Goal: Task Accomplishment & Management: Use online tool/utility

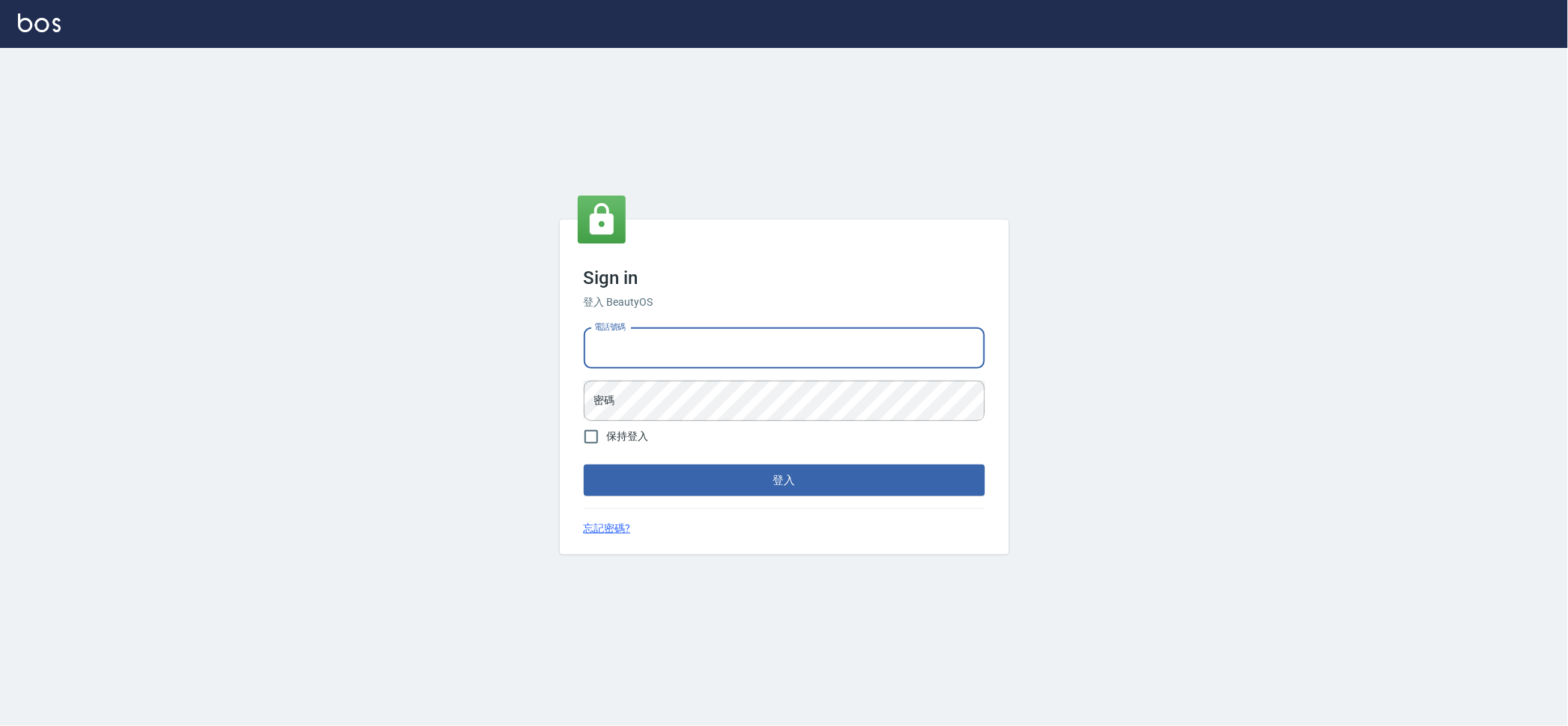
click at [742, 362] on input "電話號碼" at bounding box center [784, 348] width 401 height 41
type input "0909258357"
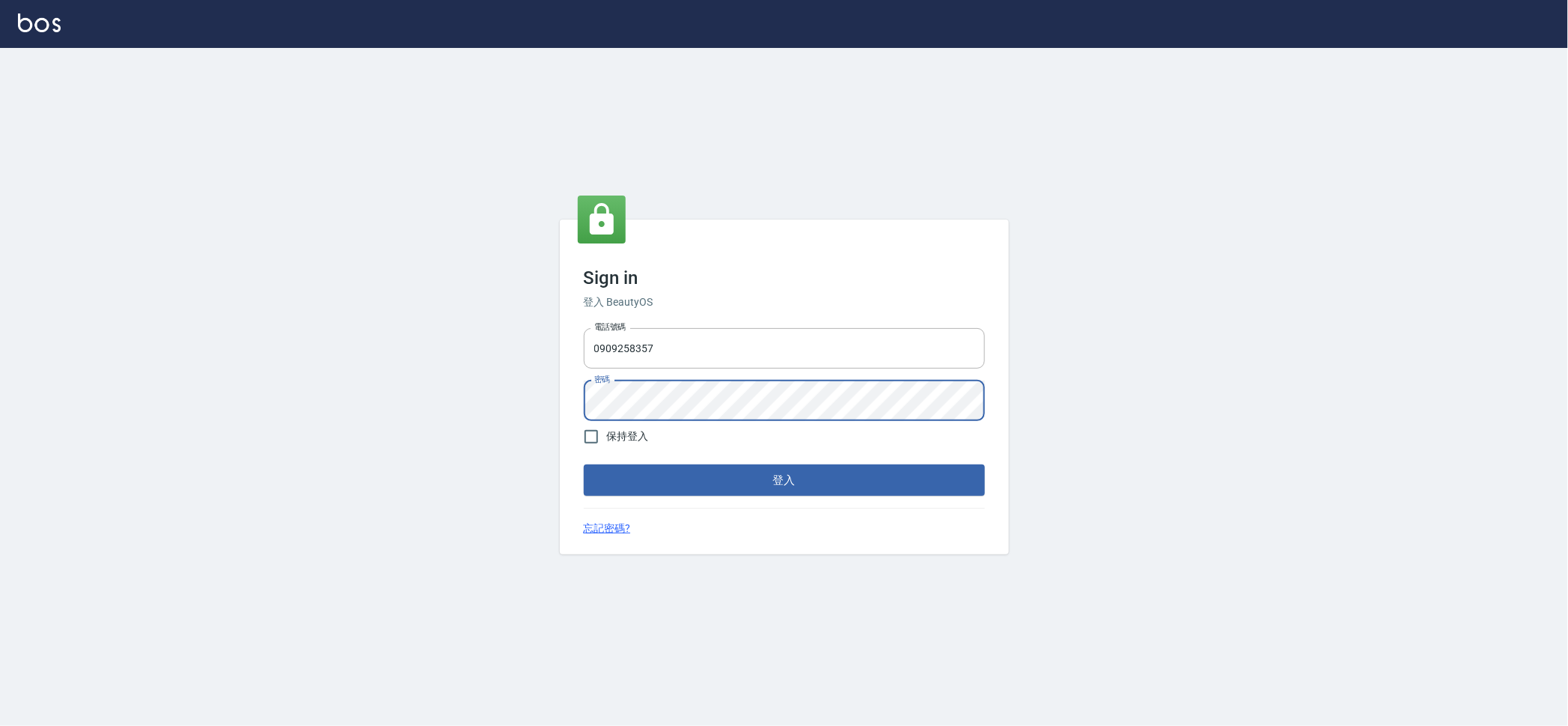
click at [60, 386] on div "Sign in 登入 BeautyOS 電話號碼 [PHONE_NUMBER] 電話號碼 密碼 密碼 保持登入 登入 忘記密碼?" at bounding box center [784, 386] width 1568 height 678
click at [584, 465] on button "登入" at bounding box center [784, 481] width 401 height 32
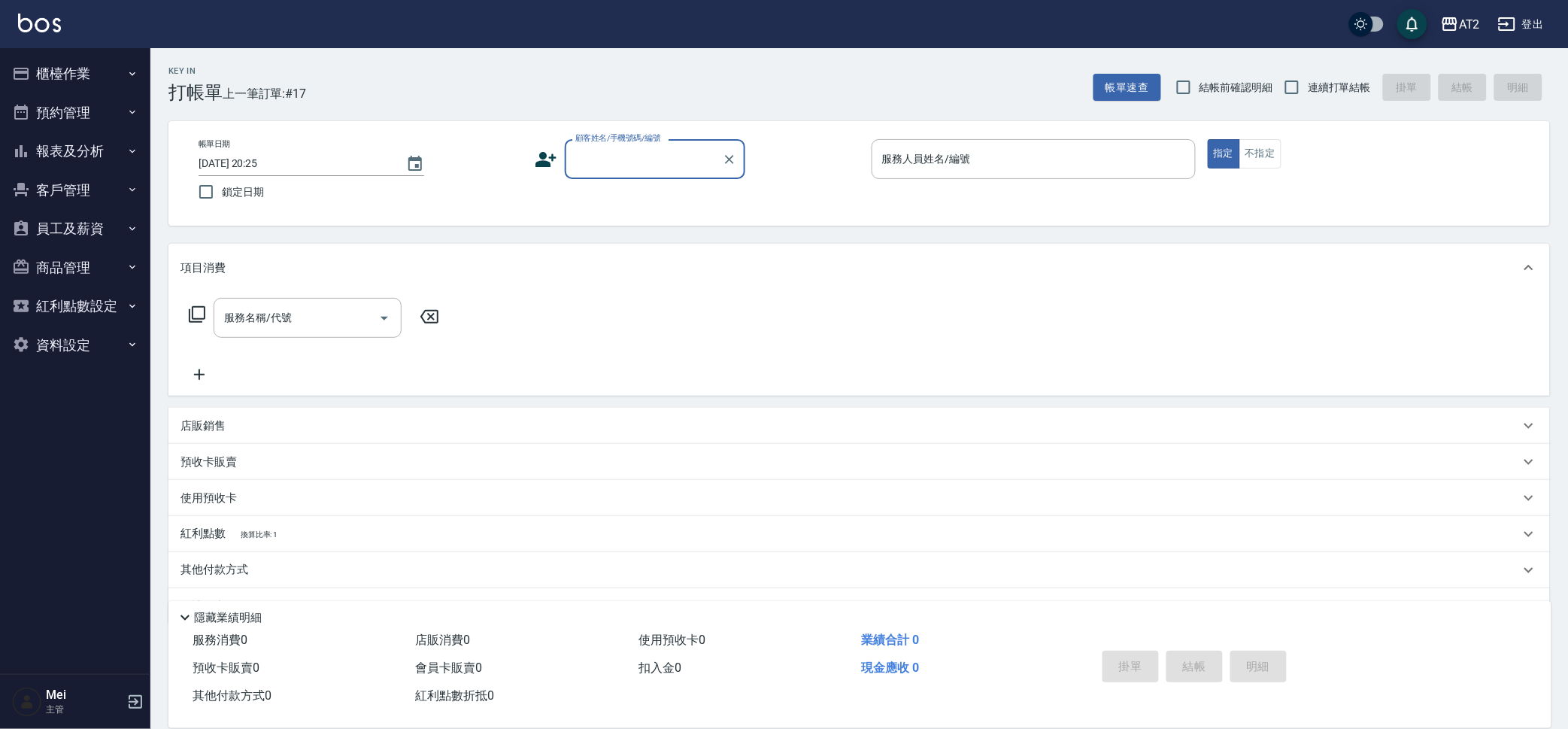
click at [61, 164] on button "報表及分析" at bounding box center [75, 151] width 138 height 39
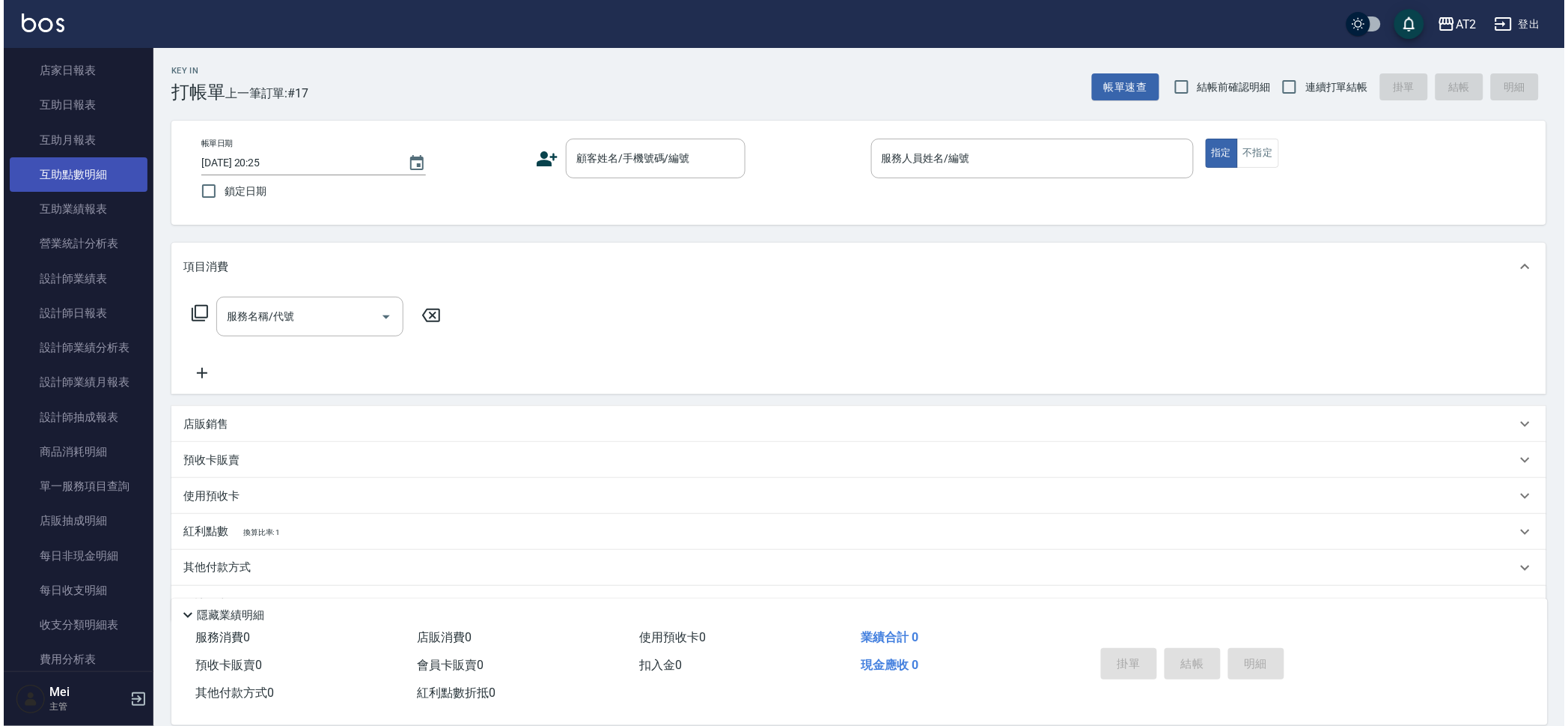
scroll to position [413, 0]
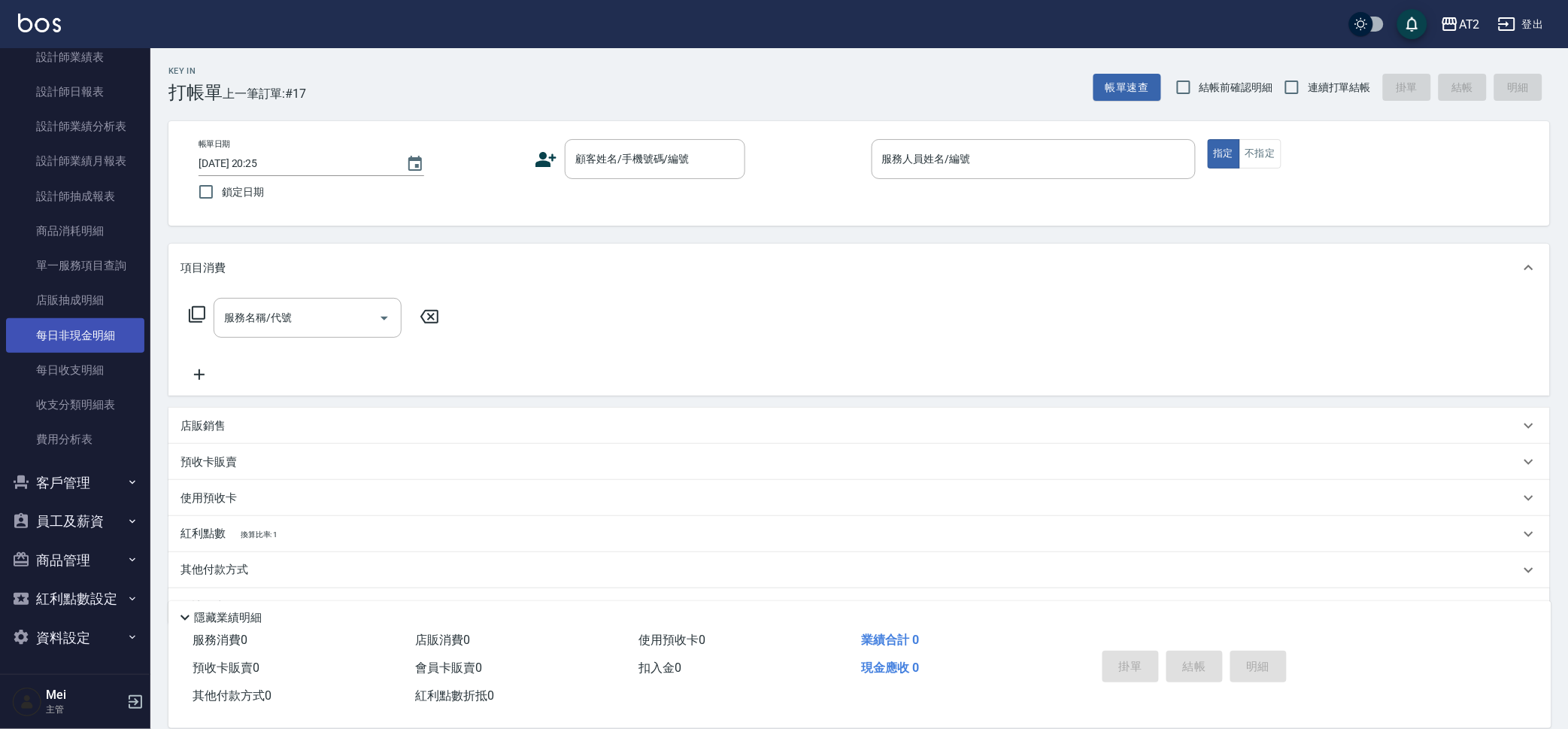
click at [83, 349] on link "每日非現金明細" at bounding box center [75, 335] width 138 height 34
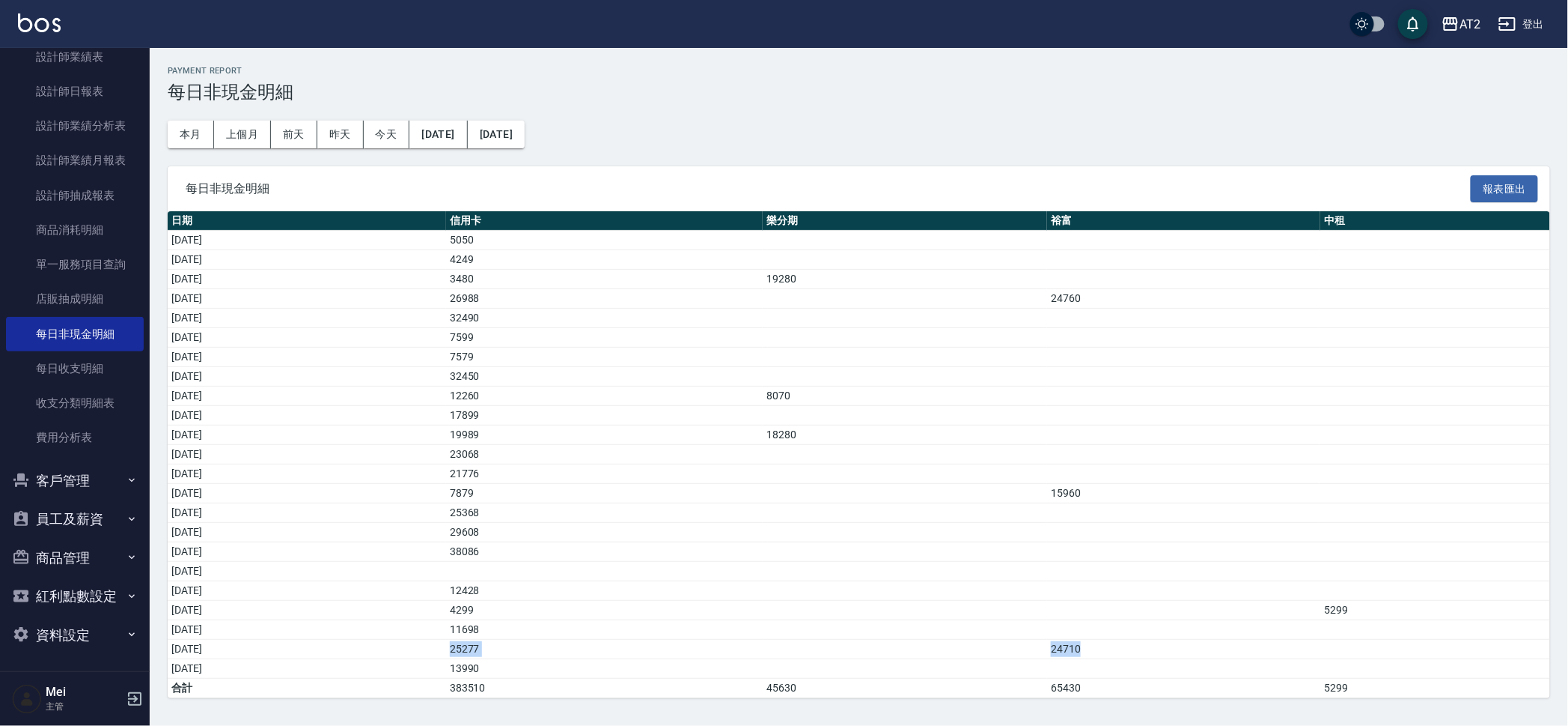
drag, startPoint x: 1162, startPoint y: 647, endPoint x: 205, endPoint y: 647, distance: 957.0
click at [205, 647] on tr "[DATE] 25277 24710" at bounding box center [858, 649] width 1382 height 20
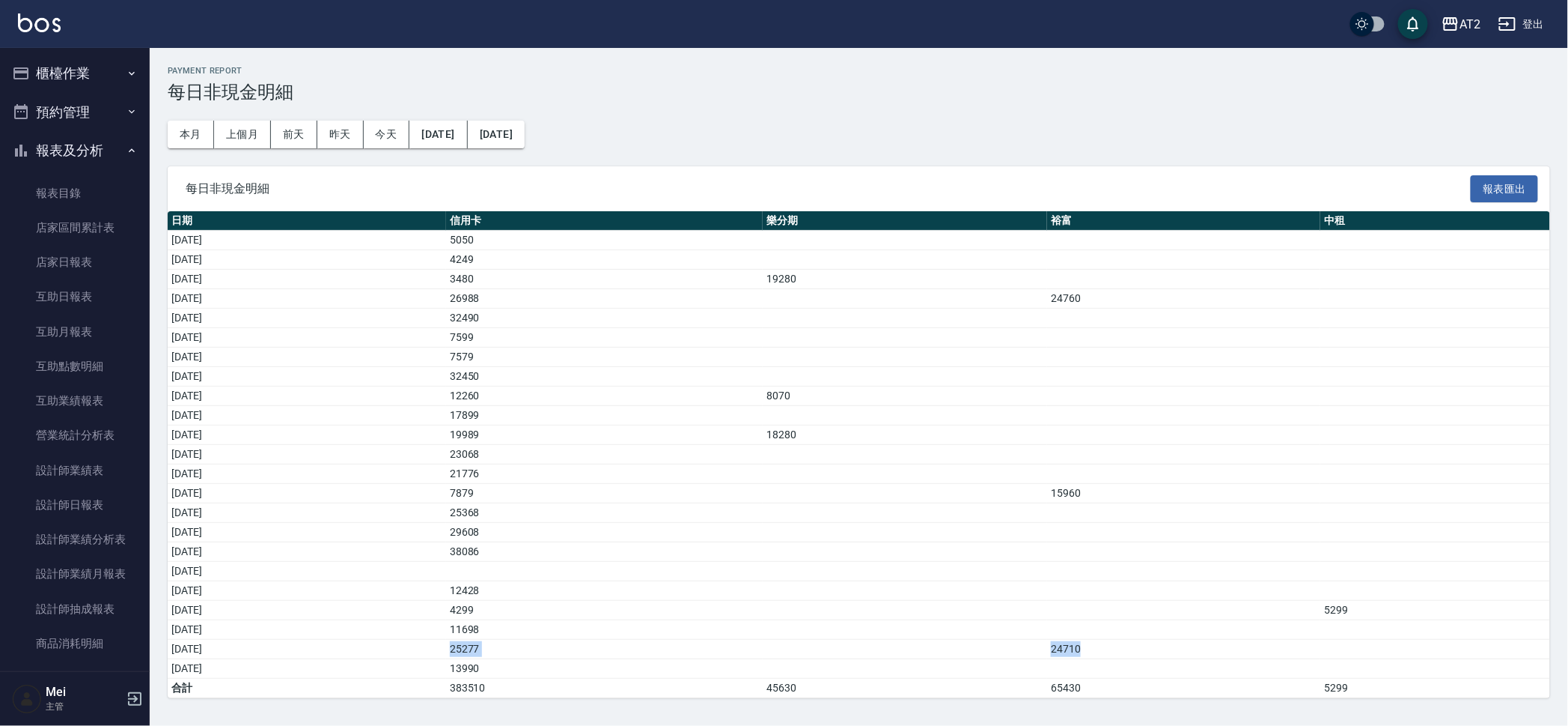
click at [98, 54] on button "櫃檯作業" at bounding box center [75, 73] width 137 height 39
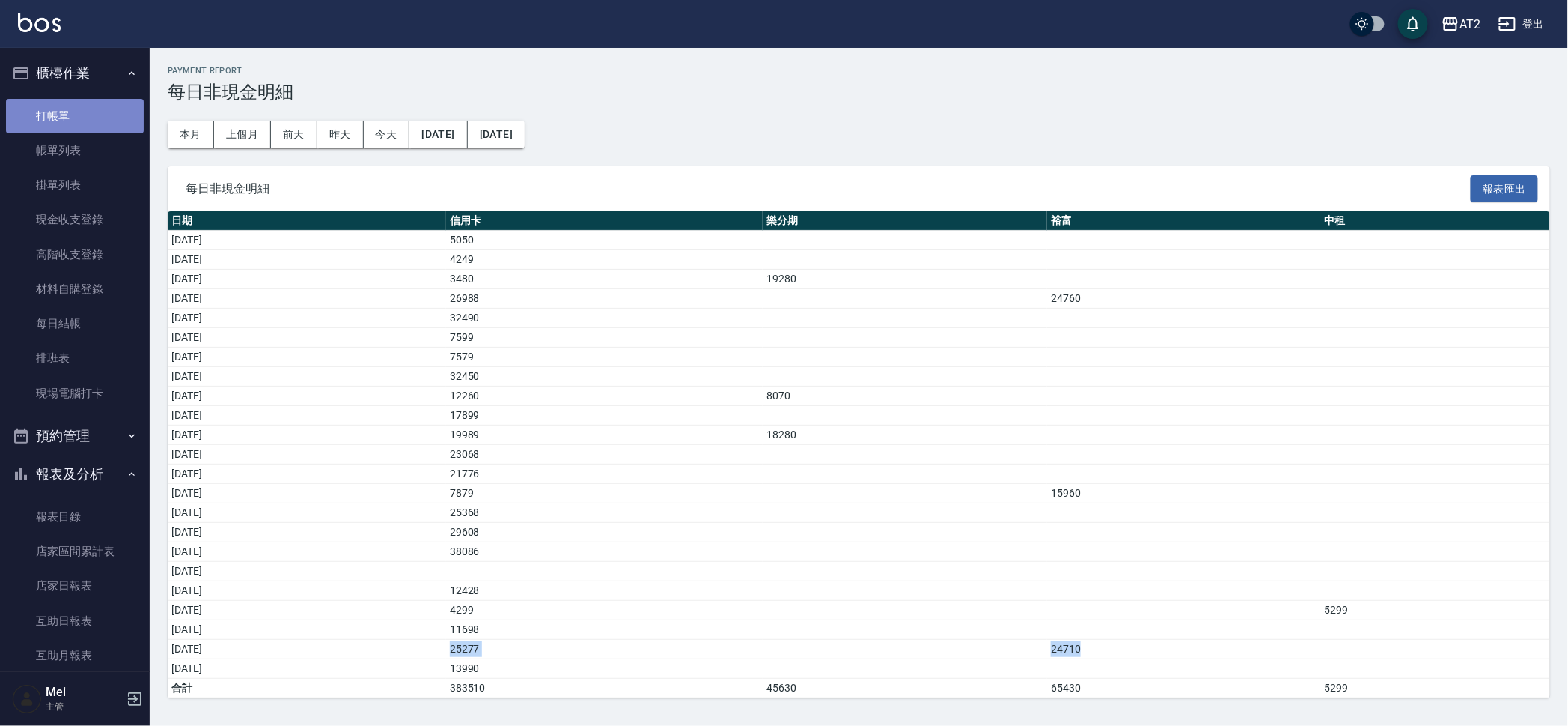
click at [86, 121] on link "打帳單" at bounding box center [75, 115] width 137 height 34
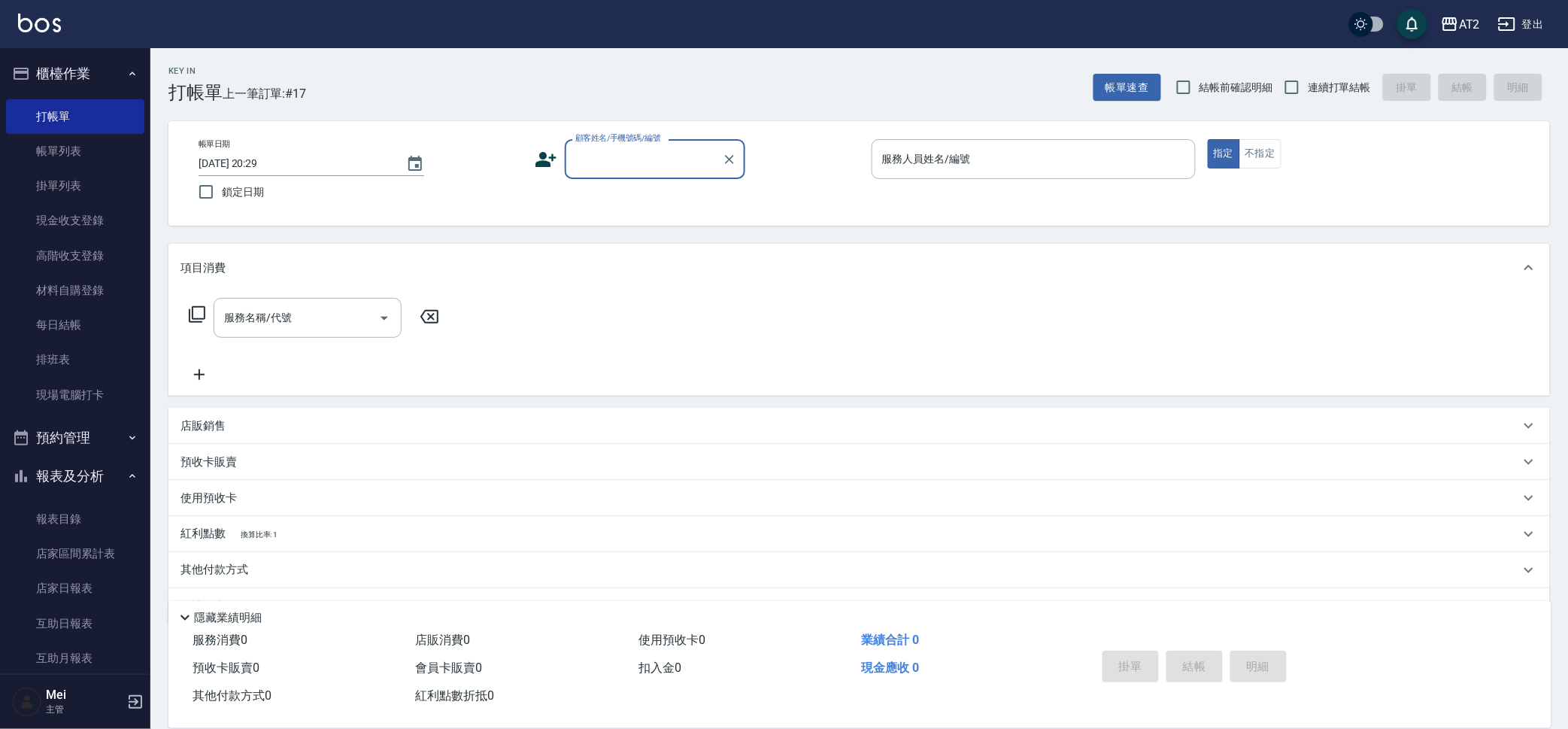
click at [668, 174] on div "顧客姓名/手機號碼/編號" at bounding box center [655, 159] width 180 height 40
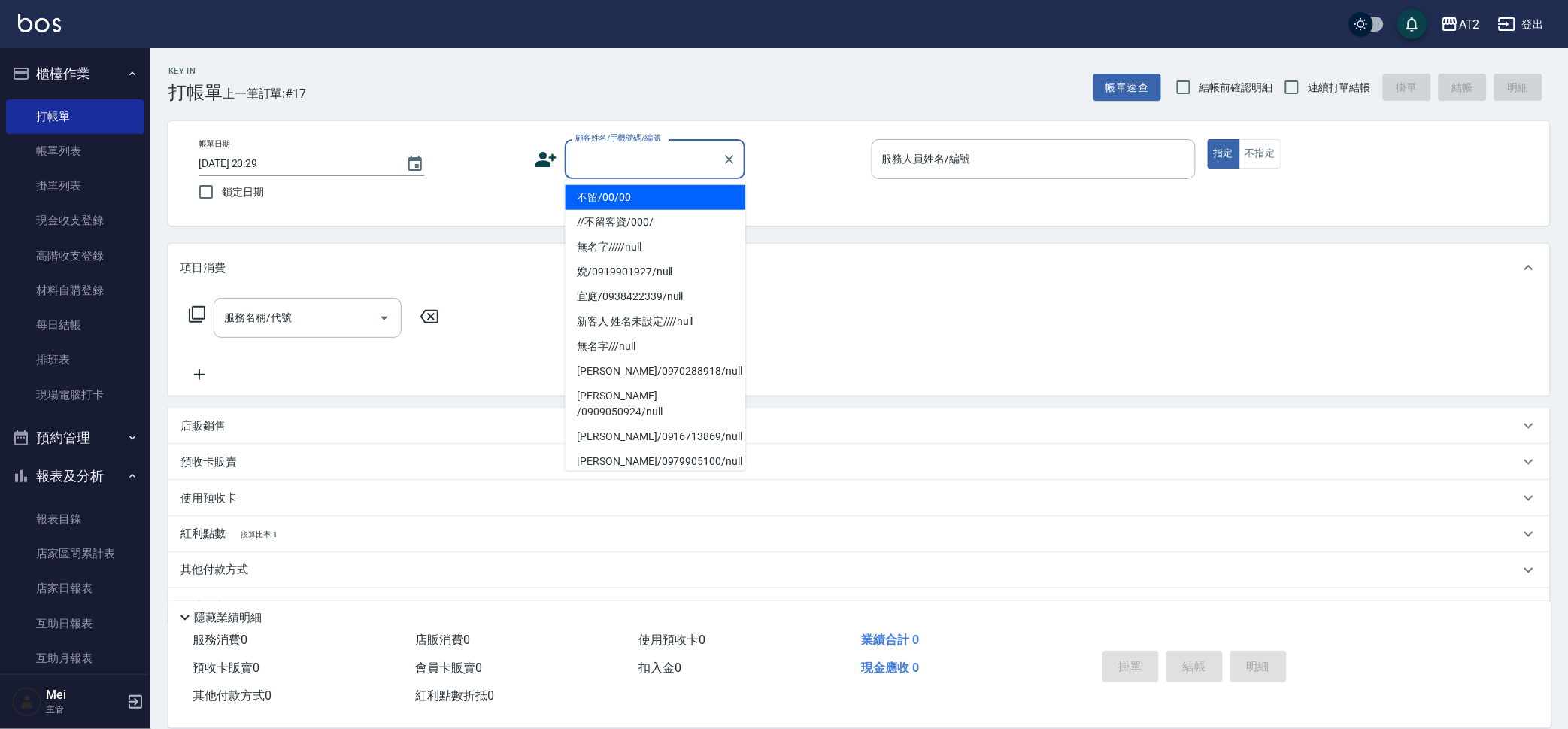
click at [657, 201] on li "不留/00/00" at bounding box center [656, 197] width 180 height 25
type input "不留/00/00"
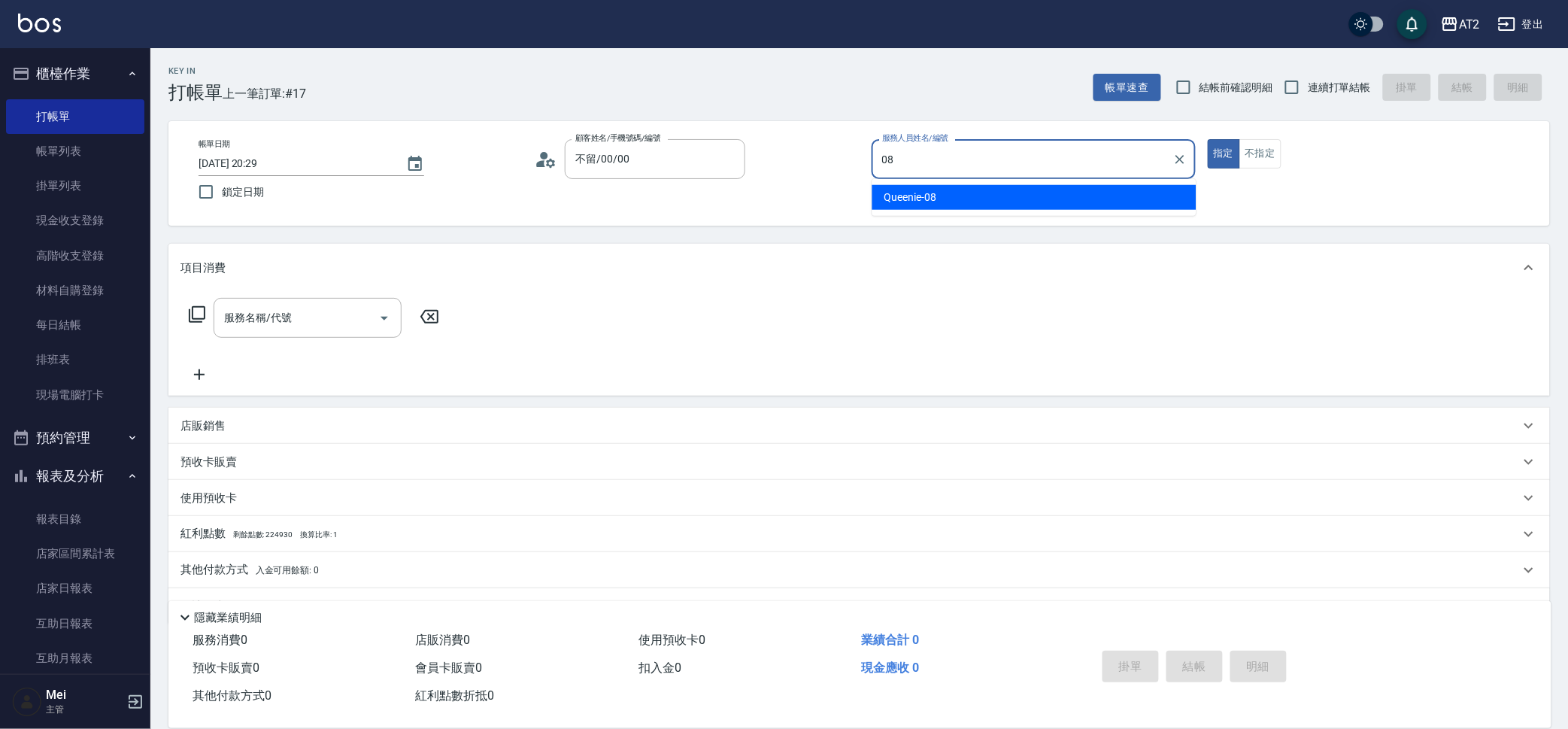
type input "Queenie-08"
type button "true"
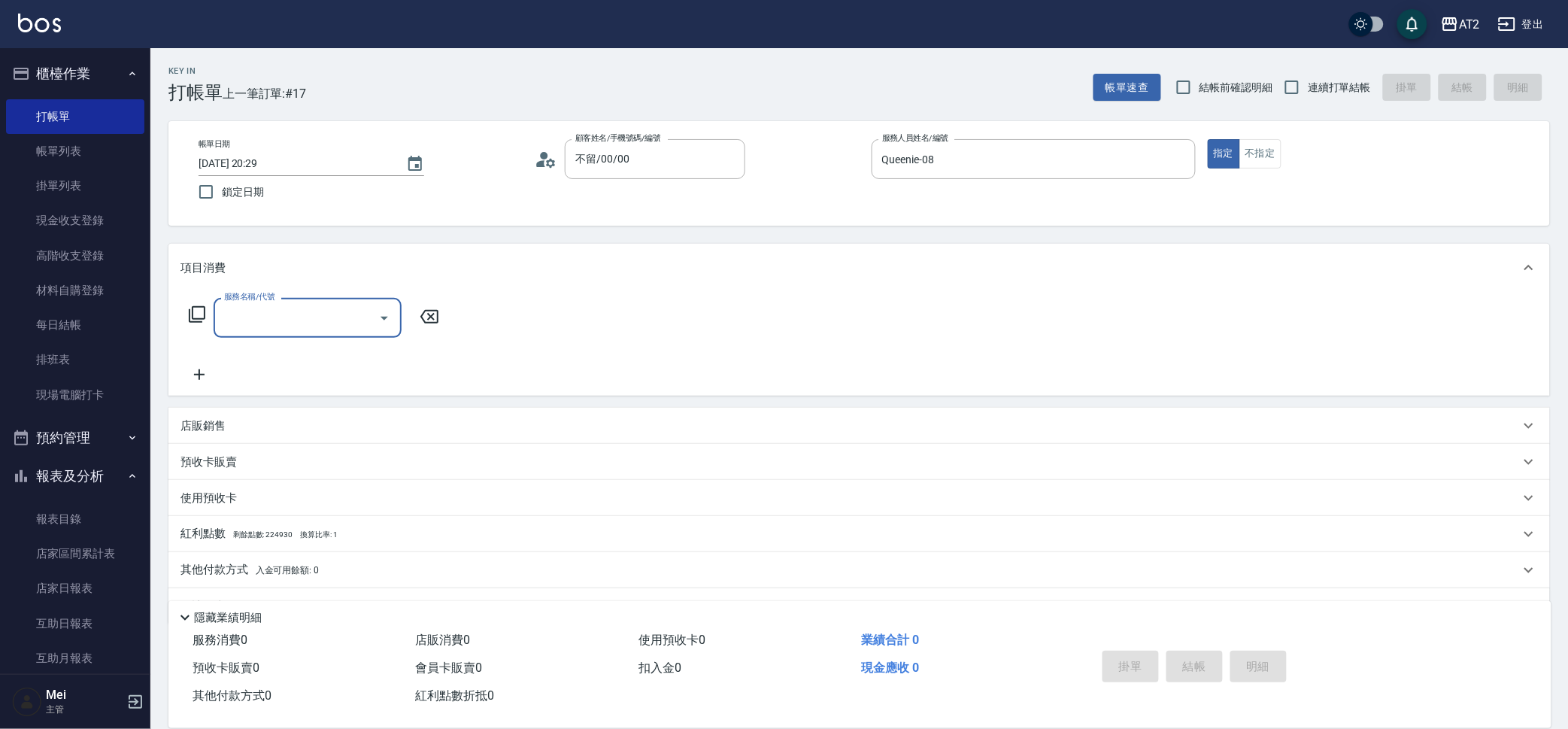
click at [1247, 72] on label "結帳前確認明細" at bounding box center [1220, 88] width 105 height 32
click at [1200, 72] on input "結帳前確認明細" at bounding box center [1184, 88] width 32 height 32
checkbox input "true"
click at [1323, 88] on span "連續打單結帳" at bounding box center [1339, 88] width 63 height 16
click at [1308, 88] on input "連續打單結帳" at bounding box center [1292, 88] width 32 height 32
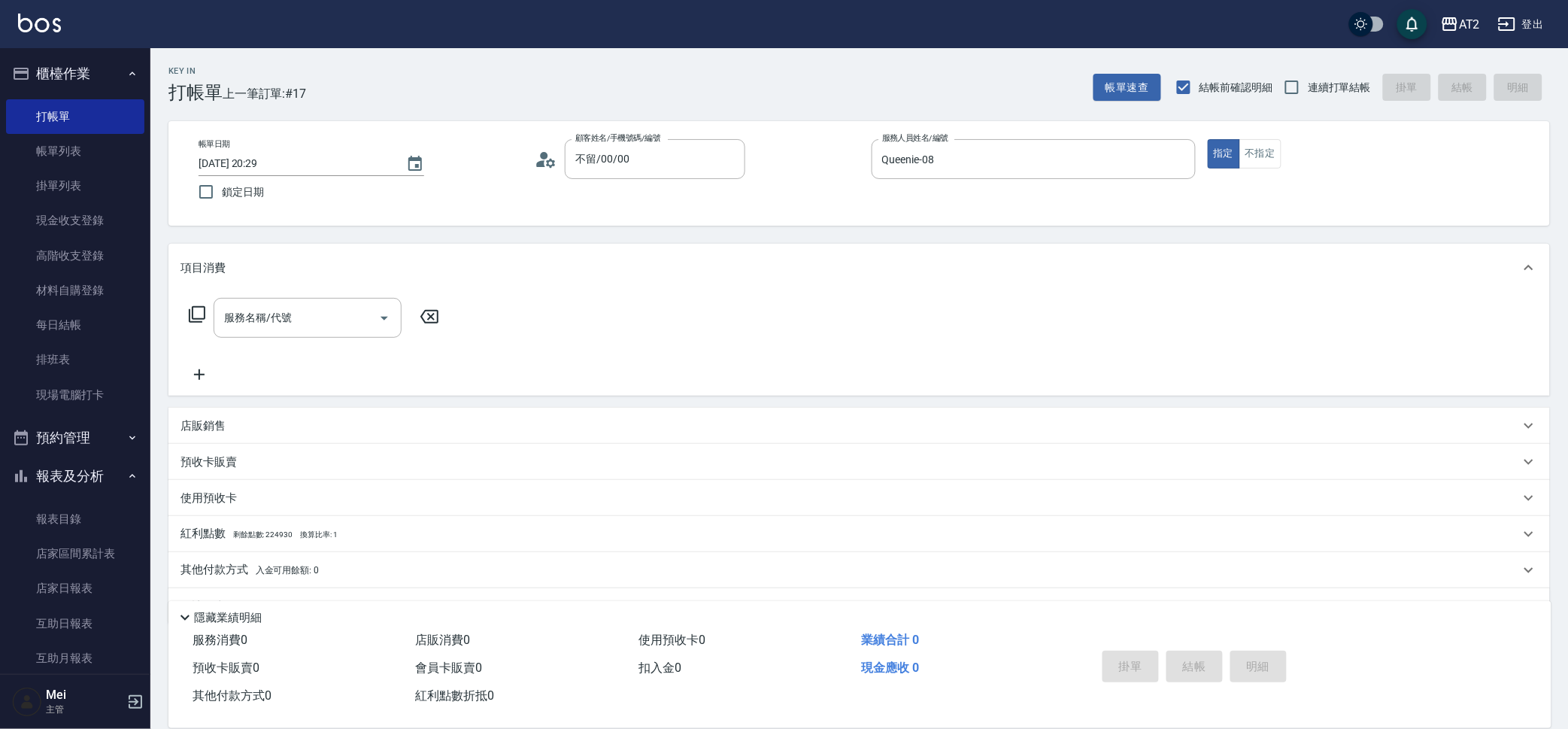
checkbox input "true"
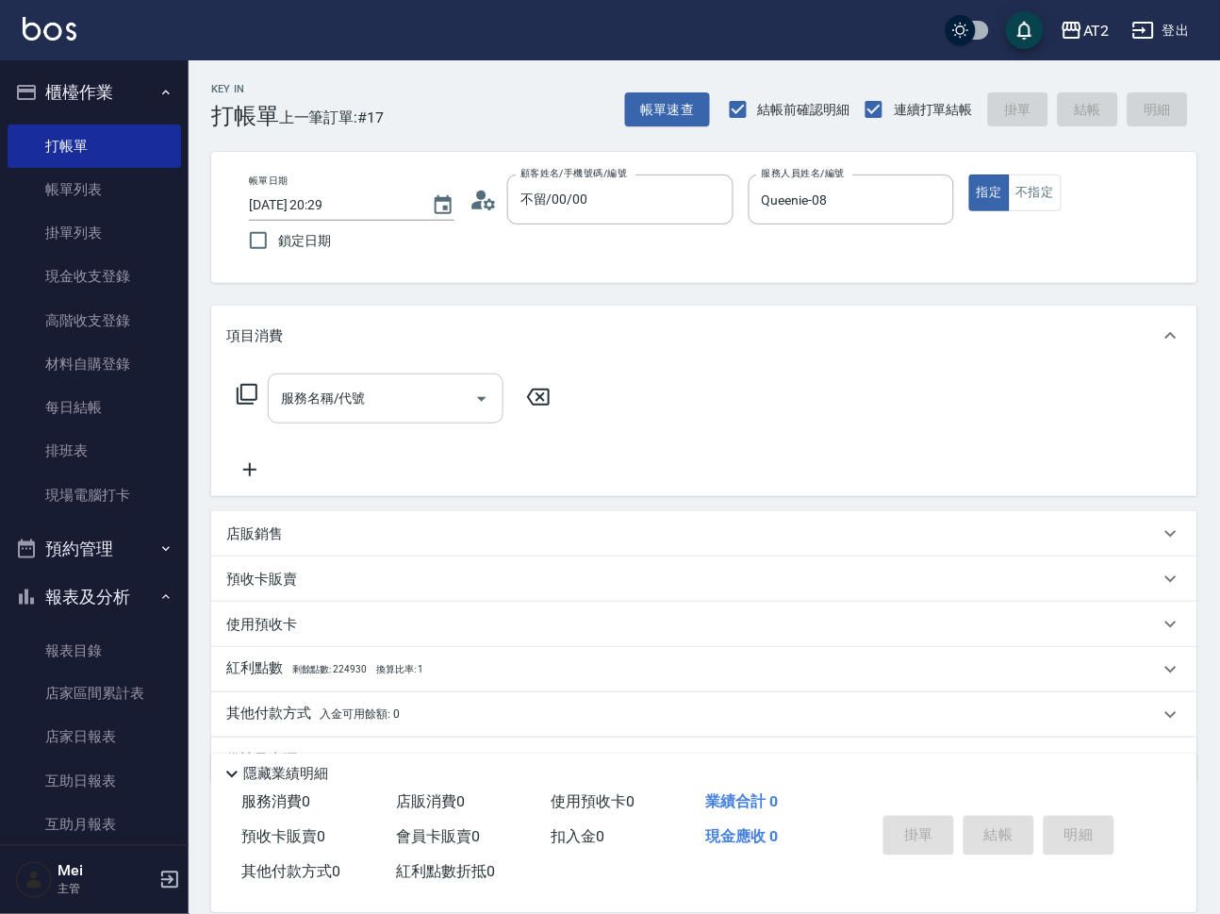
click at [407, 378] on div "服務名稱/代號" at bounding box center [386, 398] width 236 height 50
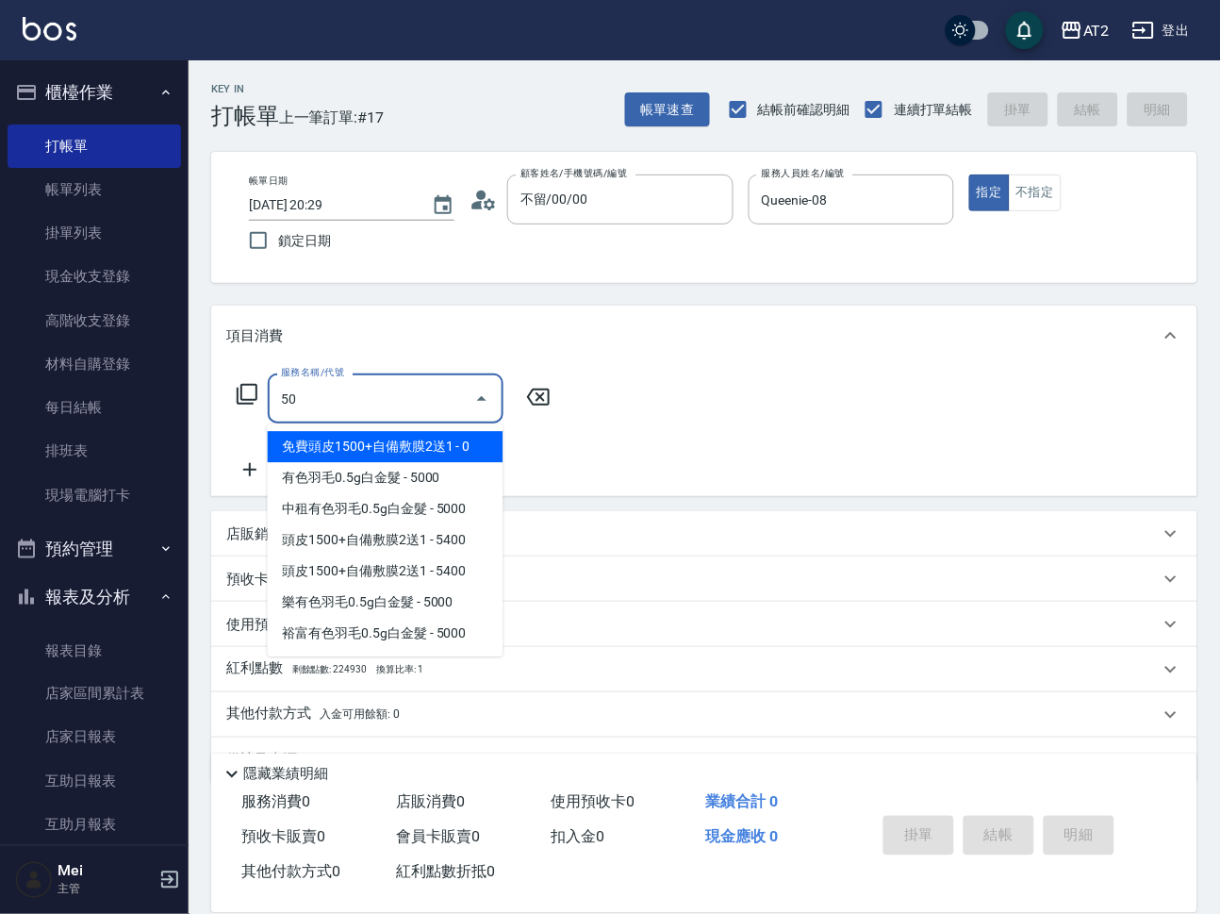
type input "501"
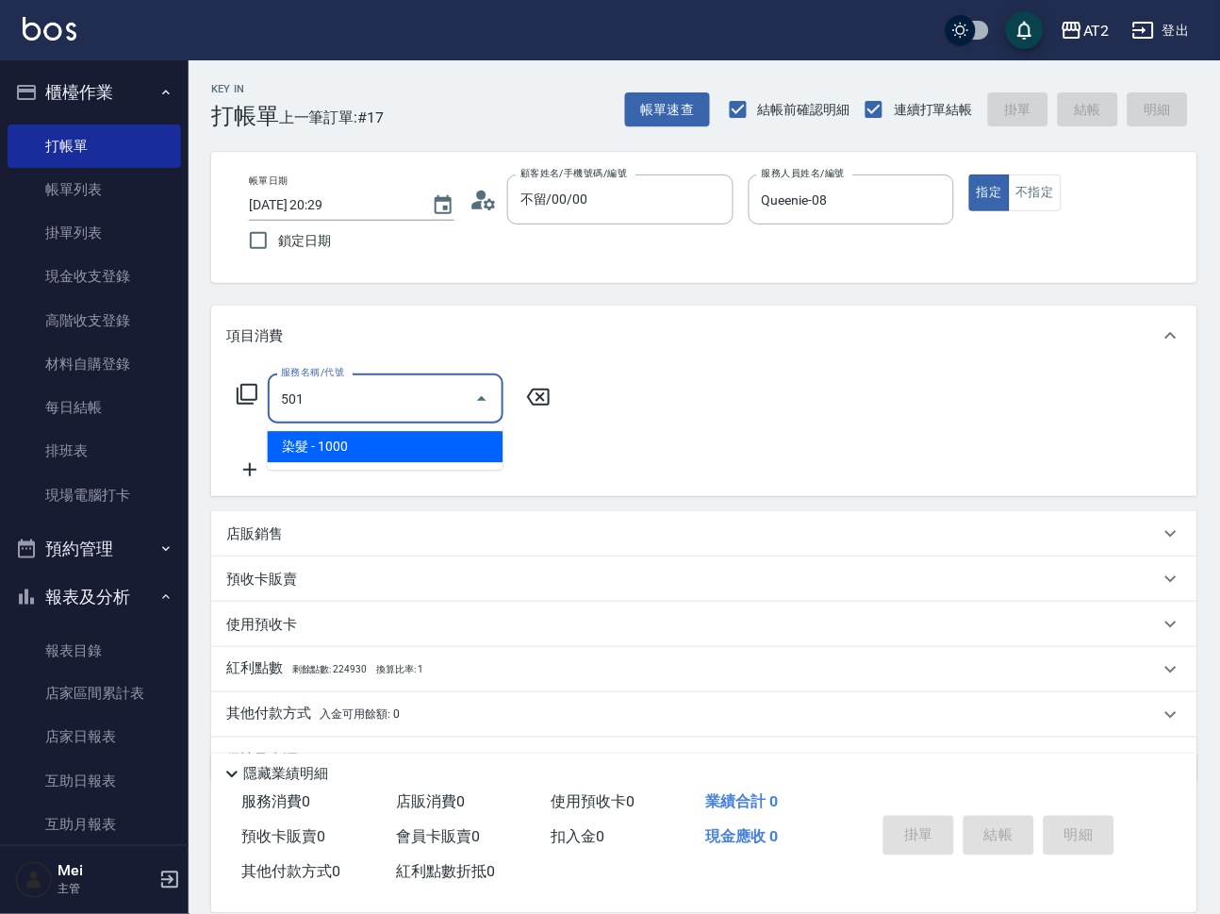
type input "100"
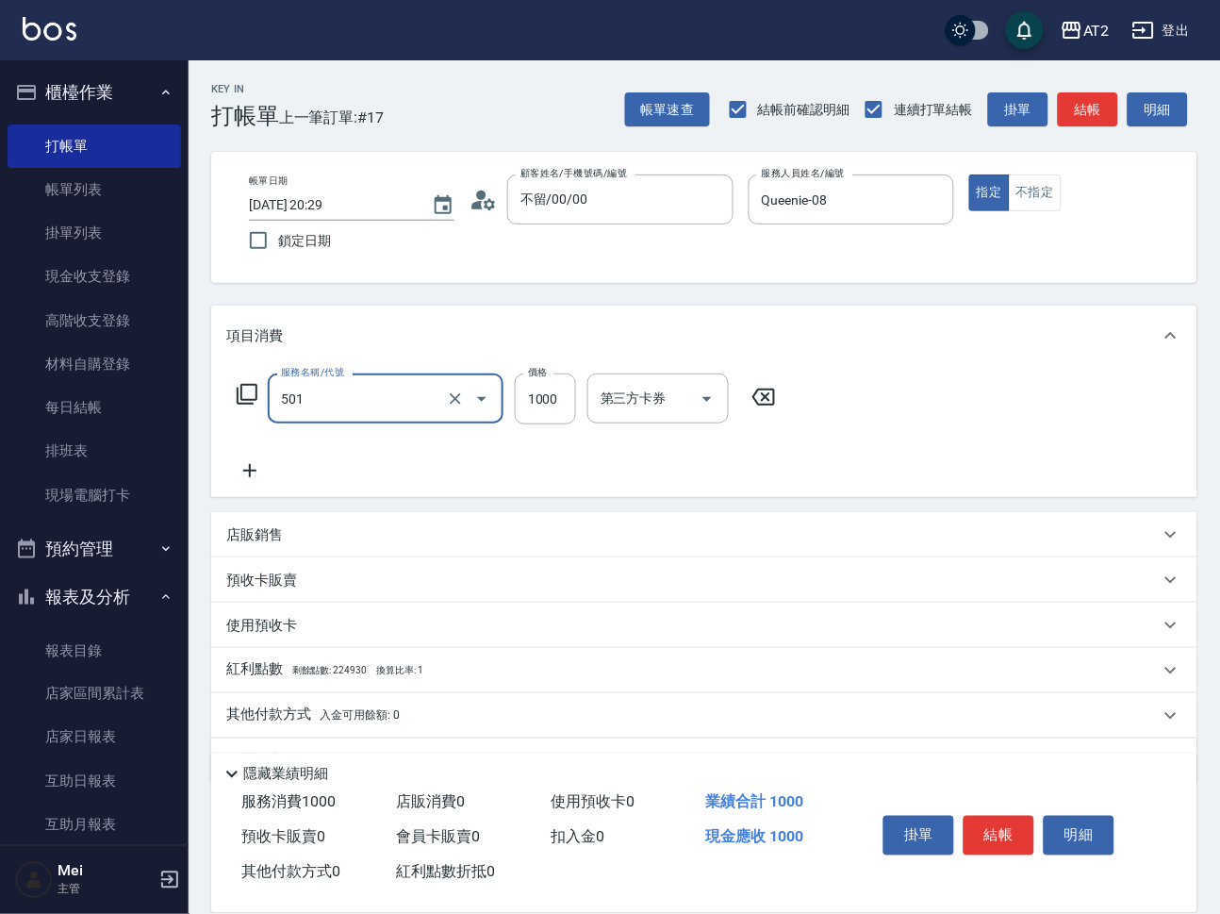
type input "染髮(501)"
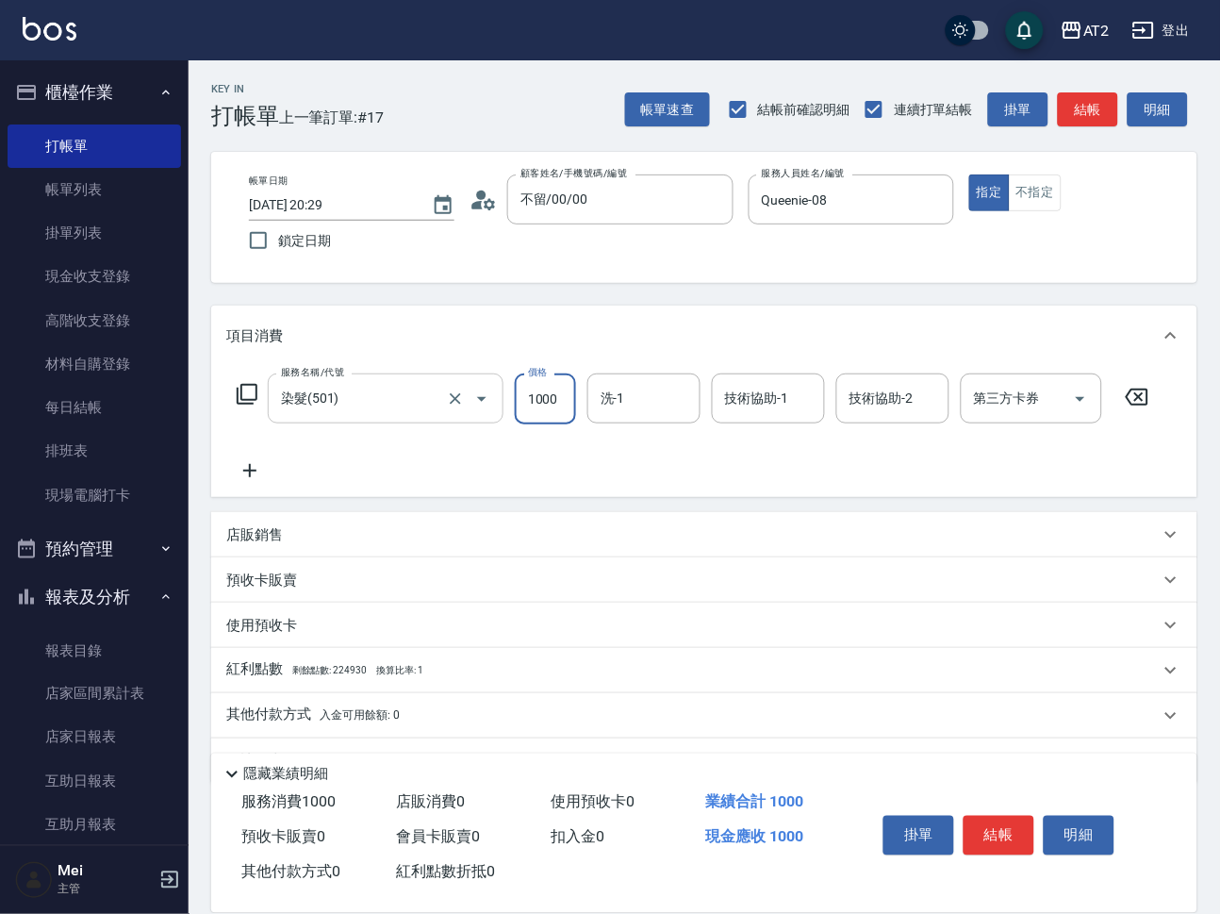
type input "0"
type input "30"
type input "309"
type input "300"
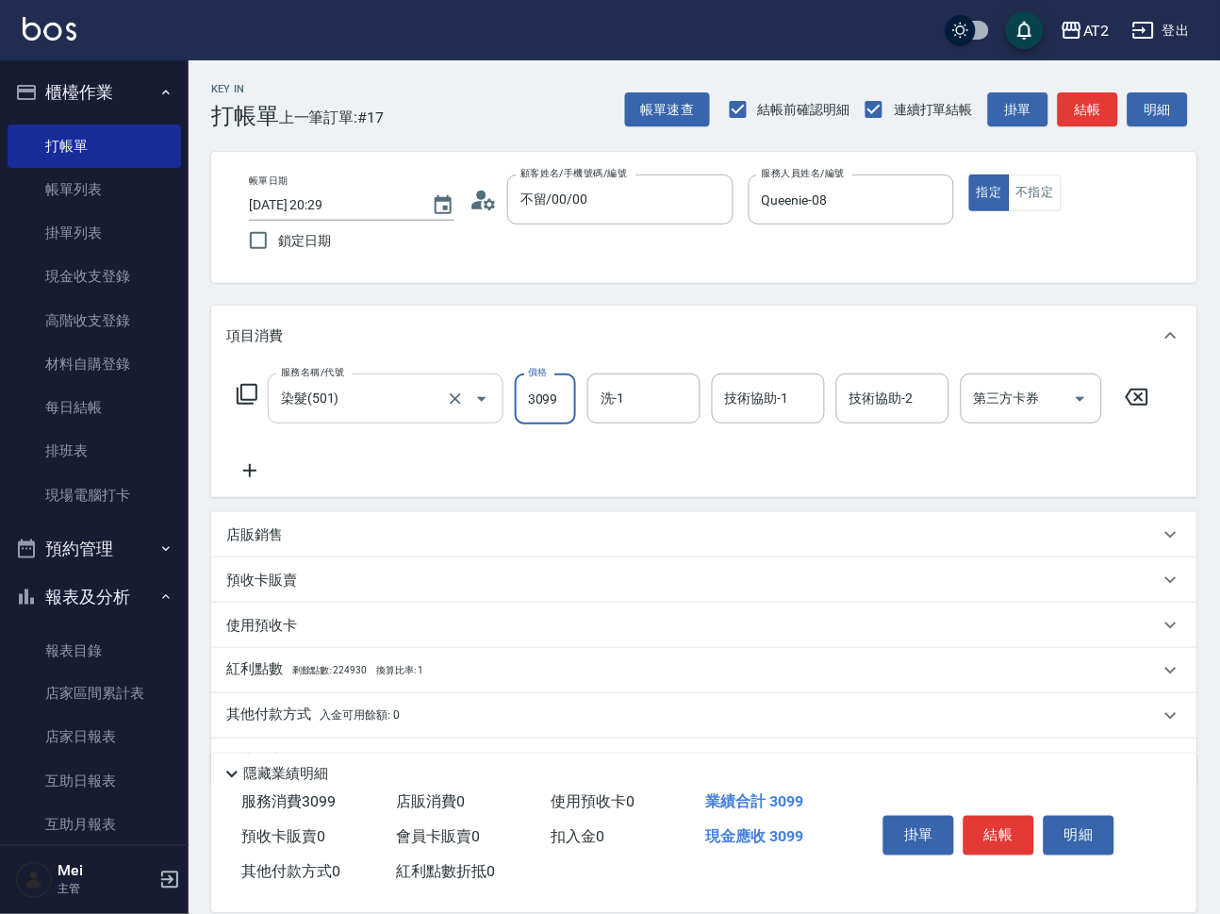
type input "3099"
type input "宣宣-40"
type input "Ava-47"
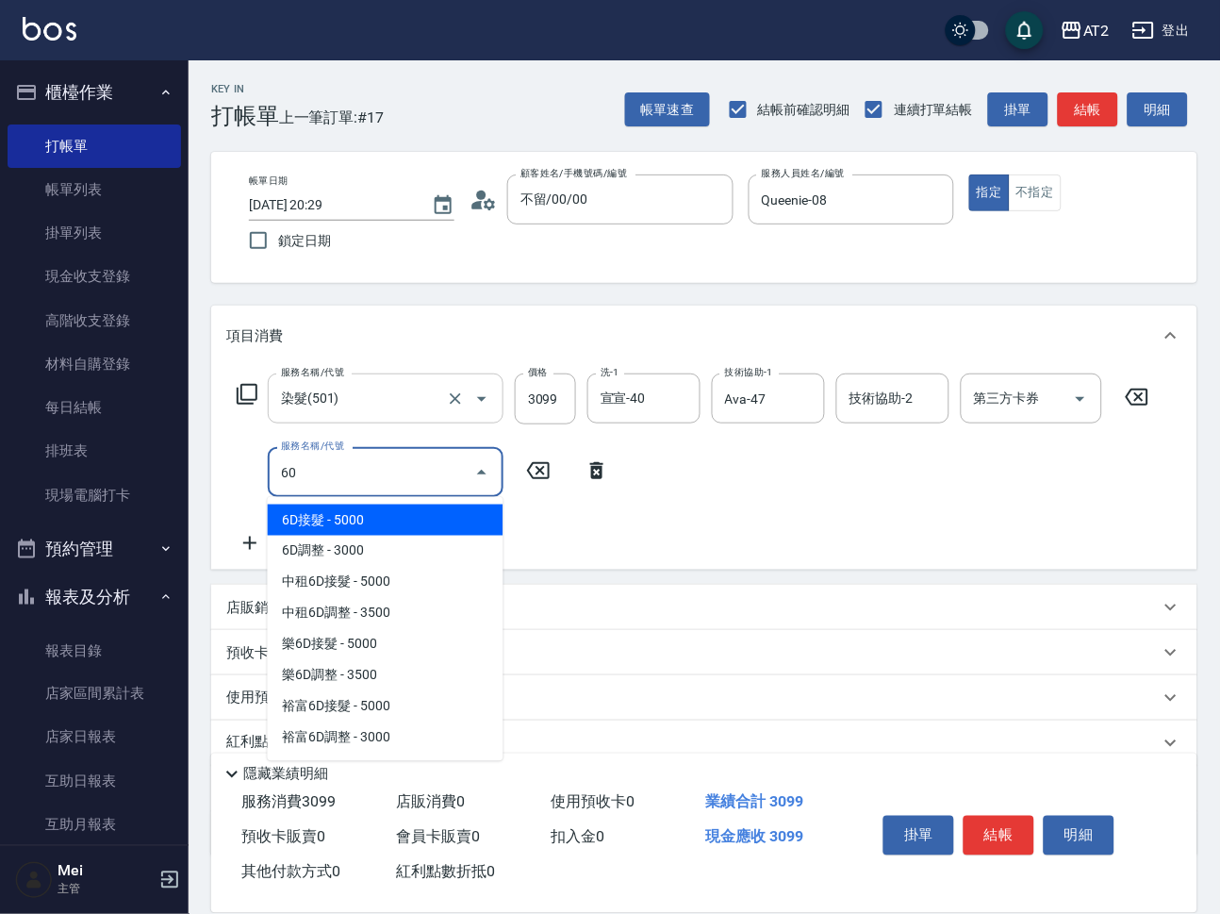
type input "601"
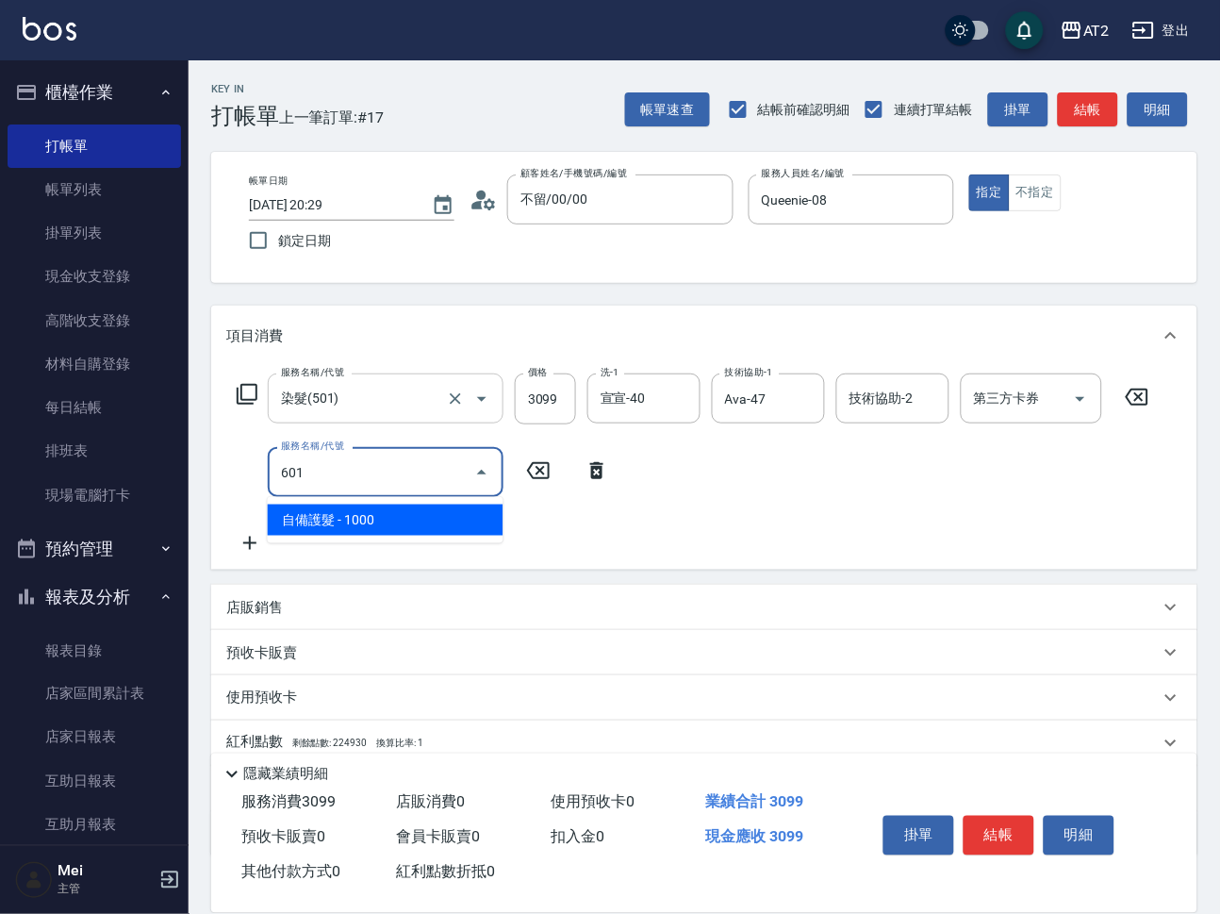
type input "400"
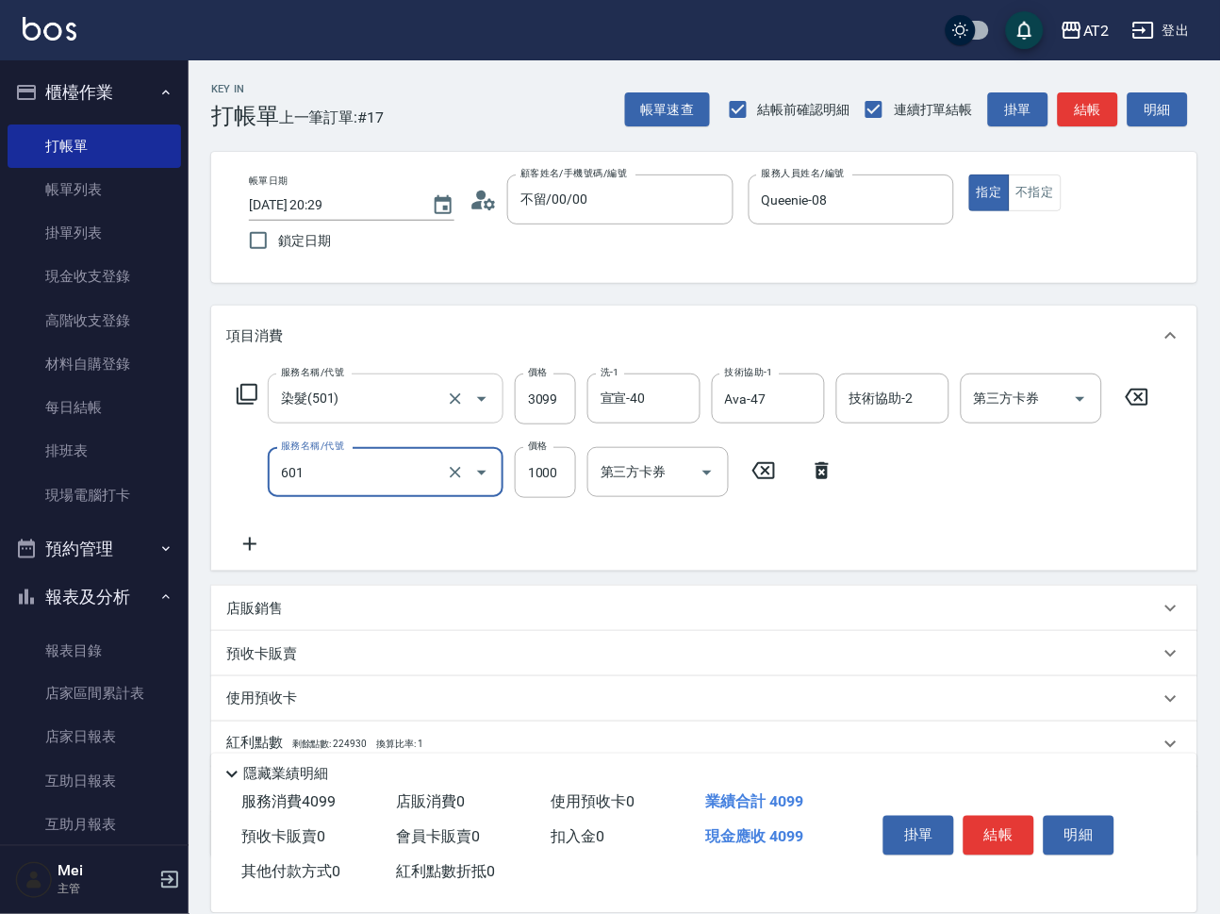
type input "自備護髮(601)"
type input "310"
type input "30"
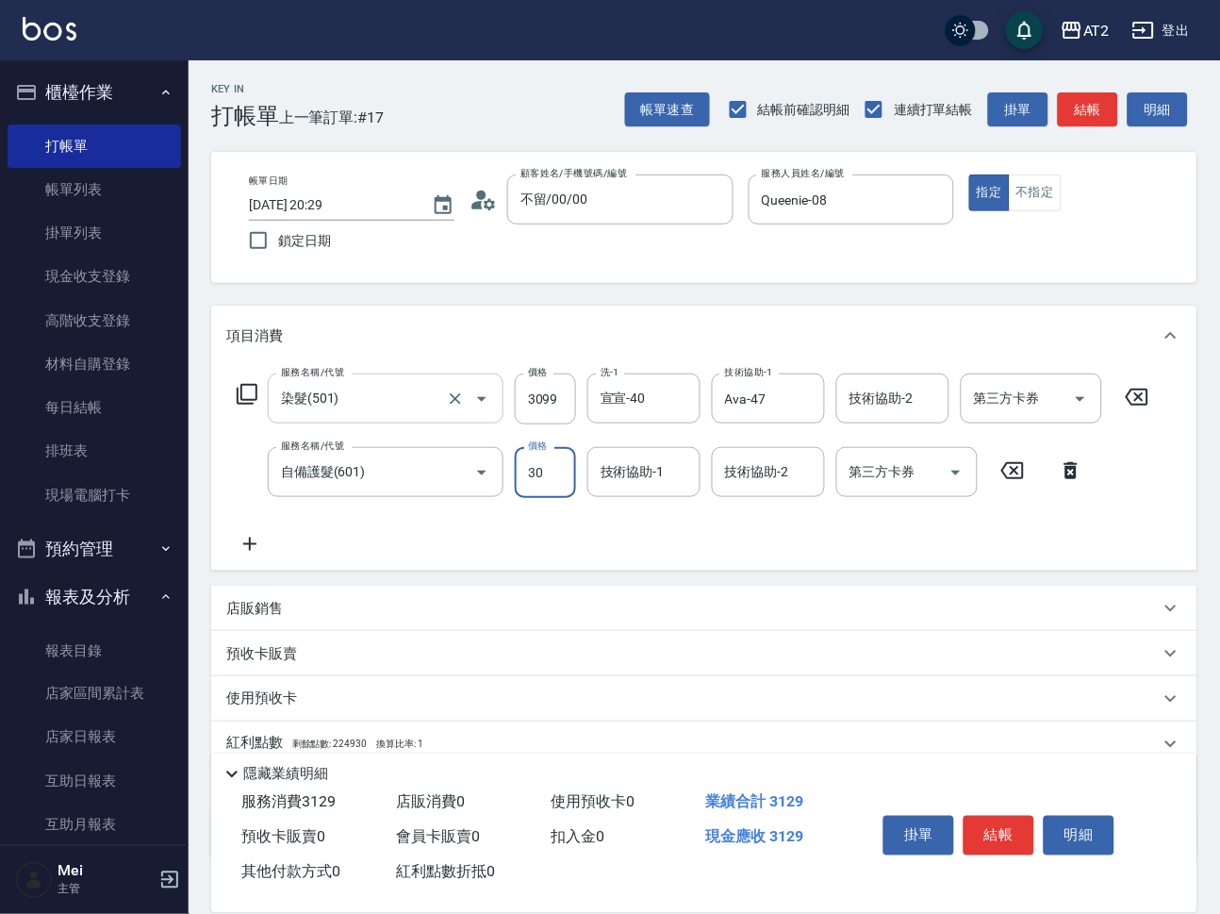
type input "330"
type input "300"
type input "600"
type input "3000"
type input "Ava-47"
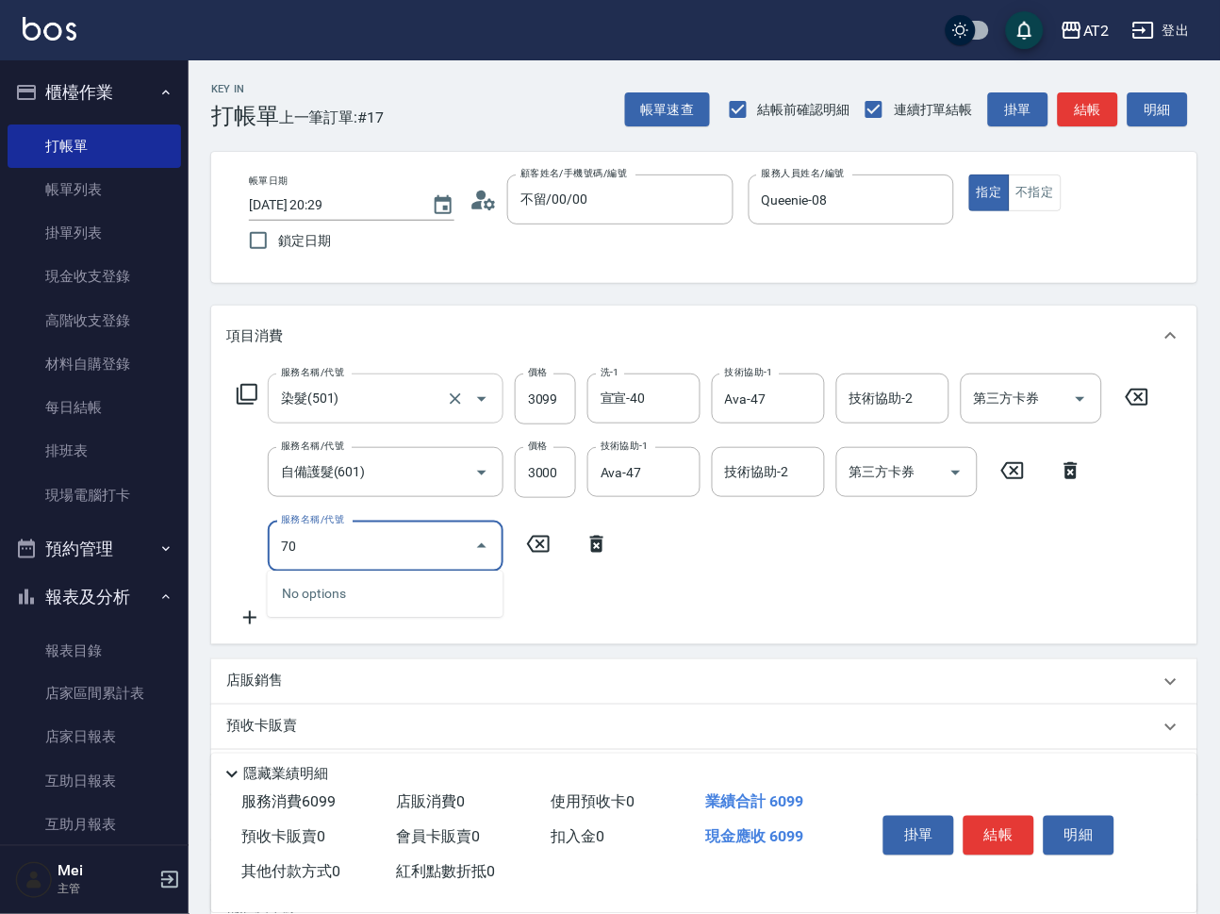
type input "705"
type input "1100"
type input "新羽毛鉑金接髮調整(705)"
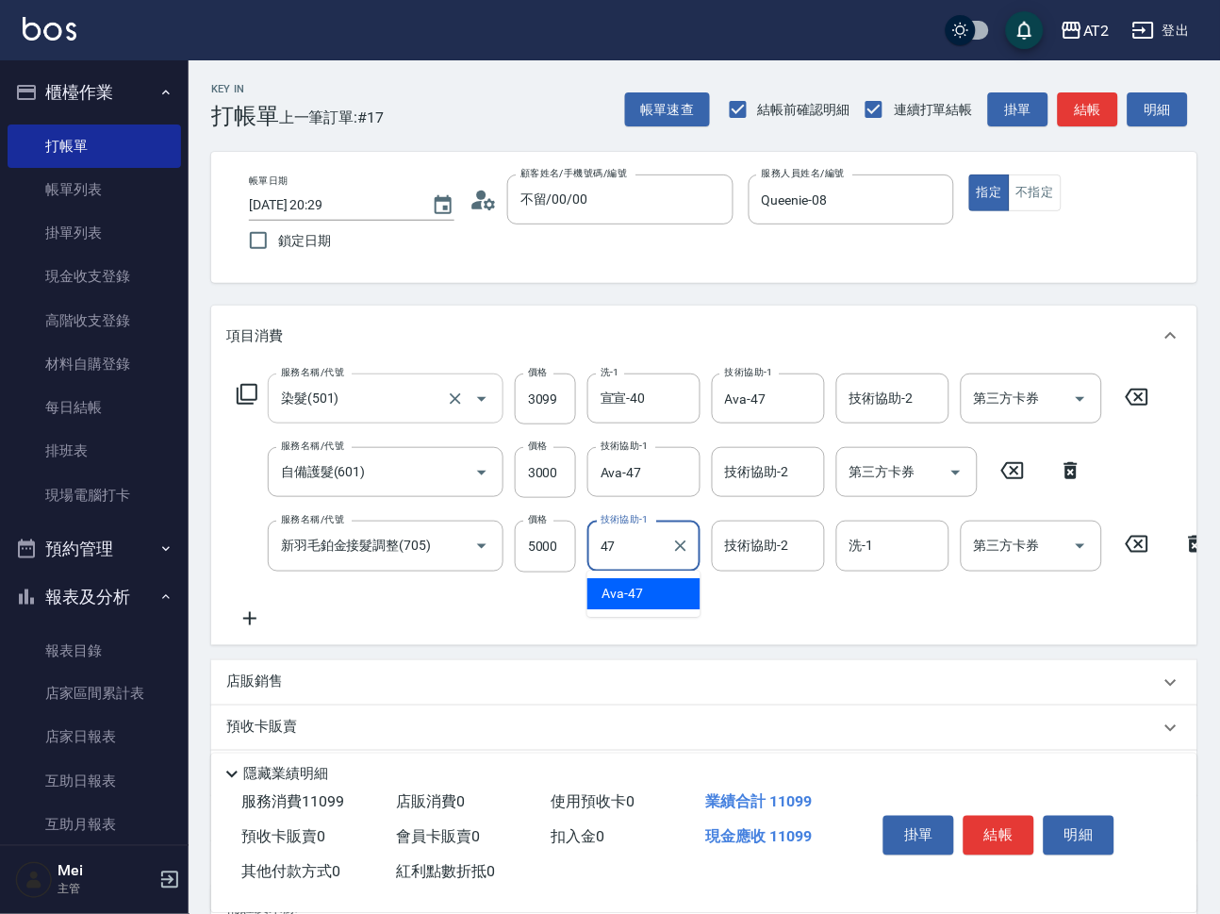
type input "Ava-47"
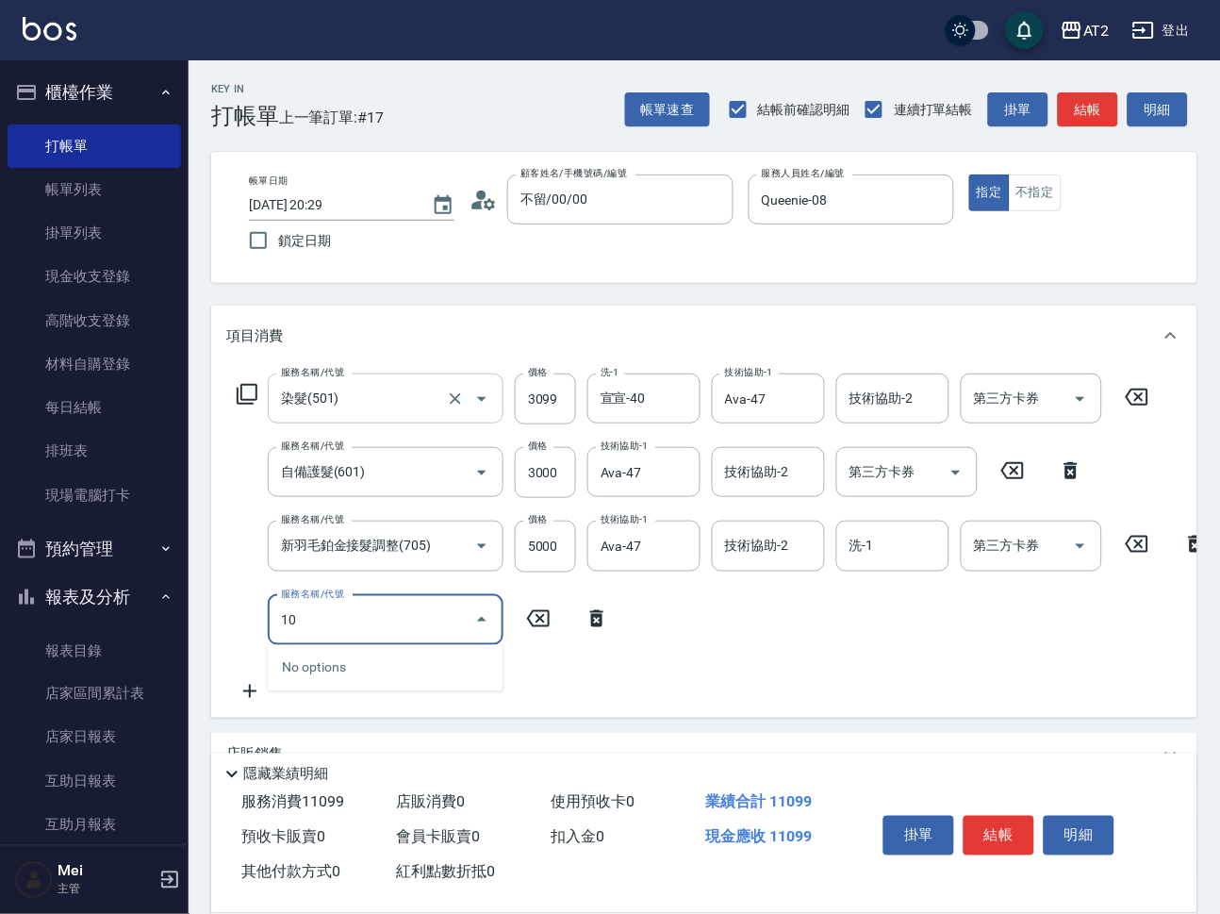
type input "101"
type input "1180"
type input "洗+AB劑(101)"
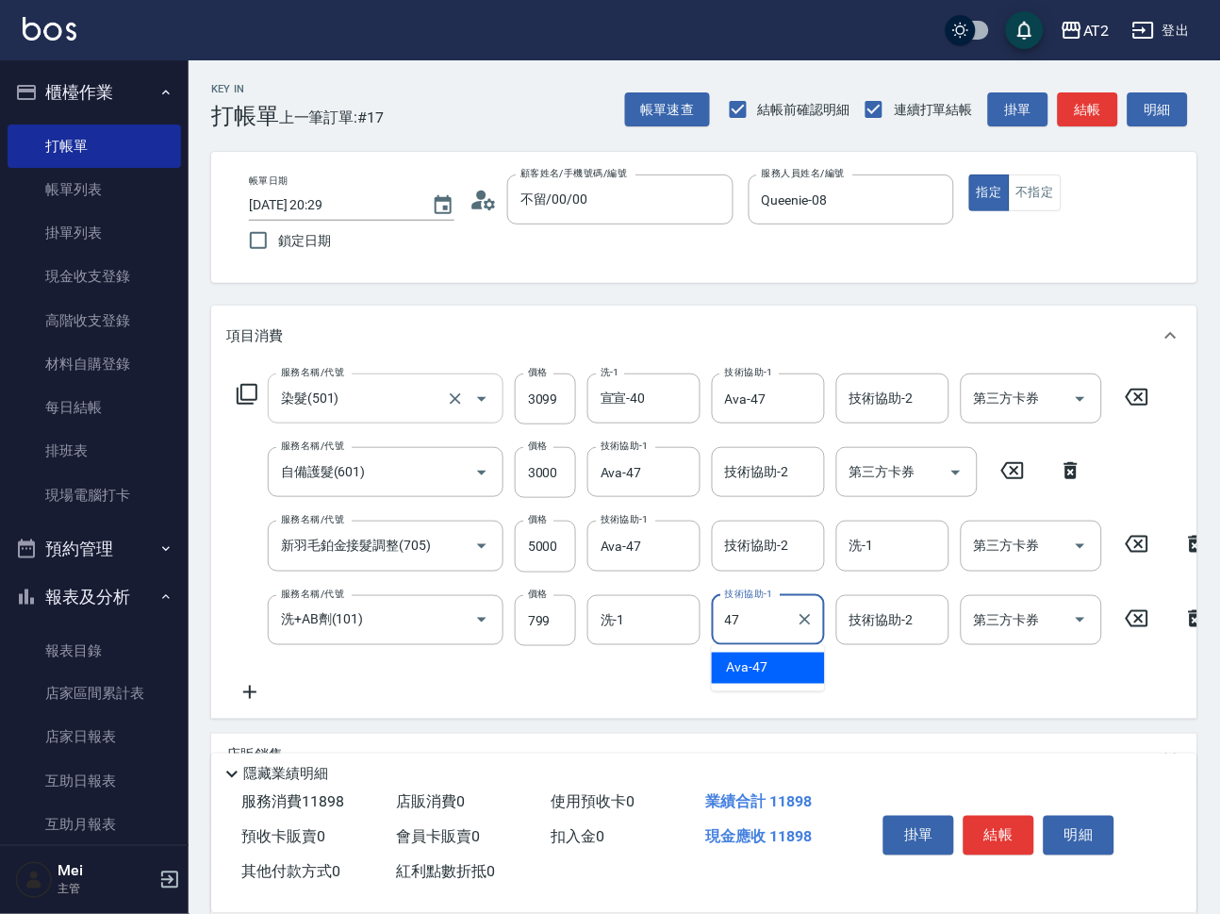
type input "Ava-47"
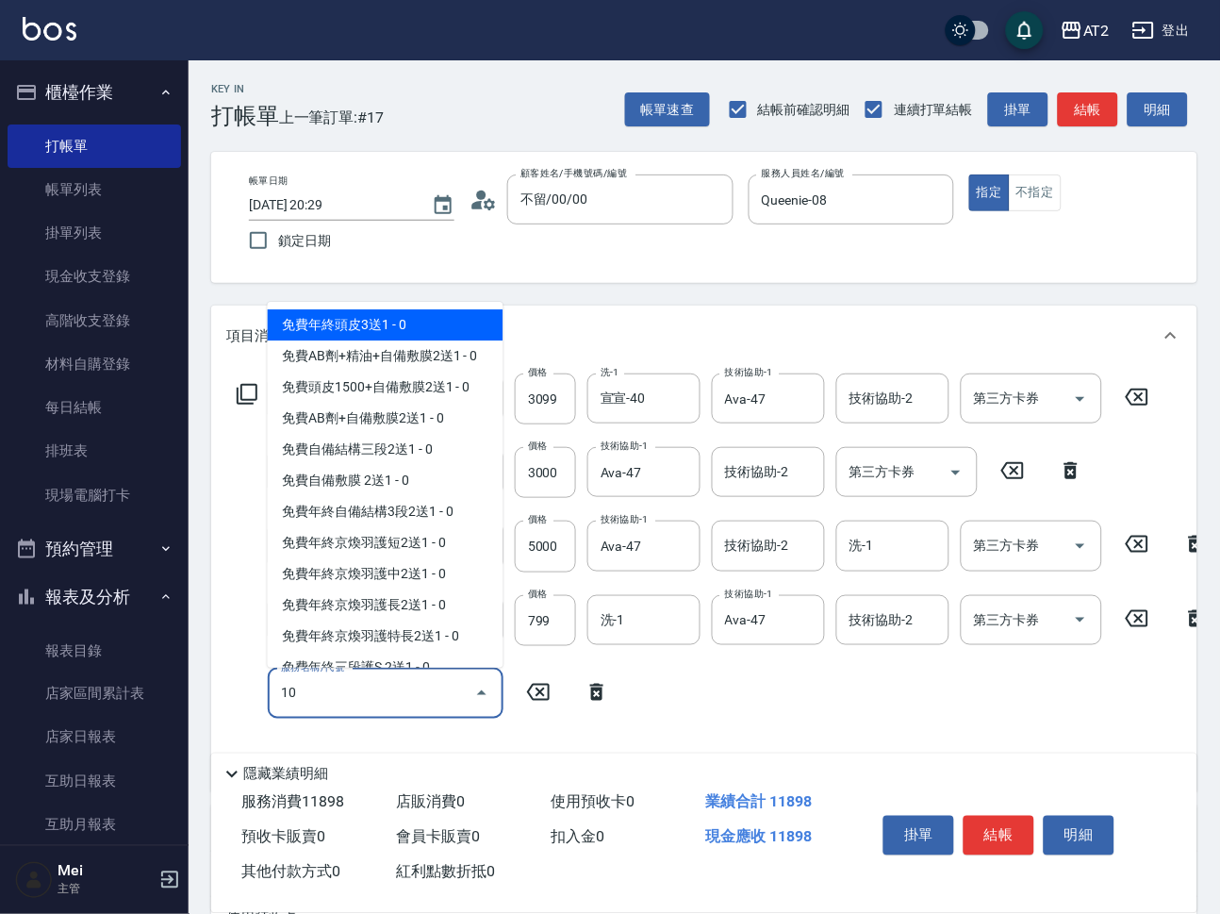
type input "105"
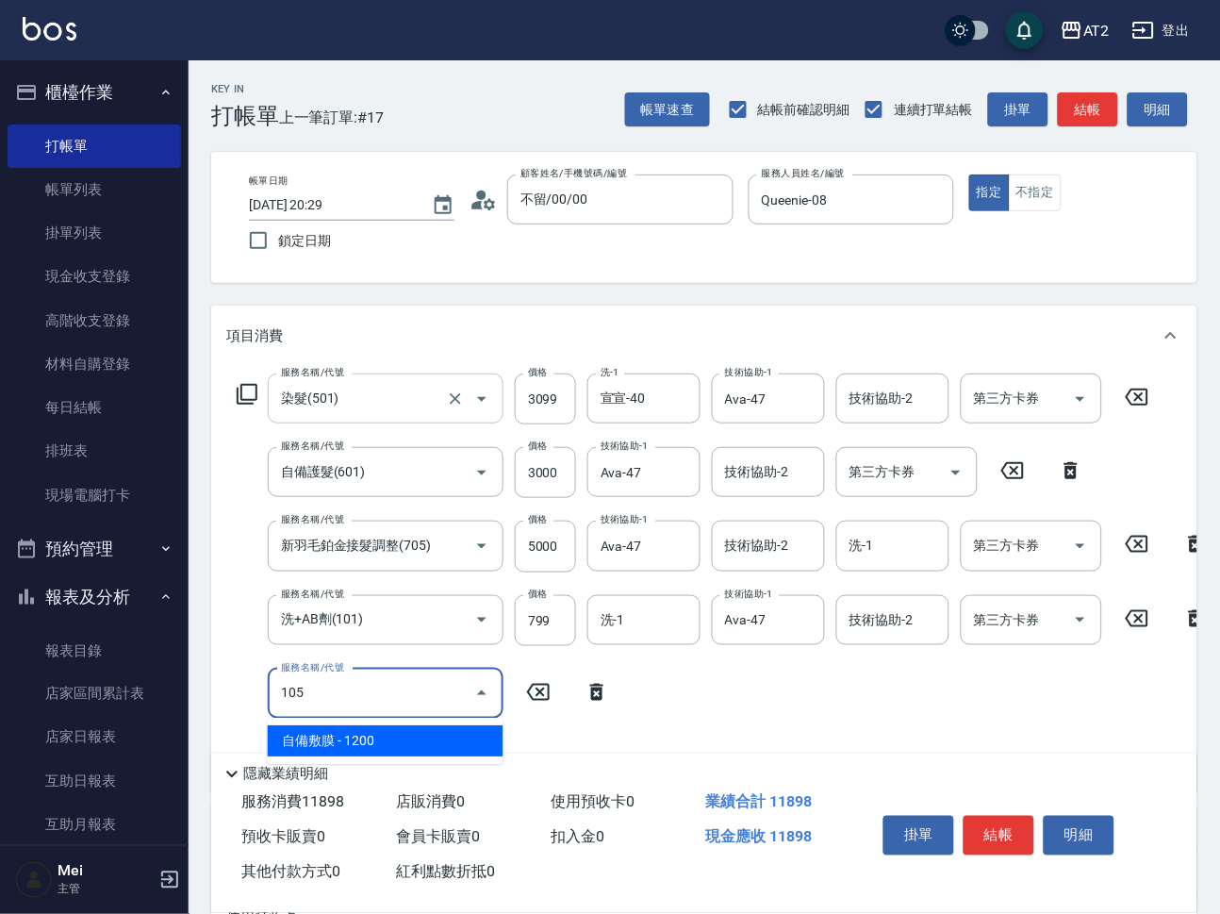
type input "1300"
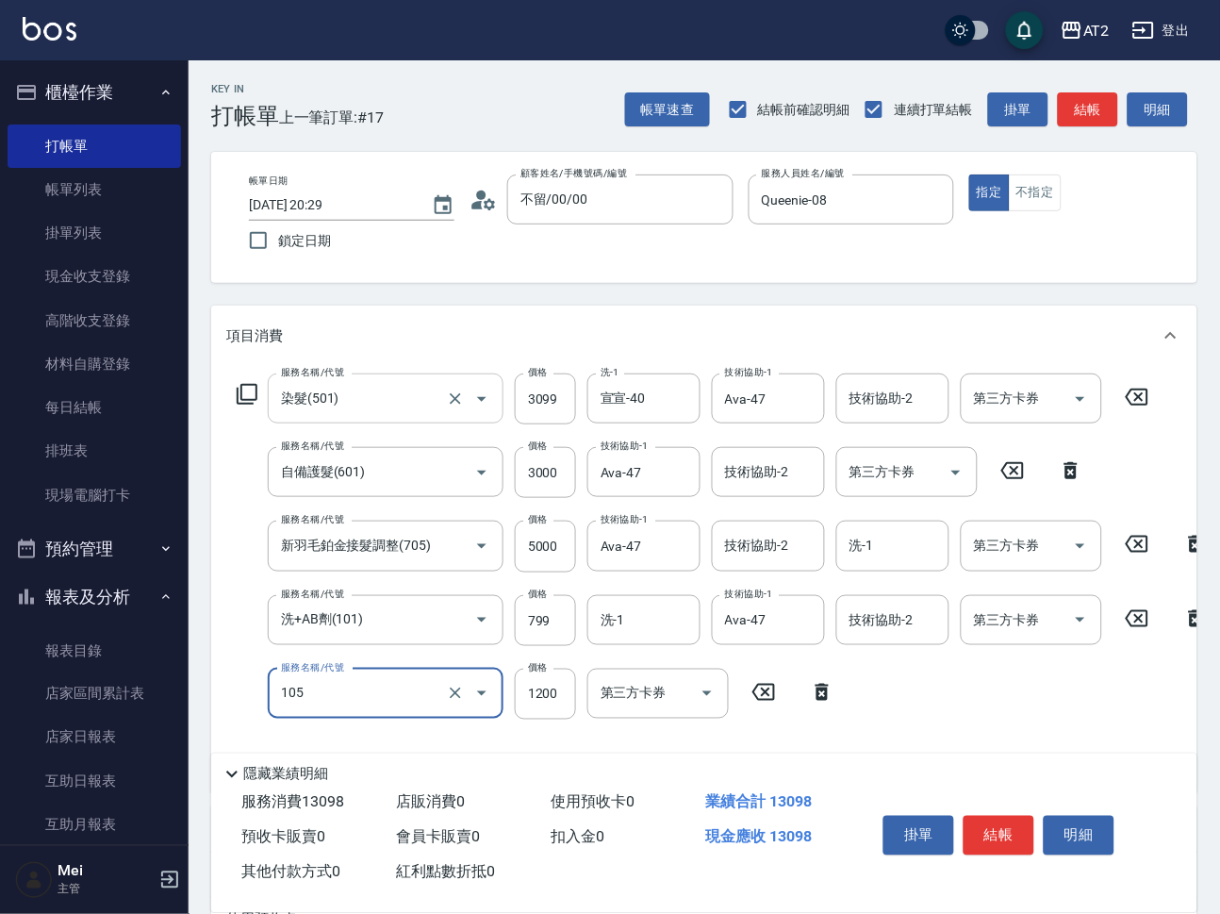
type input "自備敷膜(105)"
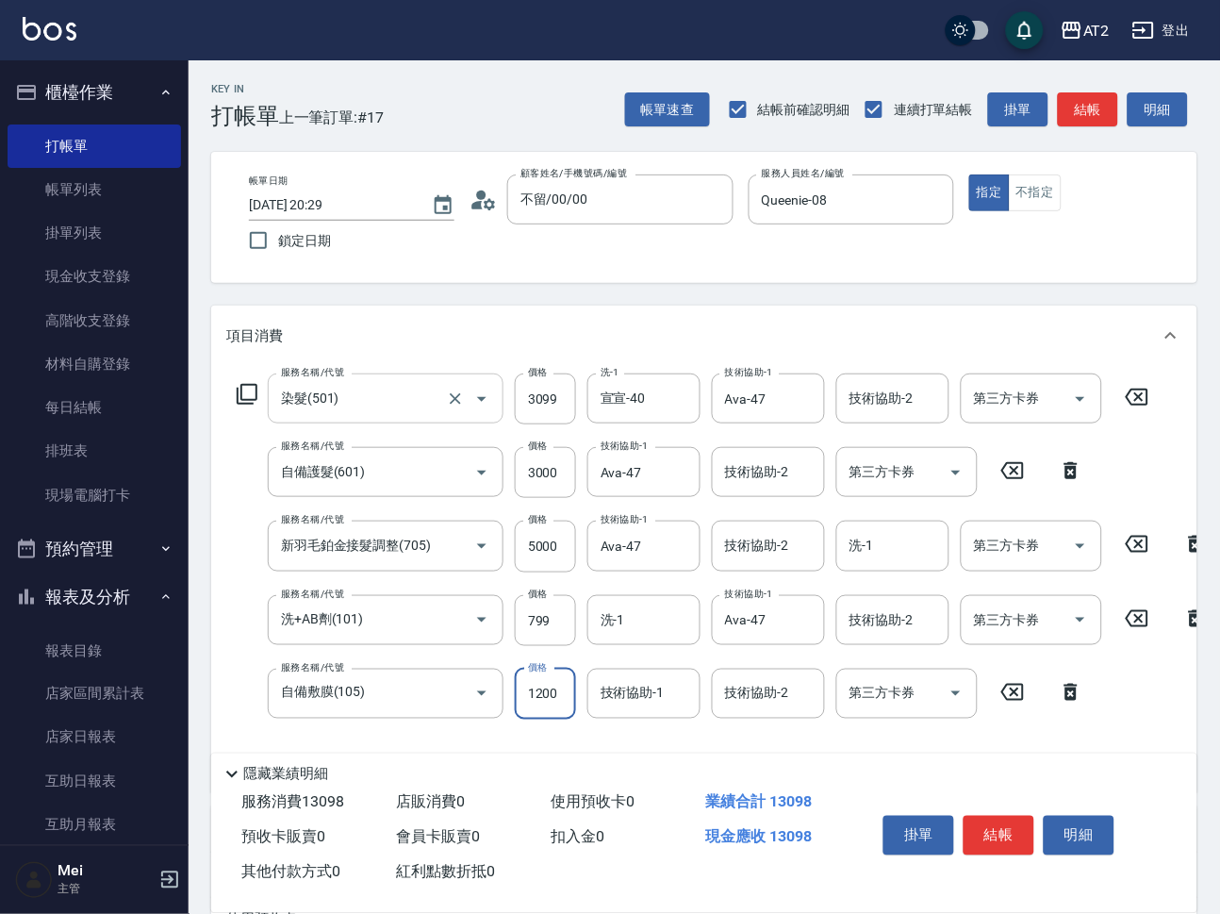
type input "1"
type input "1190"
type input "120"
type input "1200"
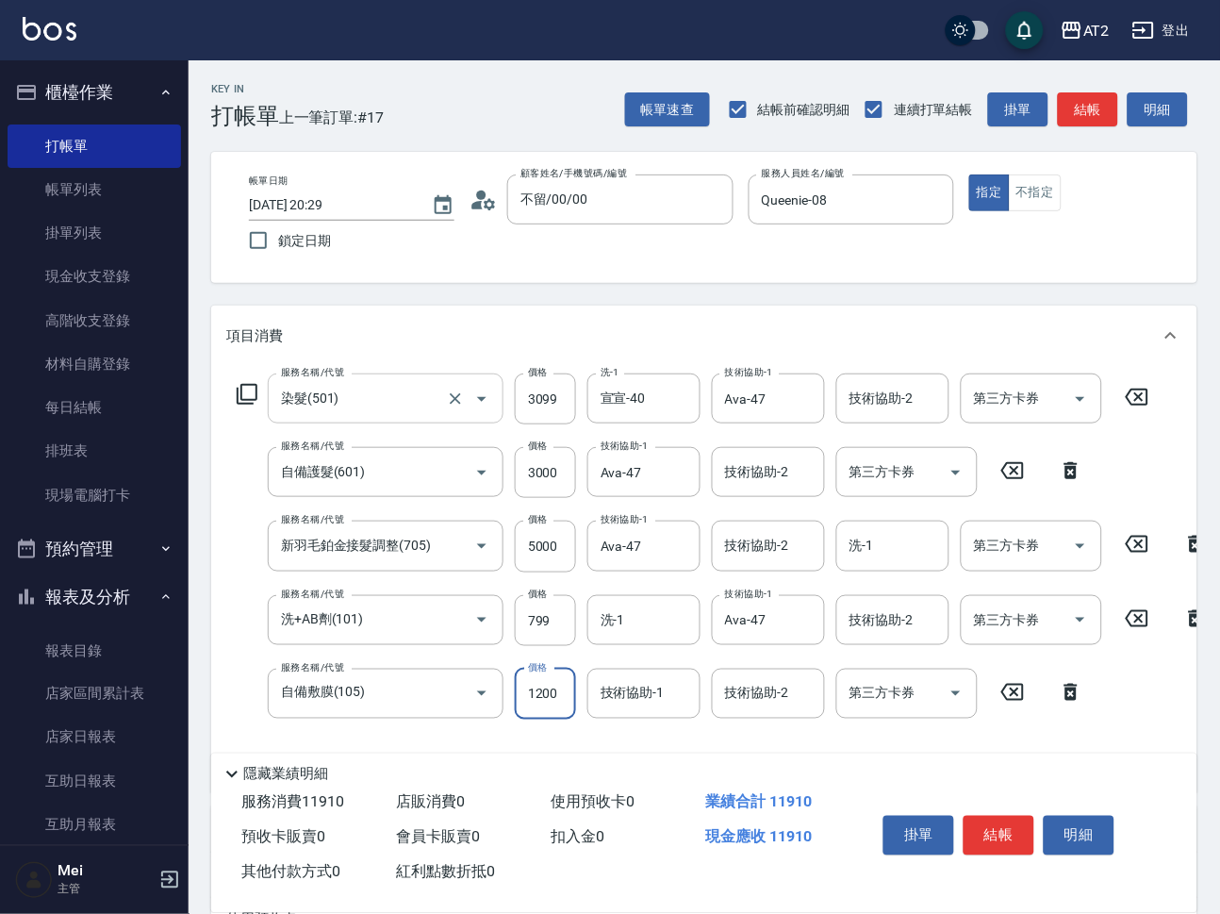
type input "1300"
type input "Ava-47"
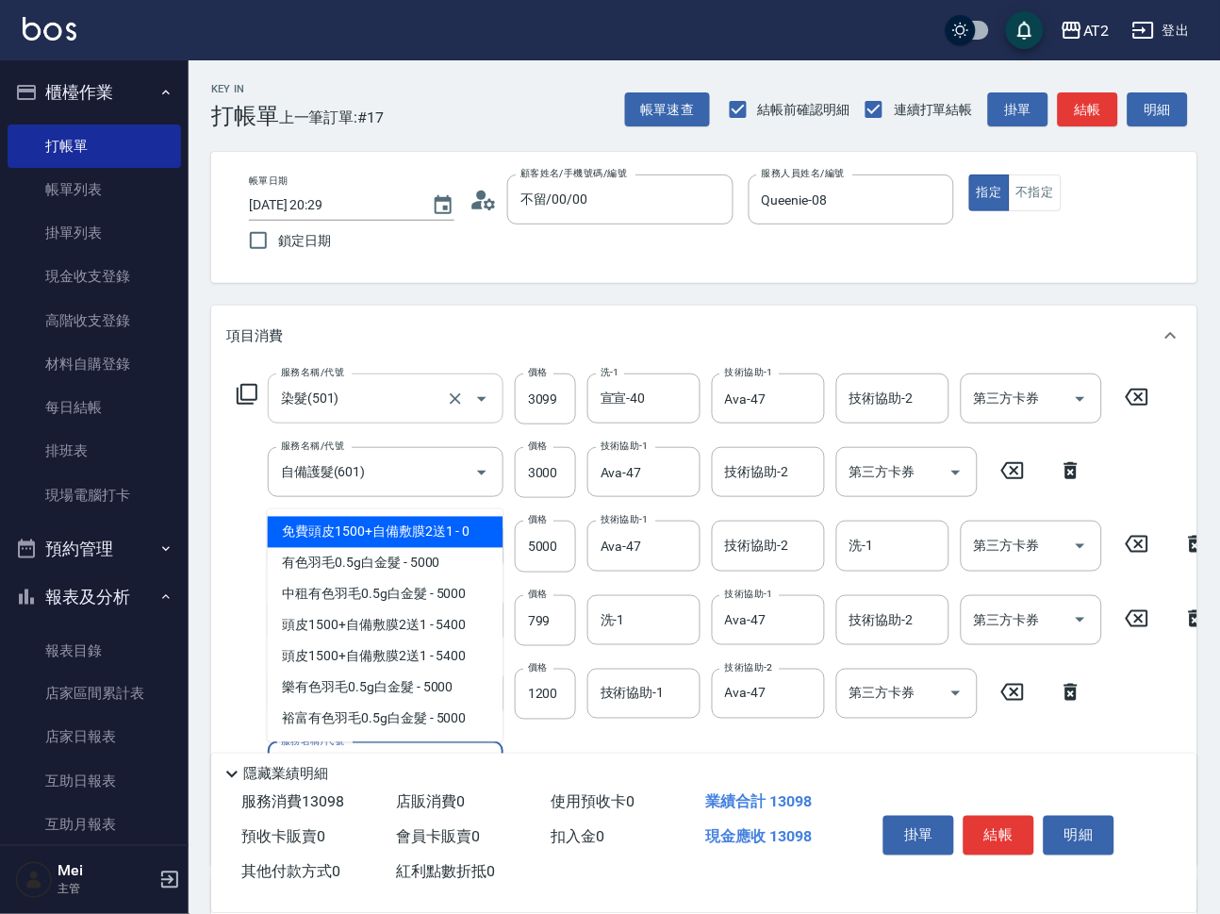
type input "502"
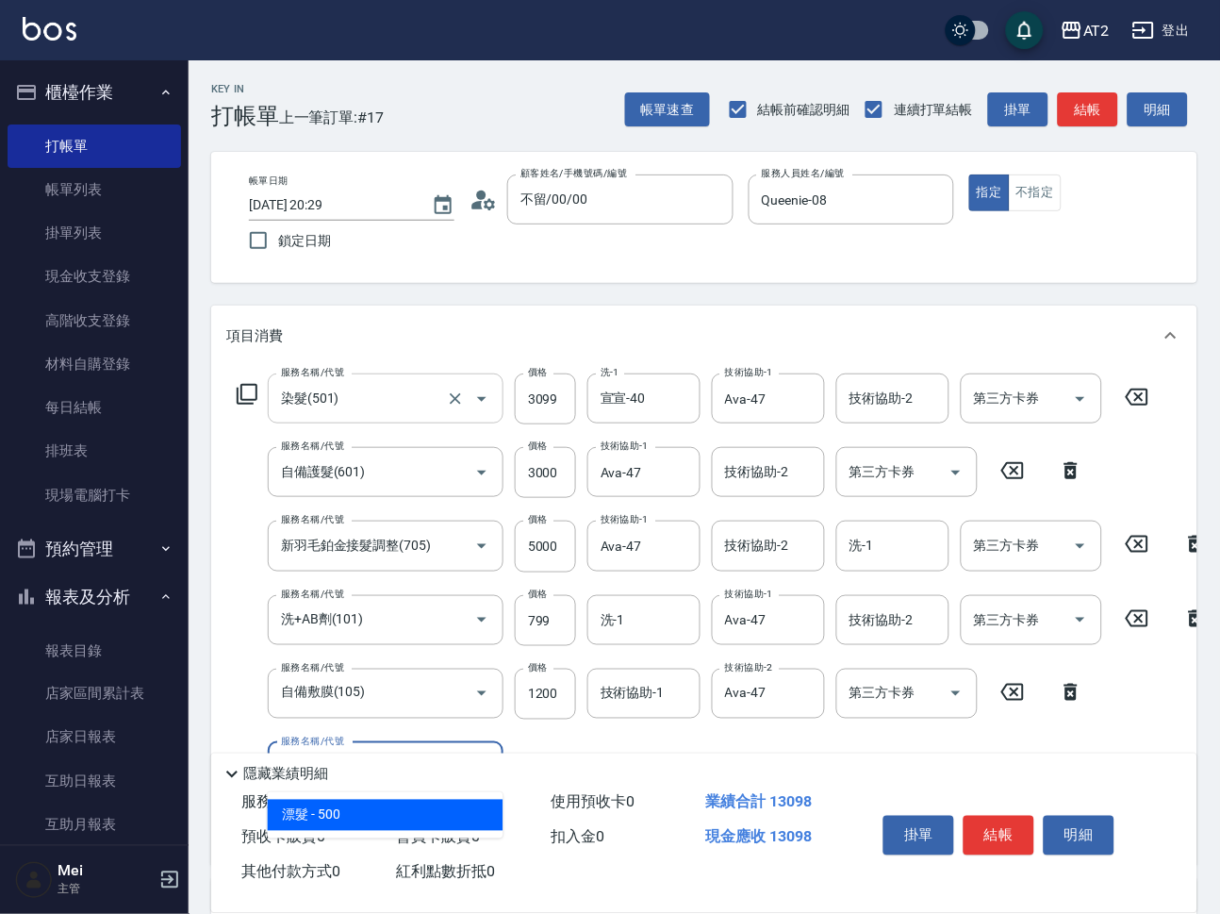
type input "1350"
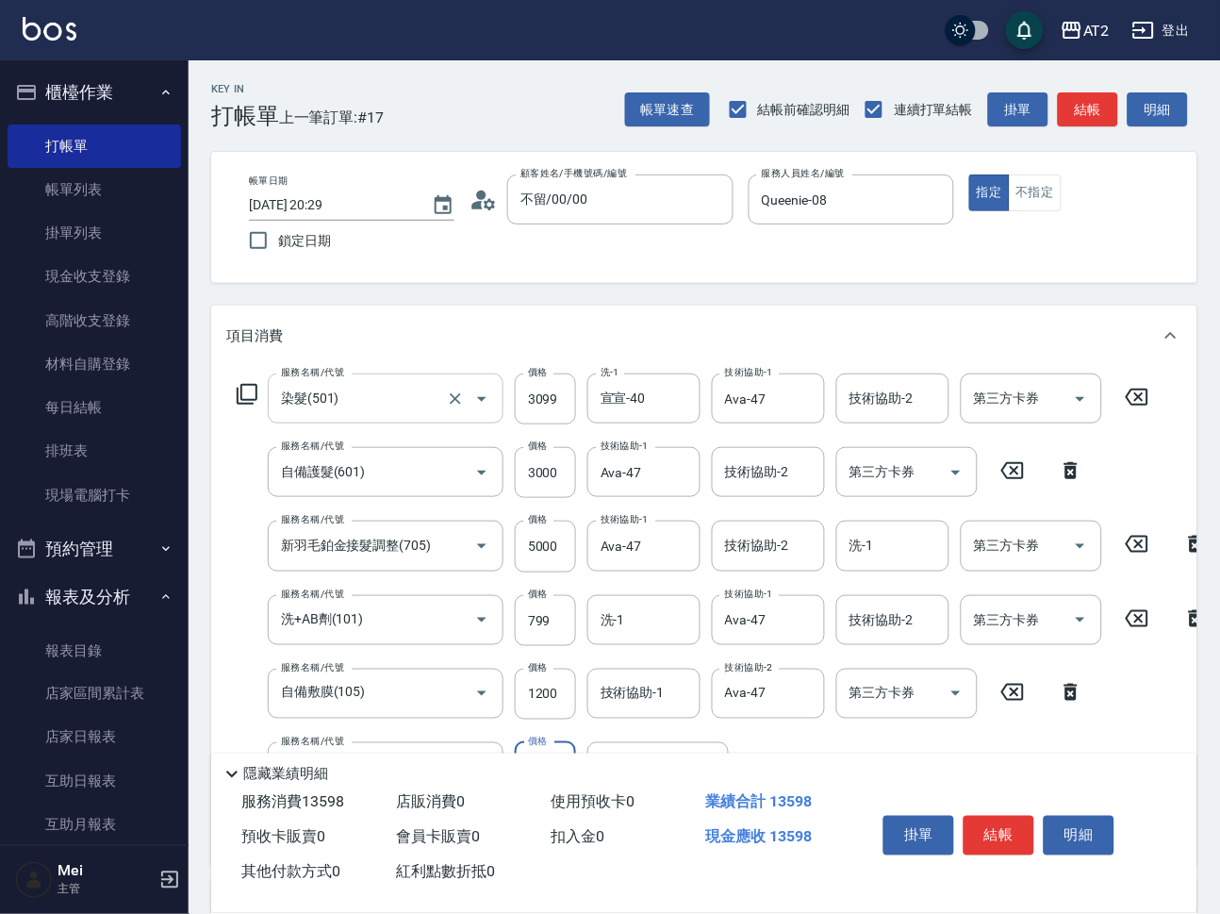
type input "漂髮(502)"
type input "0"
type input "1300"
type input "0"
type input "小潔-34"
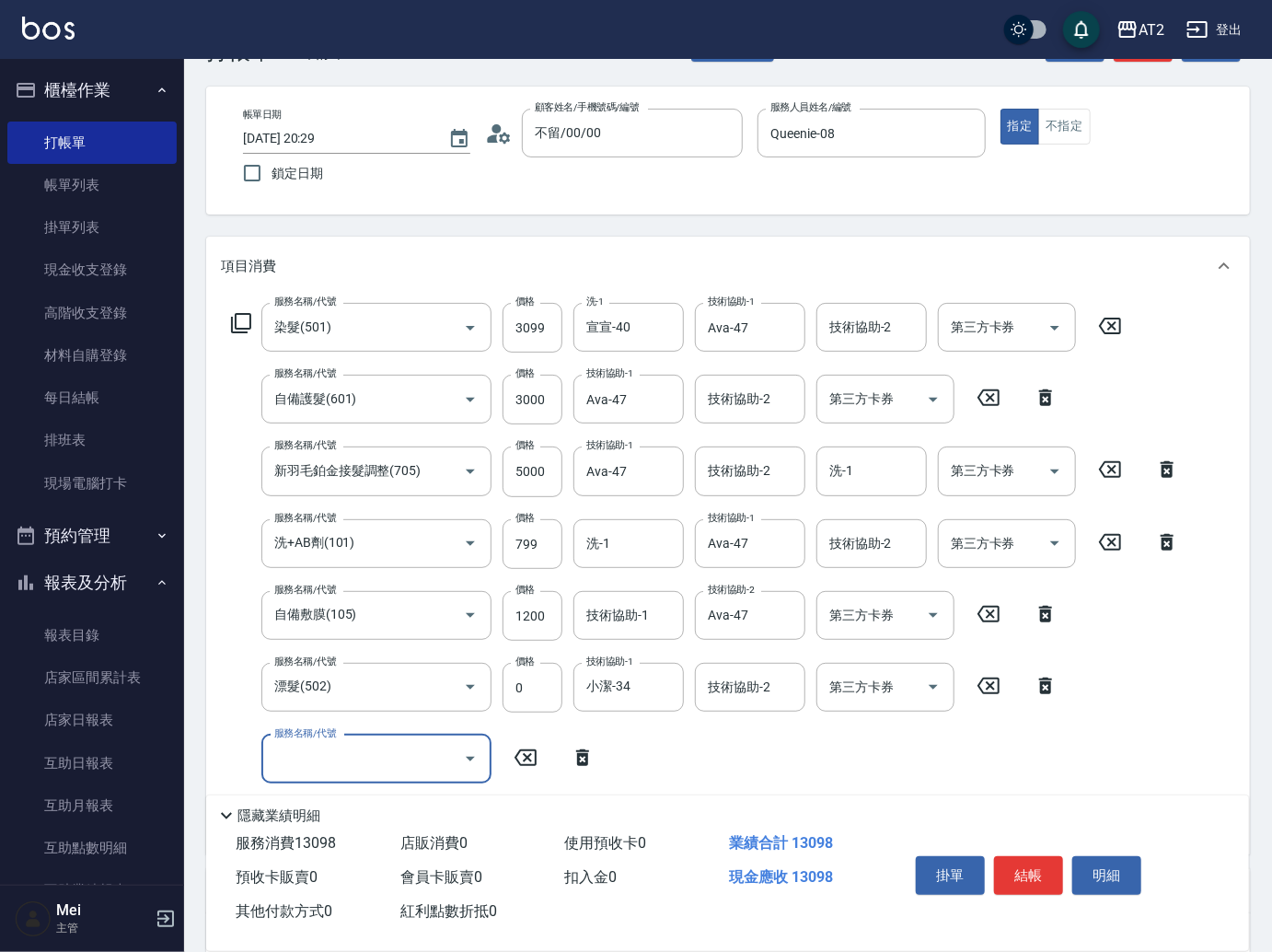
scroll to position [122, 0]
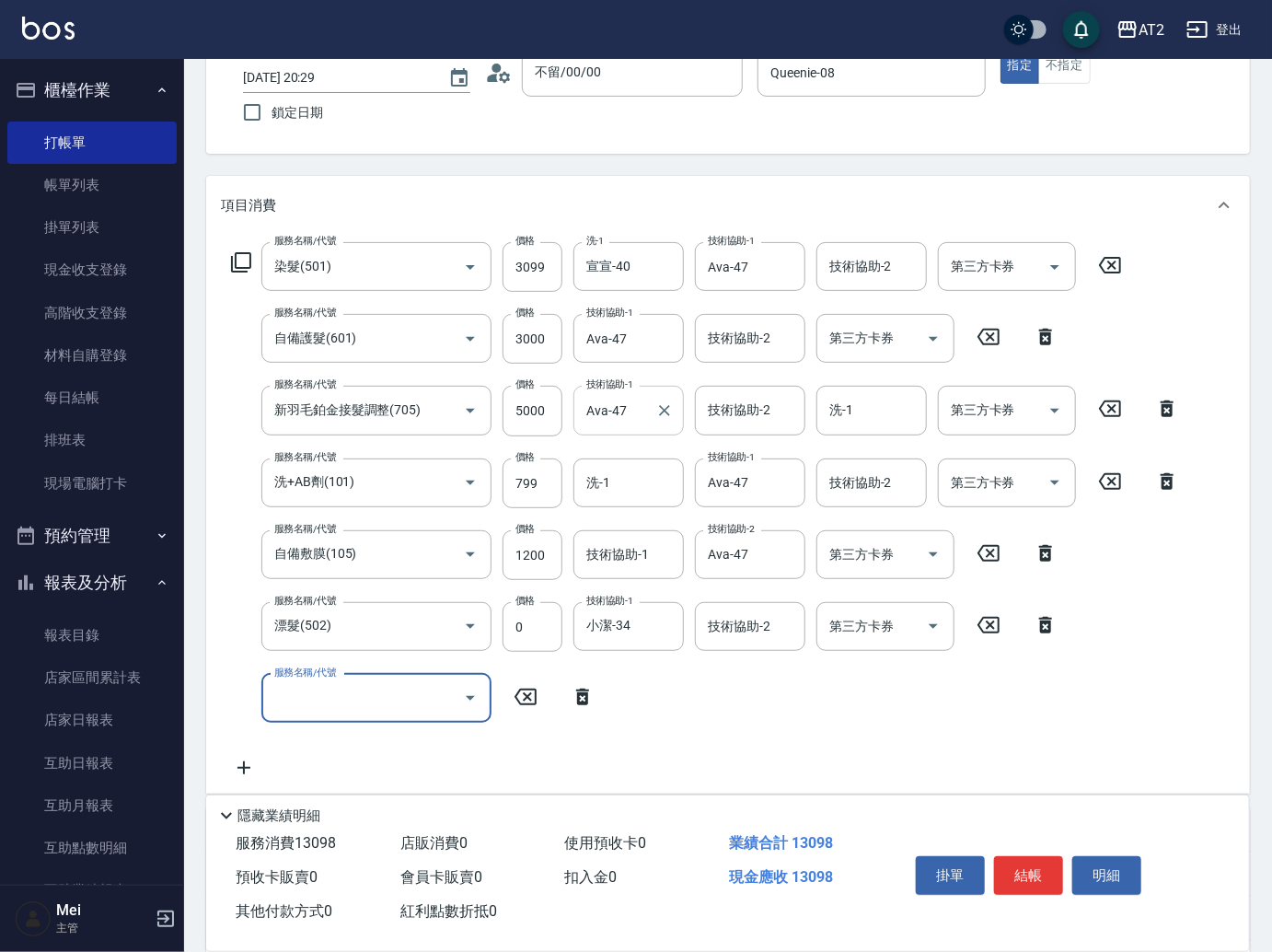
click at [677, 400] on div "Ava-47 技術協助-1" at bounding box center [628, 410] width 110 height 49
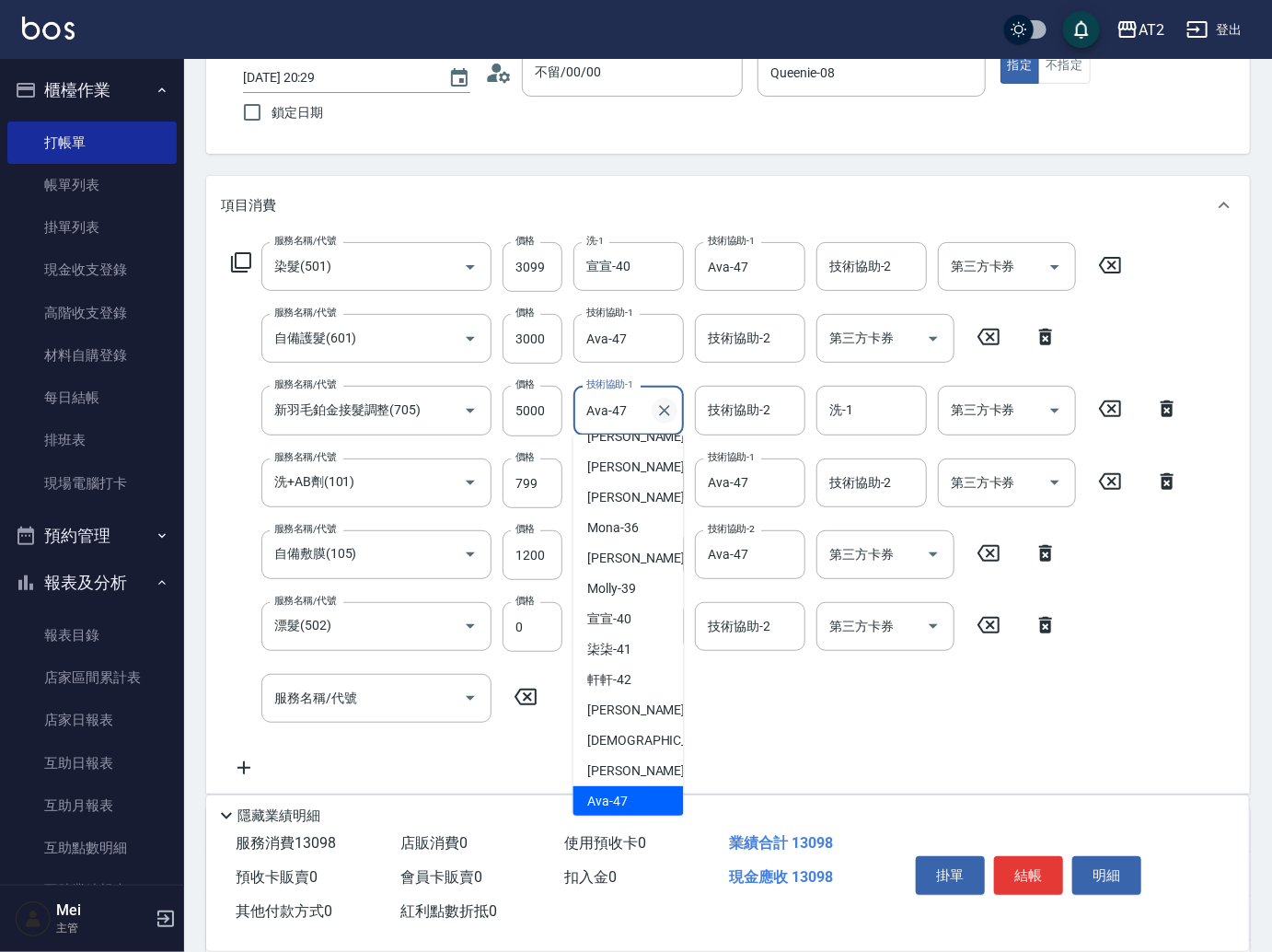
click at [672, 417] on icon "Clear" at bounding box center [664, 410] width 19 height 19
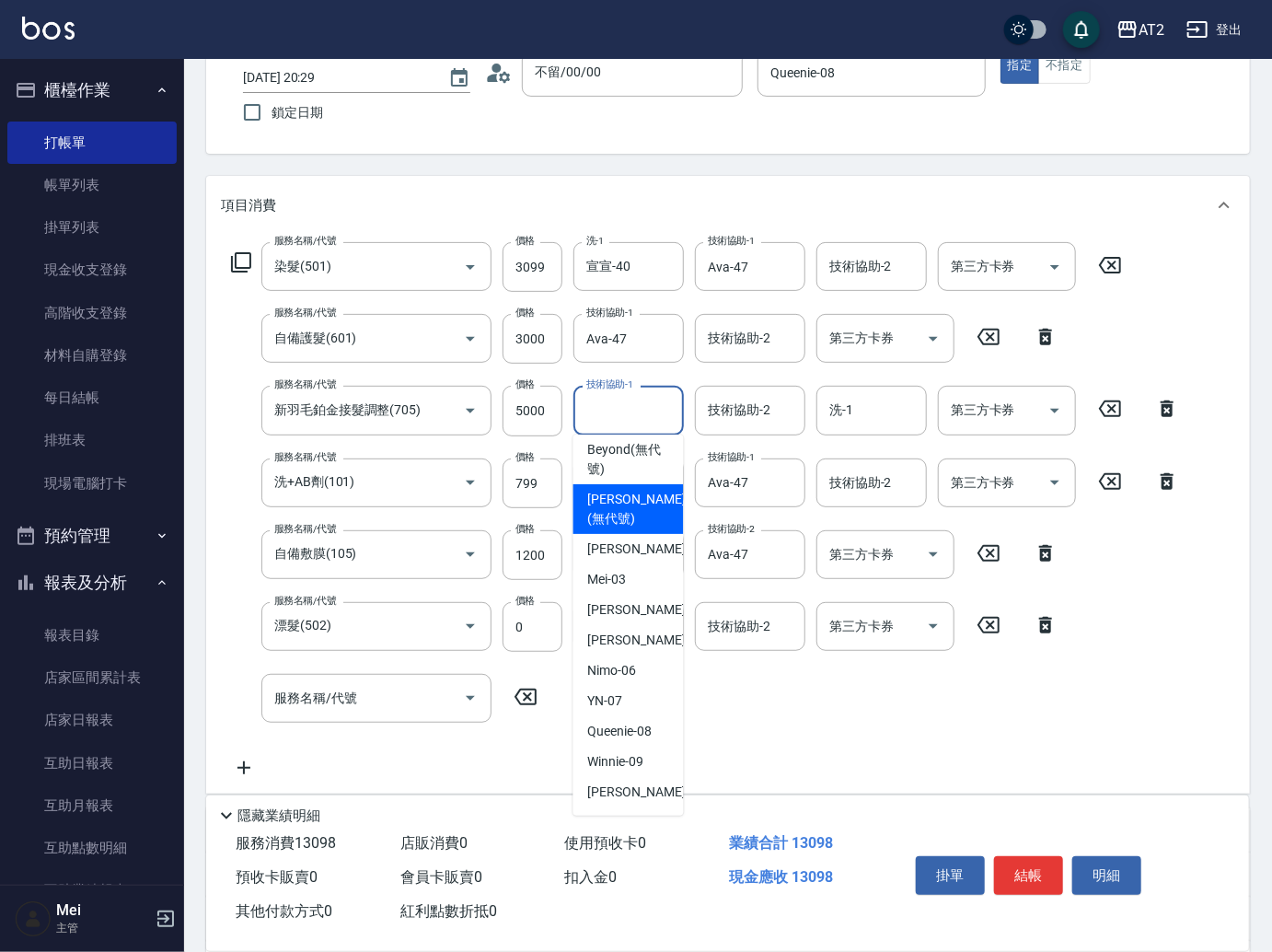
click at [347, 689] on div "服務名稱/代號 服務名稱/代號" at bounding box center [377, 698] width 230 height 49
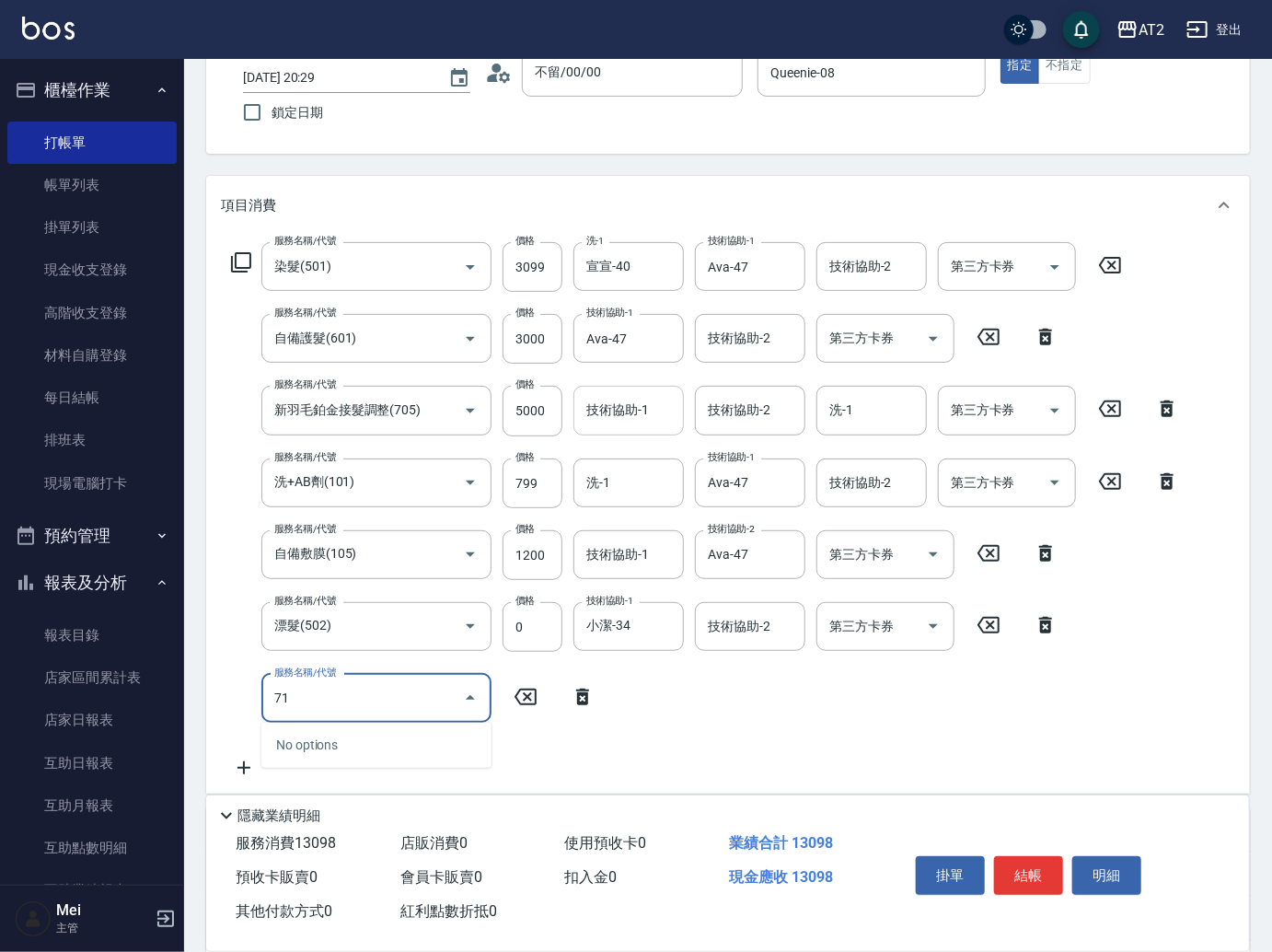
type input "714"
type input "1450"
type input "單拆/單串(714)"
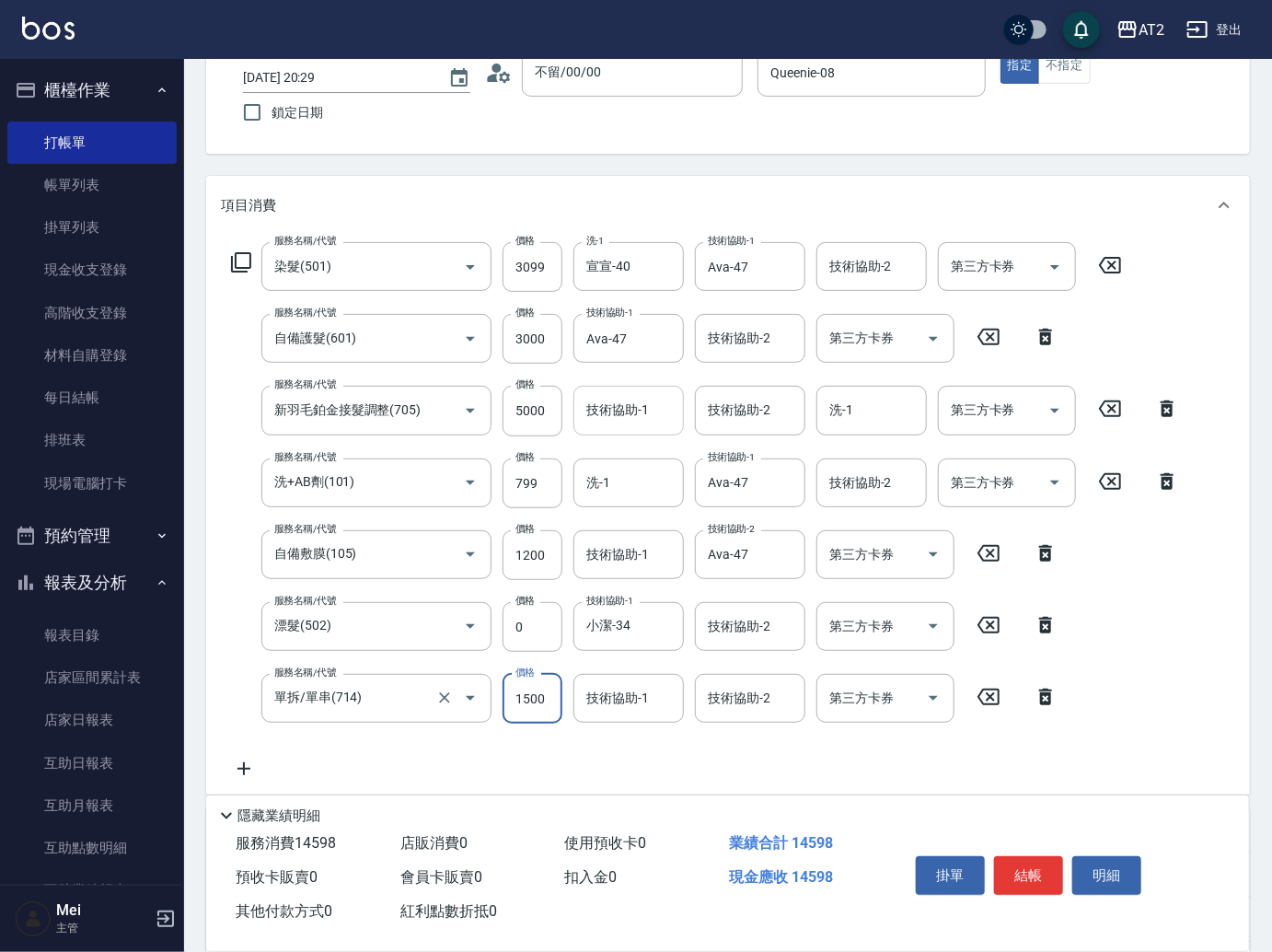
type input "1300"
type input "0"
type input "Ava-47"
type input "小安-30"
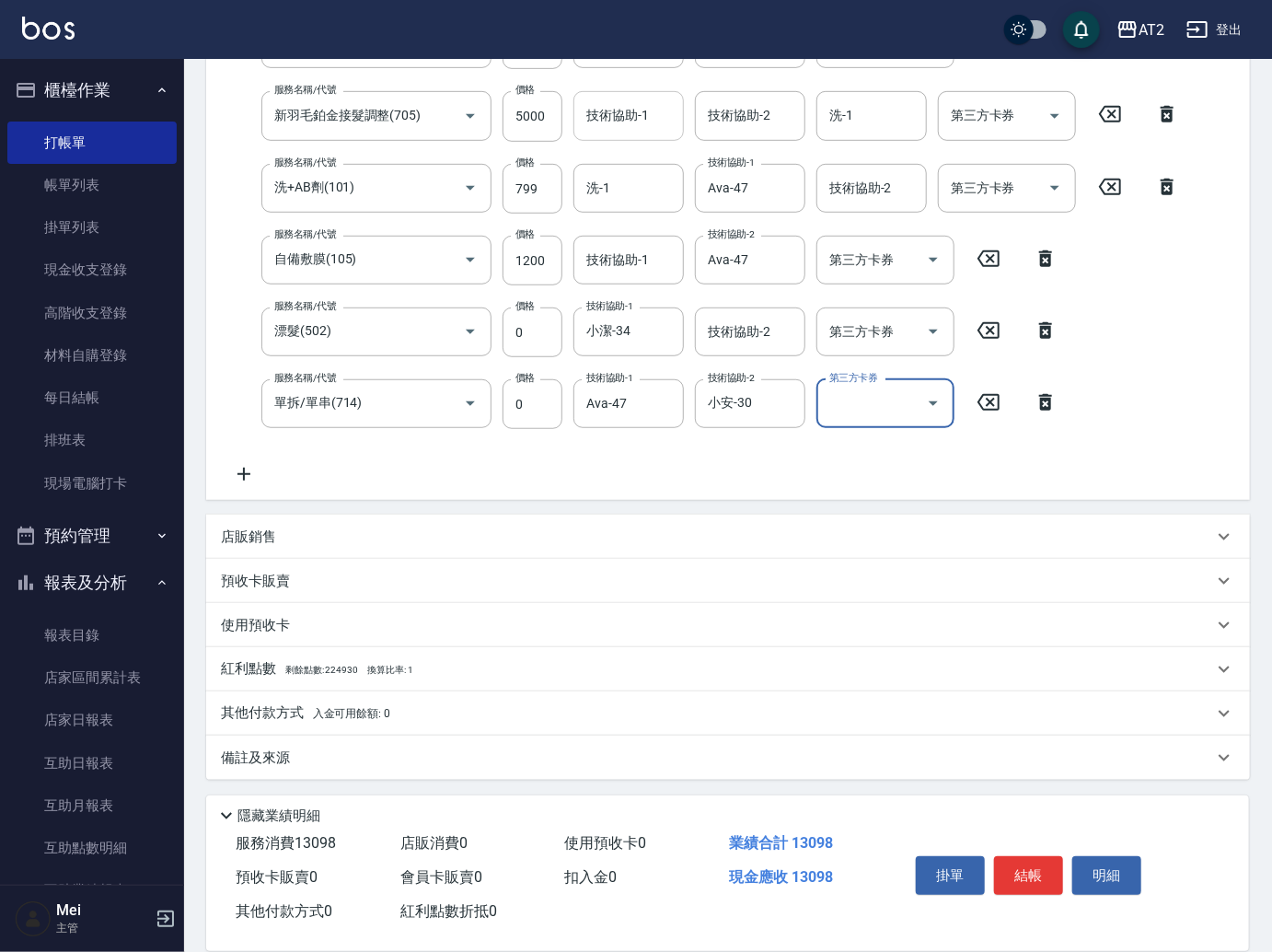
scroll to position [418, 0]
click at [339, 702] on p "其他付款方式 入金可用餘額: 0" at bounding box center [305, 712] width 169 height 21
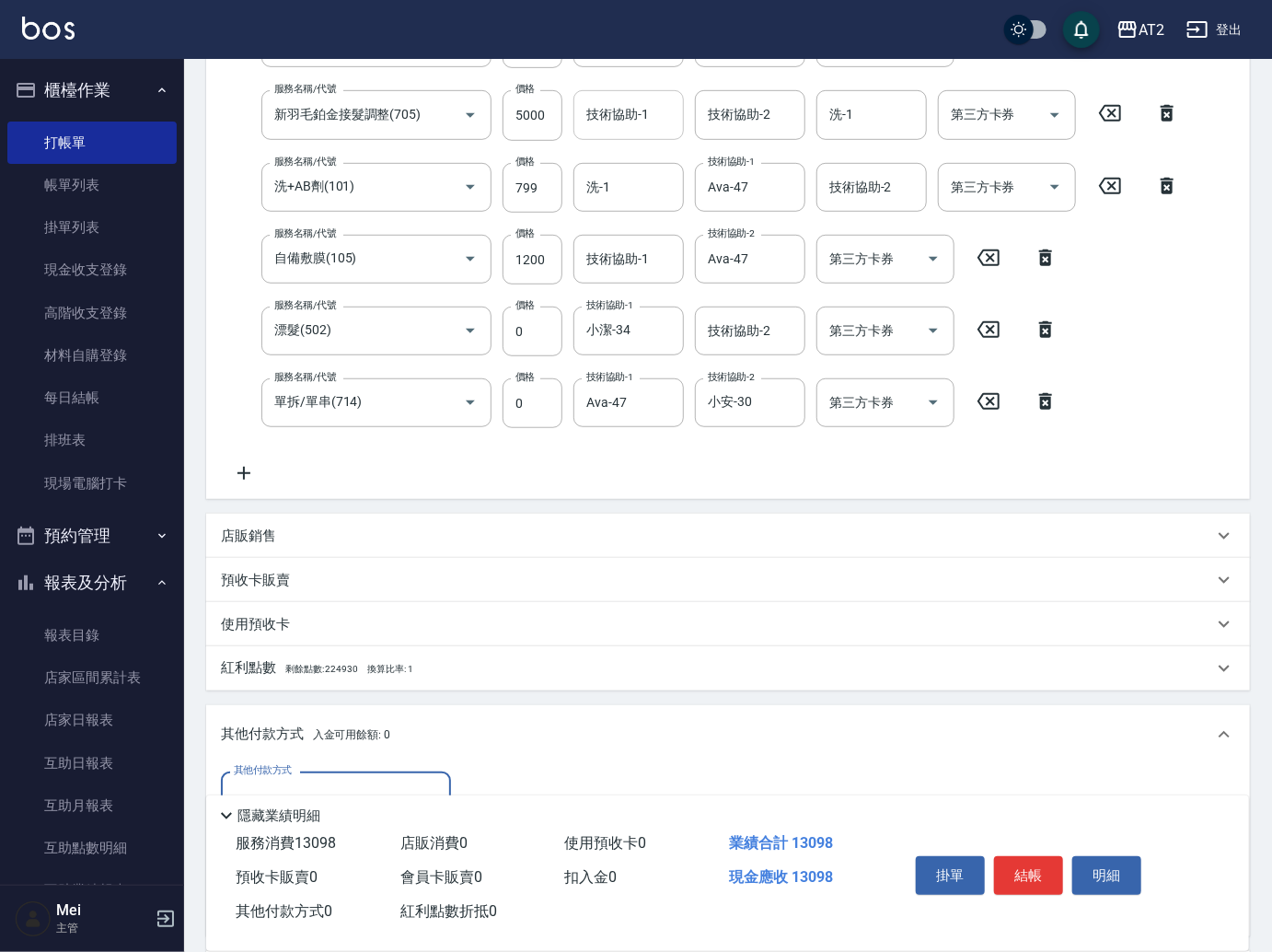
scroll to position [0, 0]
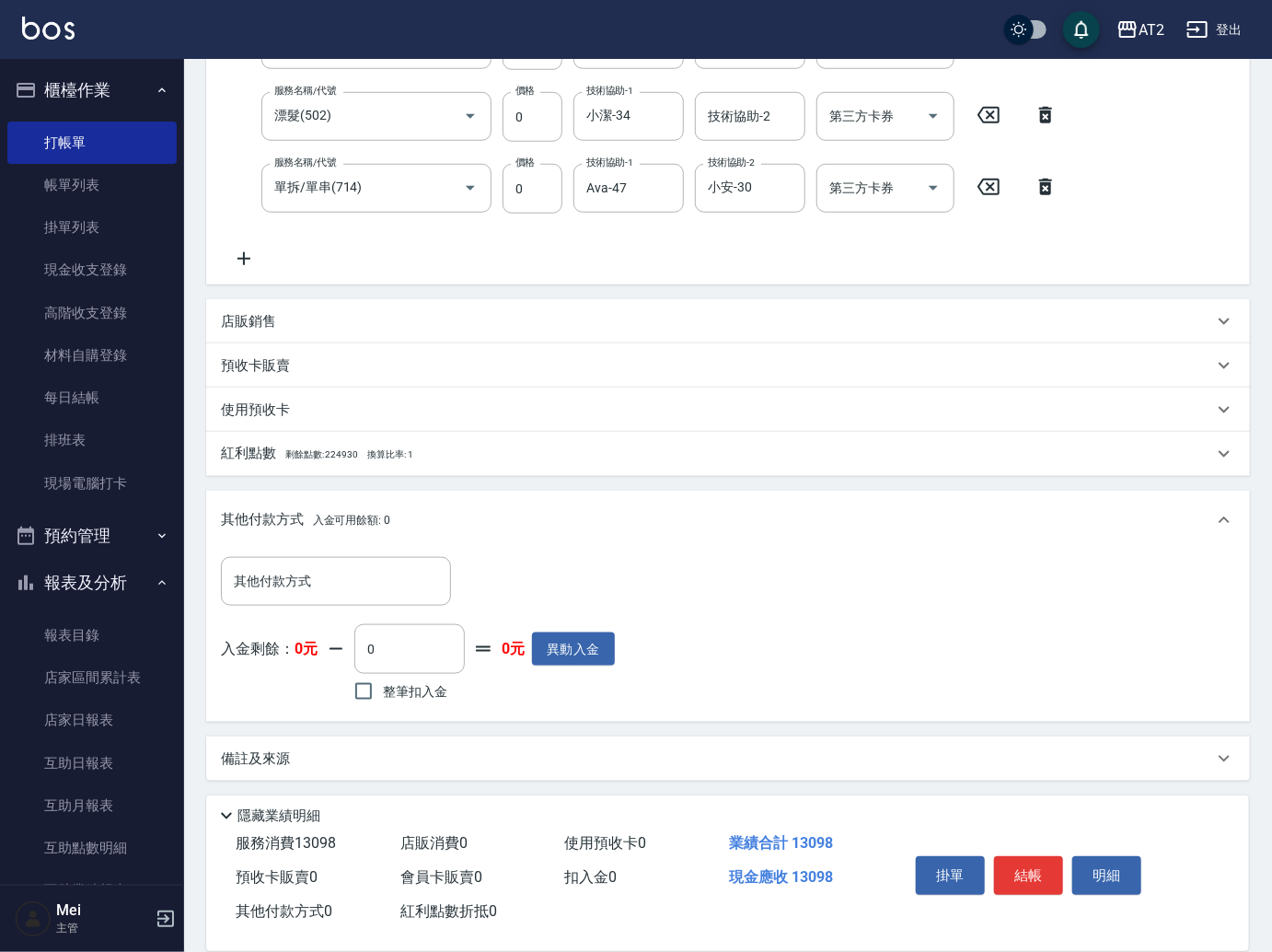
click at [370, 538] on div "其他付款方式 入金可用餘額: 0" at bounding box center [727, 520] width 1044 height 59
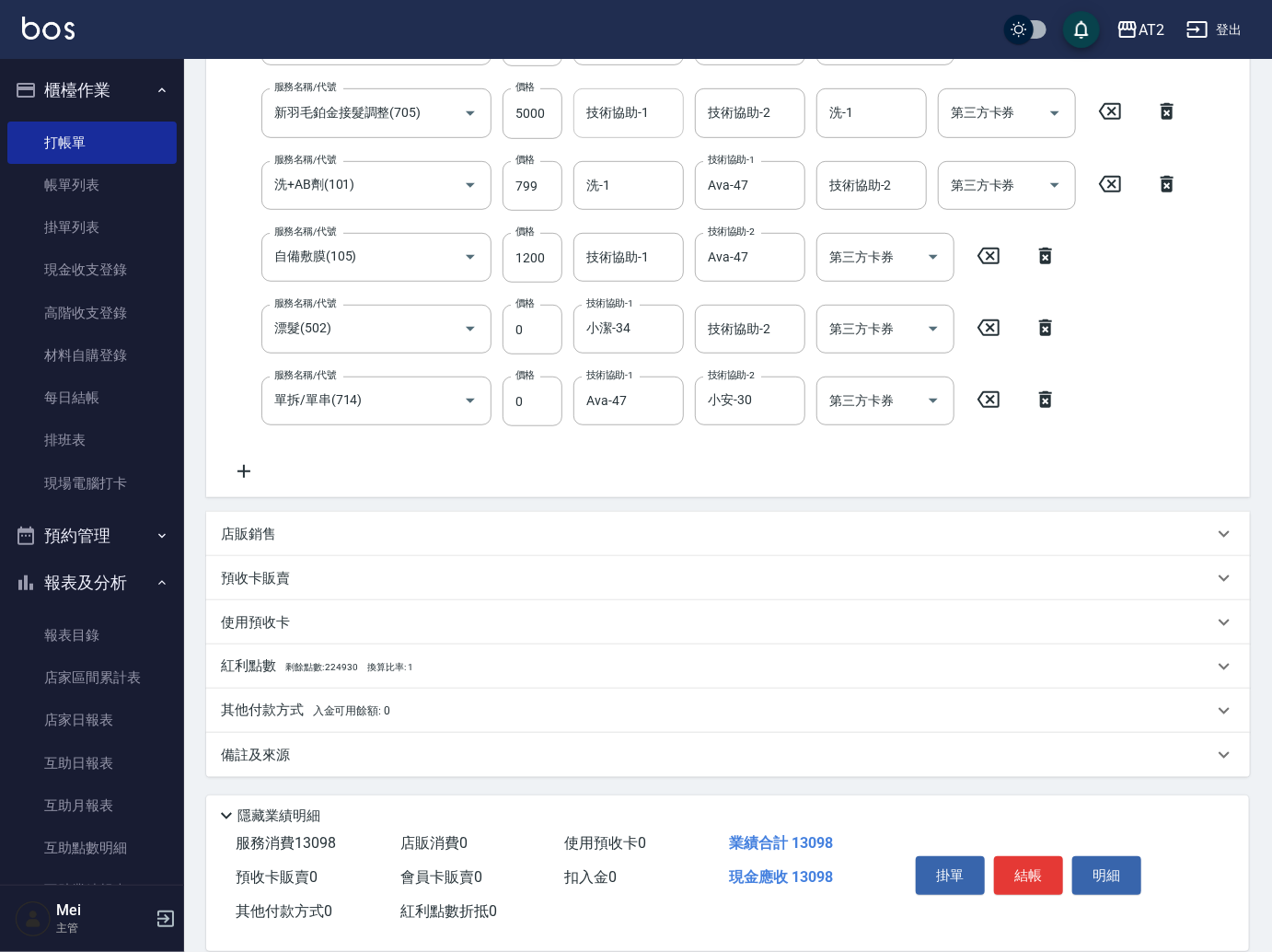
scroll to position [418, 0]
click at [324, 702] on p "其他付款方式 入金可用餘額: 0" at bounding box center [305, 712] width 169 height 21
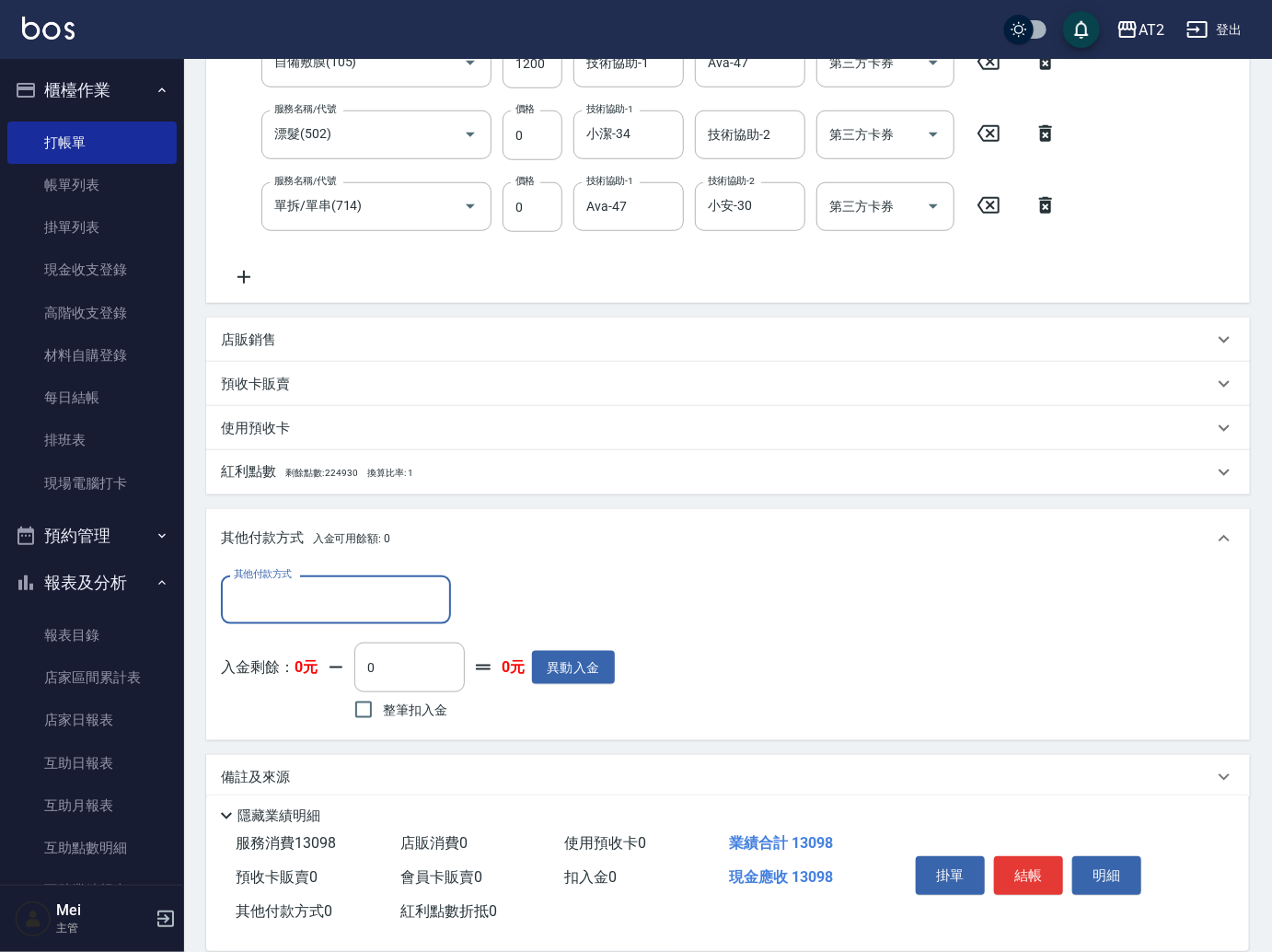
scroll to position [0, 0]
click at [362, 615] on div "其他付款方式" at bounding box center [336, 600] width 230 height 49
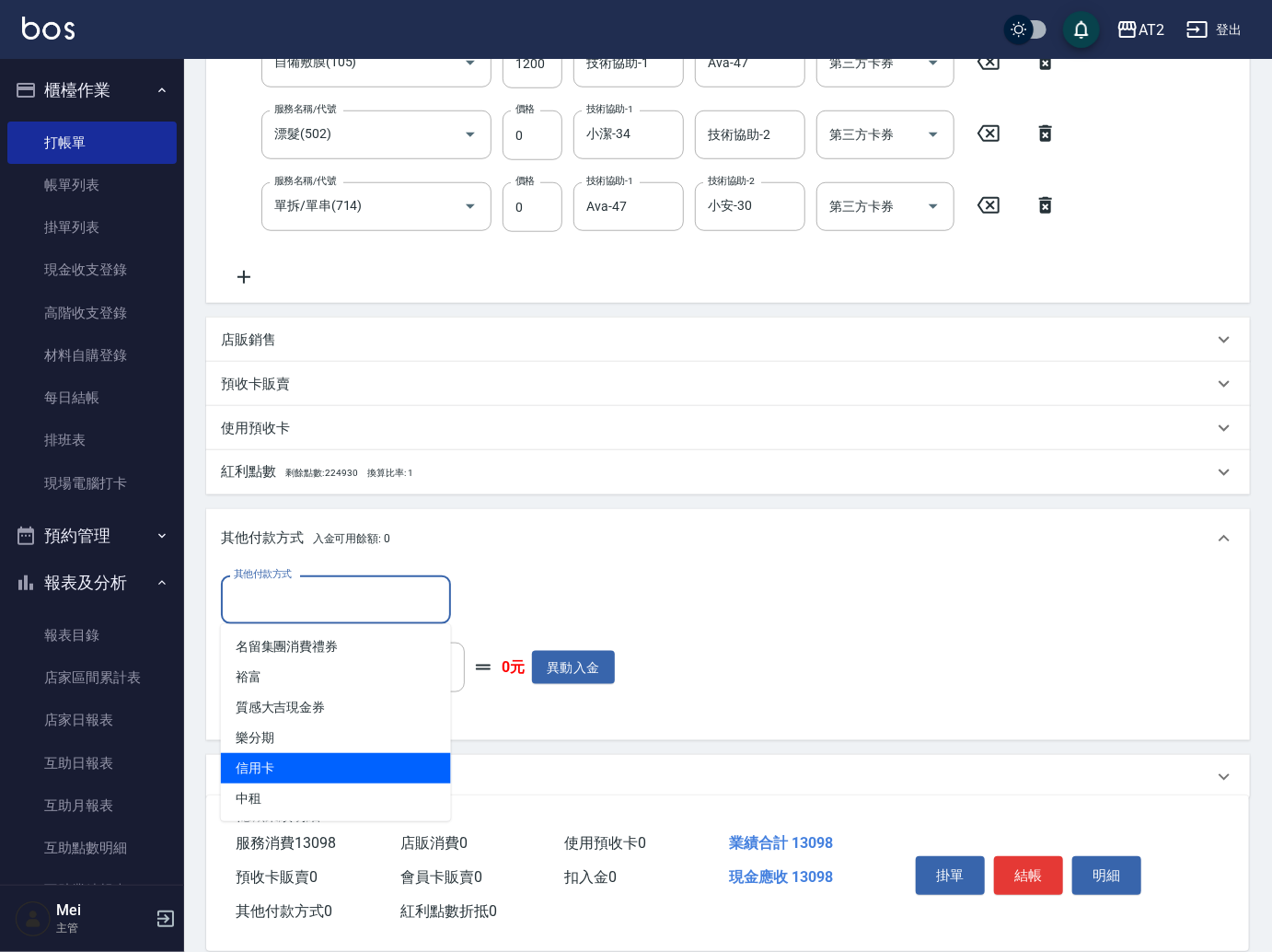
click at [367, 760] on span "信用卡" at bounding box center [336, 767] width 230 height 30
type input "信用卡"
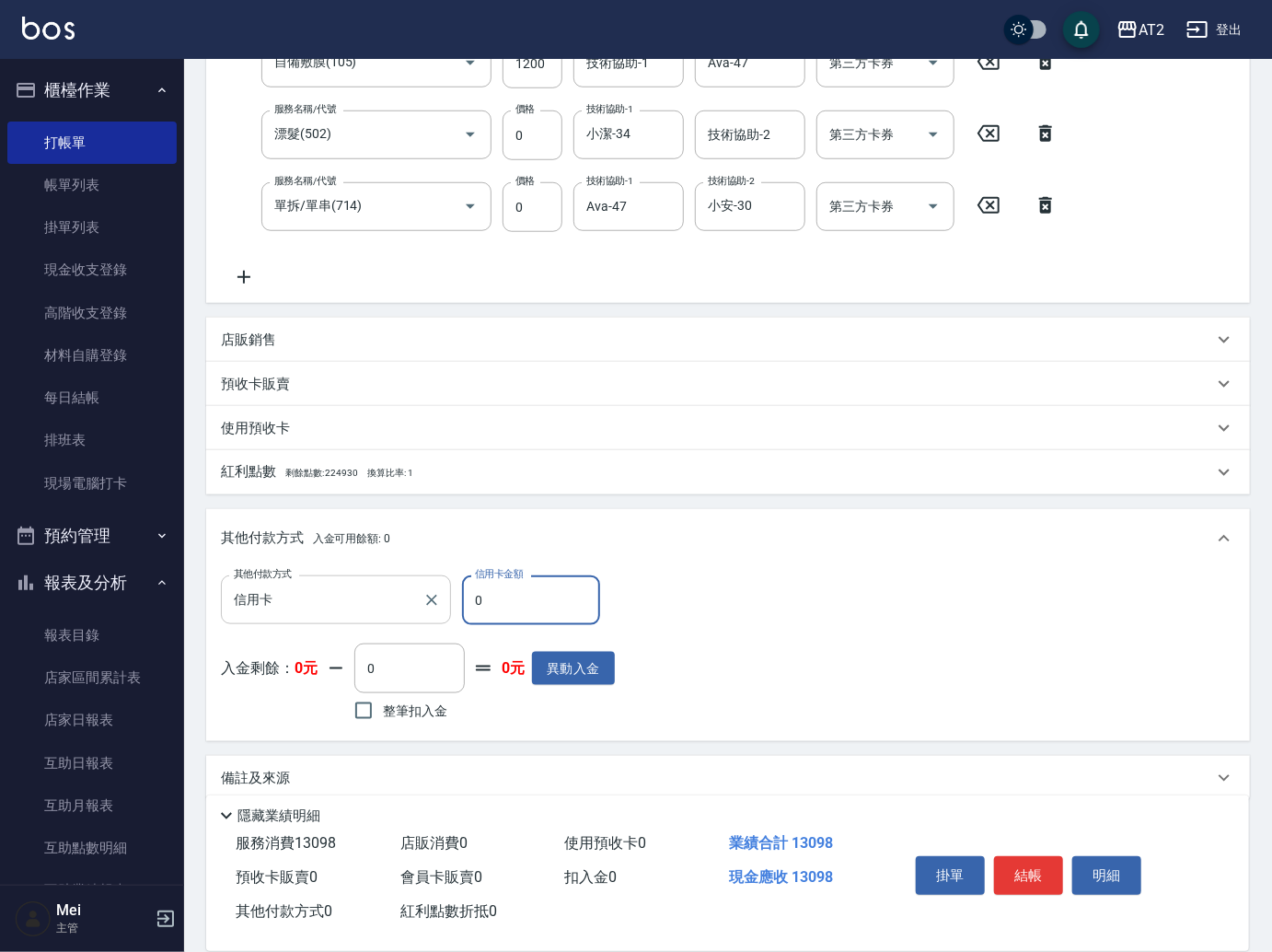
drag, startPoint x: 503, startPoint y: 588, endPoint x: 342, endPoint y: 597, distance: 161.3
click at [342, 597] on div "其他付款方式 信用卡 其他付款方式 信用卡金額 0 信用卡金額" at bounding box center [418, 600] width 394 height 50
type input "130"
type input "1170"
type input "1309"
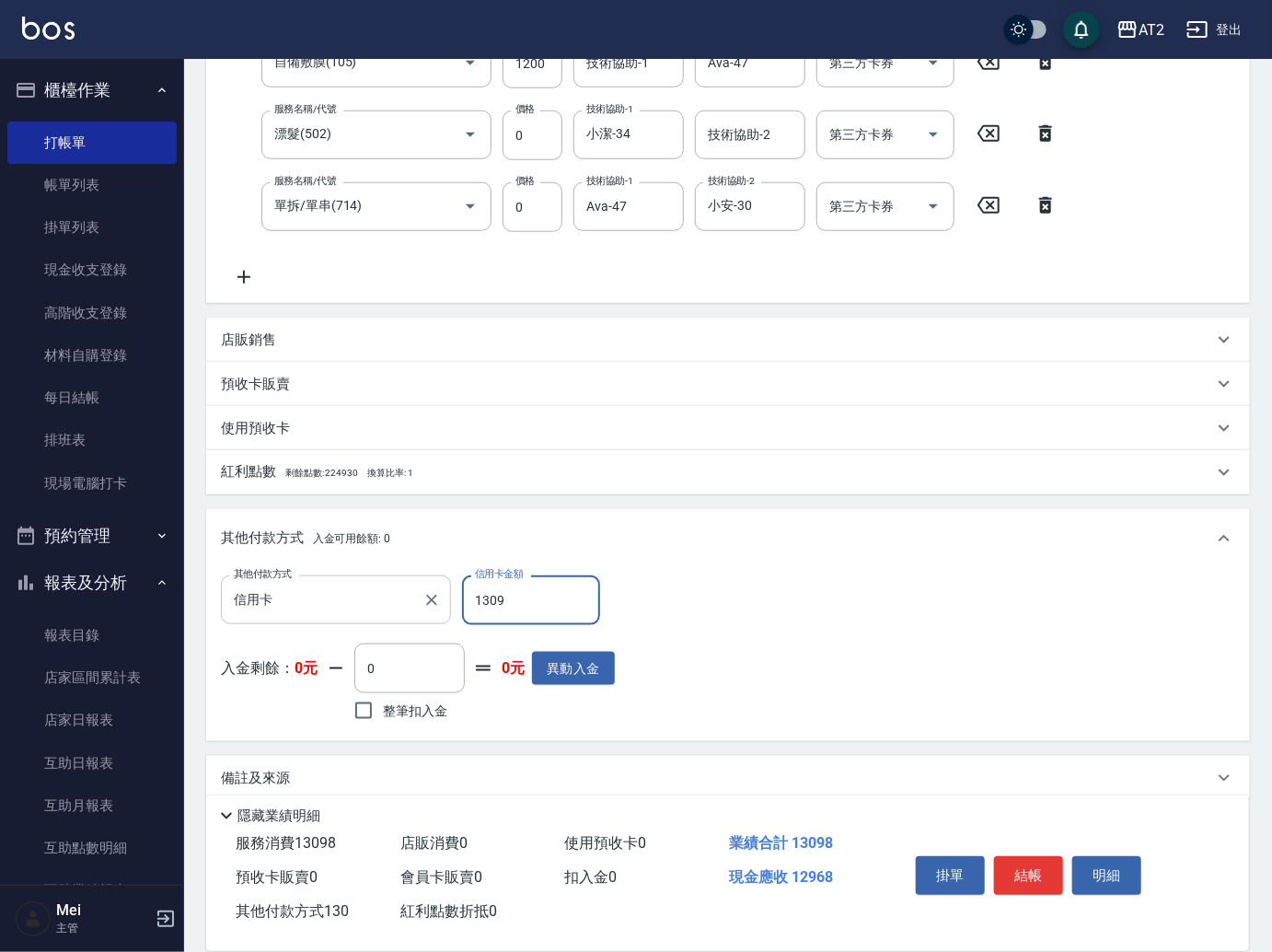
type input "0"
type input "13098"
type input "[DATE] 20:30"
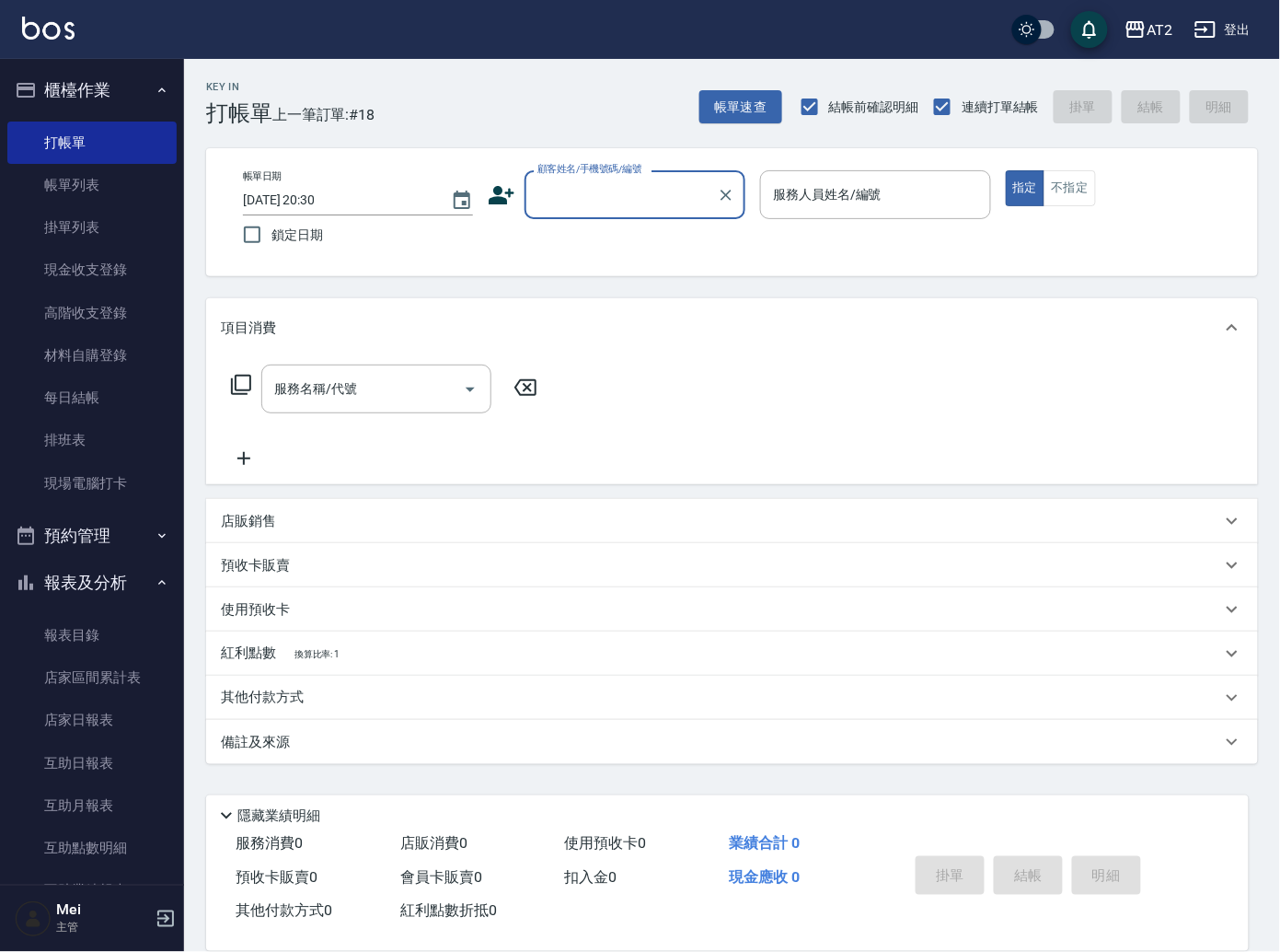
click at [614, 195] on input "顧客姓名/手機號碼/編號" at bounding box center [621, 194] width 177 height 32
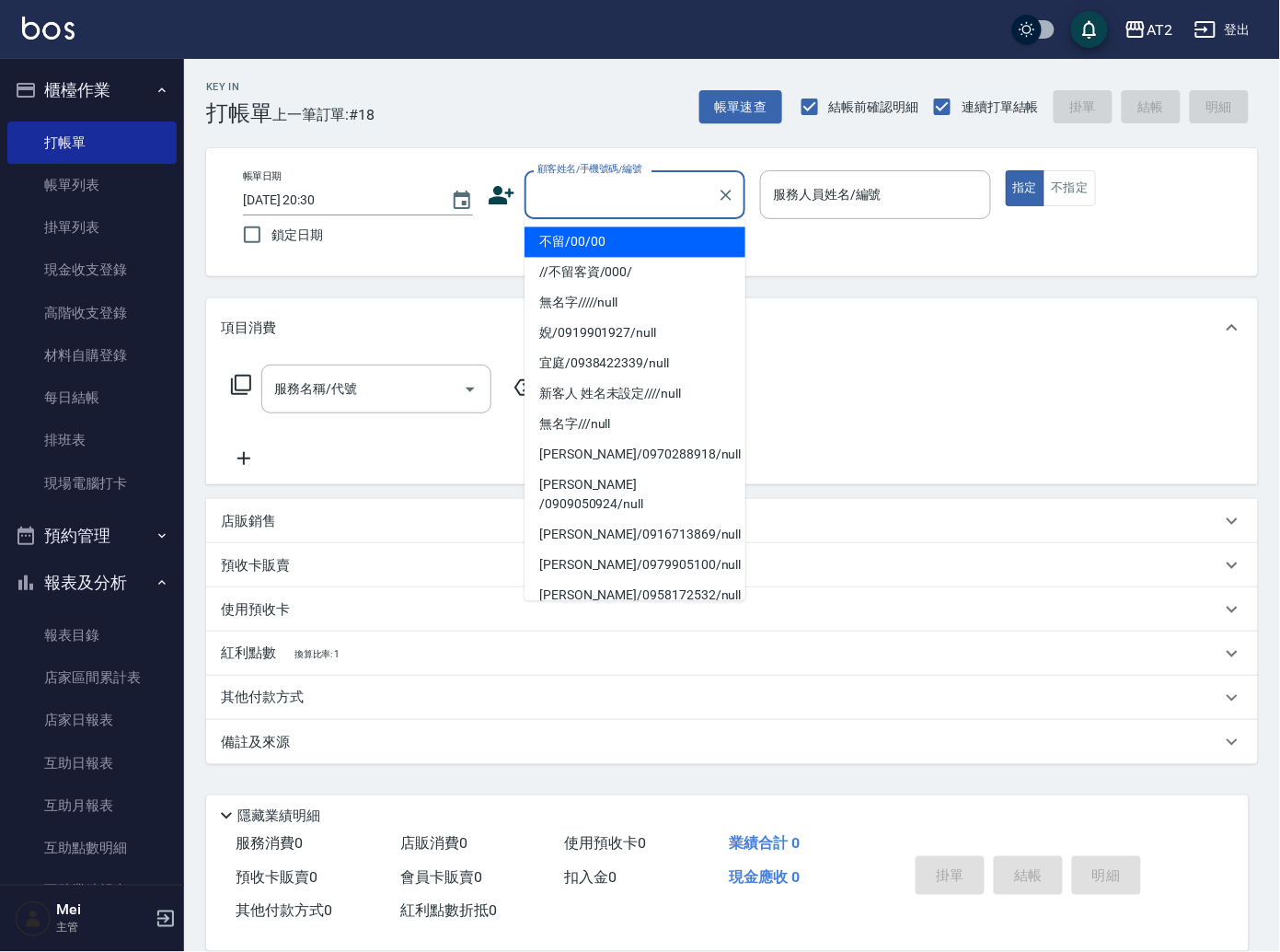
click at [613, 238] on li "不留/00/00" at bounding box center [635, 242] width 221 height 30
type input "不留/00/00"
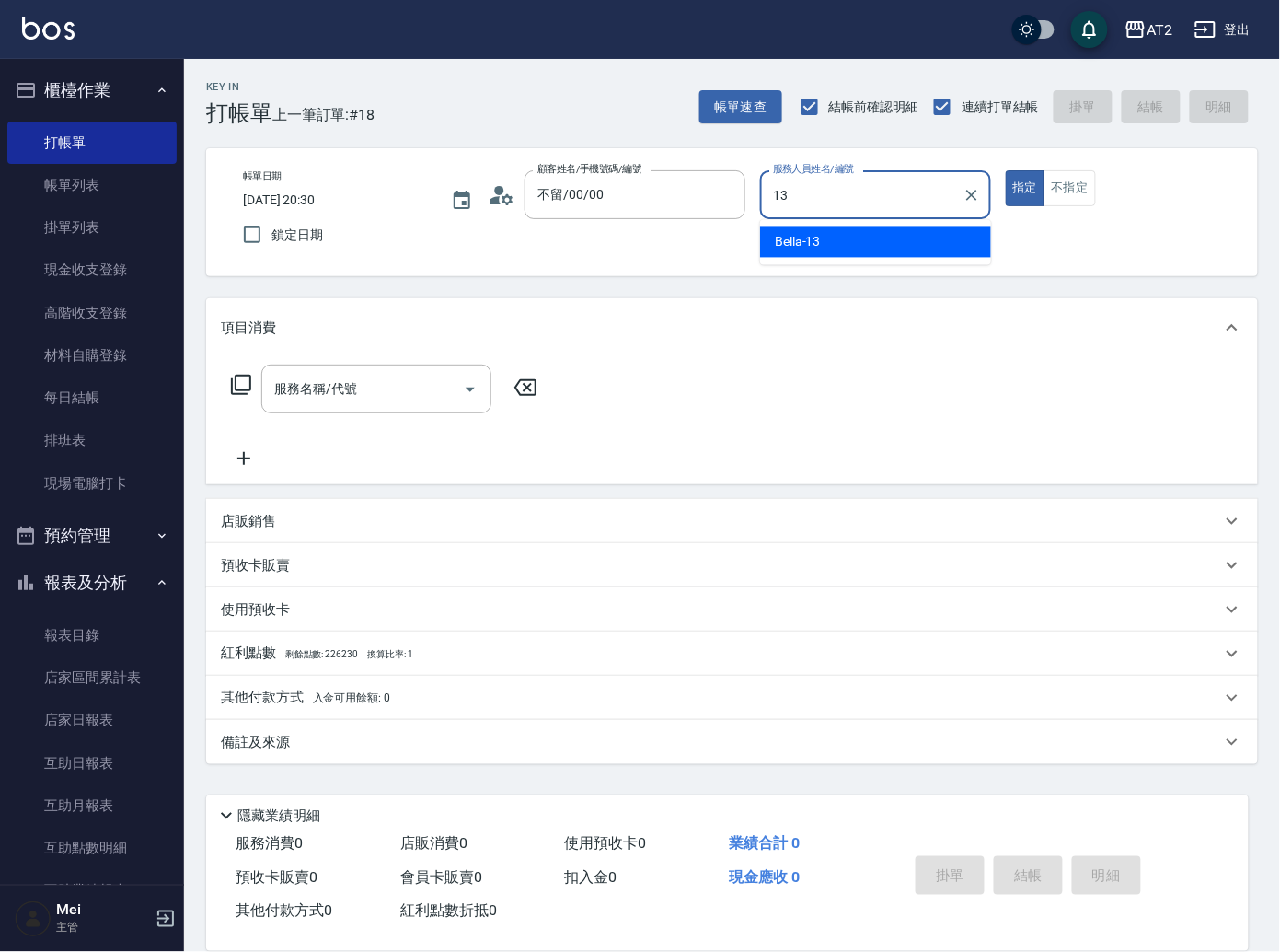
type input "Bella-13"
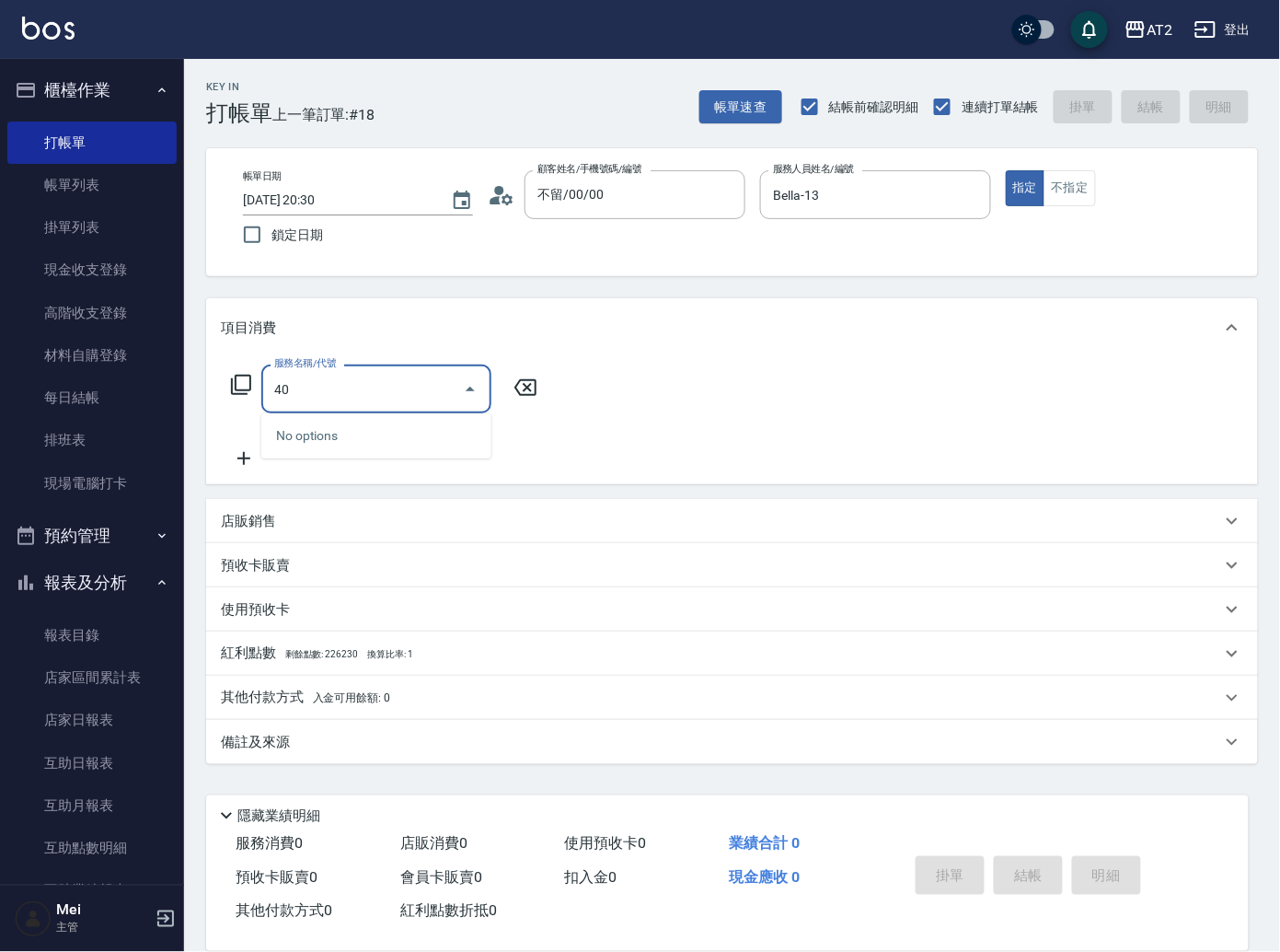
type input "401"
type input "20"
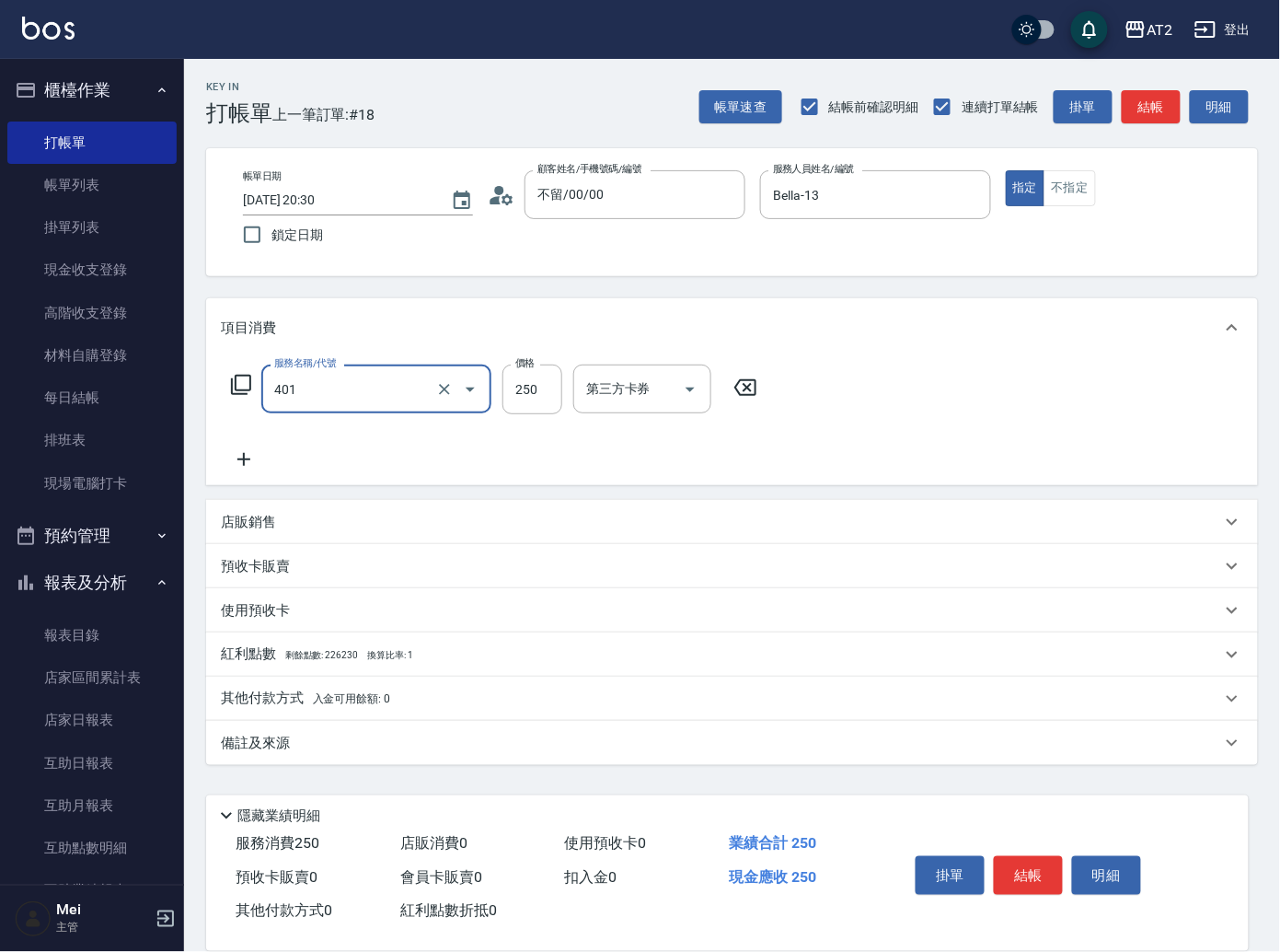
type input "剪髮(401)"
type input "1"
type input "0"
type input "10"
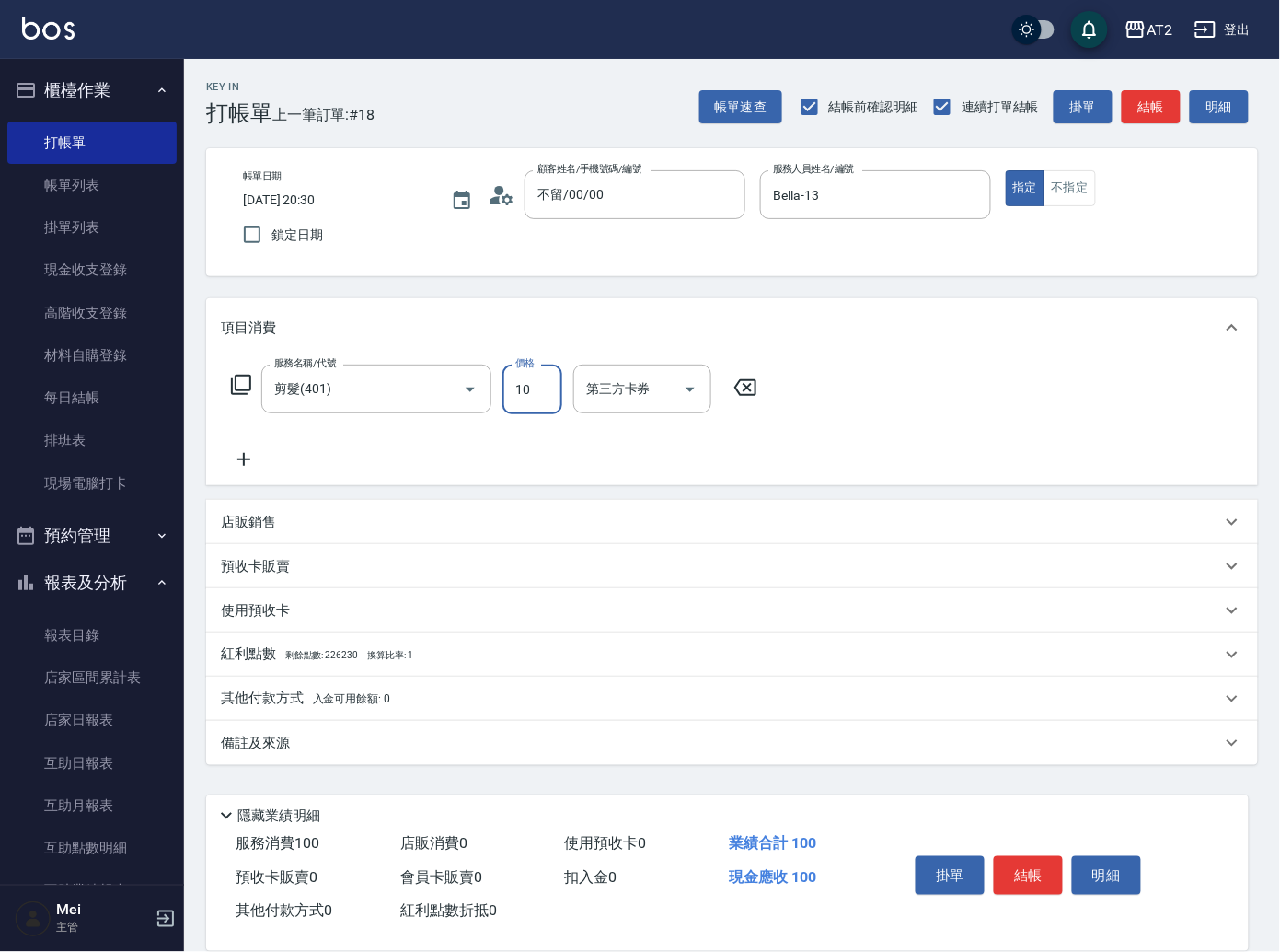
type input "100"
type input "1000"
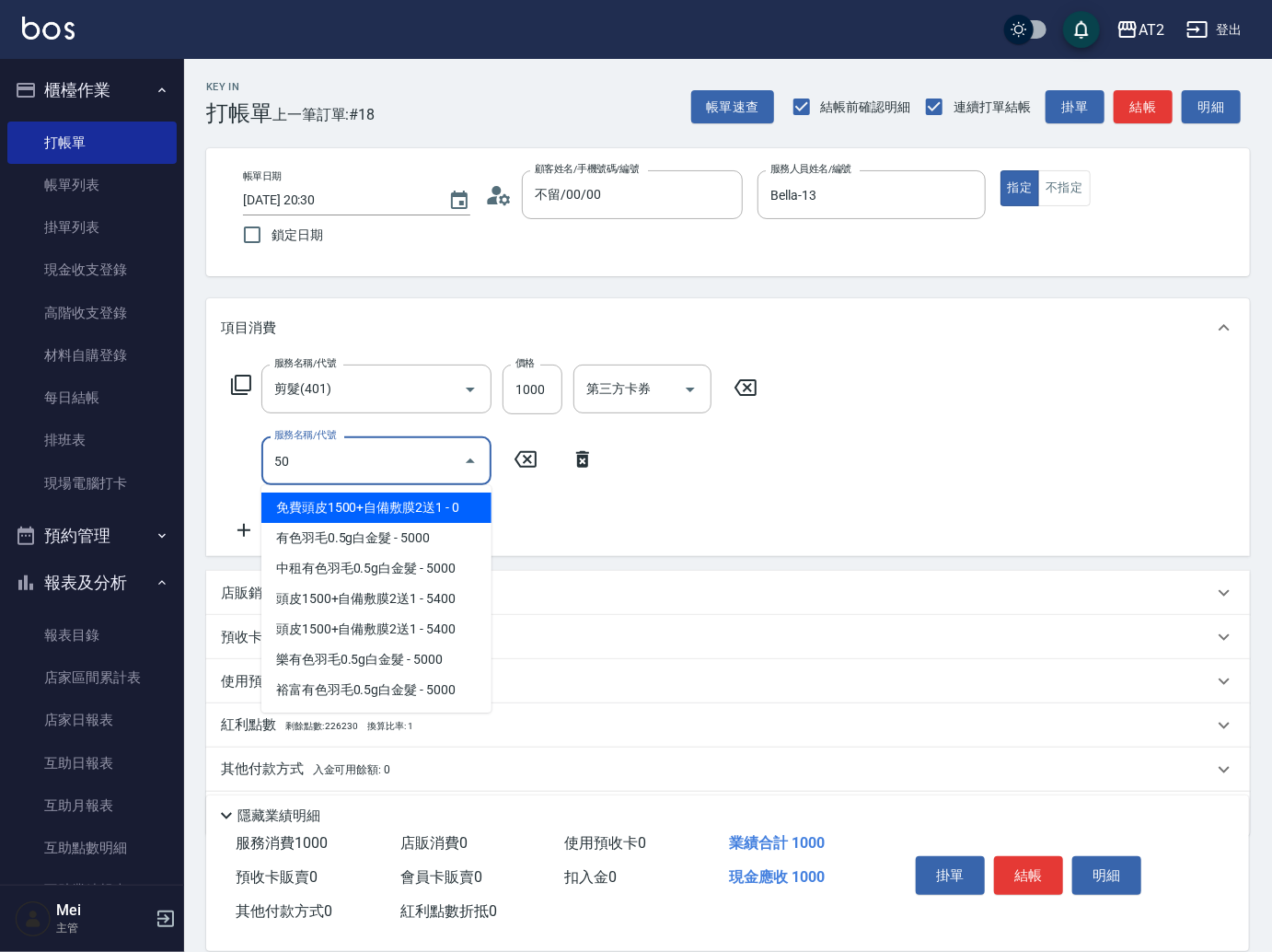
type input "501"
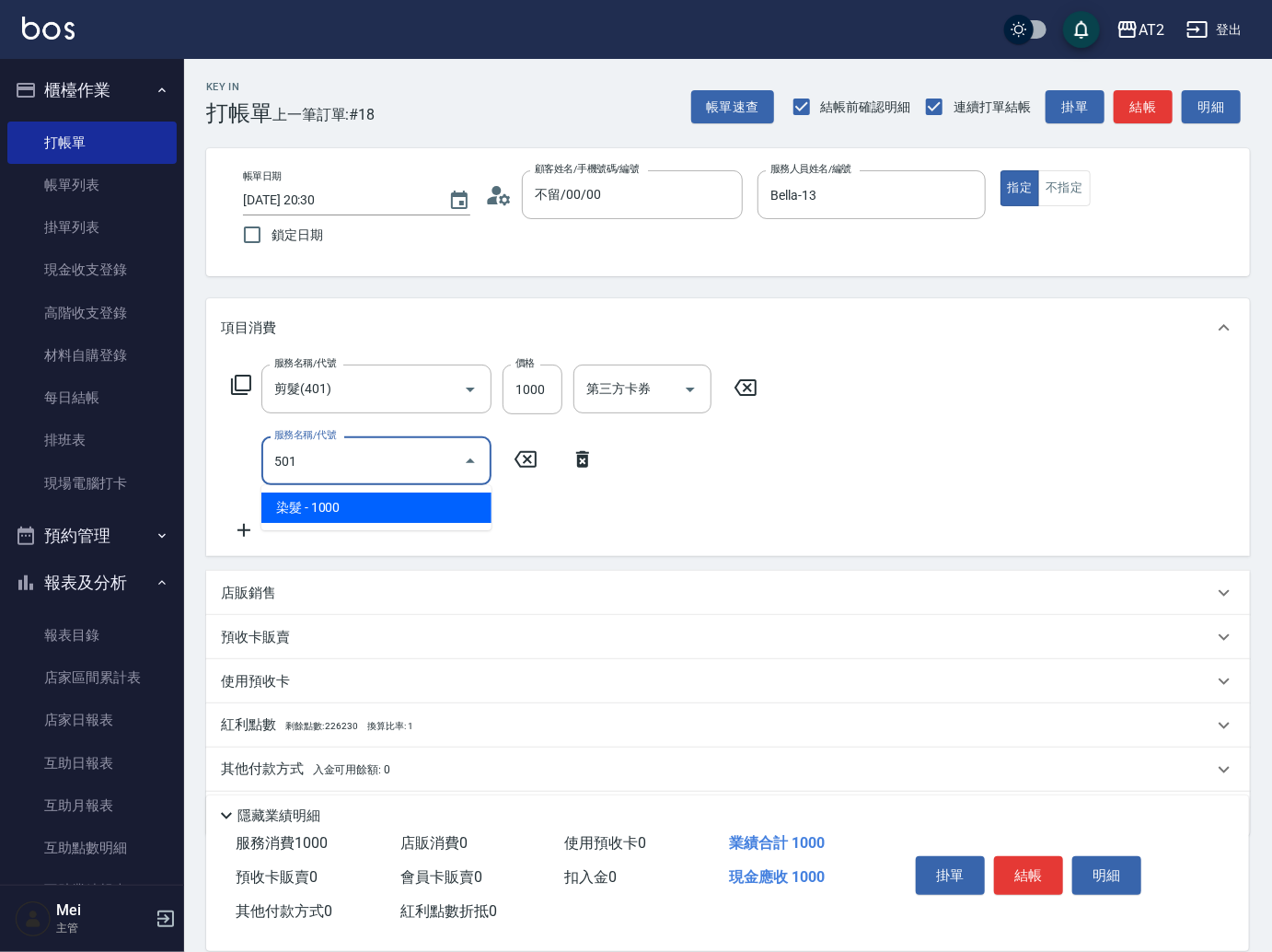
type input "200"
type input "染髮(501)"
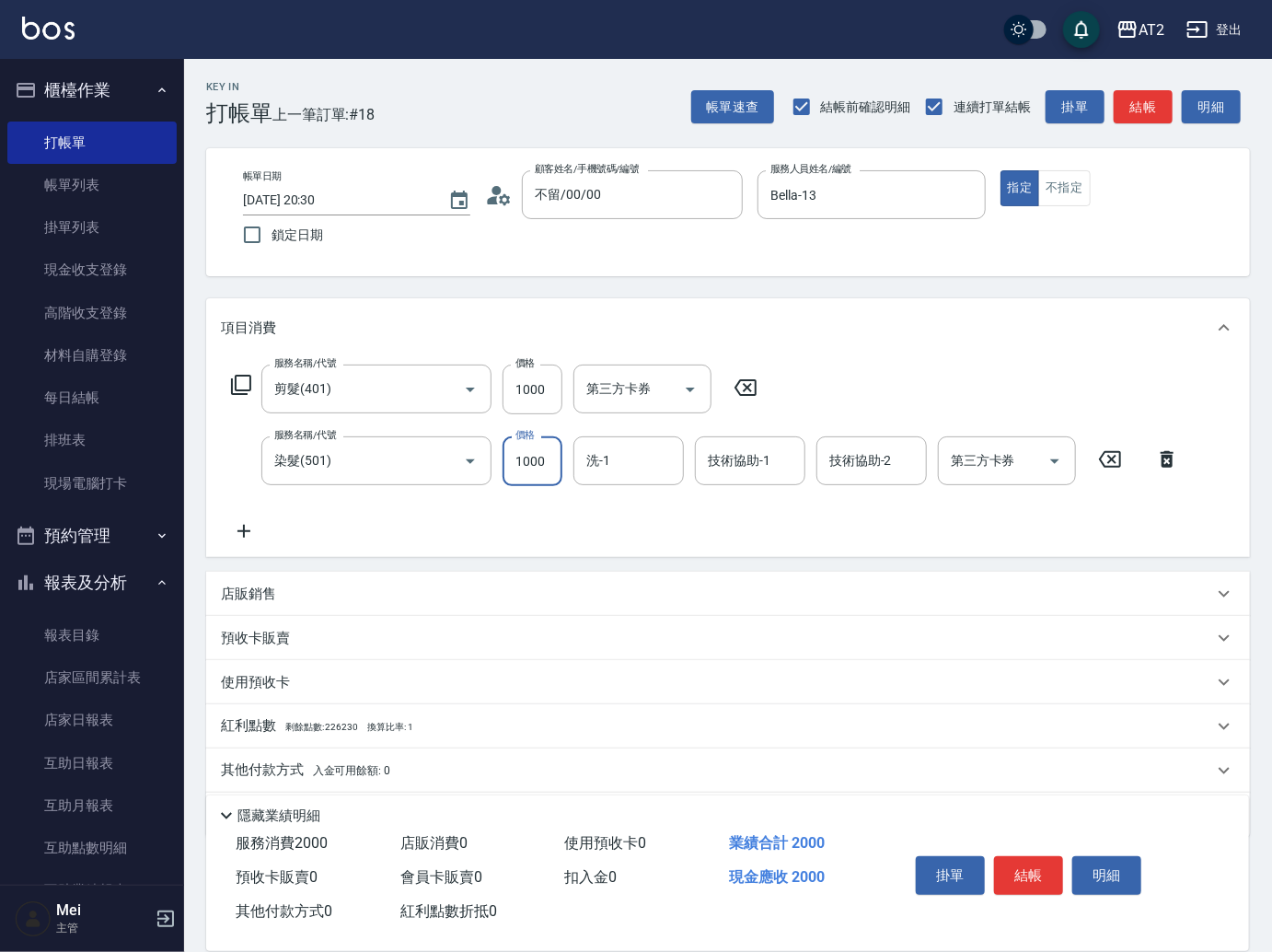
type input "1"
type input "100"
type input "19"
type input "110"
type input "1980"
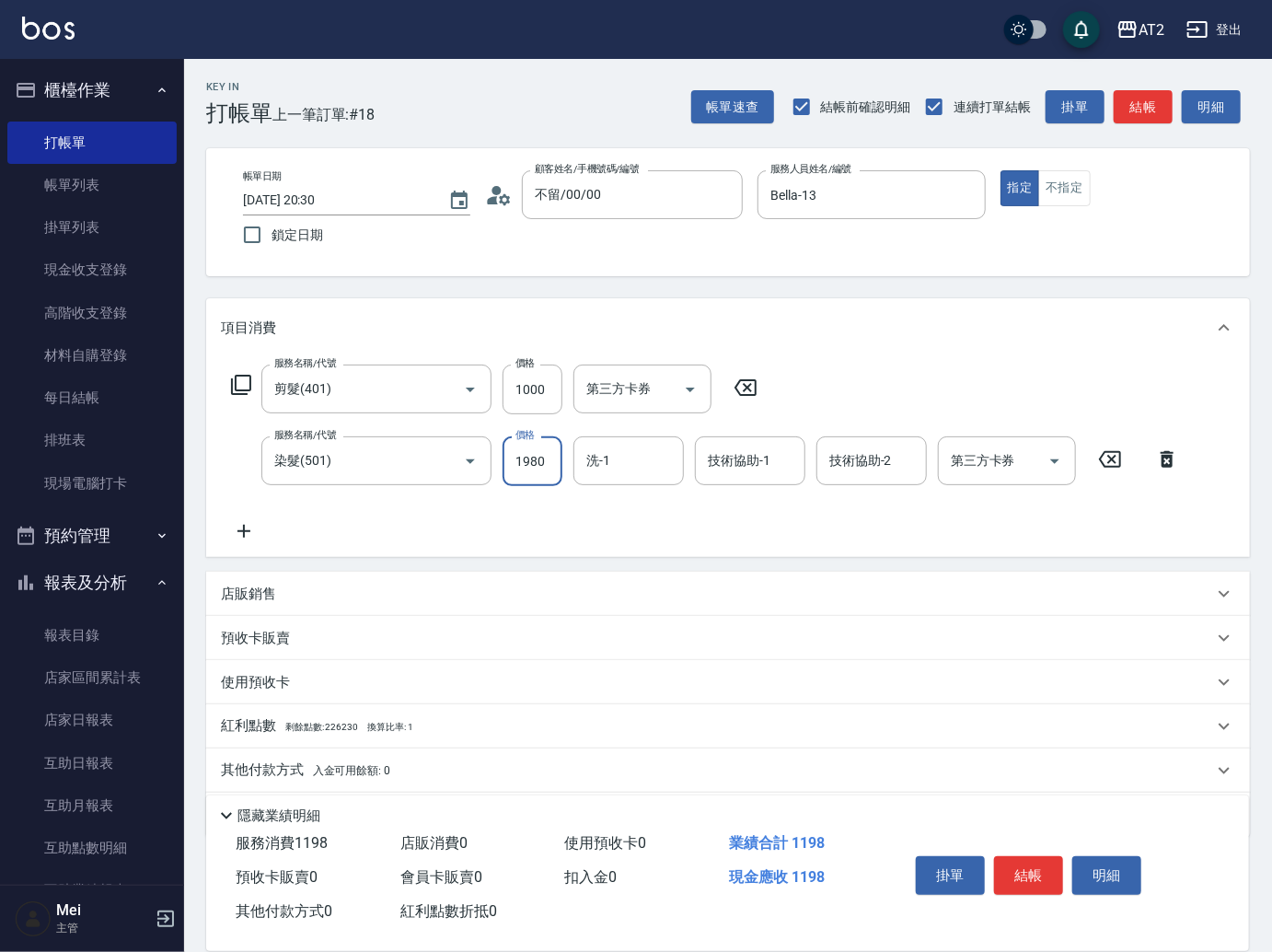
type input "290"
type input "1980"
type input "小安-30"
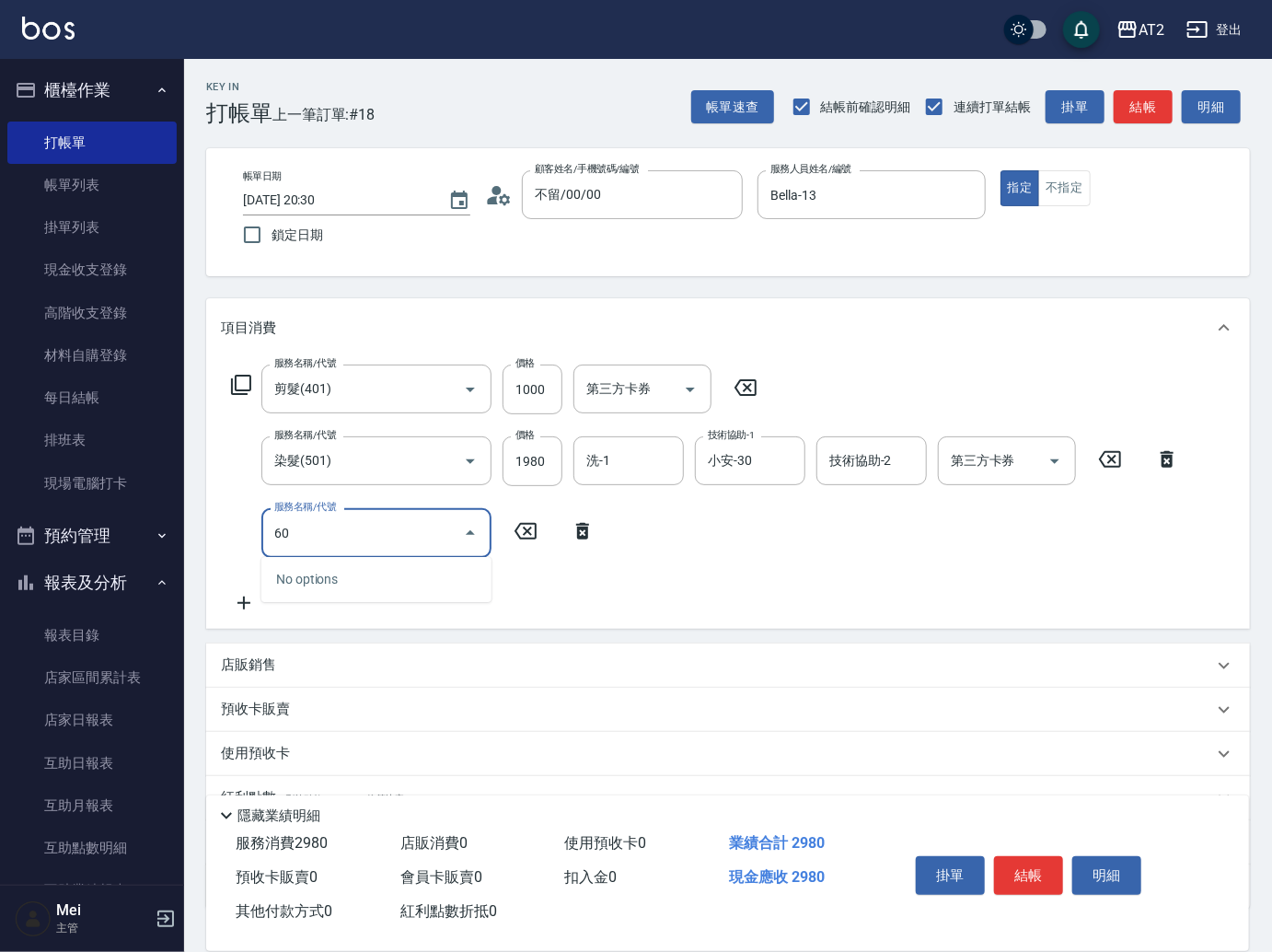
type input "601"
type input "390"
type input "自備護髮(601)"
type input "2"
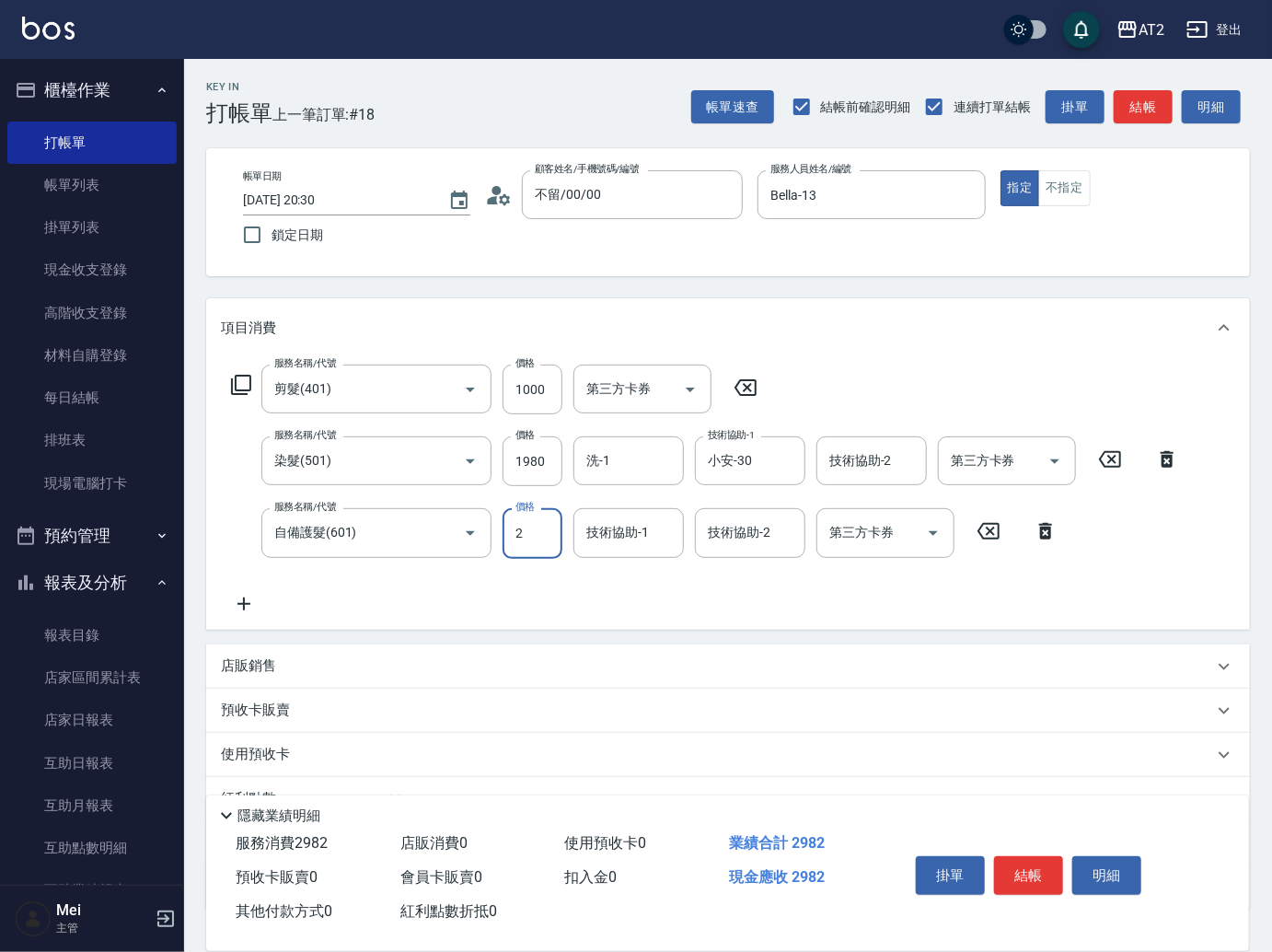
type input "300"
type input "22"
type input "320"
type input "2250"
type input "520"
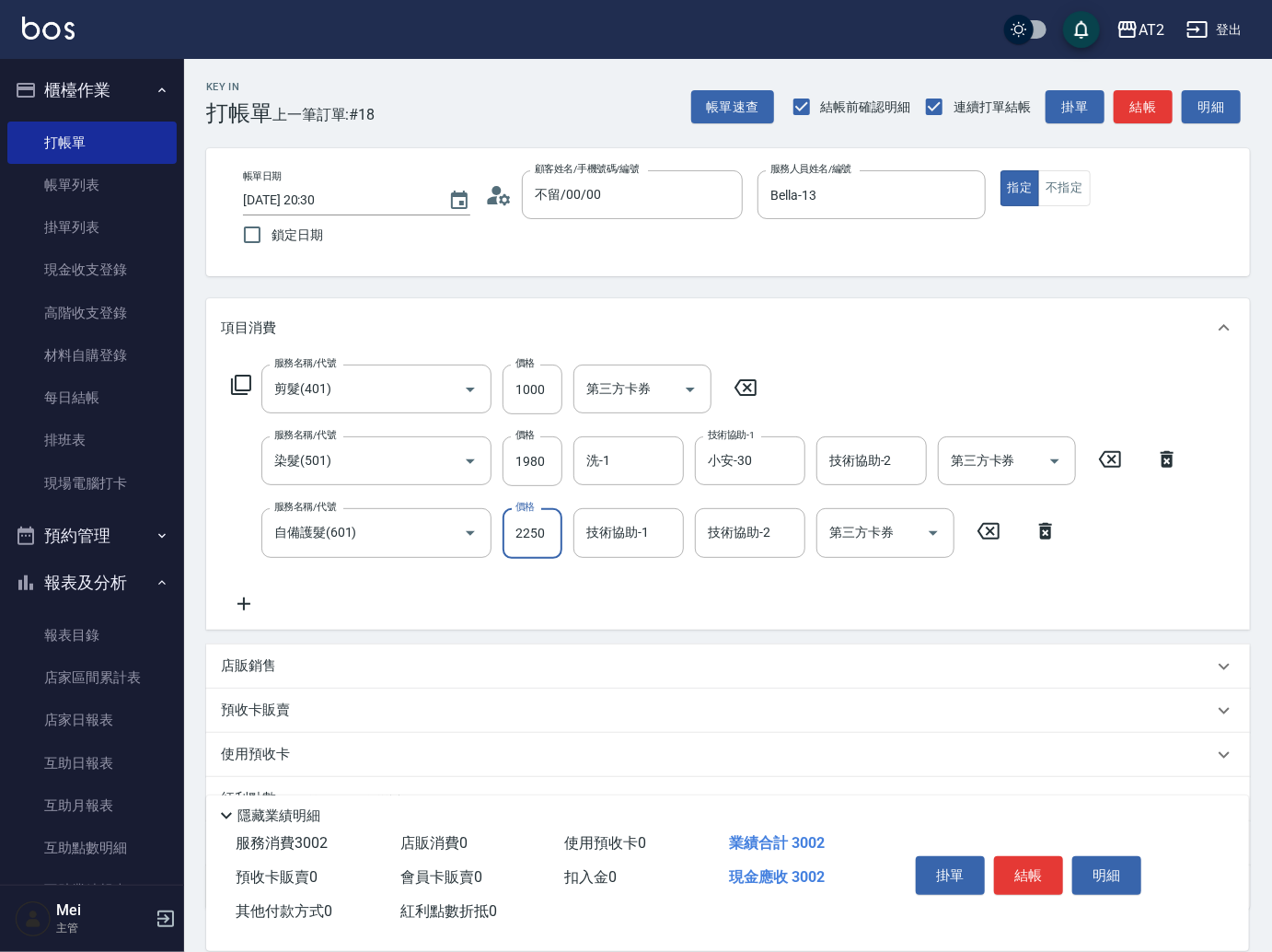
type input "2250"
type input "Ivy-48"
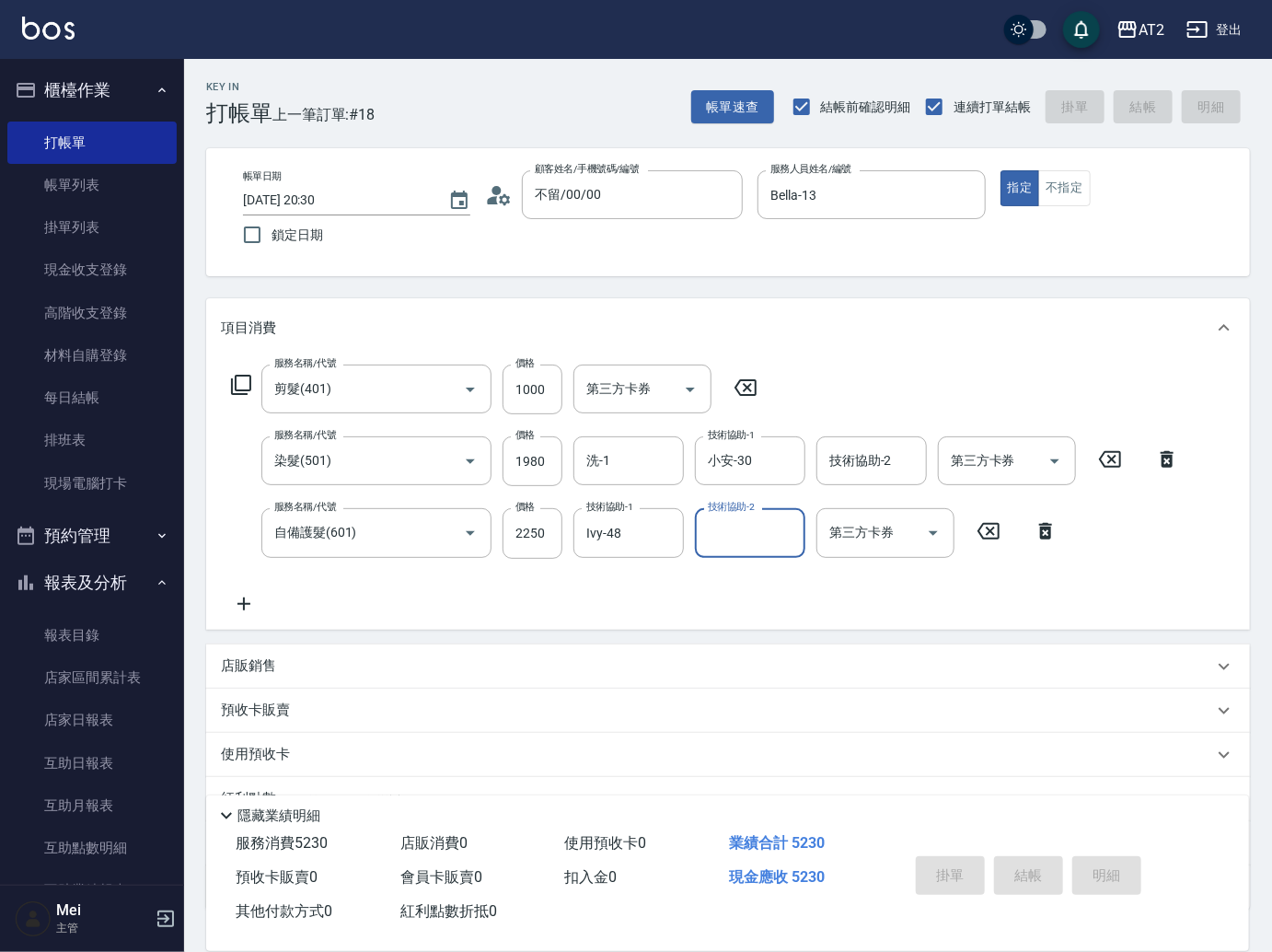
type input "0"
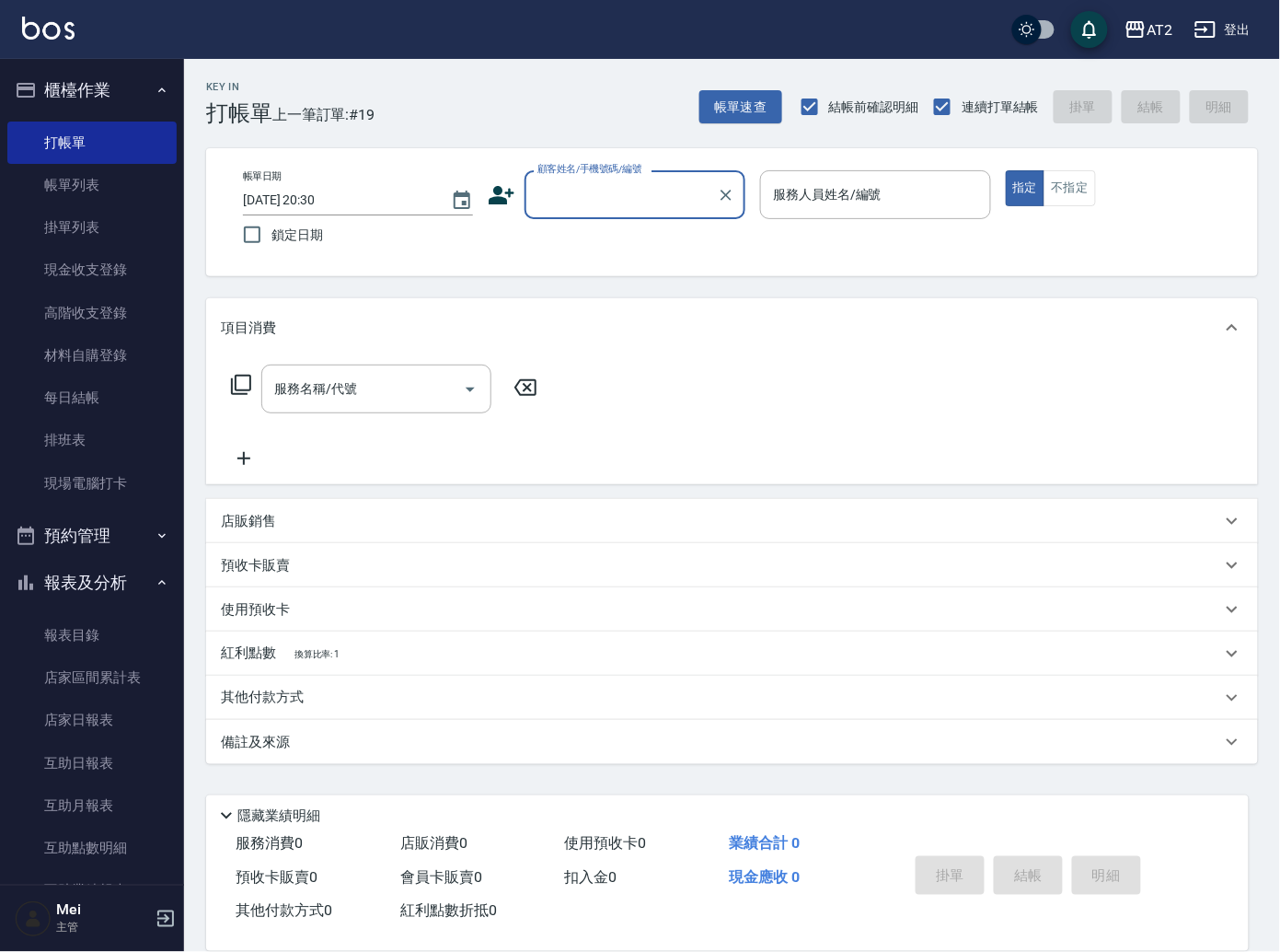
click at [640, 195] on input "顧客姓名/手機號碼/編號" at bounding box center [621, 194] width 177 height 32
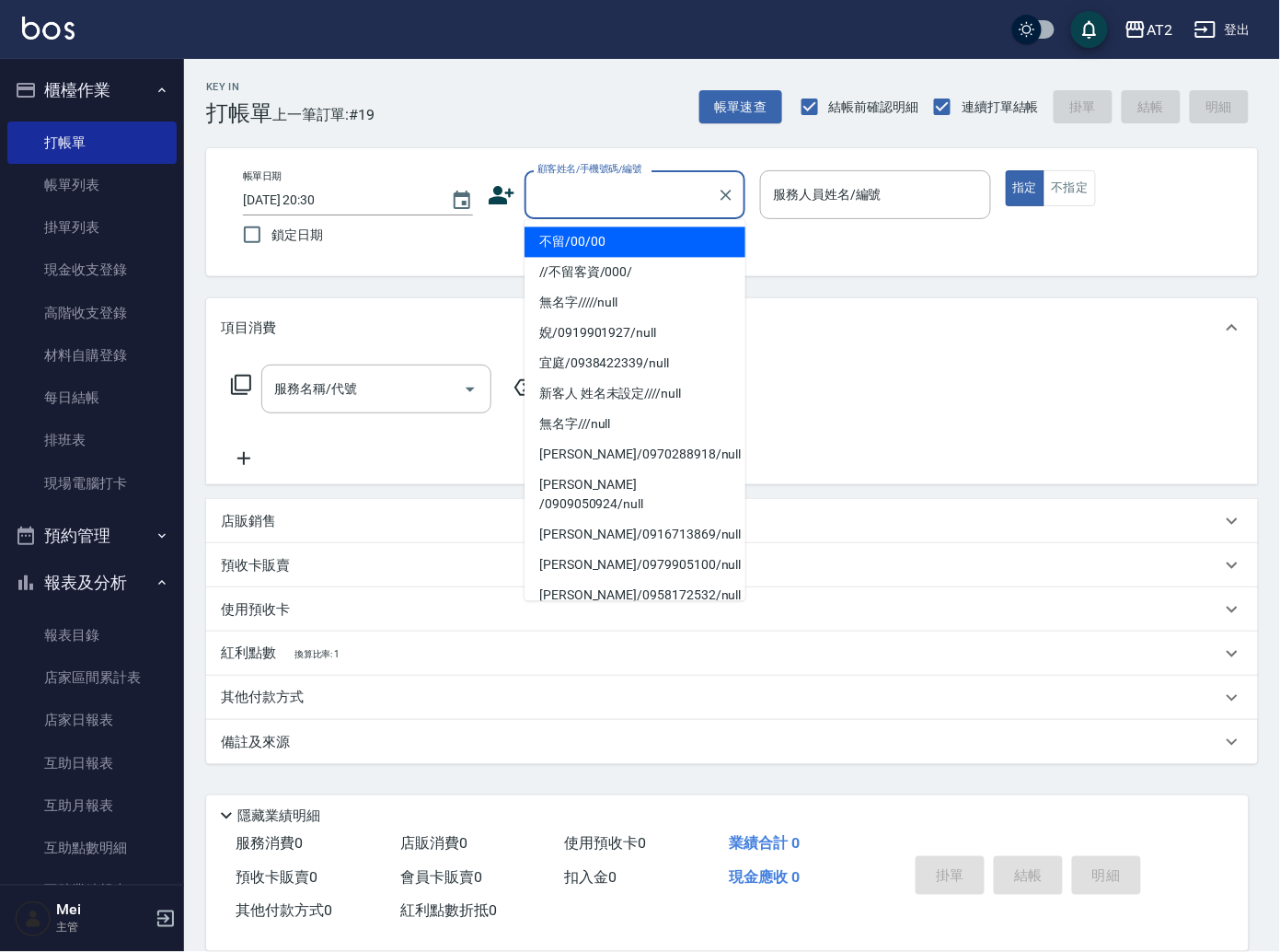
click at [626, 245] on li "不留/00/00" at bounding box center [635, 242] width 221 height 30
type input "不留/00/00"
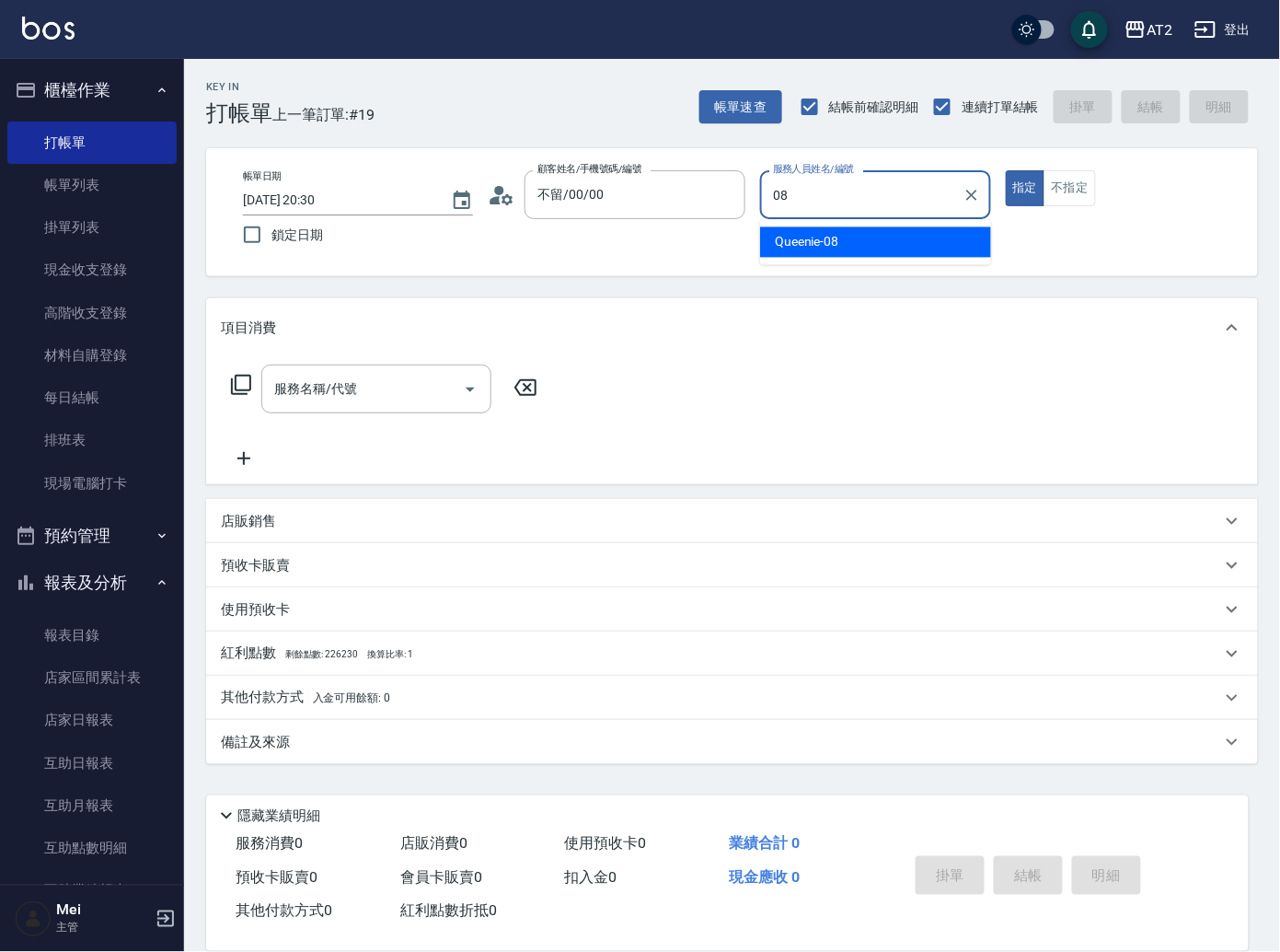
type input "Queenie-08"
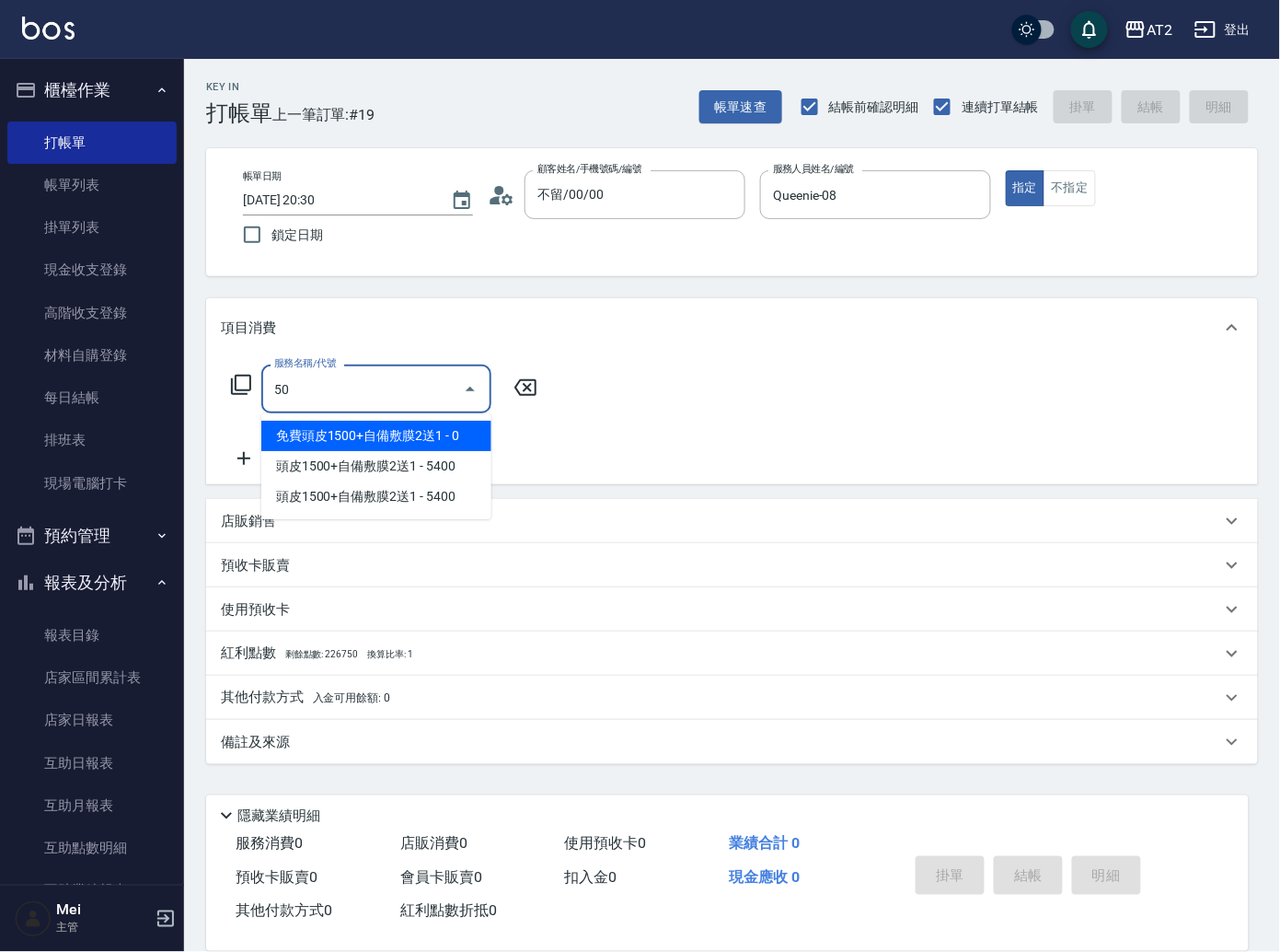
type input "501"
type input "100"
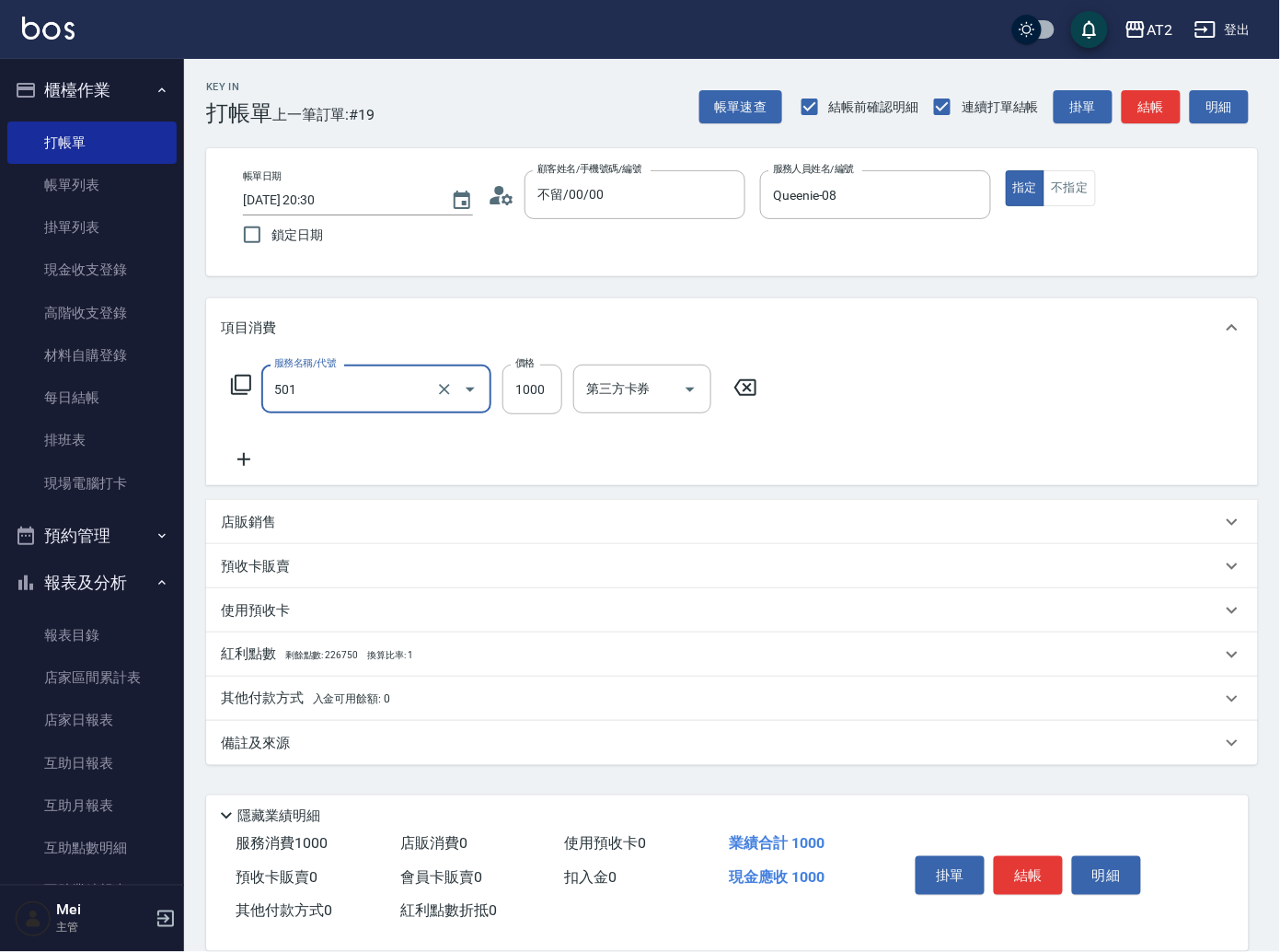
type input "染髮(501)"
type input "0"
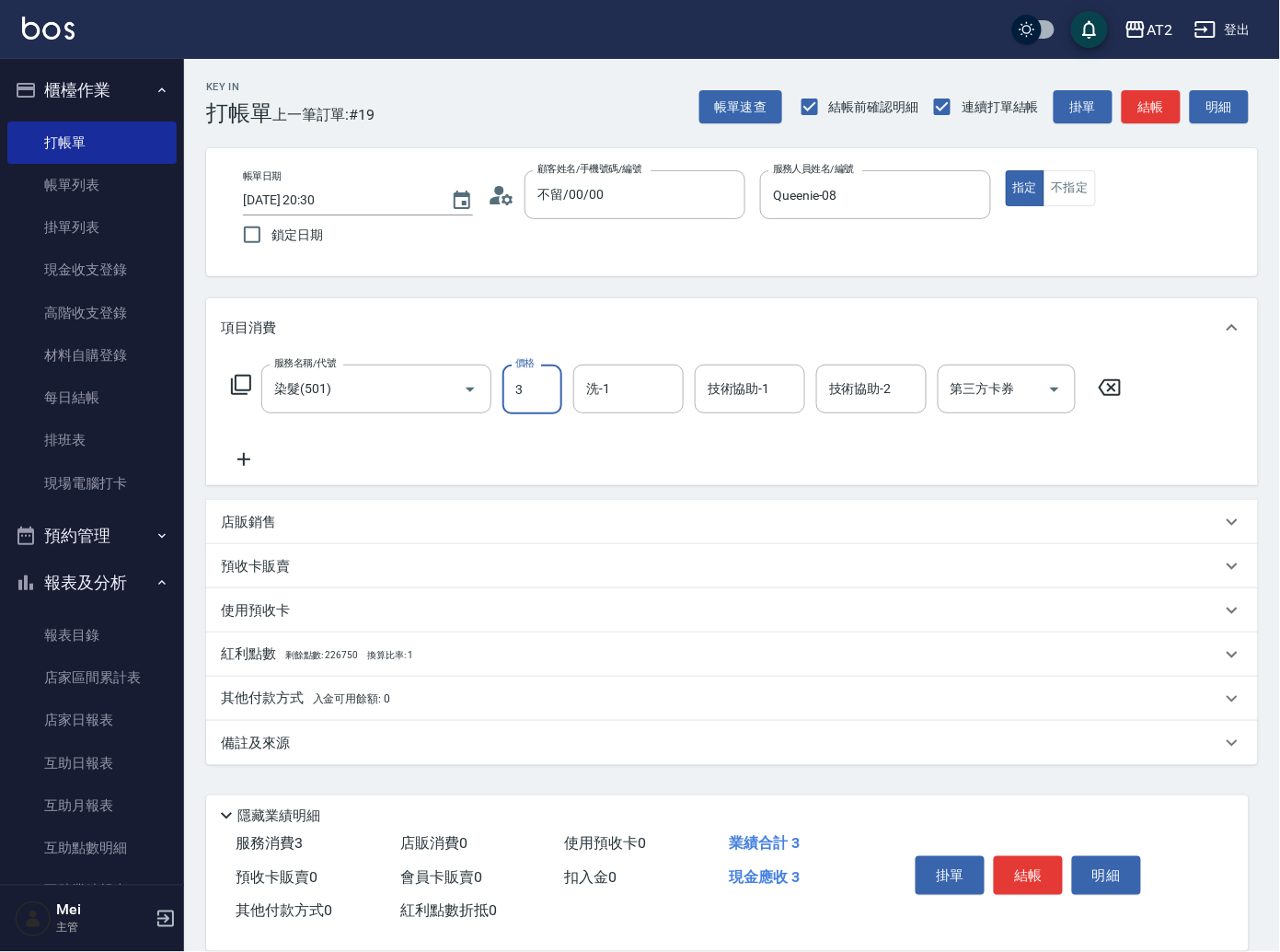
type input "34"
type input "30"
type input "349"
type input "340"
type input "3499"
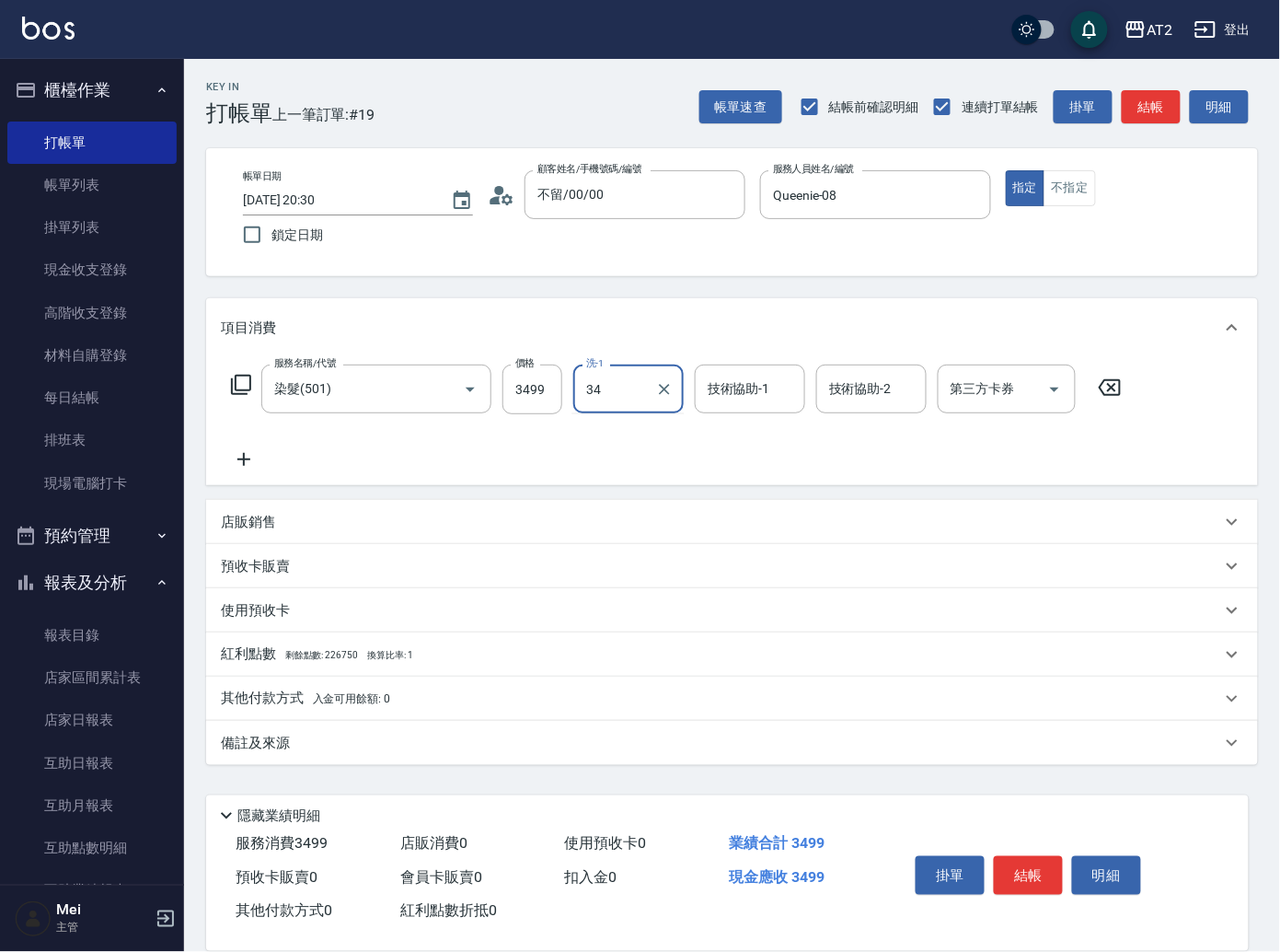
type input "小潔-34"
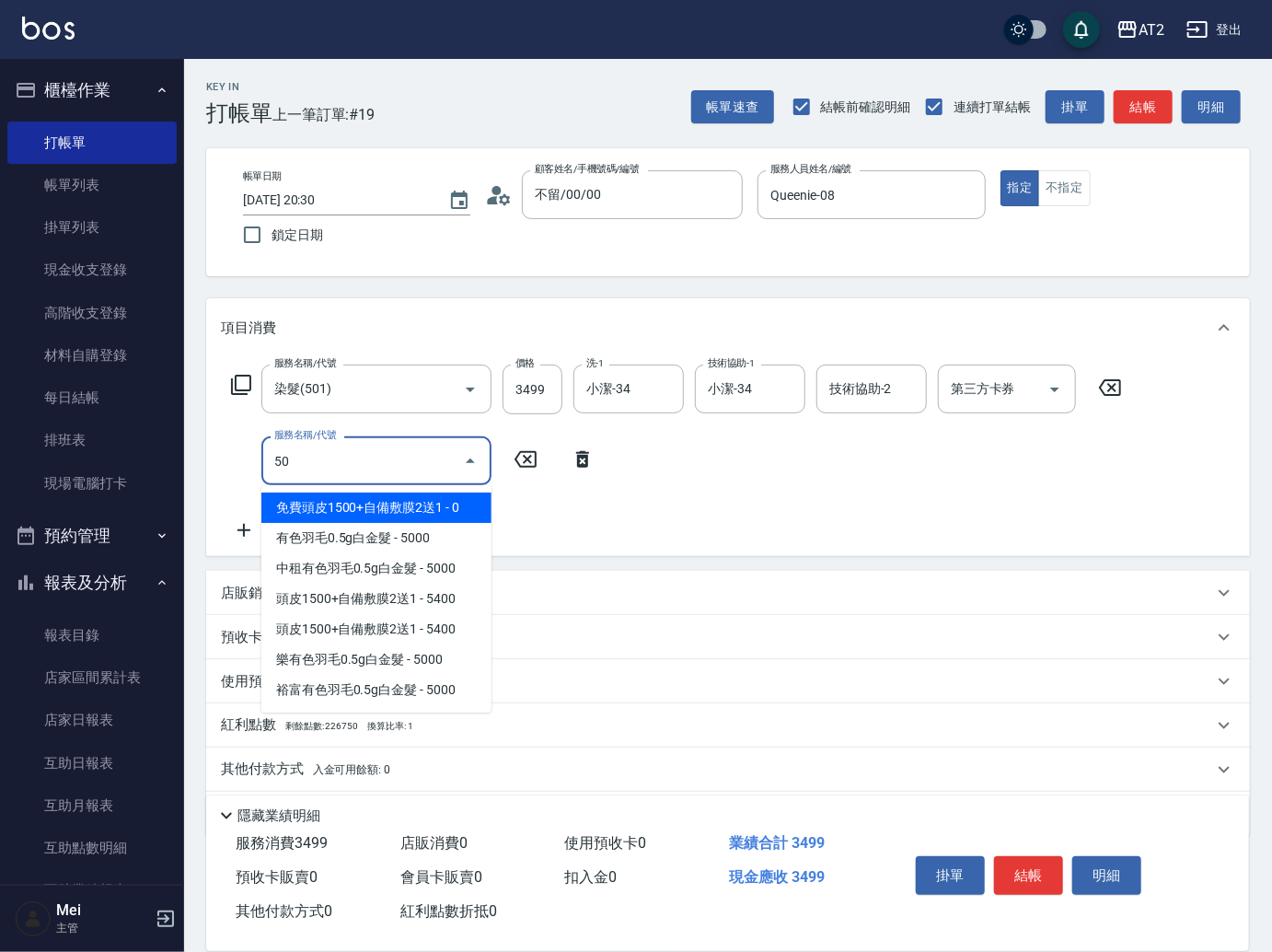
type input "502"
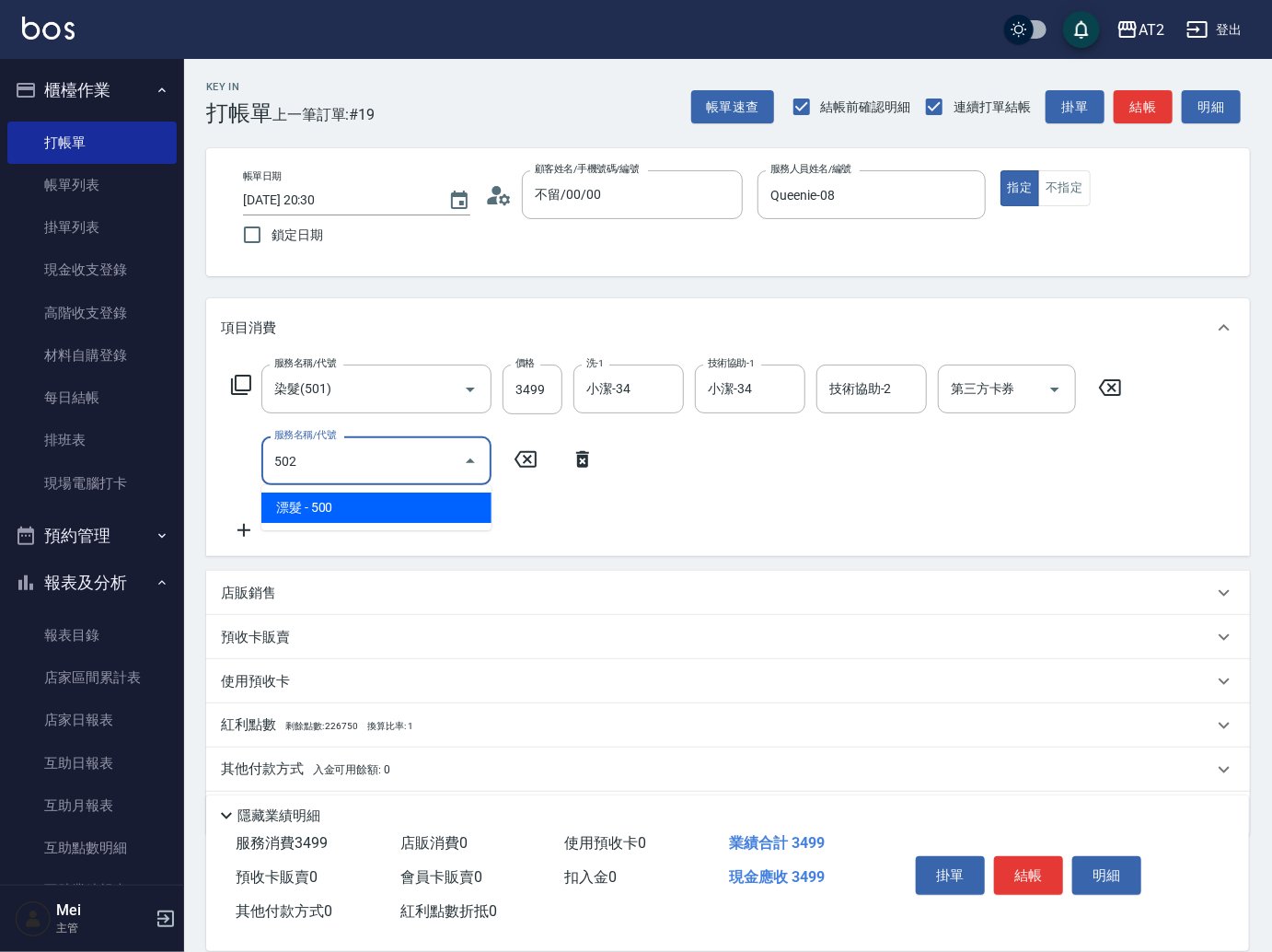
type input "390"
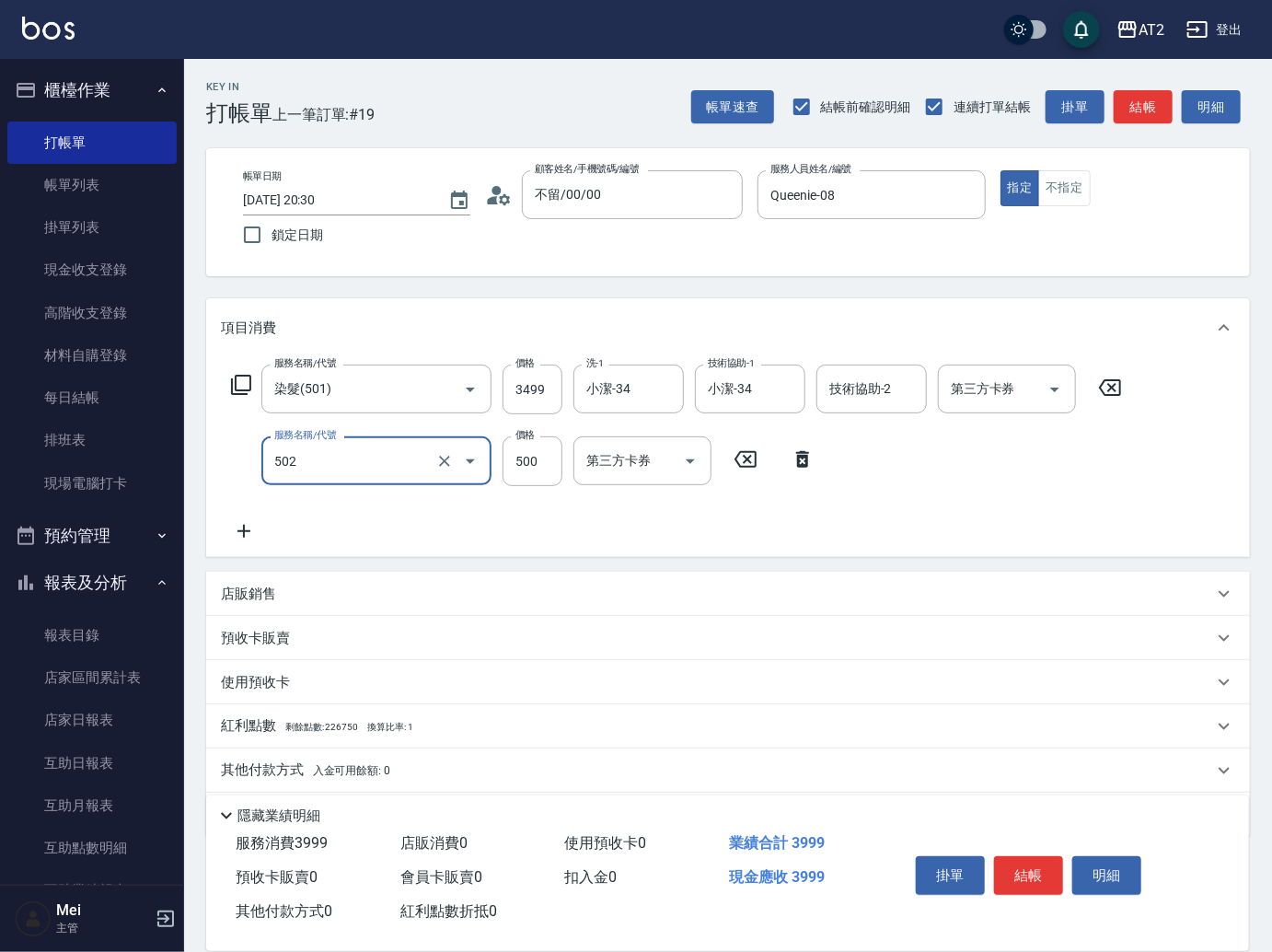
type input "漂髮(502)"
type input "340"
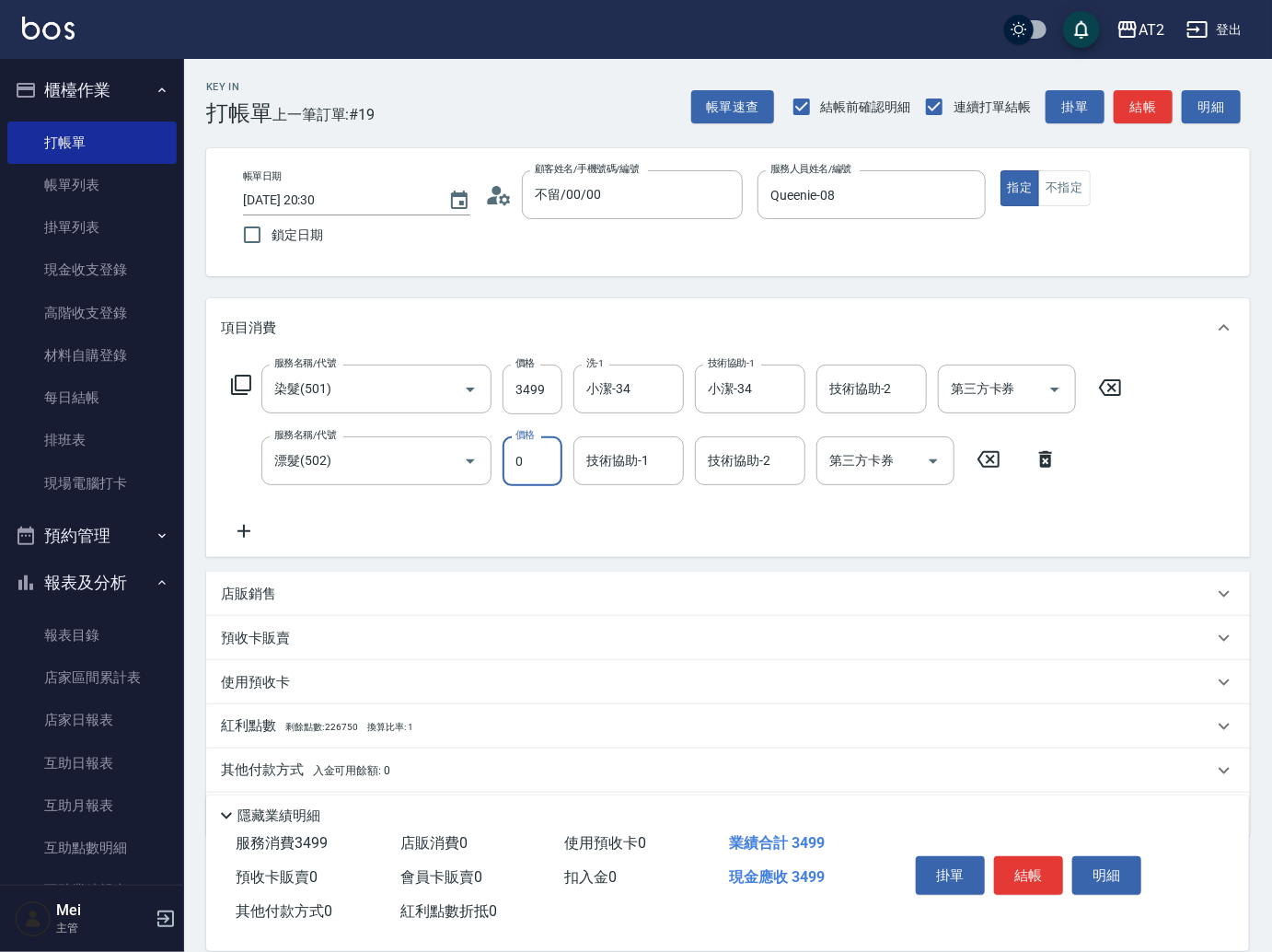
type input "0"
type input "小潔-34"
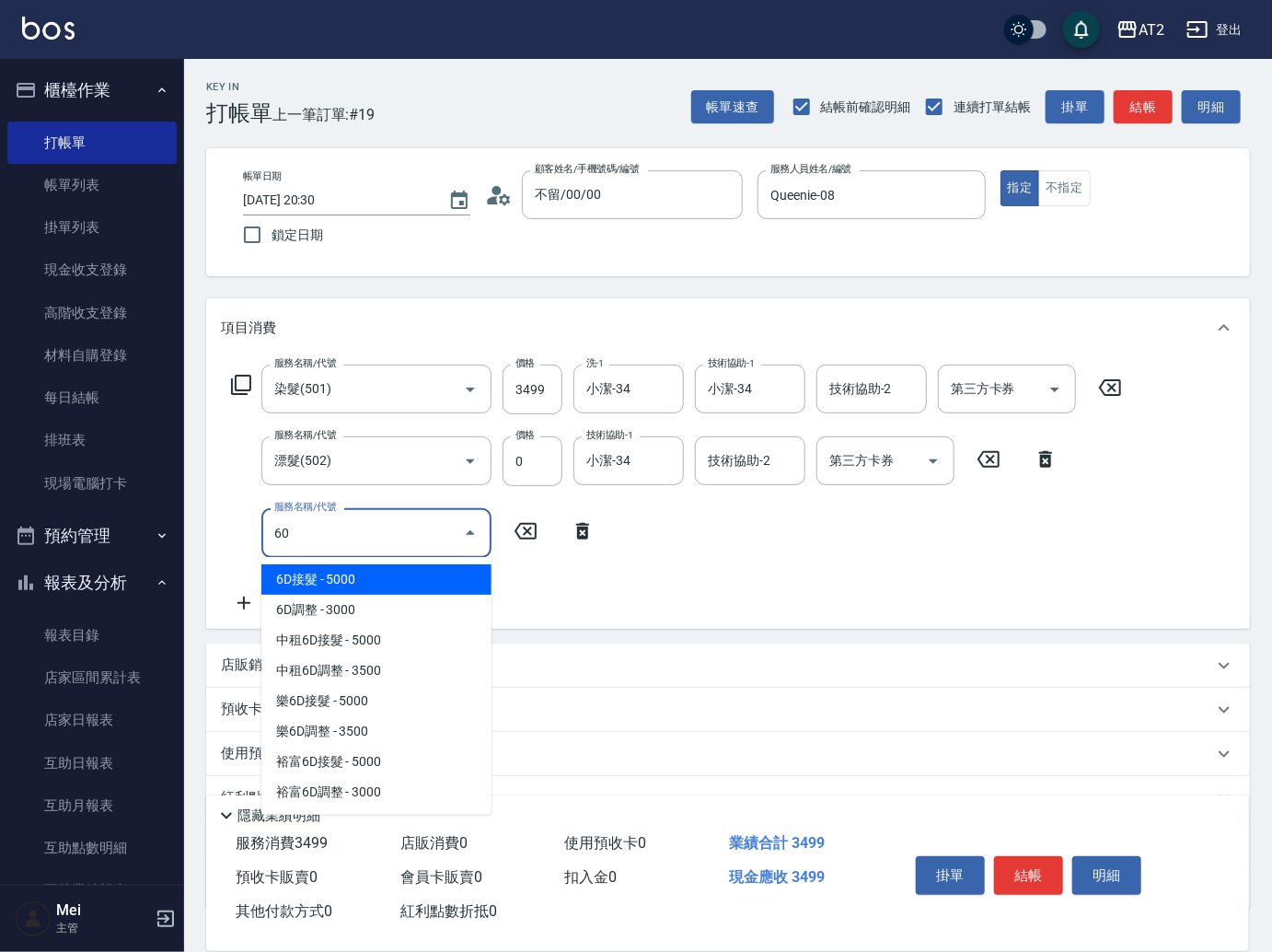
type input "601"
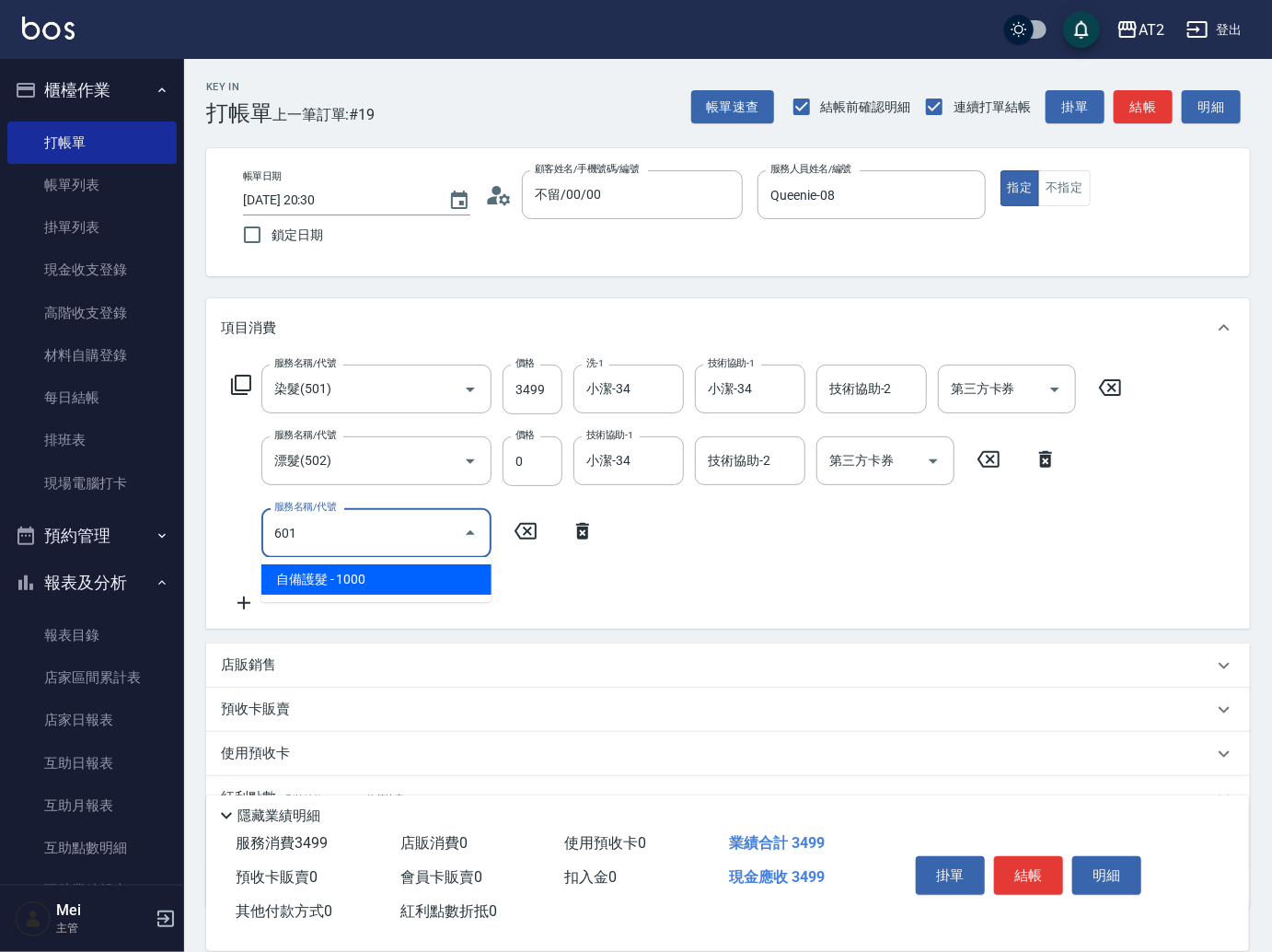
type input "440"
type input "自備護髮(601)"
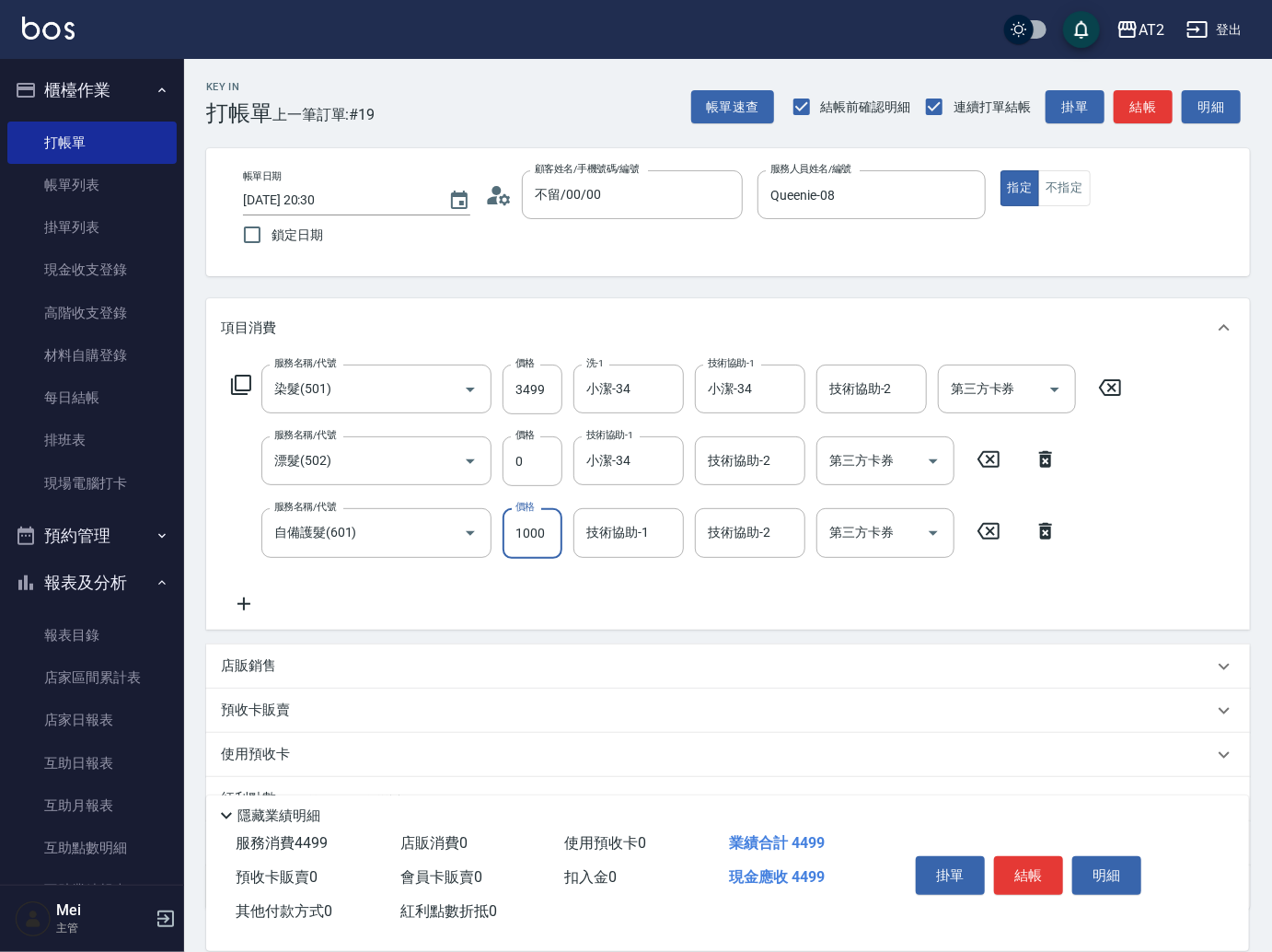
type input "2"
type input "350"
type input "20"
type input "360"
type input "200"
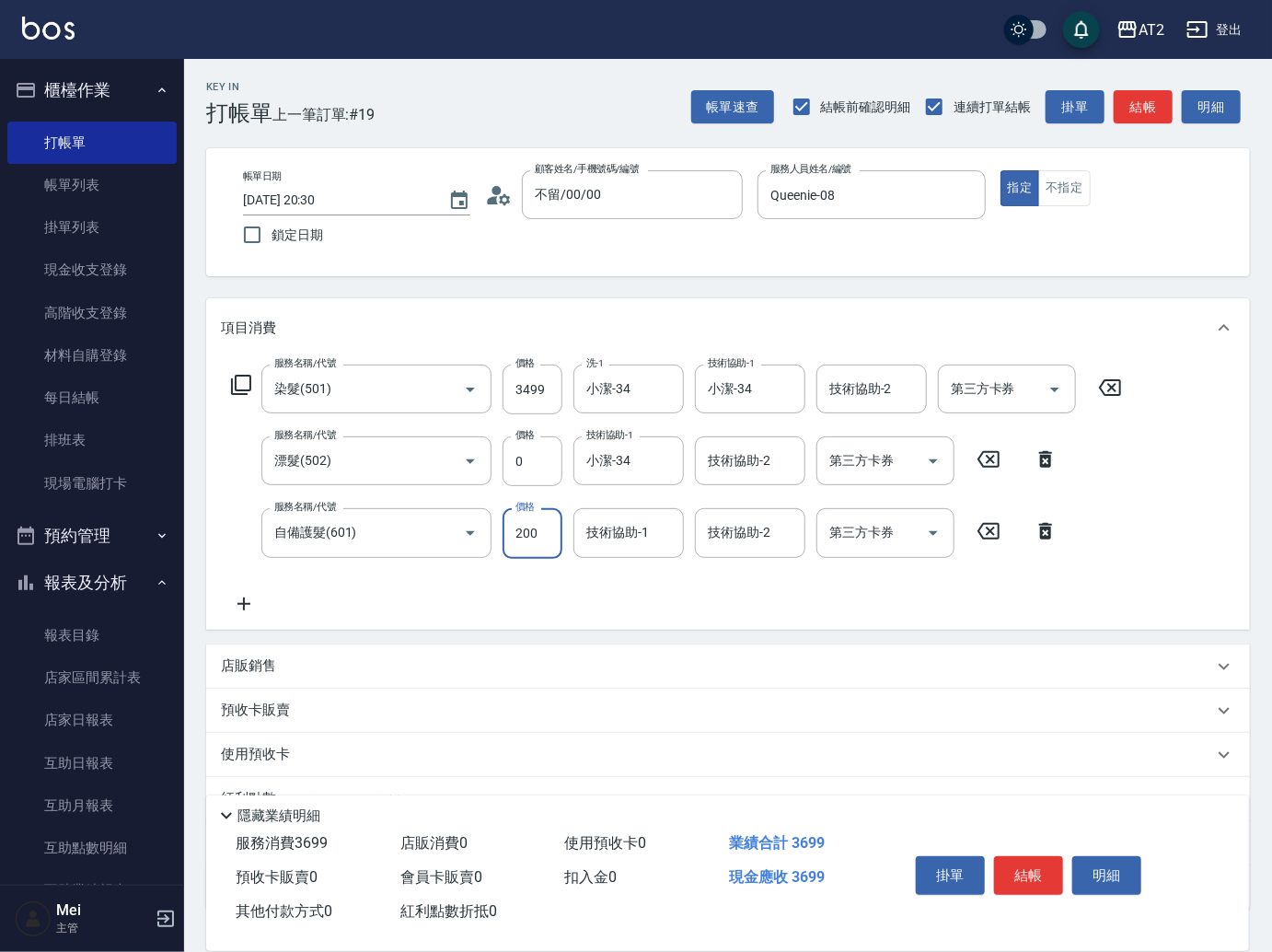
type input "540"
type input "2000"
type input "小潔-34"
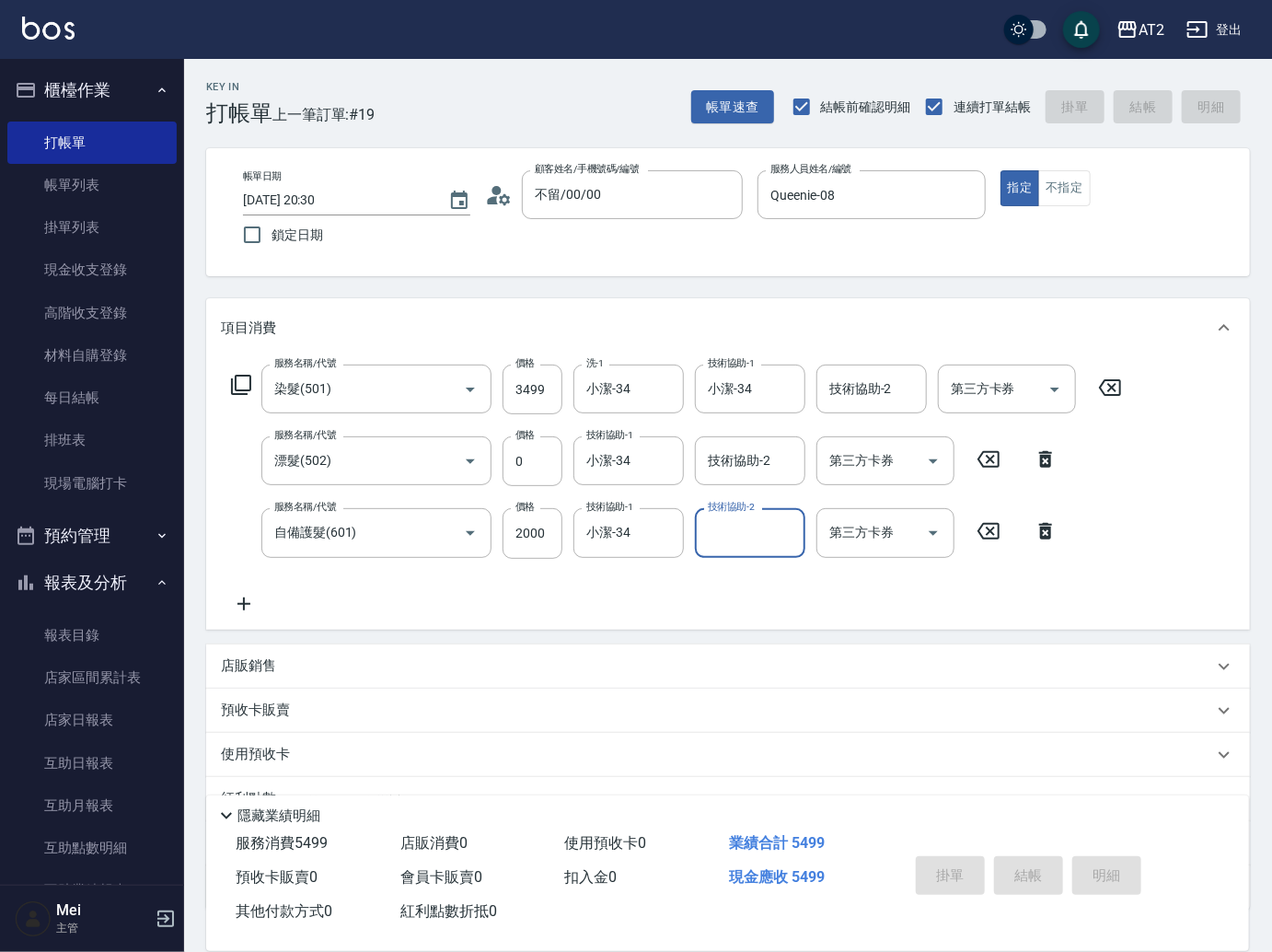
type input "[DATE] 20:31"
type input "0"
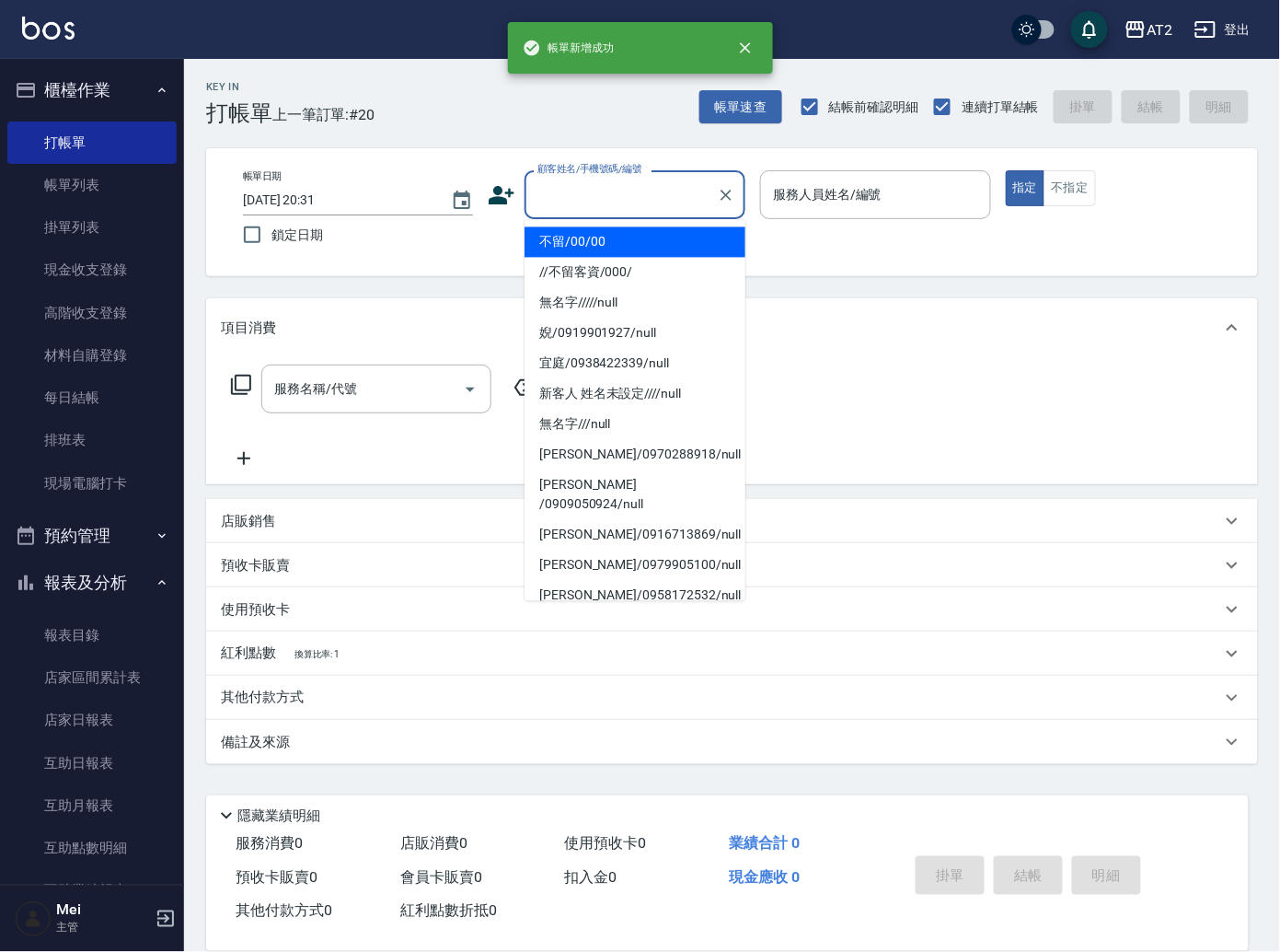
click at [637, 185] on input "顧客姓名/手機號碼/編號" at bounding box center [621, 194] width 177 height 32
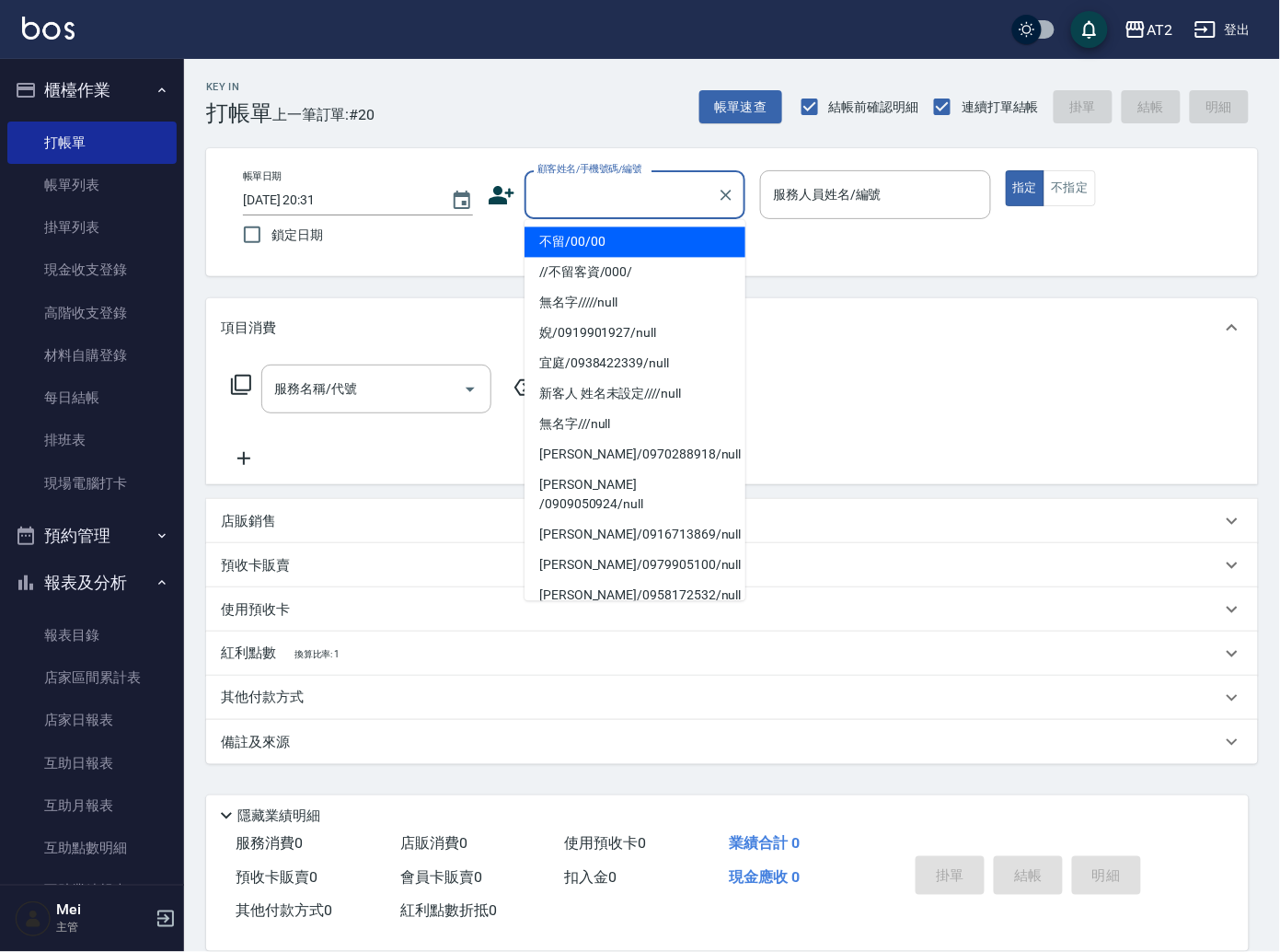
click at [659, 250] on li "不留/00/00" at bounding box center [635, 242] width 221 height 30
type input "不留/00/00"
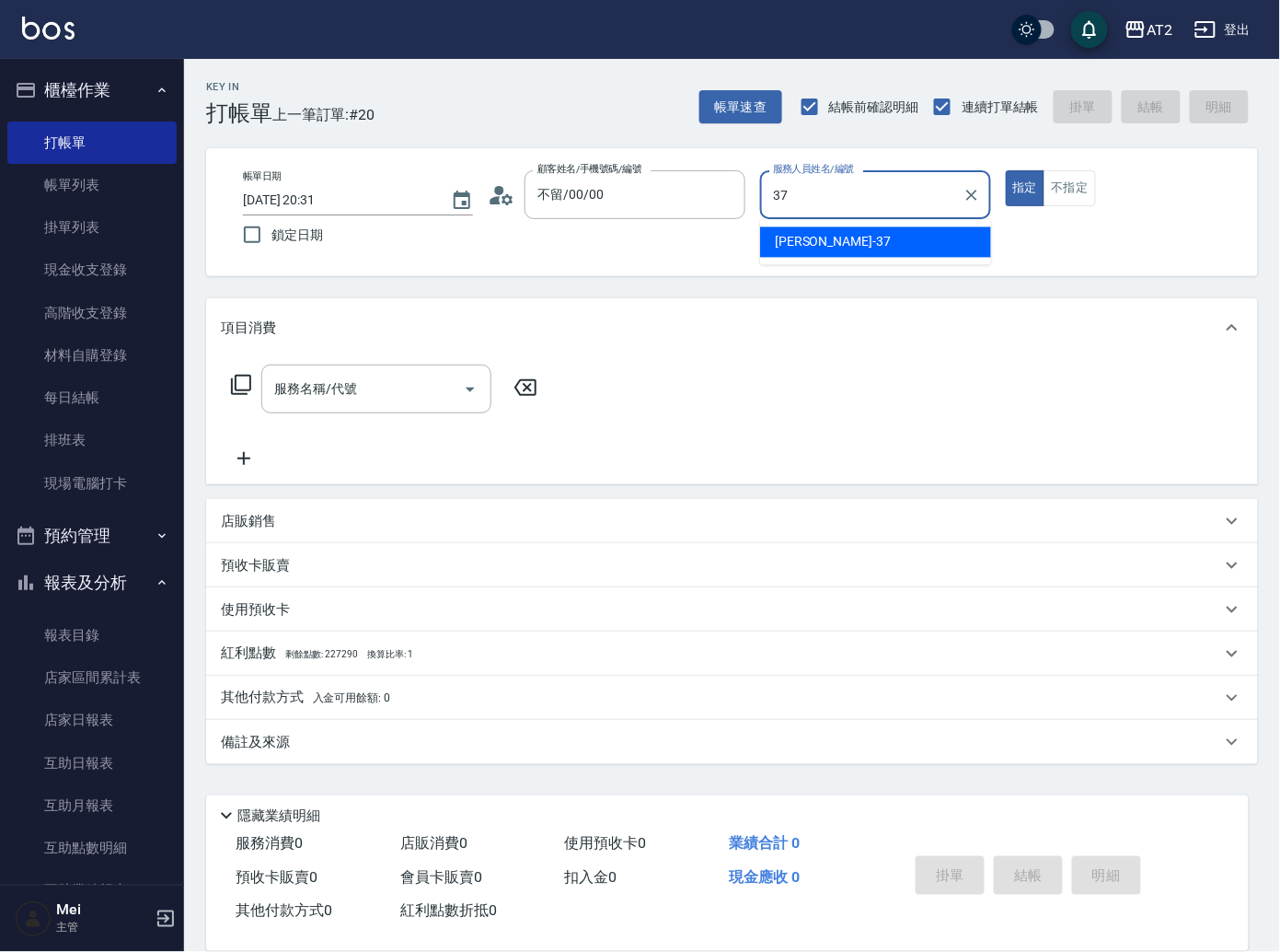
type input "[PERSON_NAME]-37"
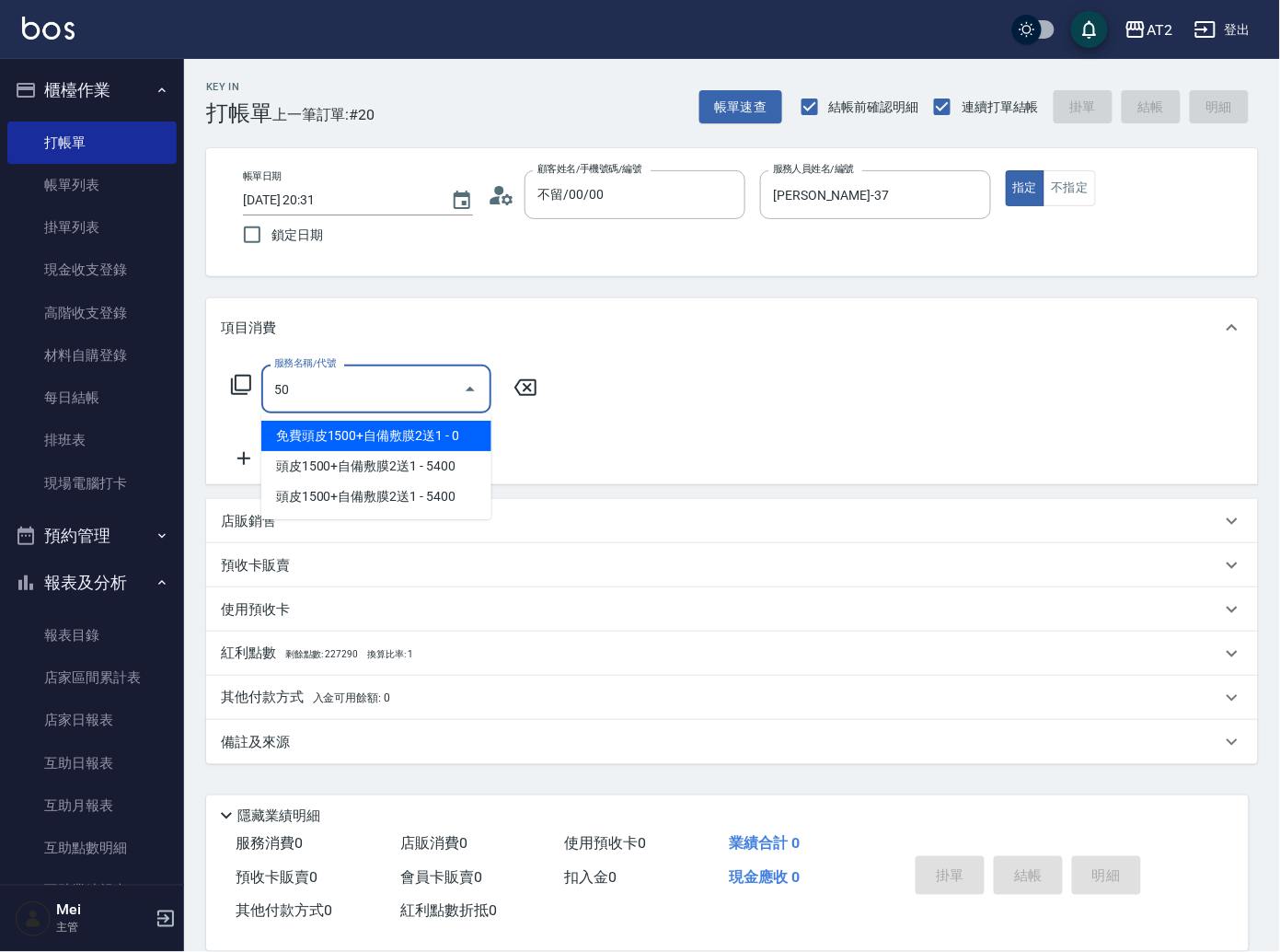
type input "501"
type input "100"
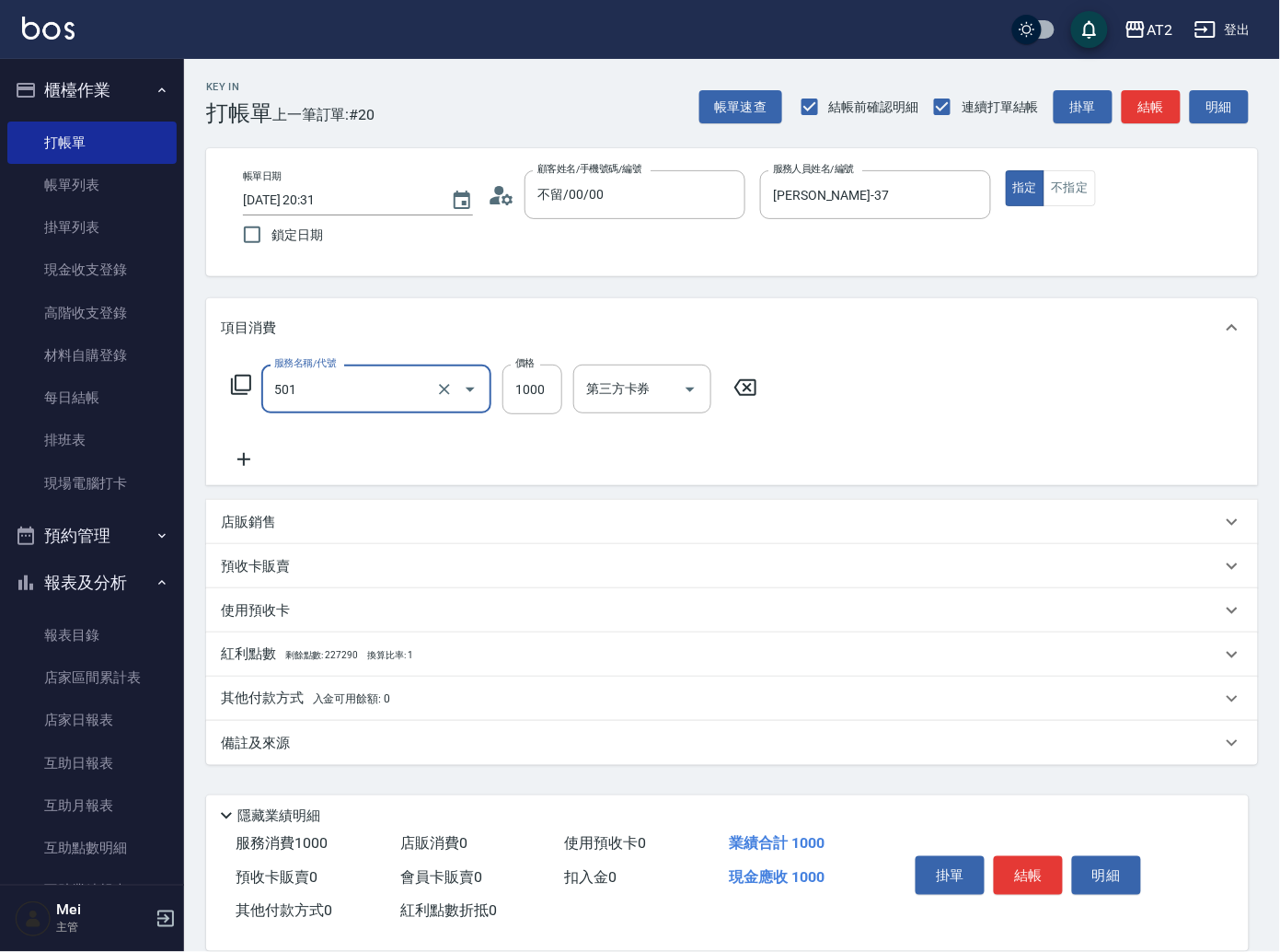
type input "染髮(501)"
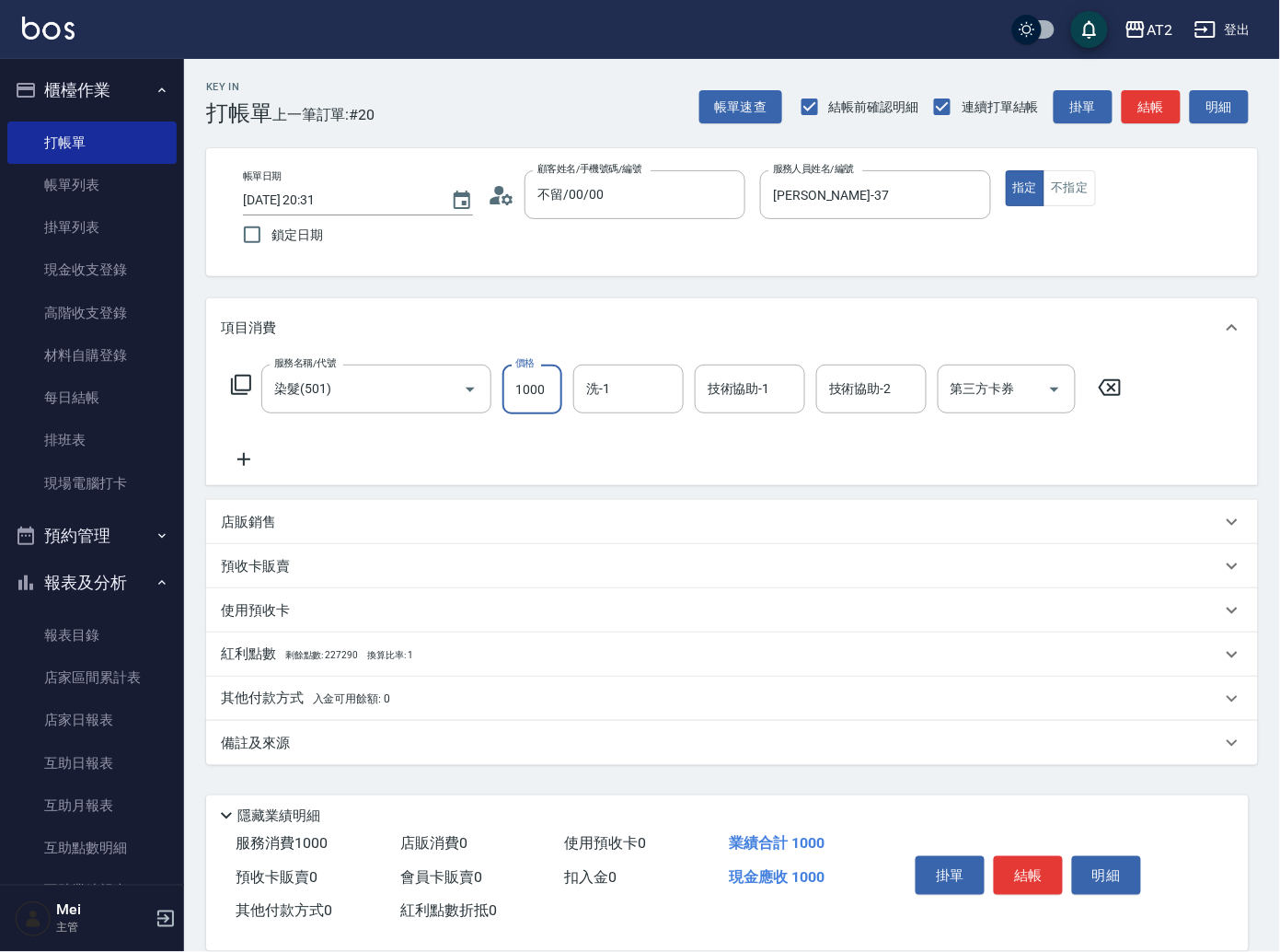
type input "0"
type input "14"
type input "10"
type input "149"
type input "140"
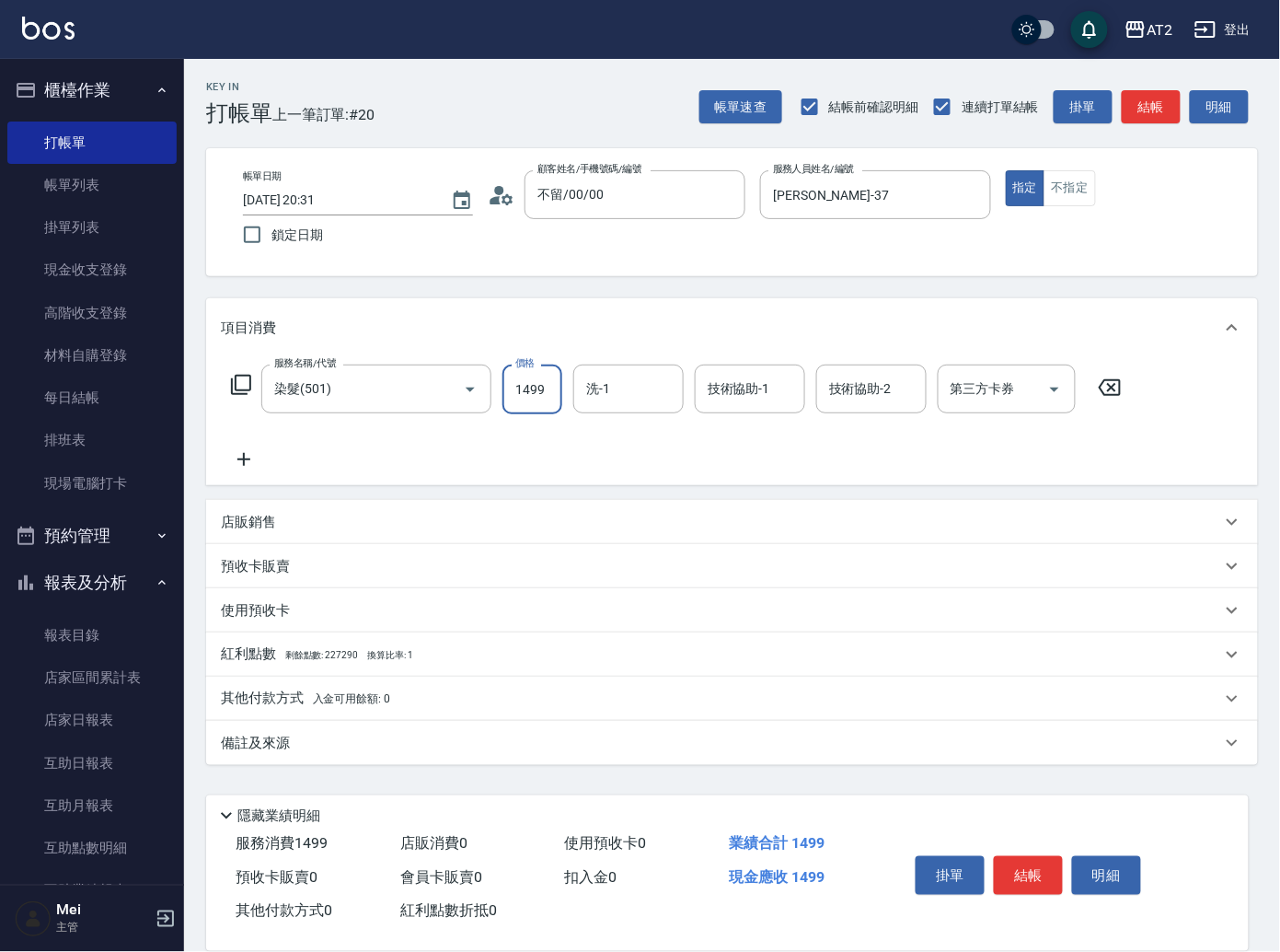
type input "1499"
type input "宣宣-40"
type input "[PERSON_NAME]-46"
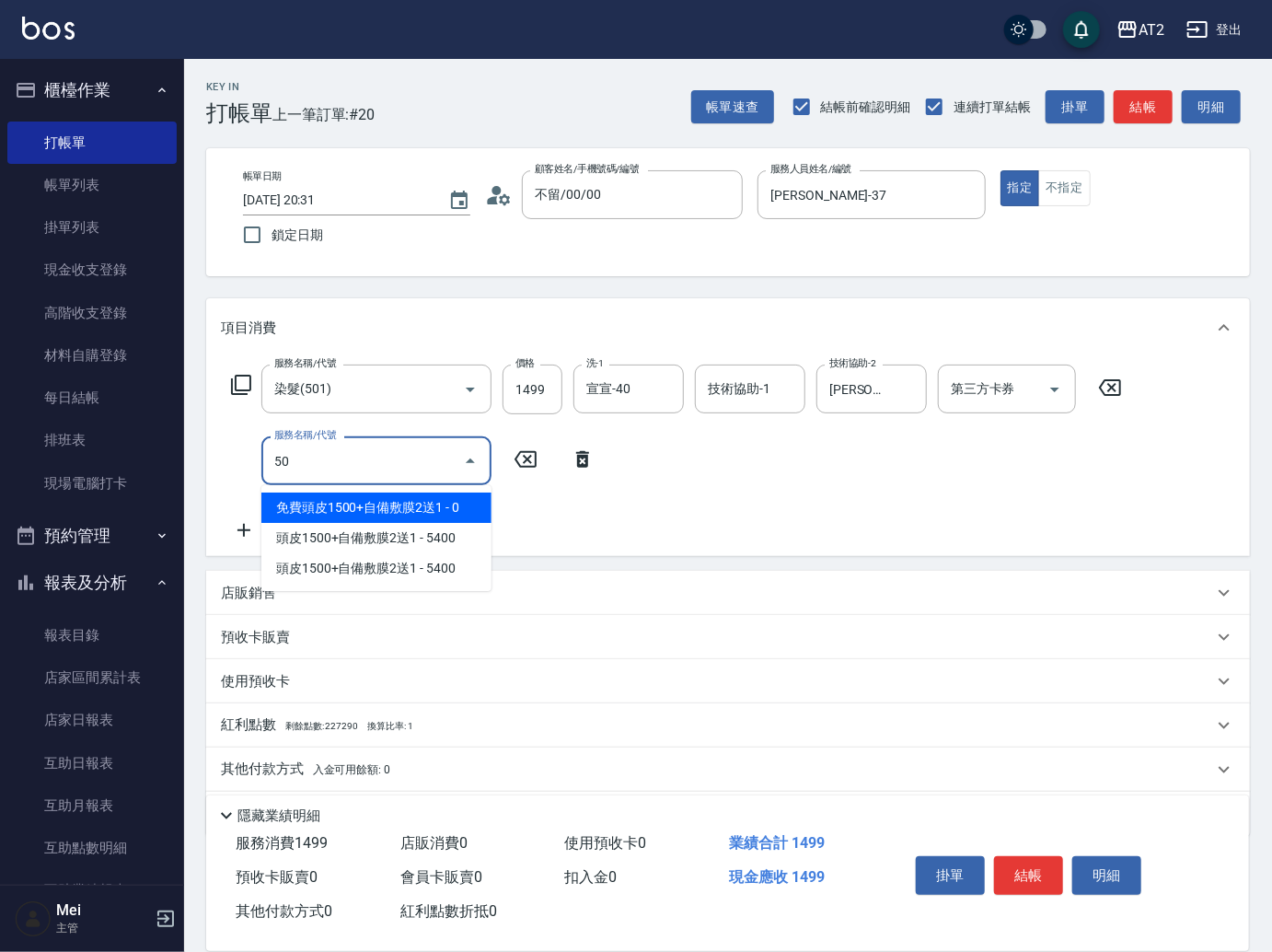
type input "502"
type input "190"
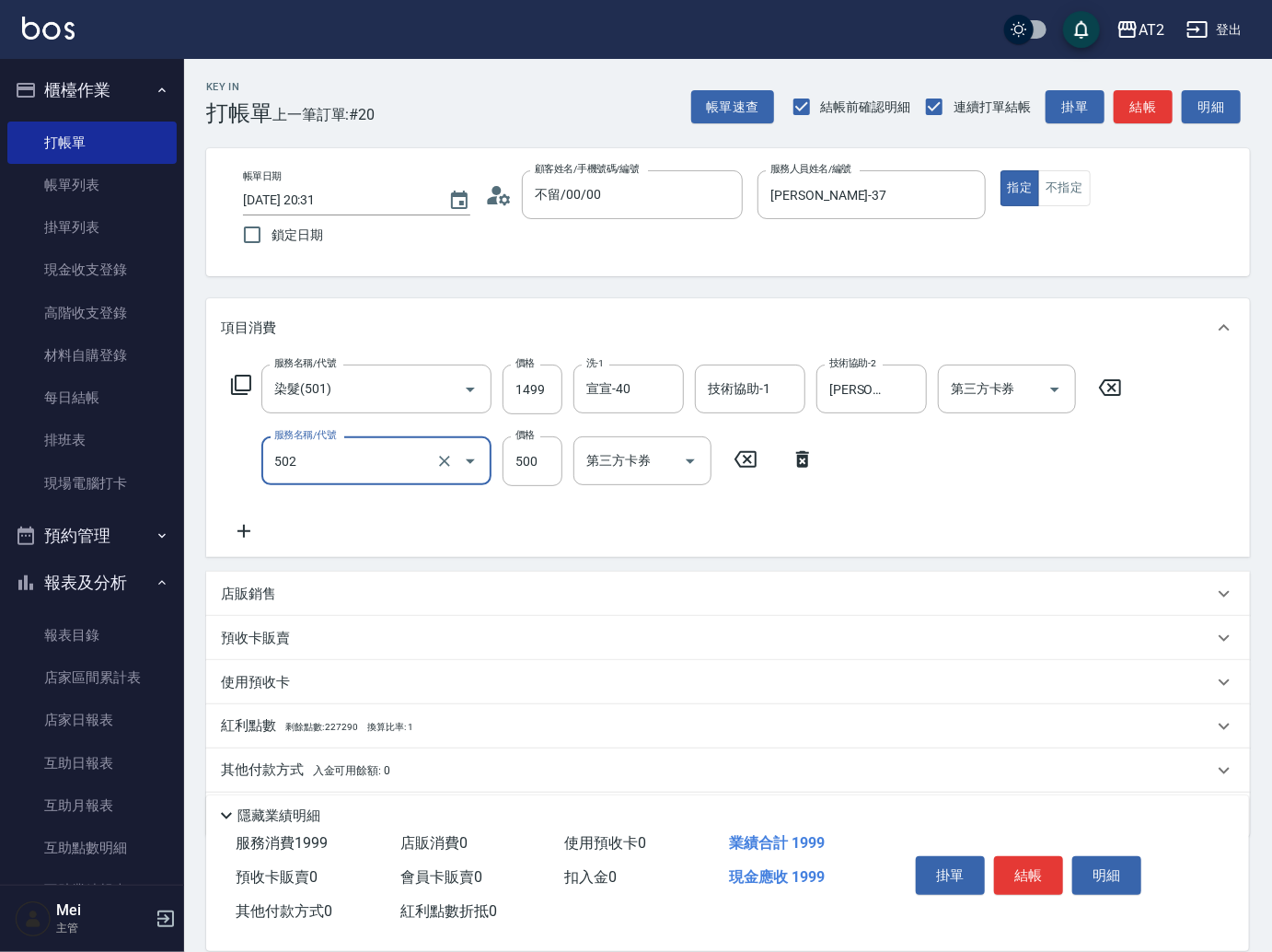
type input "漂髮(502)"
type input "0"
type input "140"
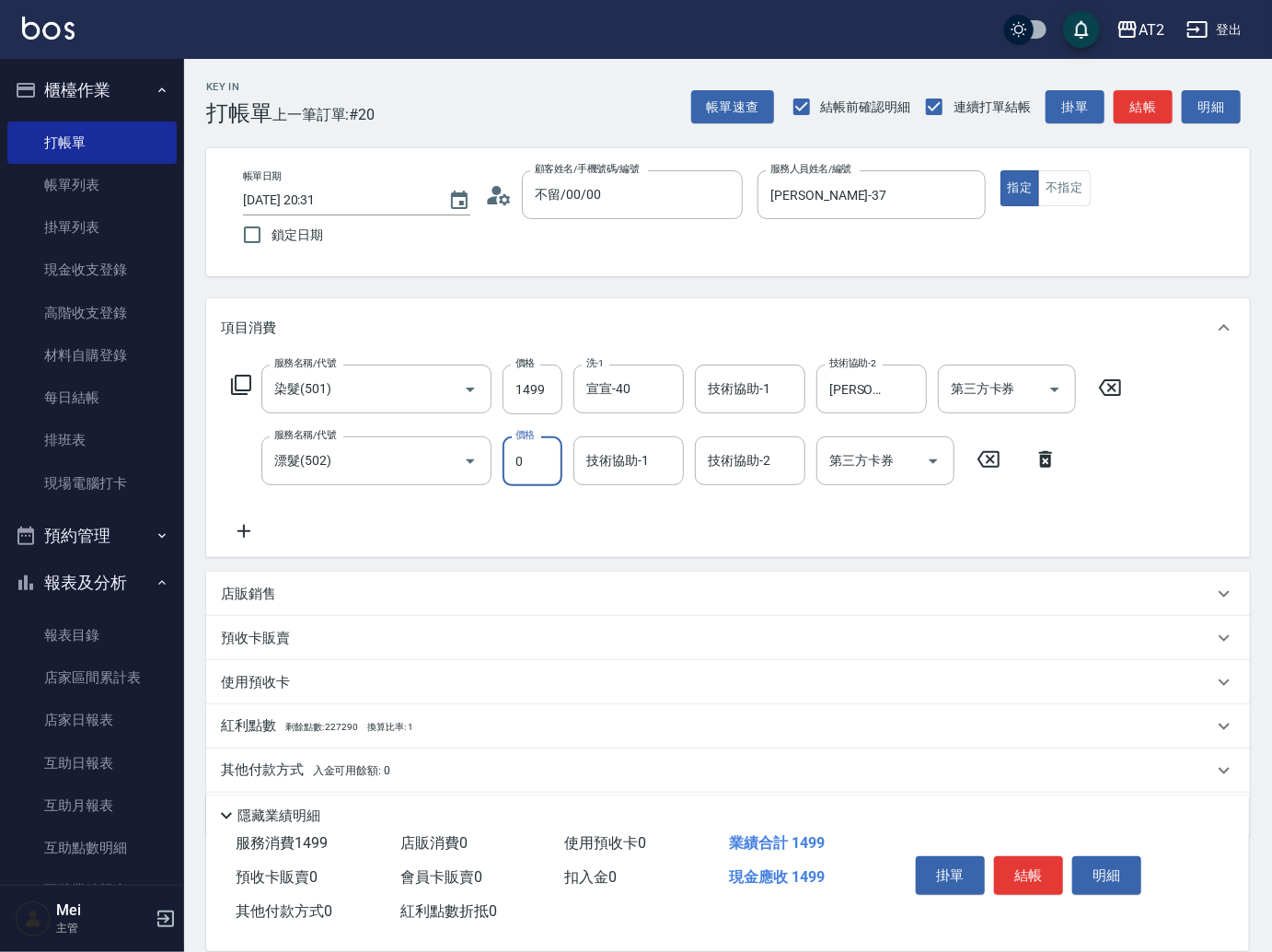
type input "0"
type input "[PERSON_NAME]-46"
click at [902, 385] on icon "Clear" at bounding box center [907, 389] width 11 height 11
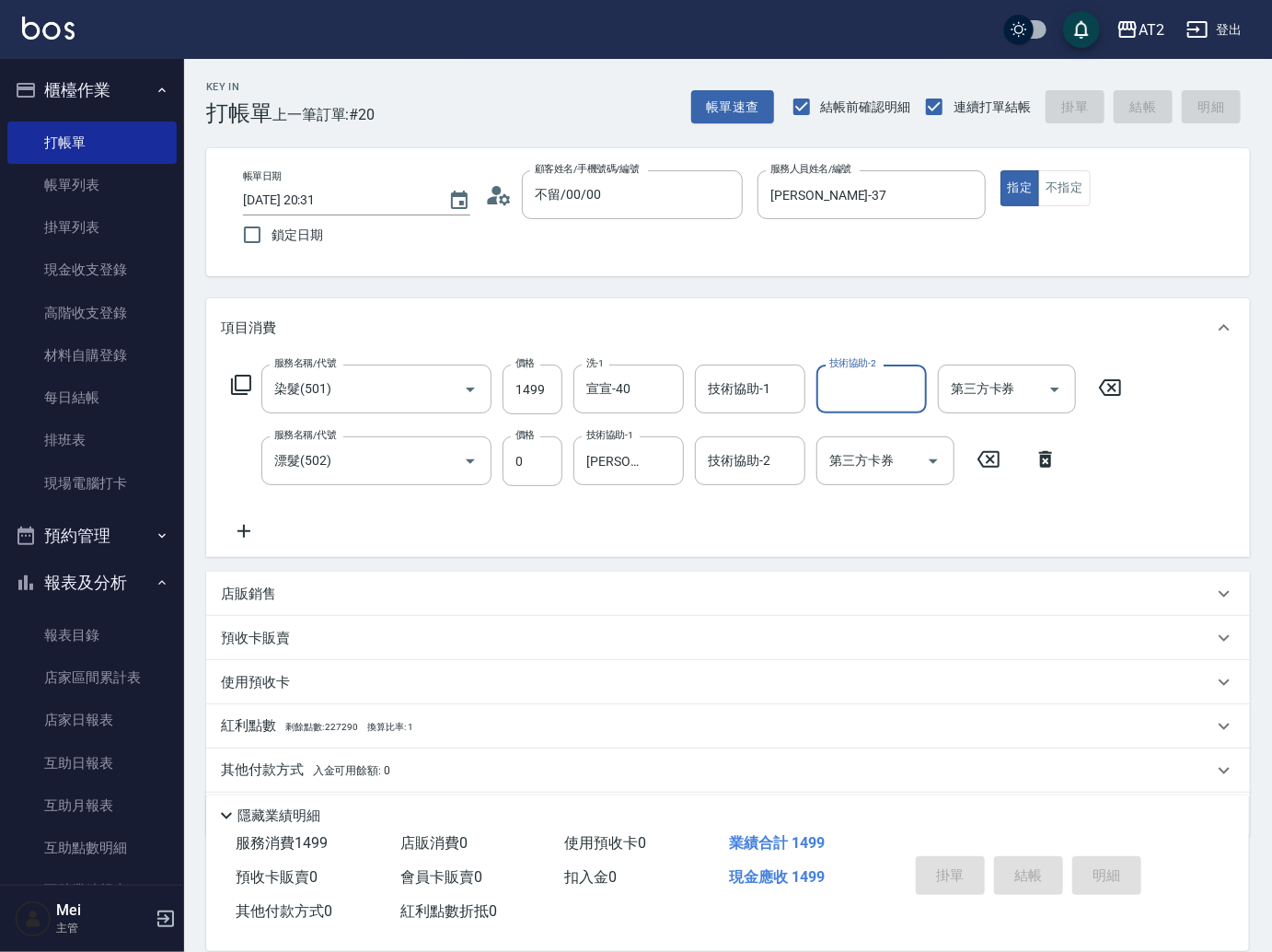
type input "0"
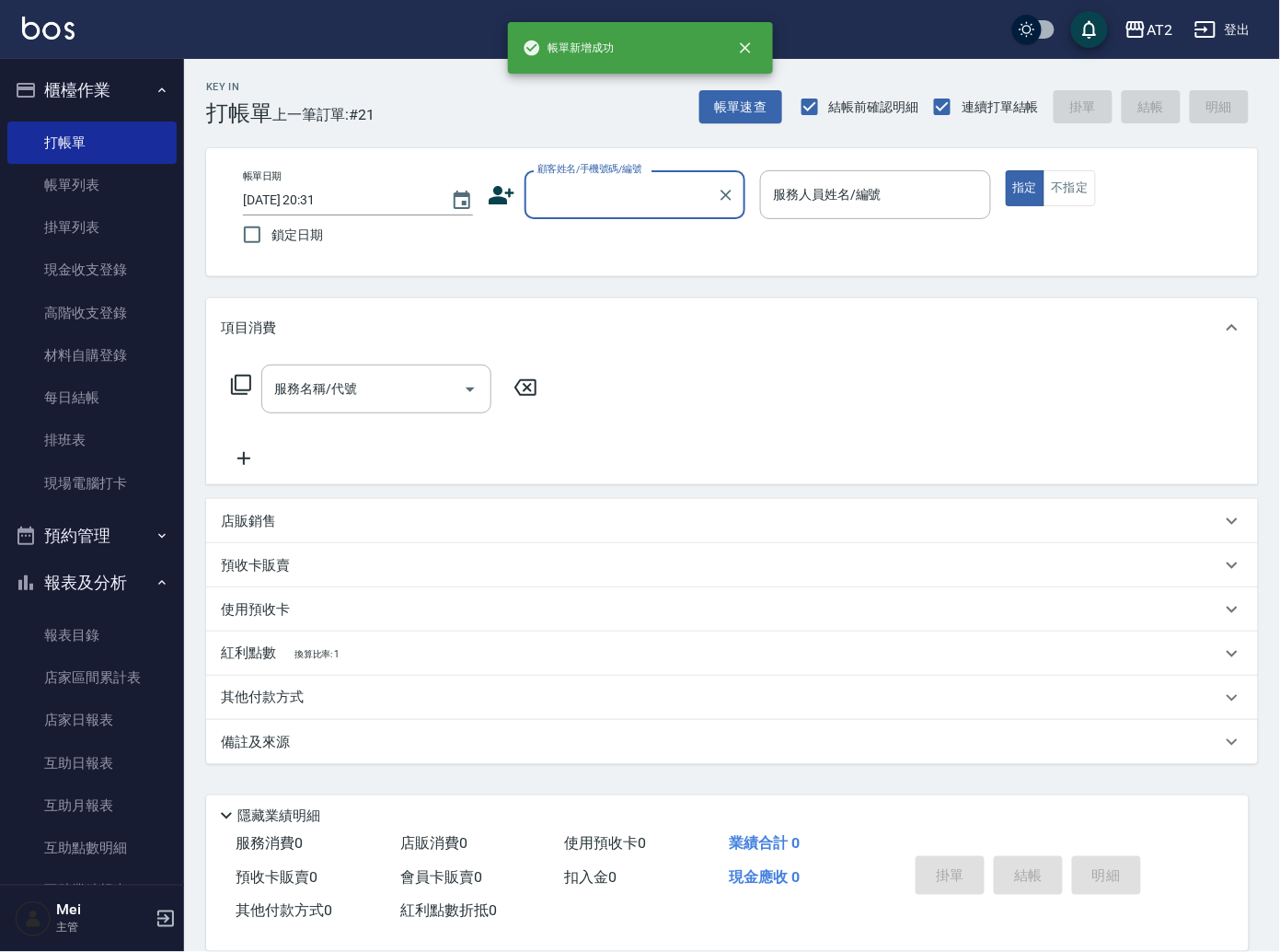
click at [616, 211] on div "顧客姓名/手機號碼/編號" at bounding box center [635, 194] width 221 height 49
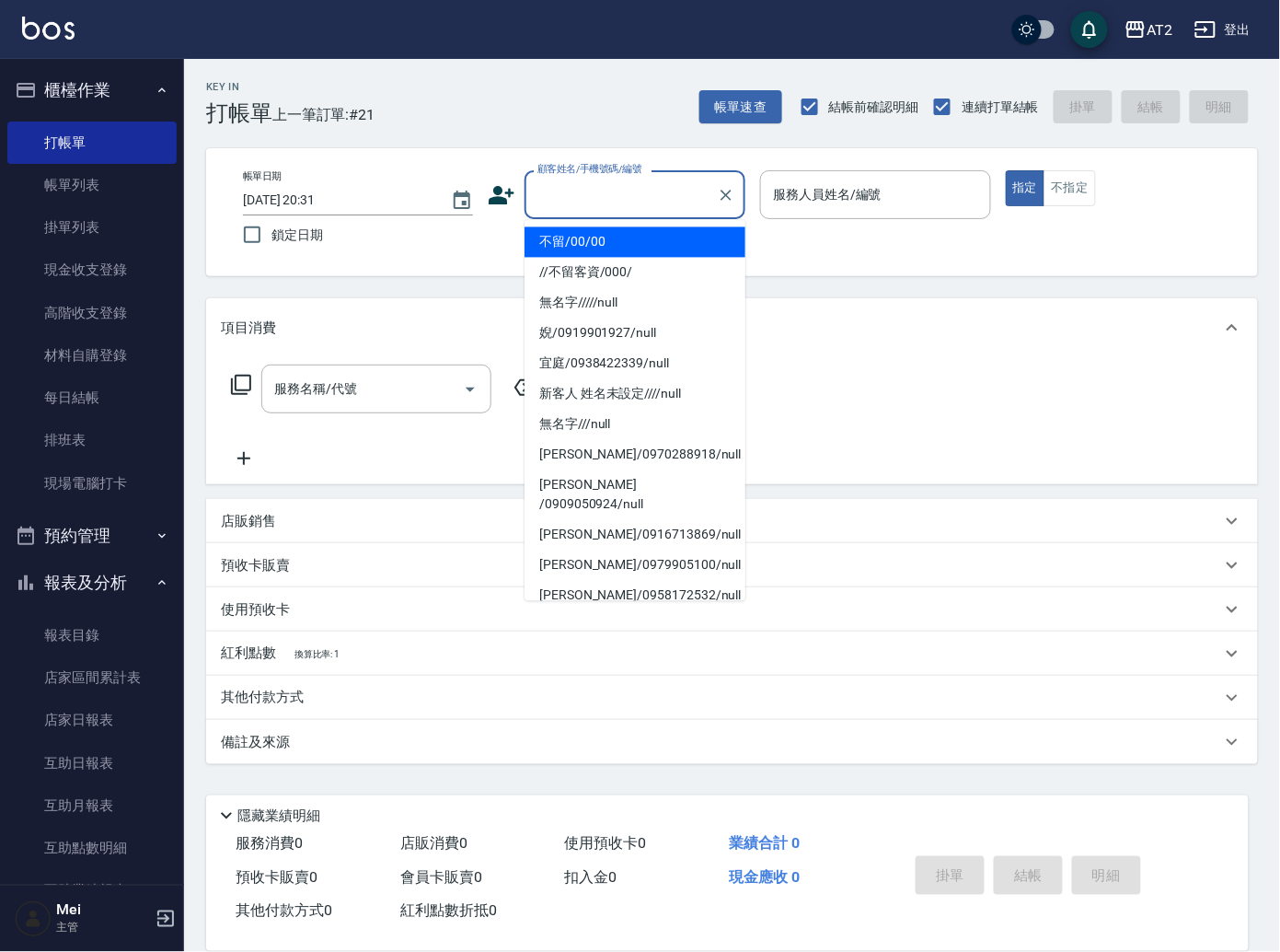
click at [591, 251] on li "不留/00/00" at bounding box center [635, 242] width 221 height 30
type input "不留/00/00"
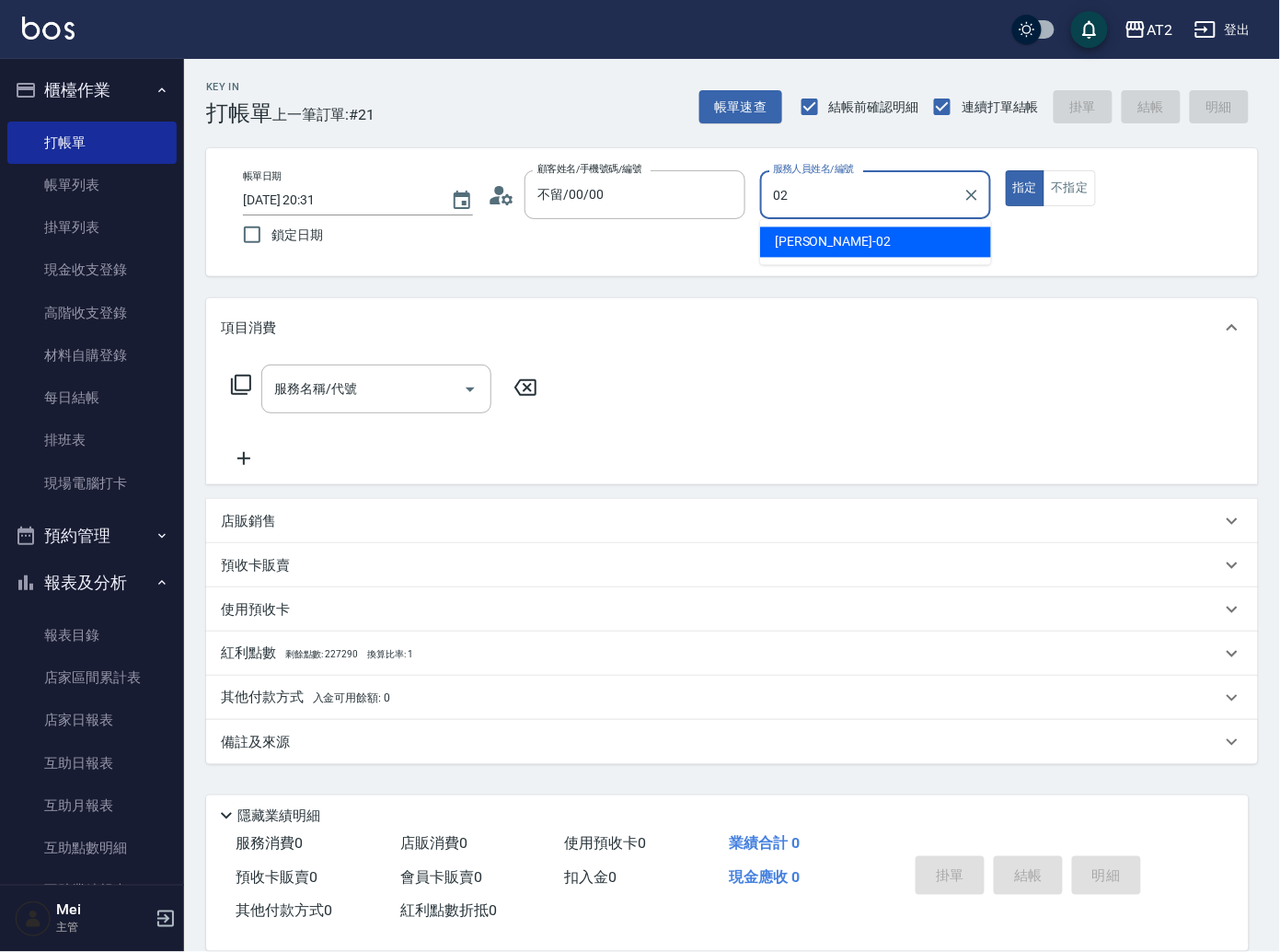
type input "Morgan-02"
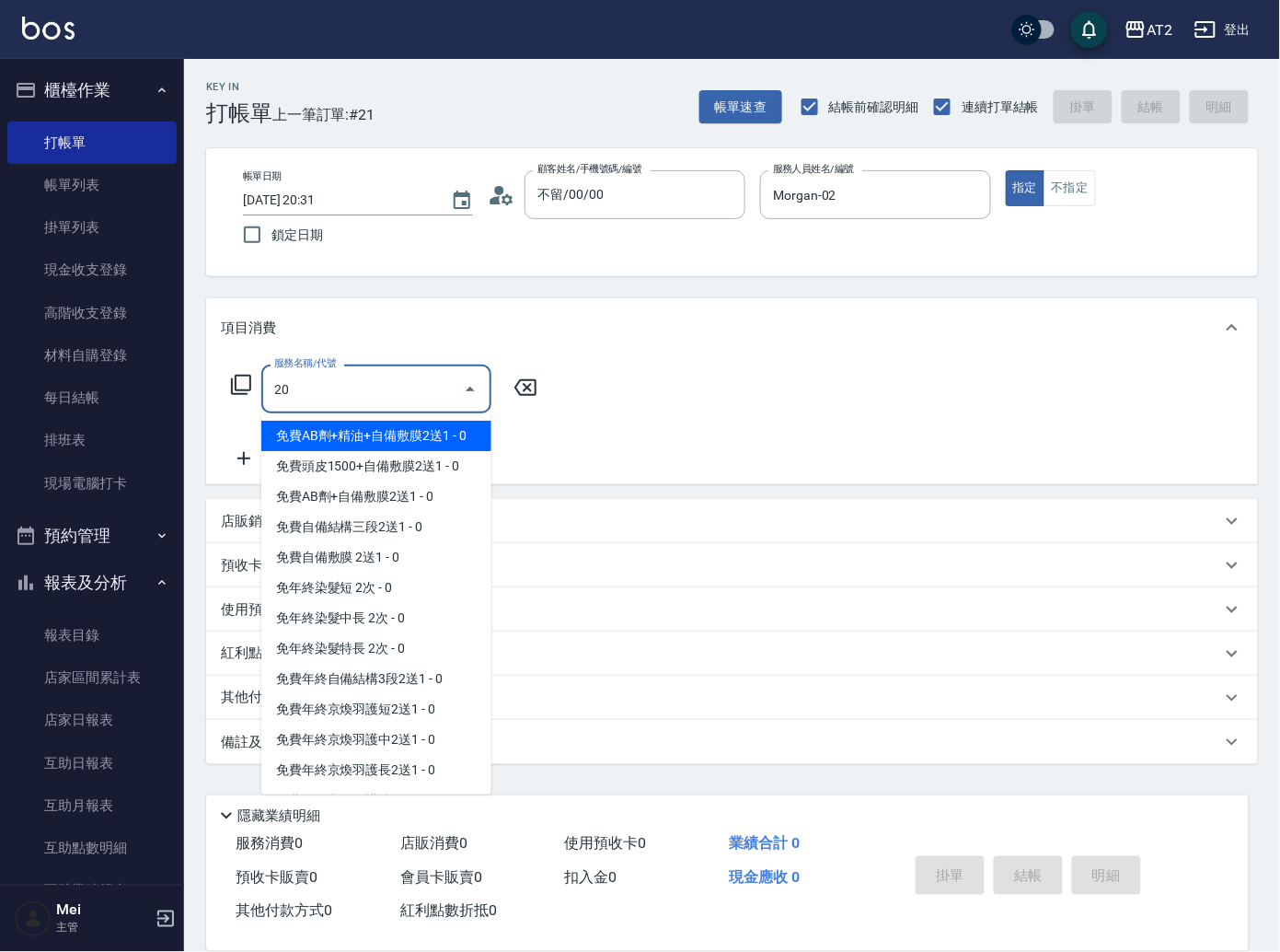
type input "201"
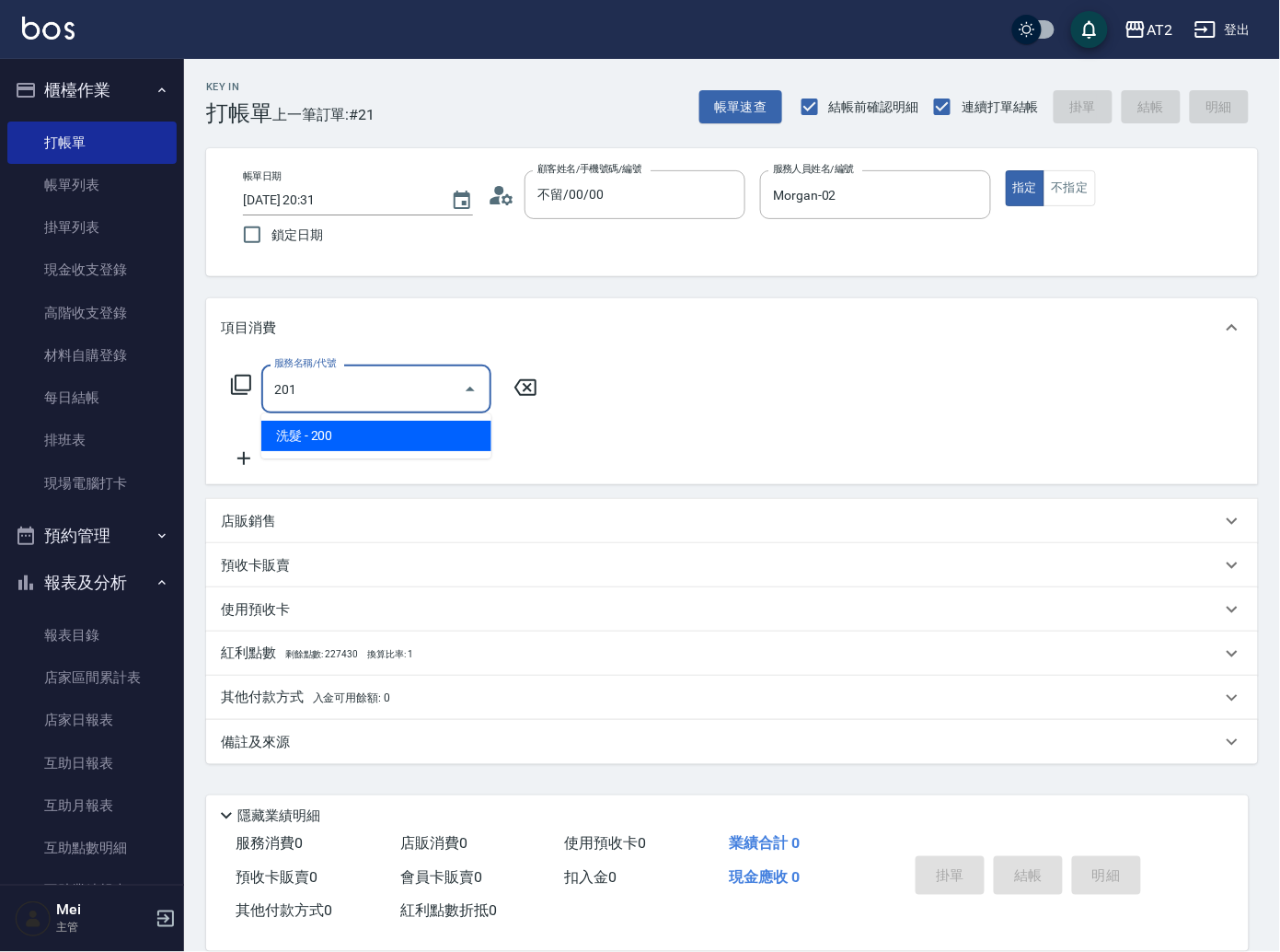
type input "20"
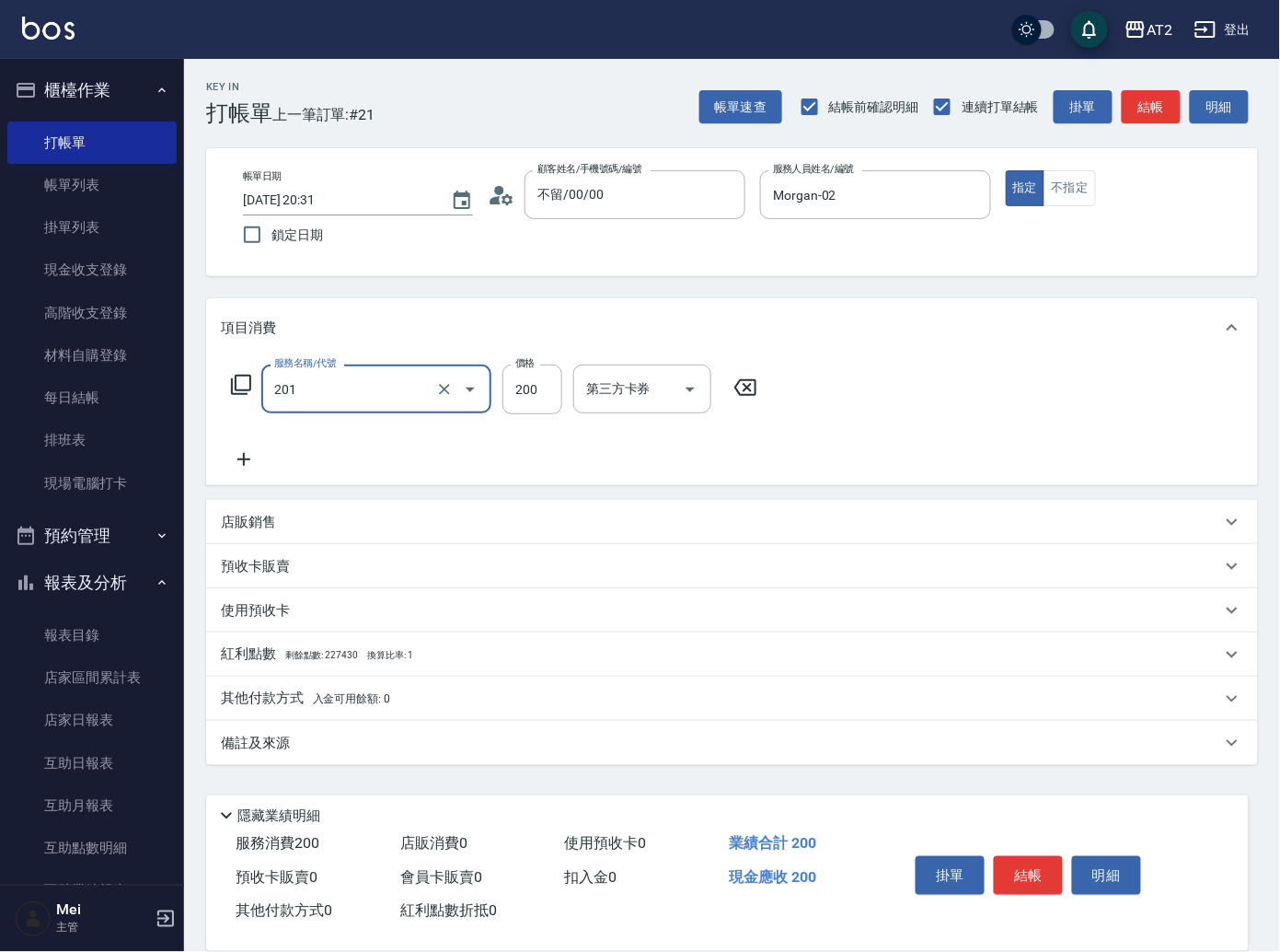
type input "洗髮(201)"
type input "0"
type input "30"
type input "300"
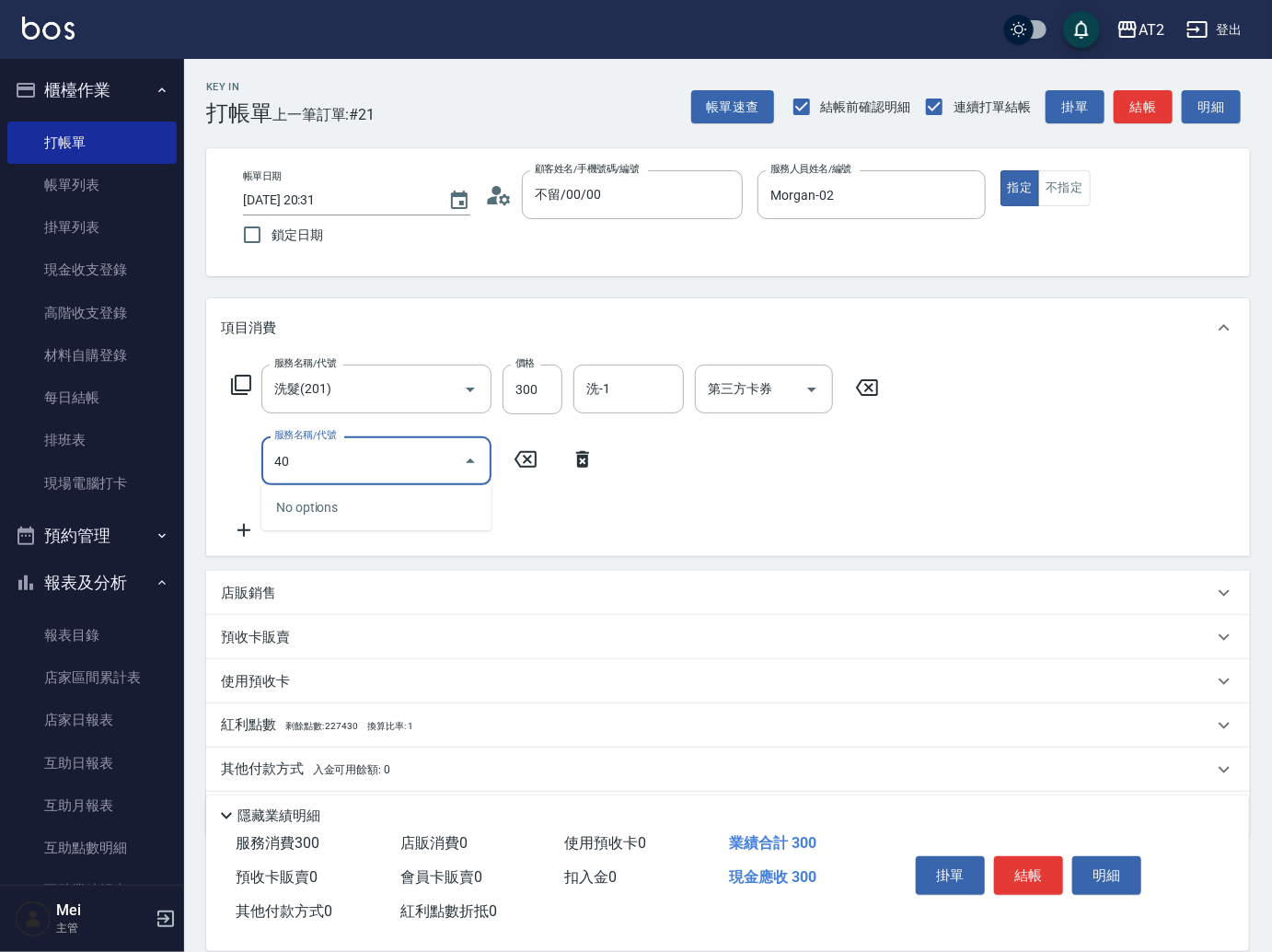
type input "401"
type input "50"
type input "剪髮(401)"
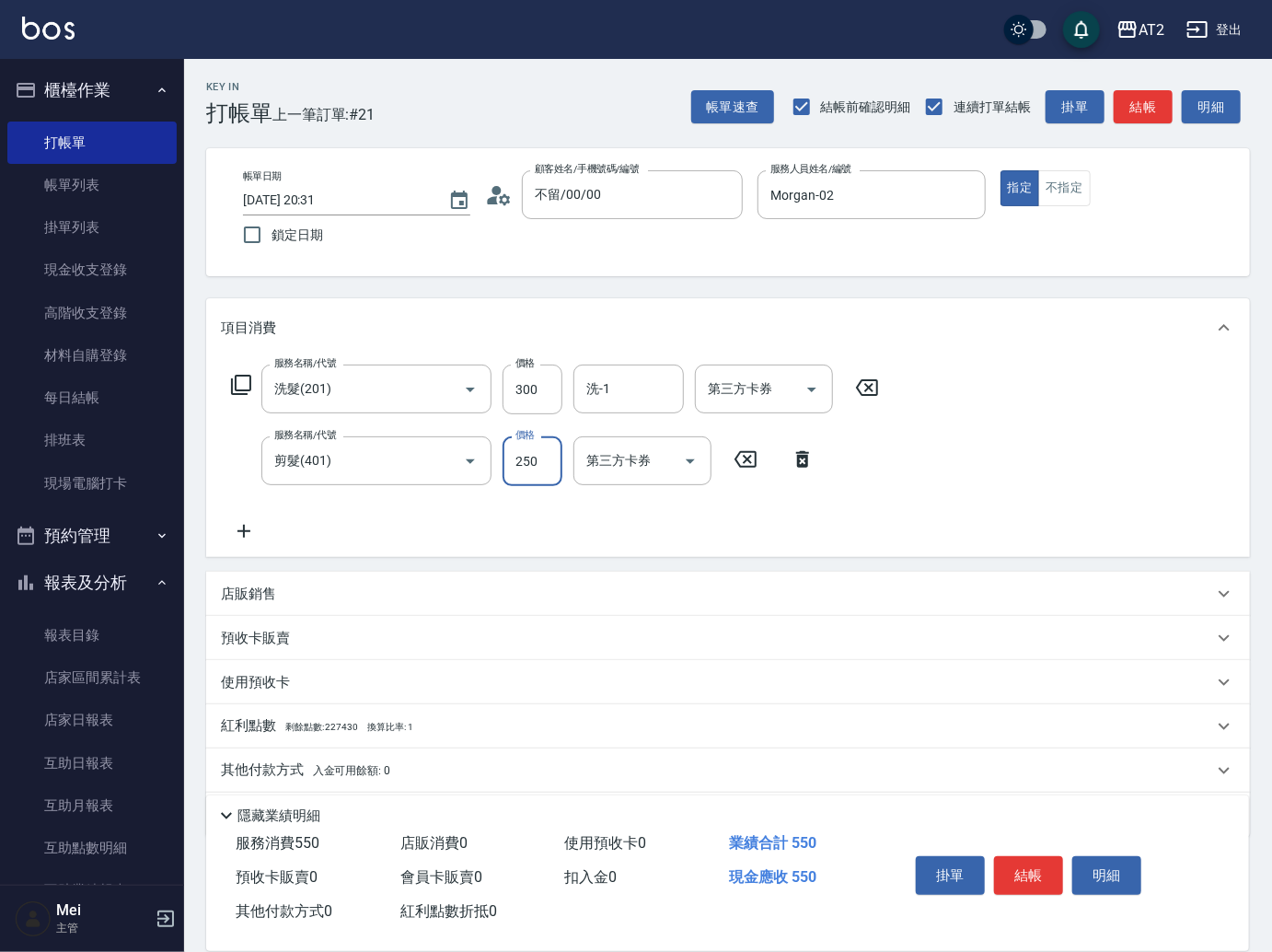
type input "30"
type input "60"
type input "300"
click at [607, 394] on input "洗-1" at bounding box center [629, 389] width 94 height 32
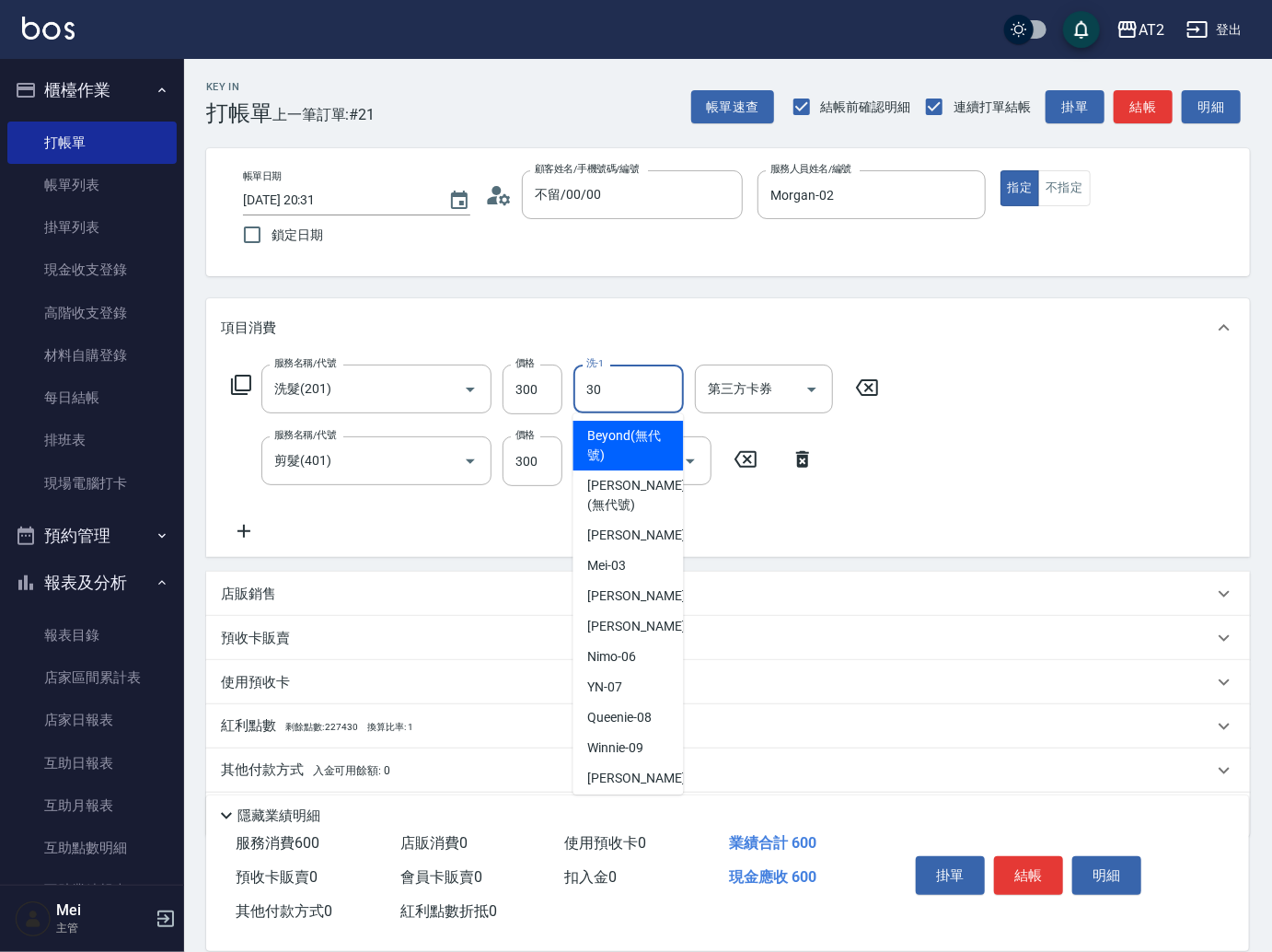
type input "小安-30"
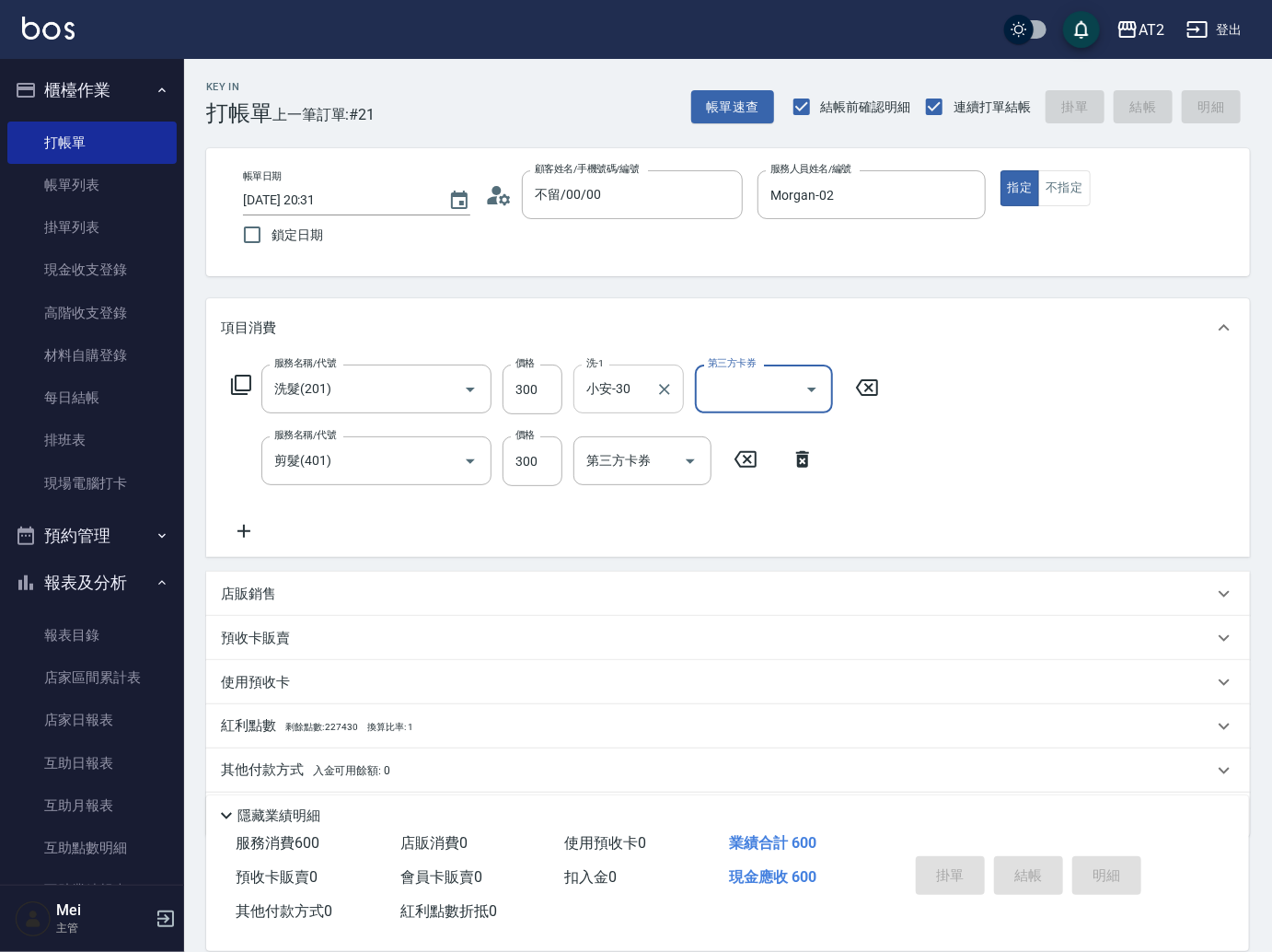
type input "0"
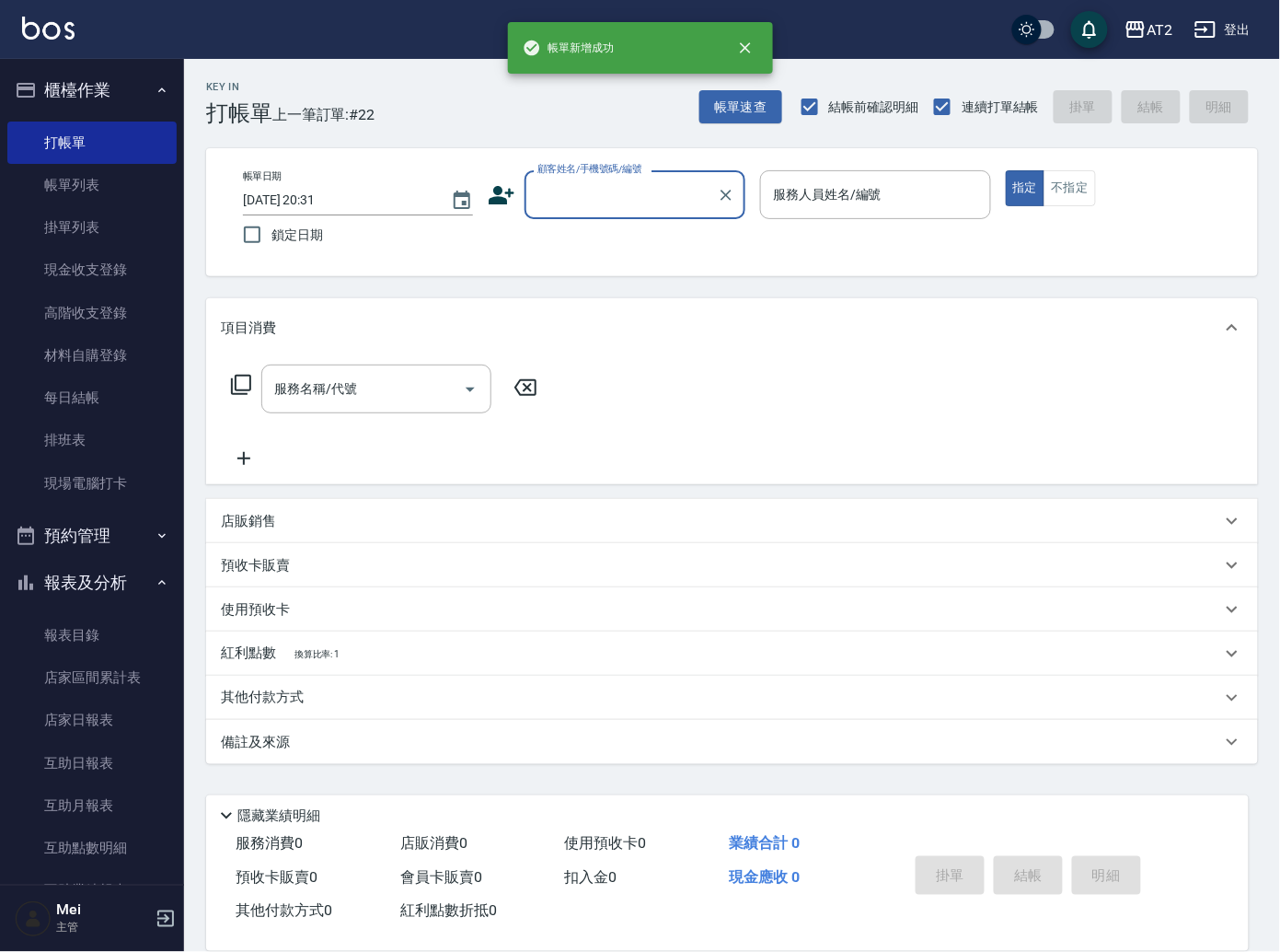
click at [611, 201] on input "顧客姓名/手機號碼/編號" at bounding box center [621, 194] width 177 height 32
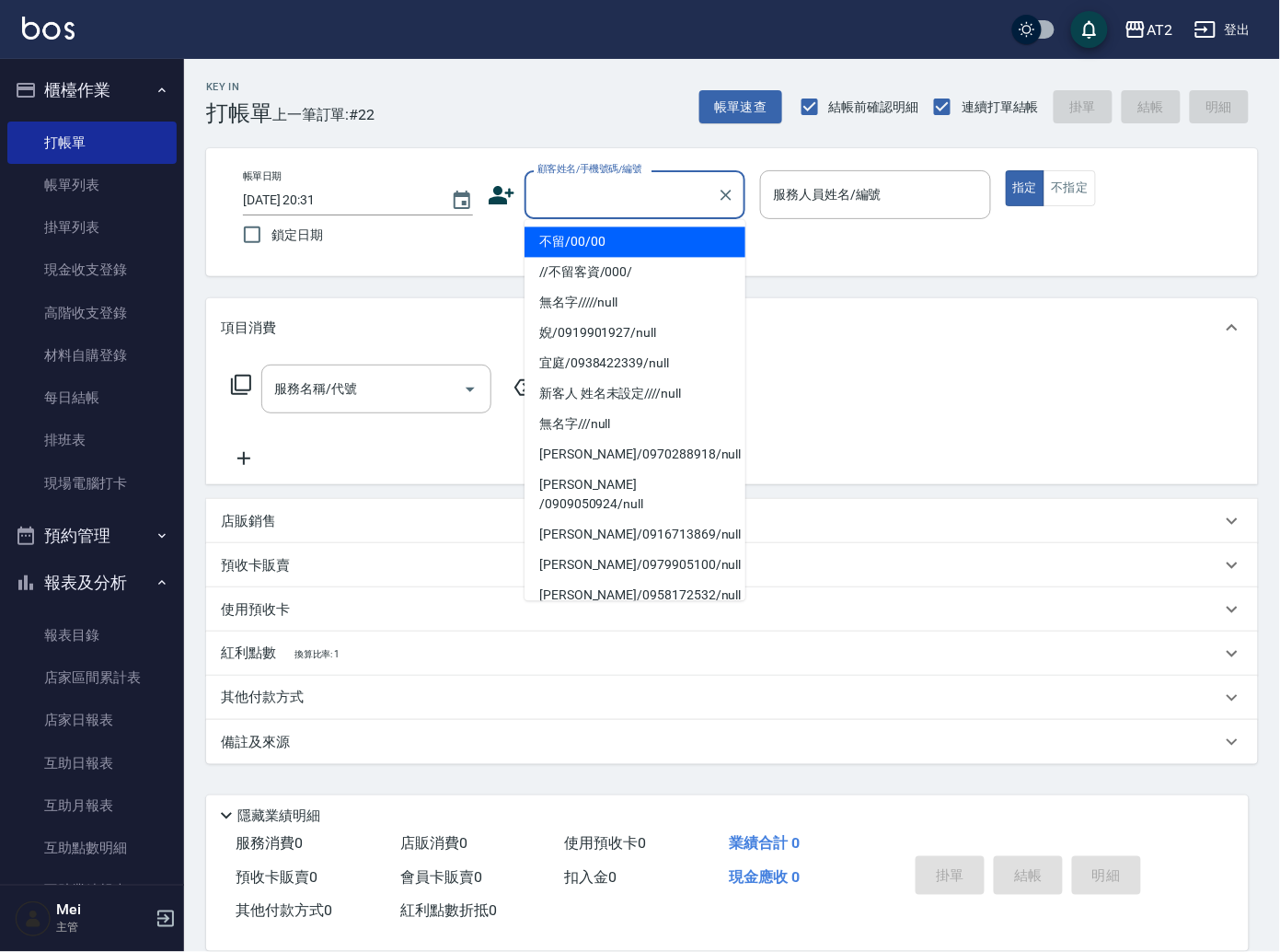
click at [606, 242] on li "不留/00/00" at bounding box center [635, 242] width 221 height 30
type input "不留/00/00"
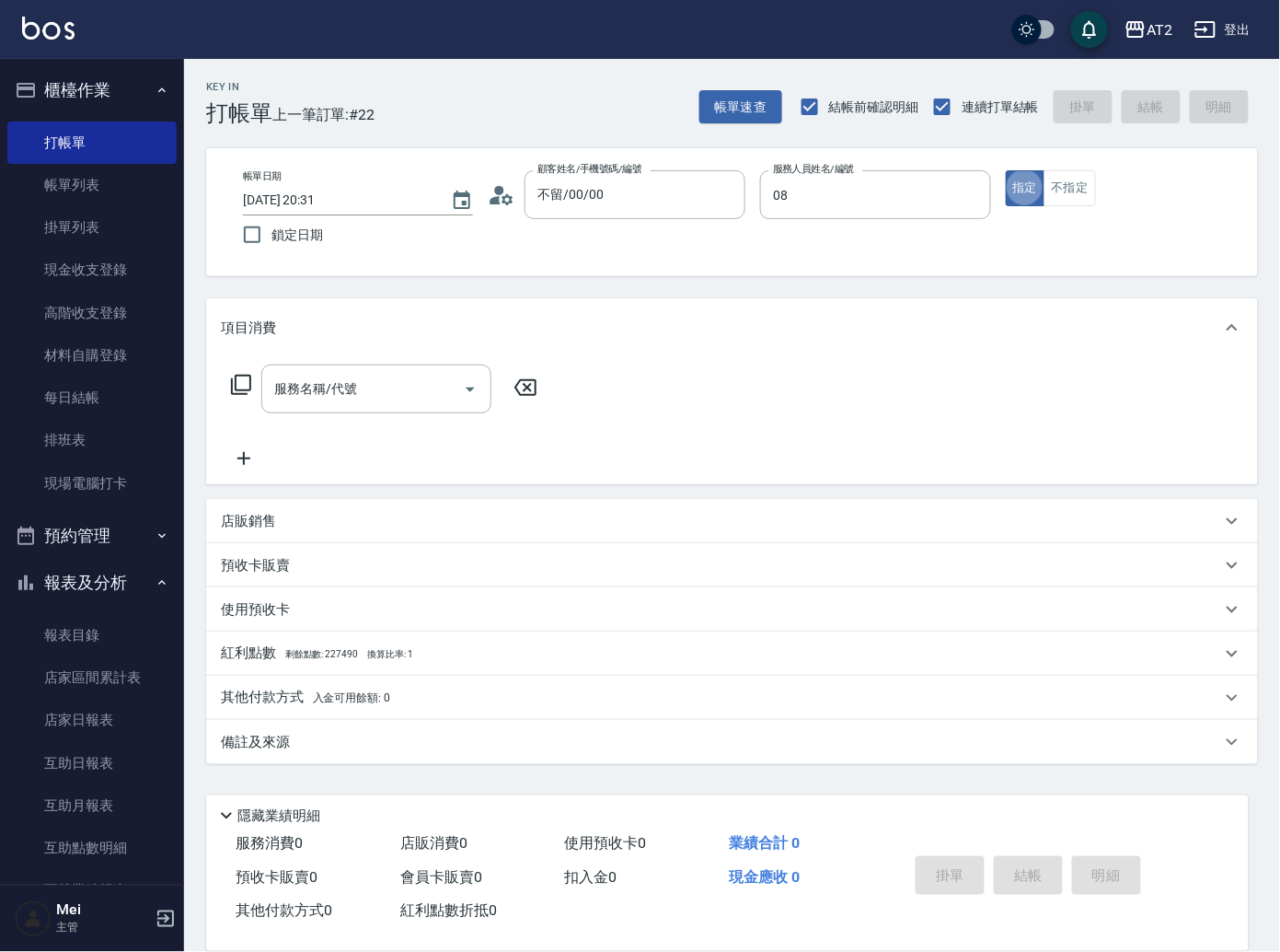
type input "Queenie-08"
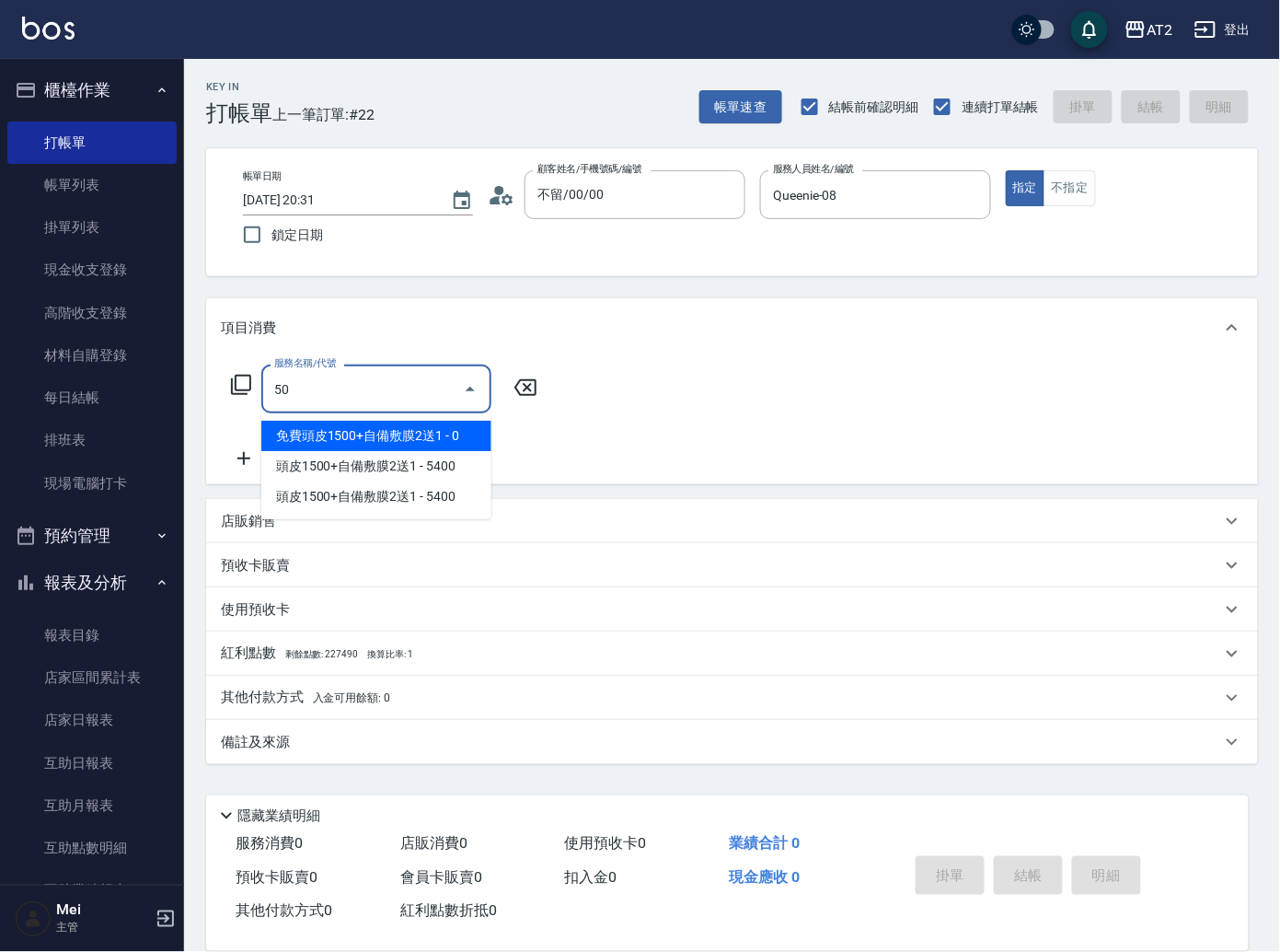
type input "501"
type input "100"
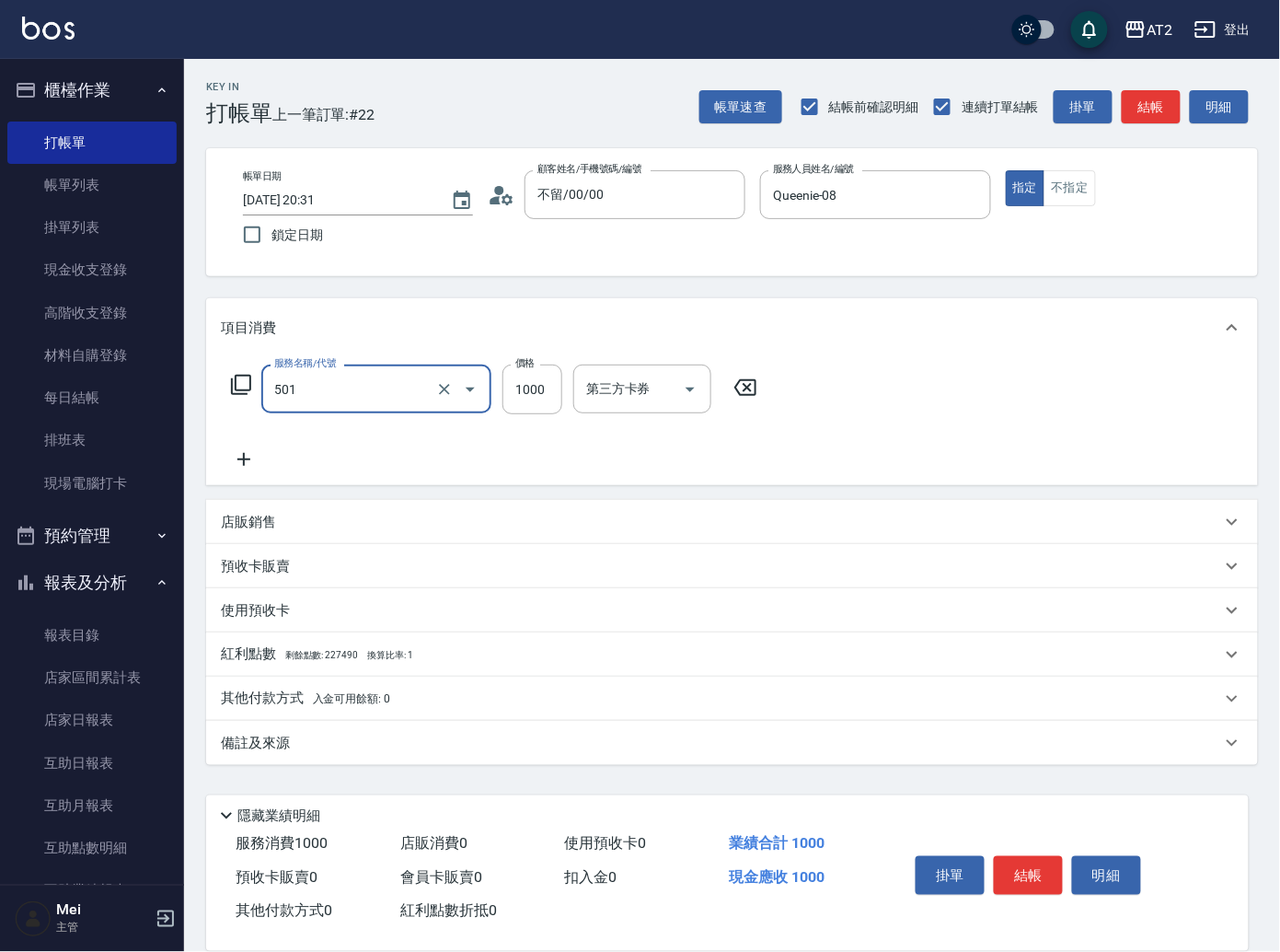
type input "染髮(501)"
type input "3"
type input "0"
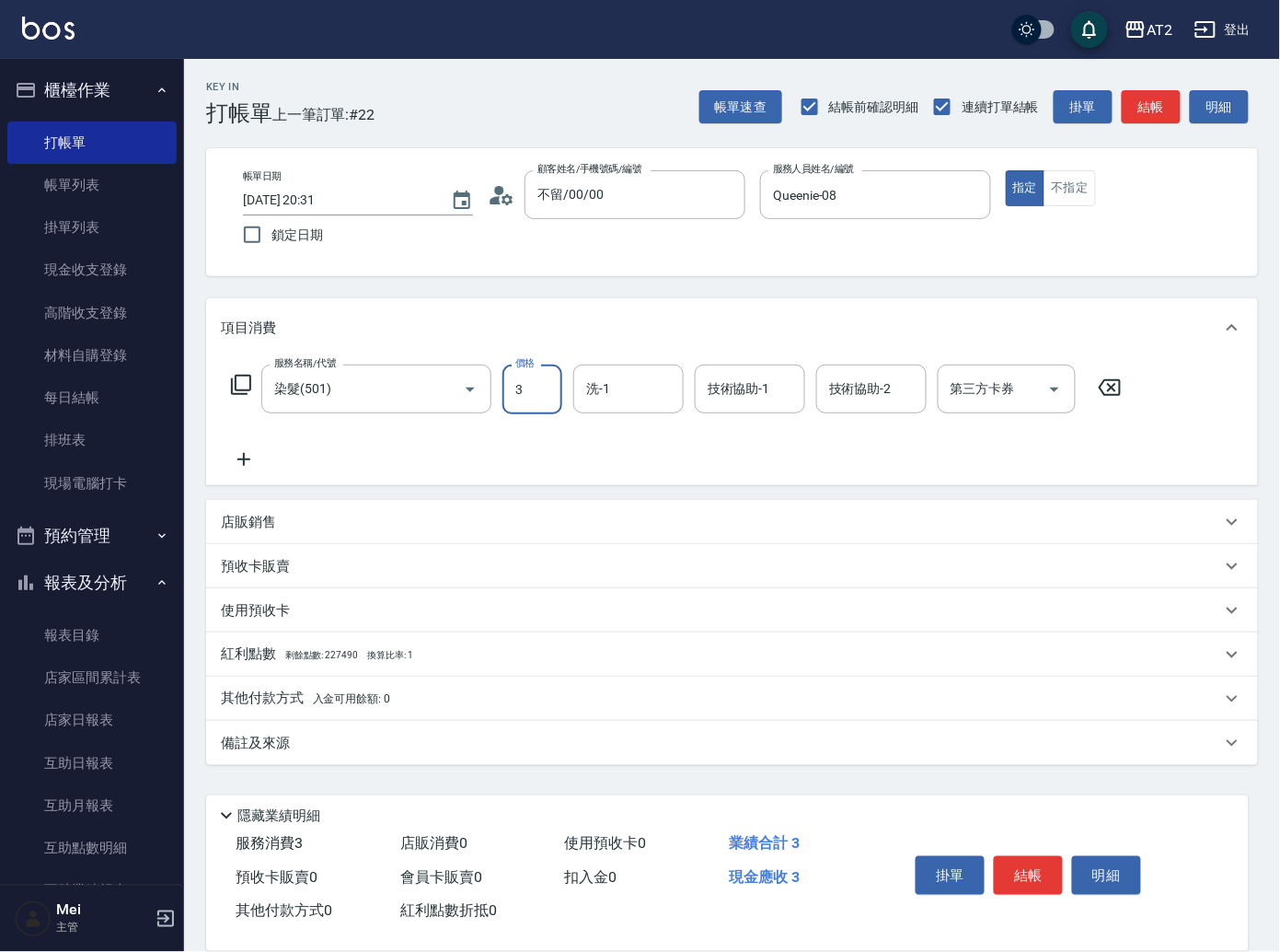
type input "32"
type input "30"
type input "329"
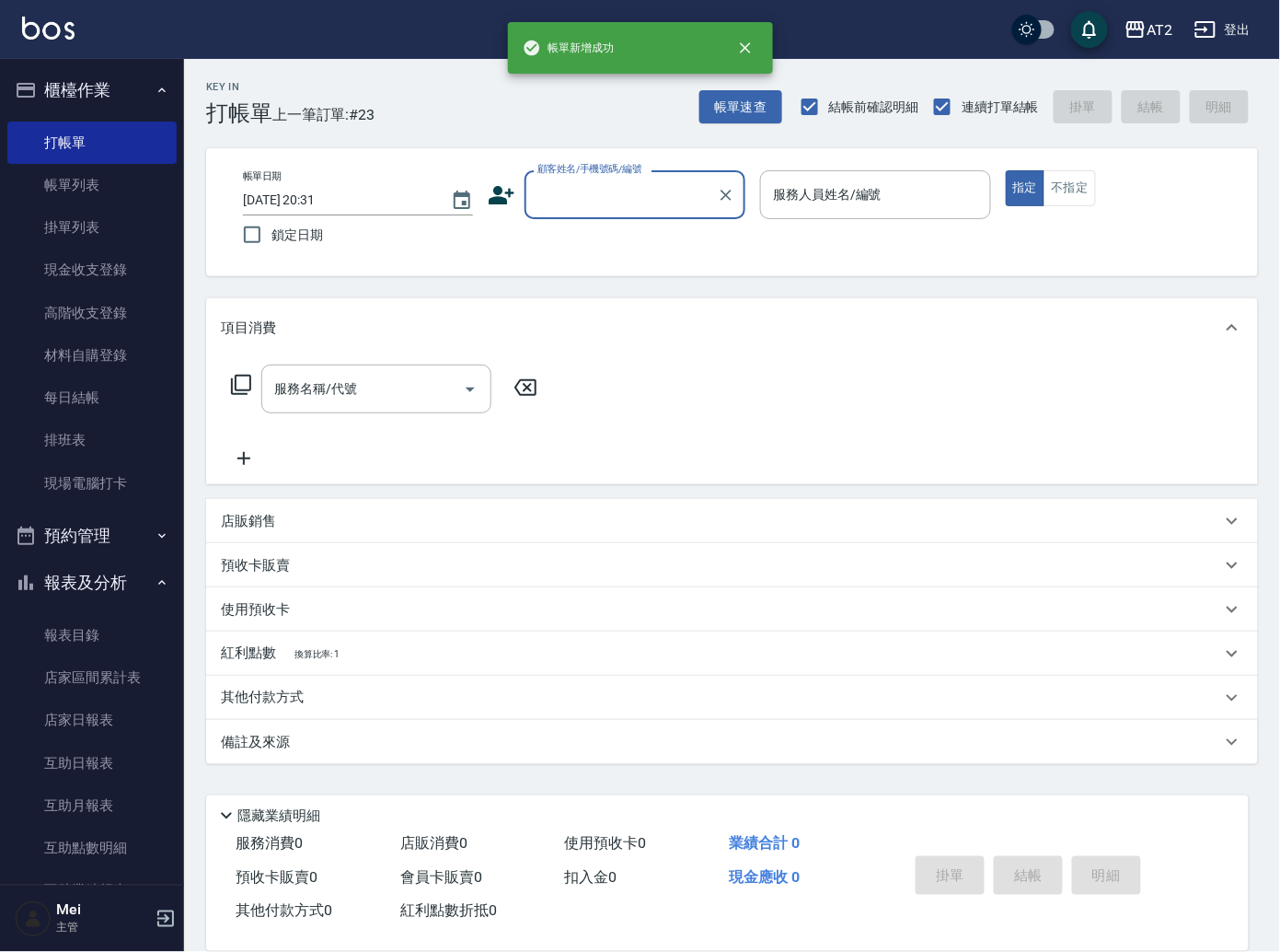
click at [601, 216] on div "顧客姓名/手機號碼/編號" at bounding box center [635, 194] width 221 height 49
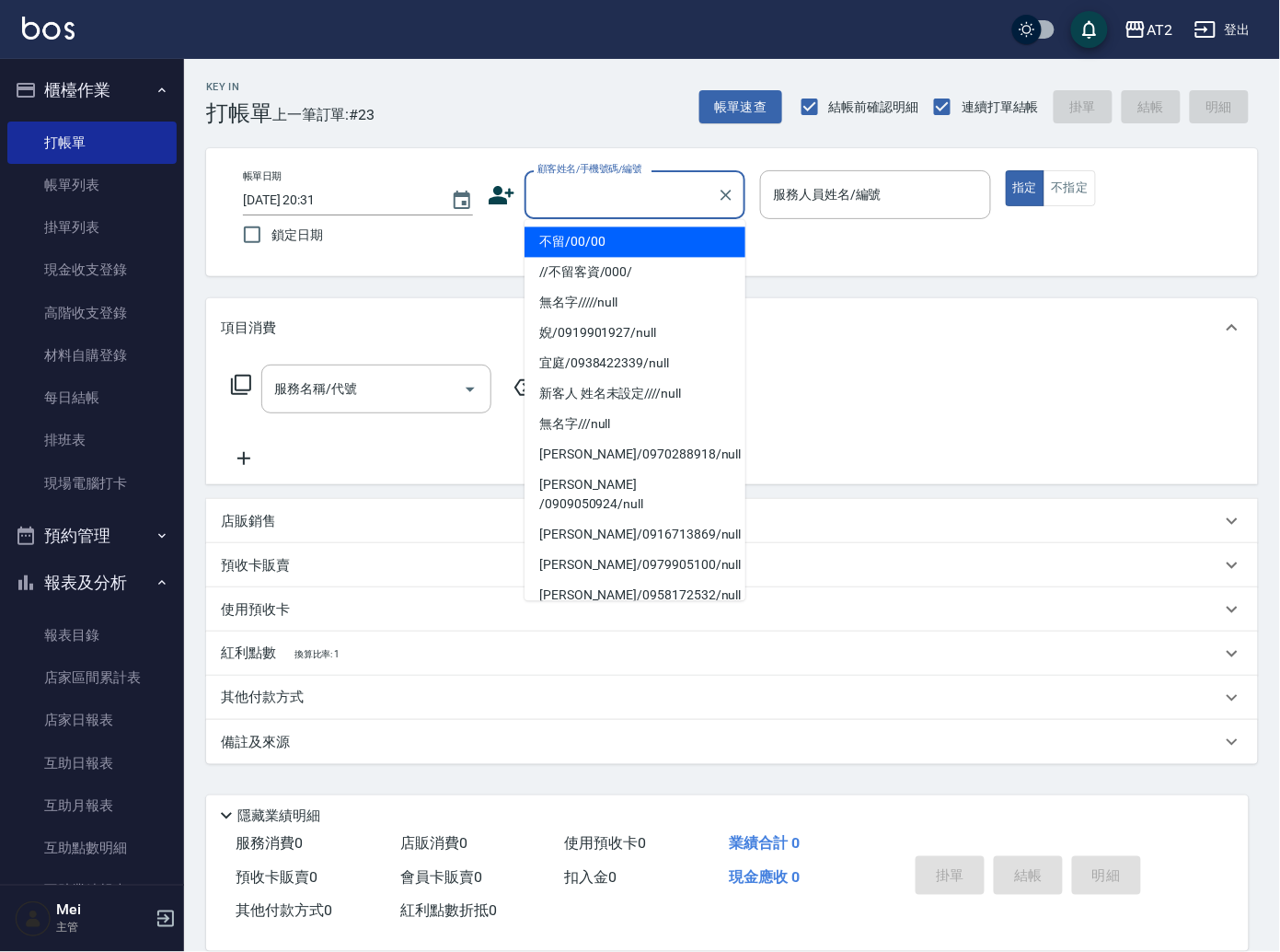
click at [607, 250] on li "不留/00/00" at bounding box center [635, 242] width 221 height 30
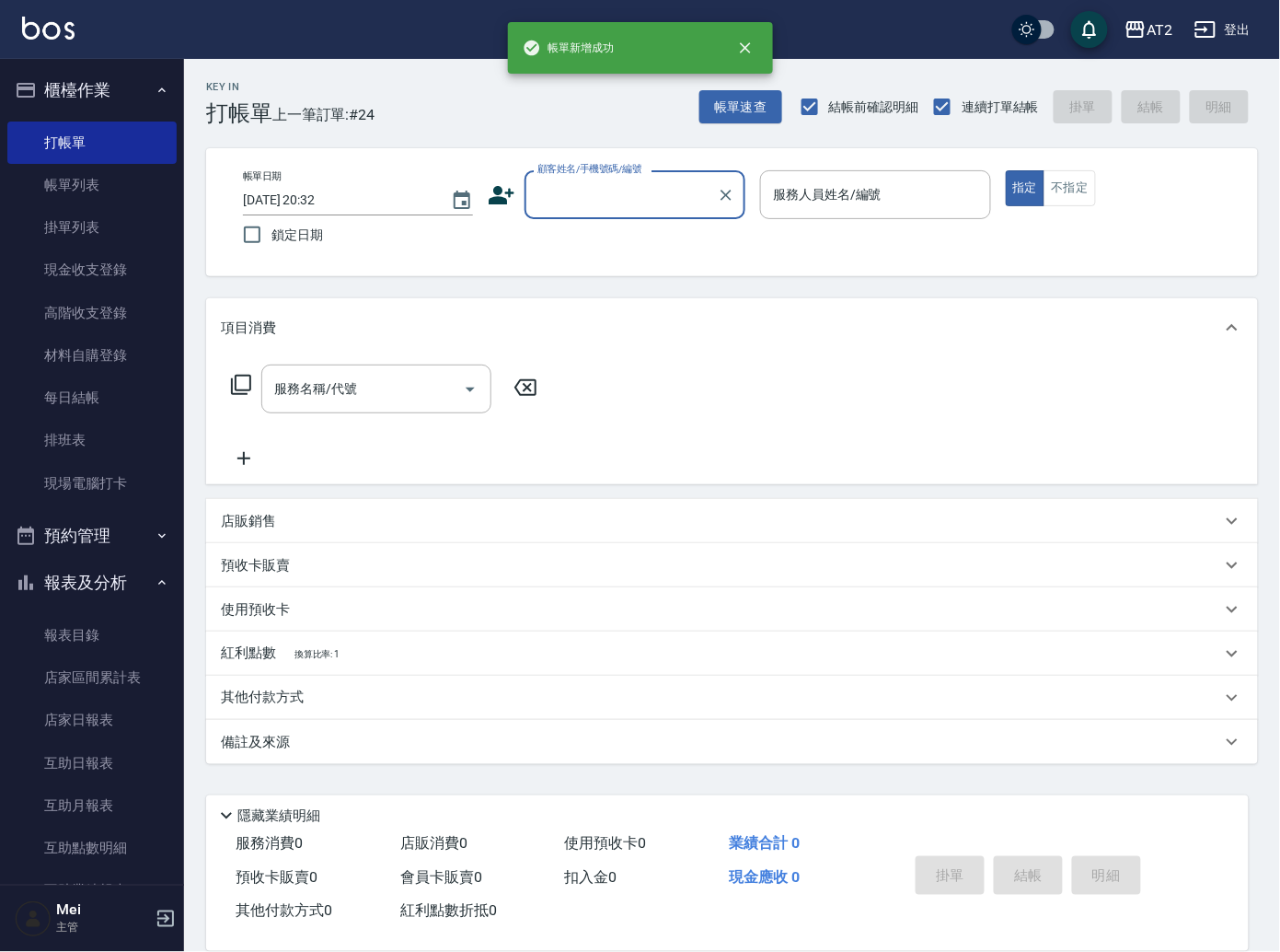
click at [604, 218] on div "顧客姓名/手機號碼/編號" at bounding box center [635, 194] width 221 height 49
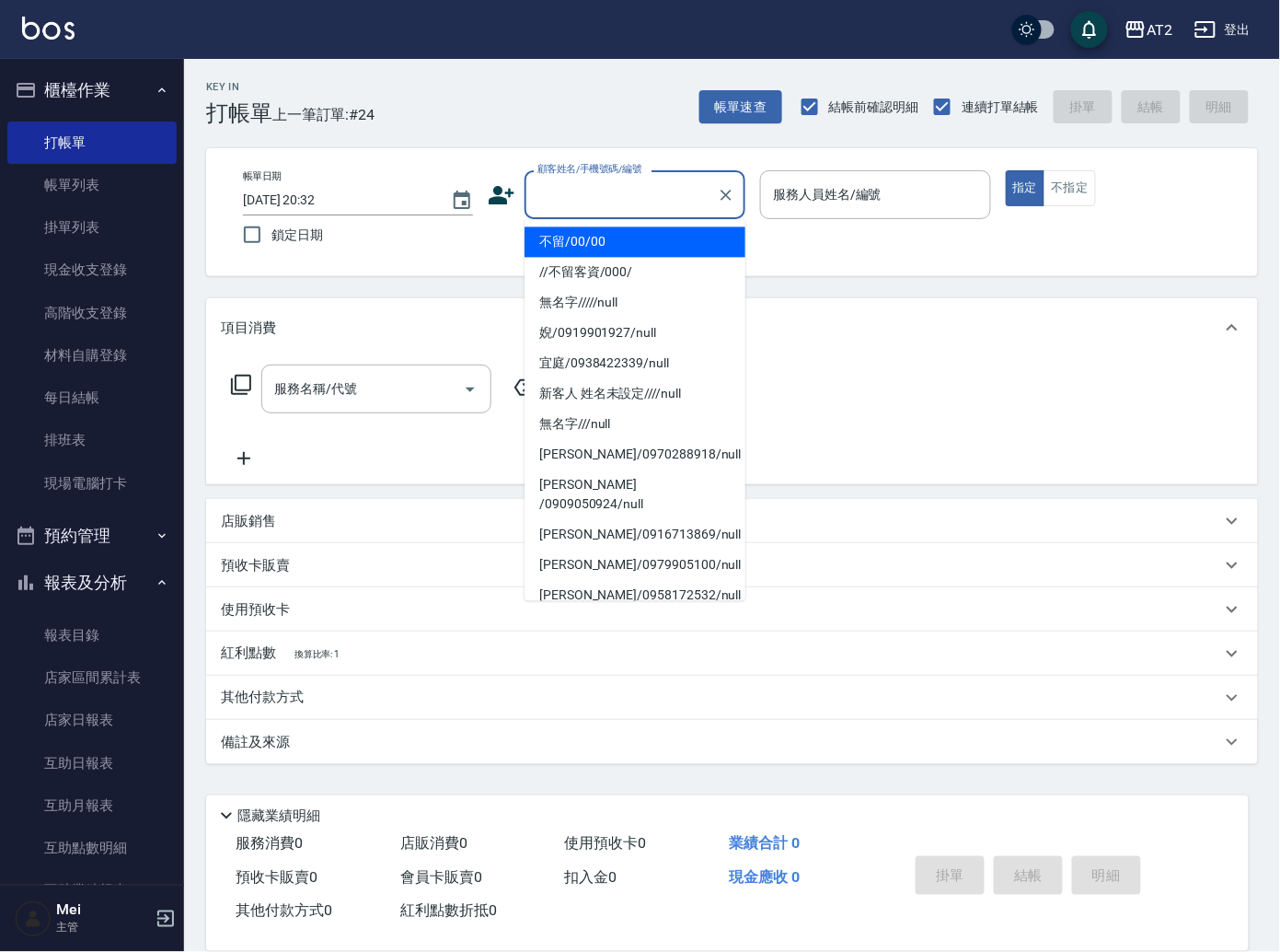
click at [597, 238] on li "不留/00/00" at bounding box center [635, 242] width 221 height 30
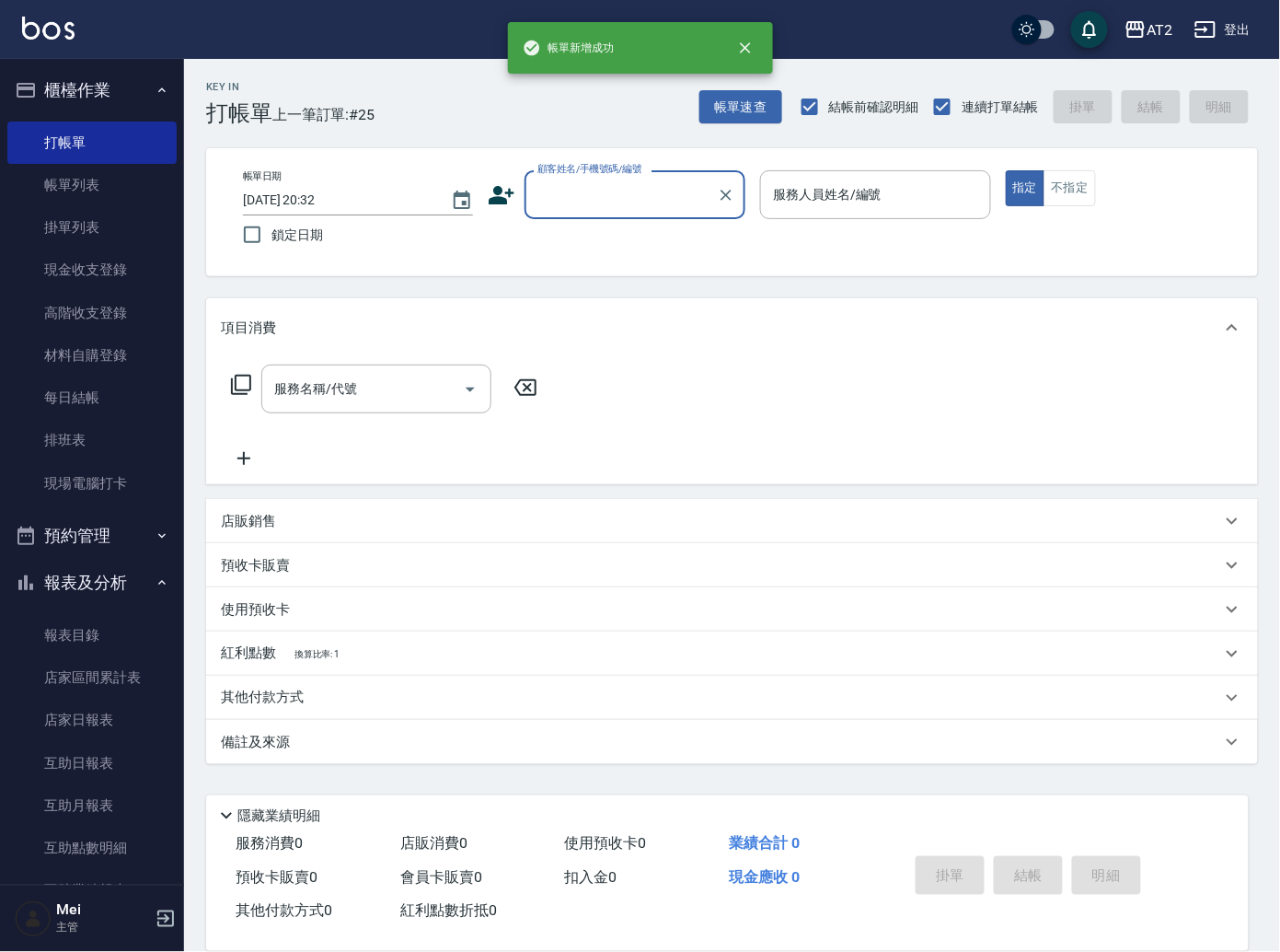
click at [622, 192] on input "顧客姓名/手機號碼/編號" at bounding box center [621, 194] width 177 height 32
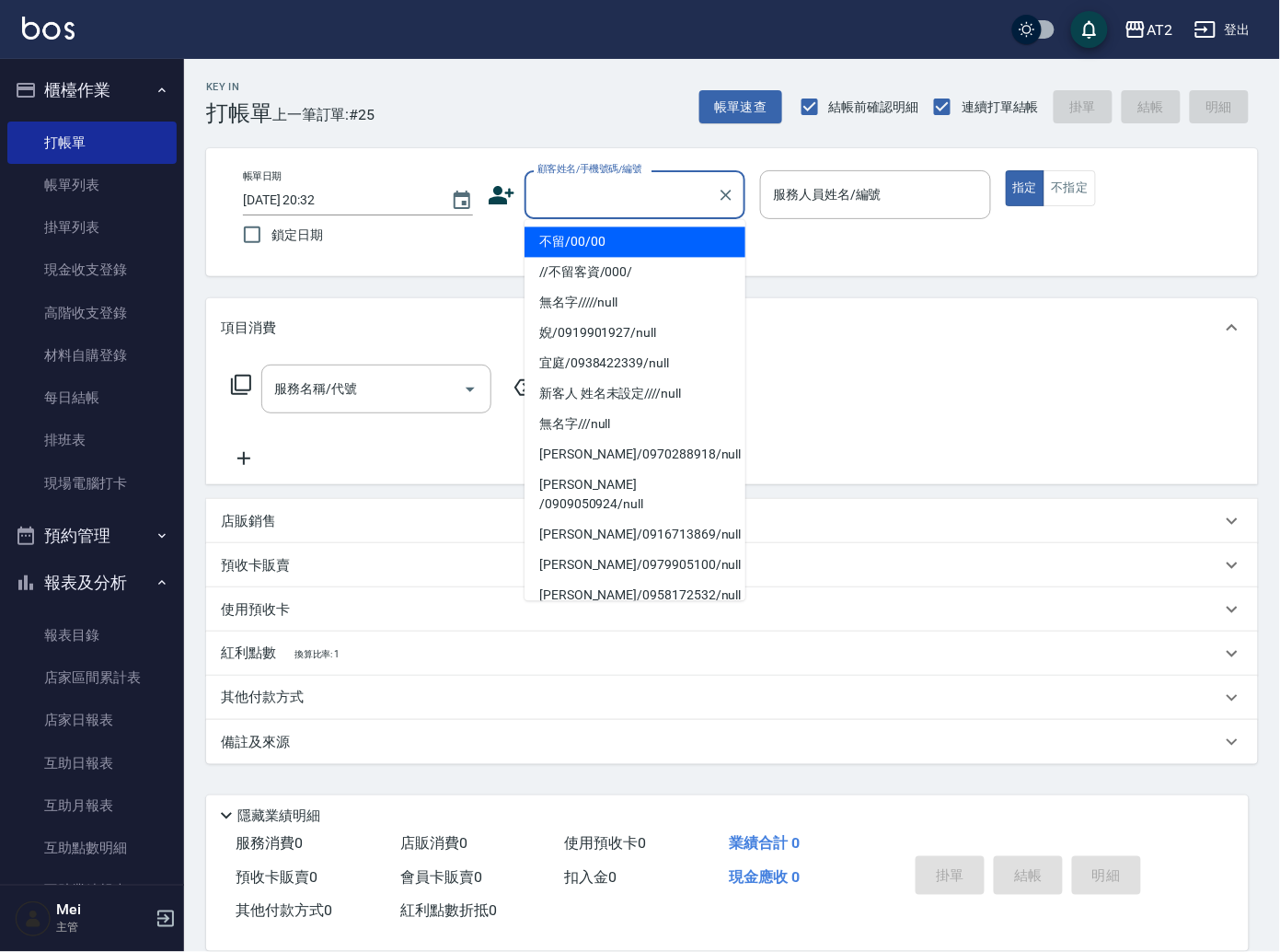
click at [611, 235] on li "不留/00/00" at bounding box center [635, 242] width 221 height 30
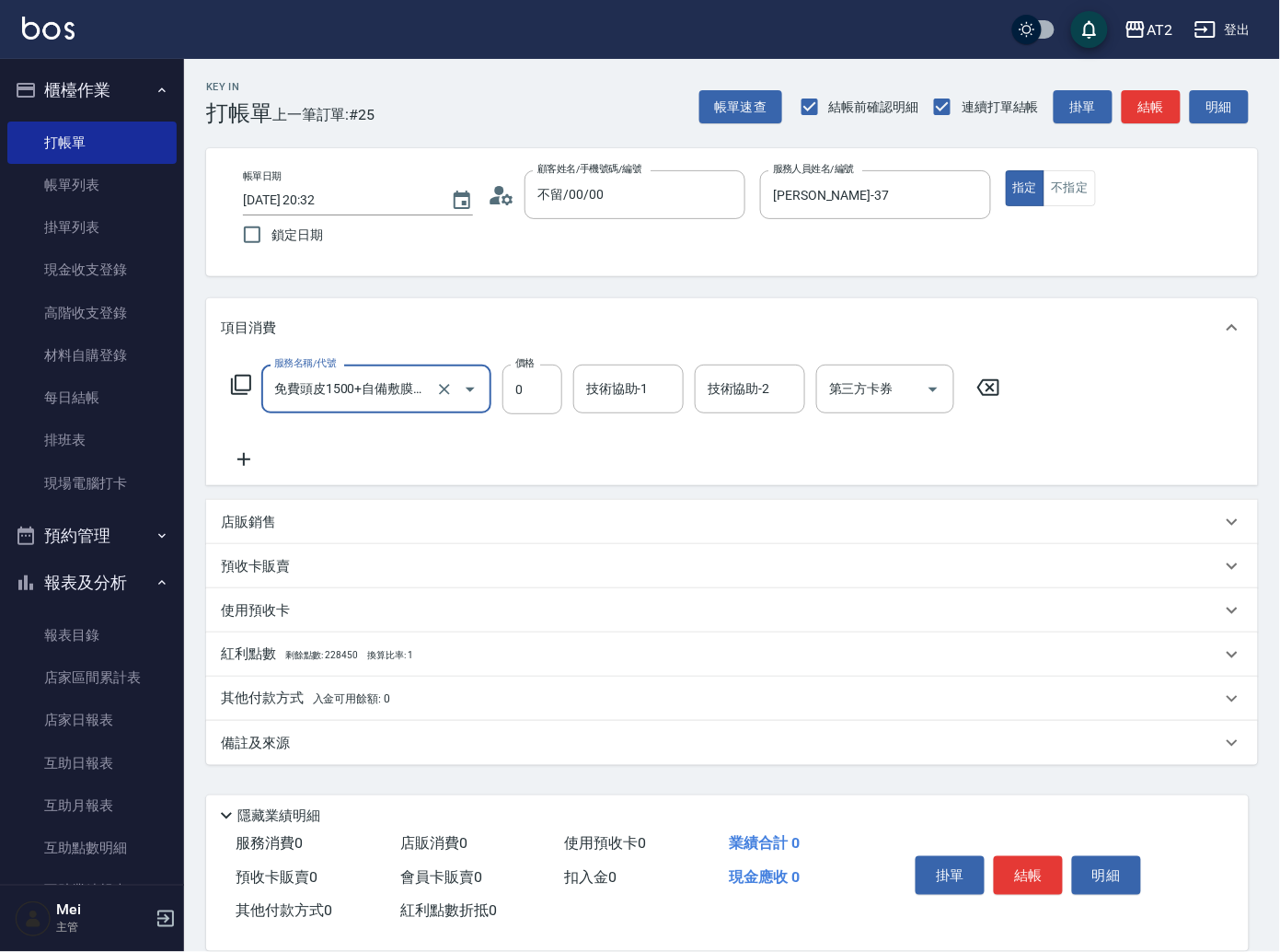
click at [442, 365] on div at bounding box center [457, 389] width 52 height 49
click at [453, 394] on icon "Clear" at bounding box center [444, 389] width 19 height 19
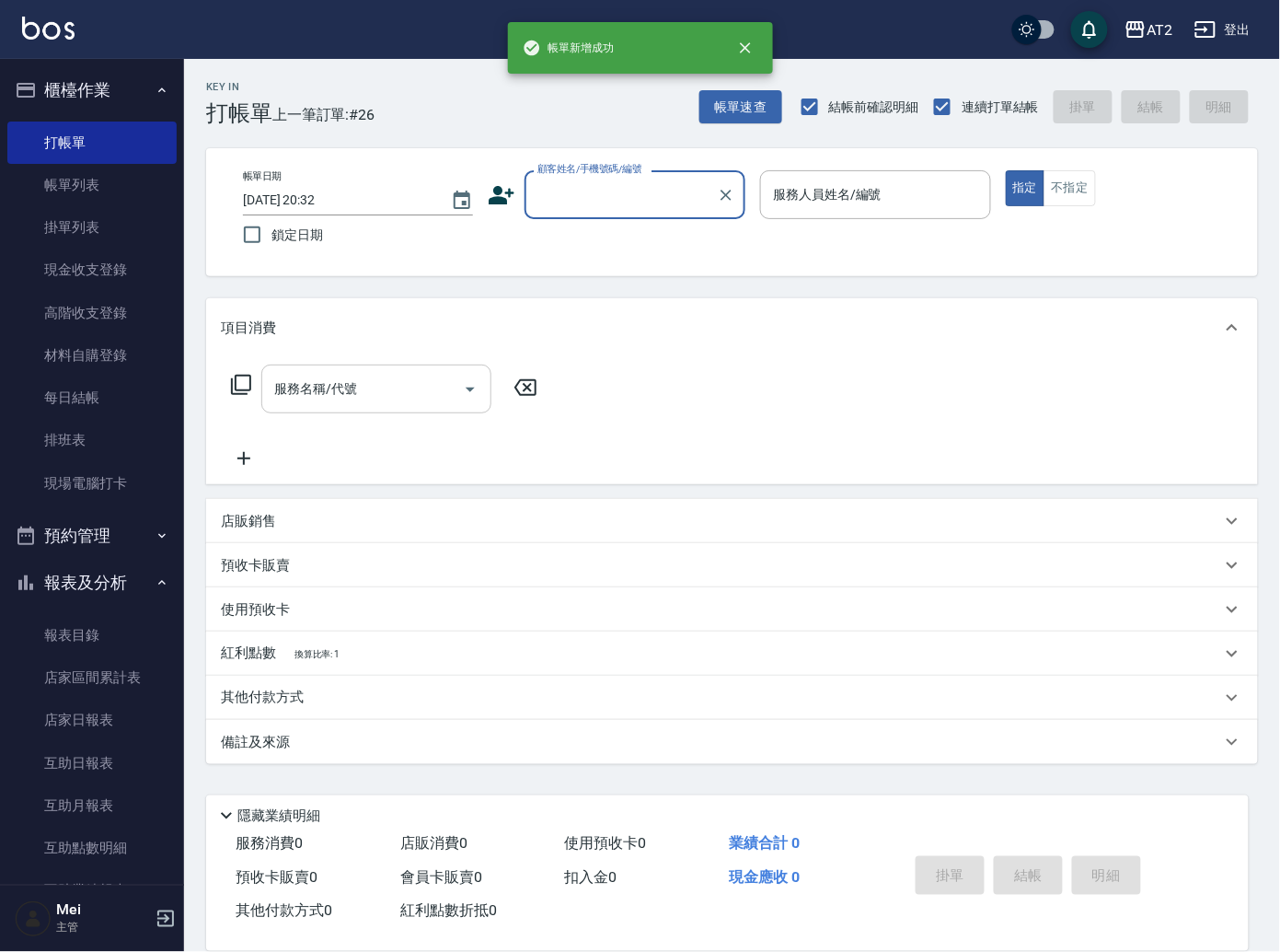
click at [666, 209] on input "顧客姓名/手機號碼/編號" at bounding box center [621, 194] width 177 height 32
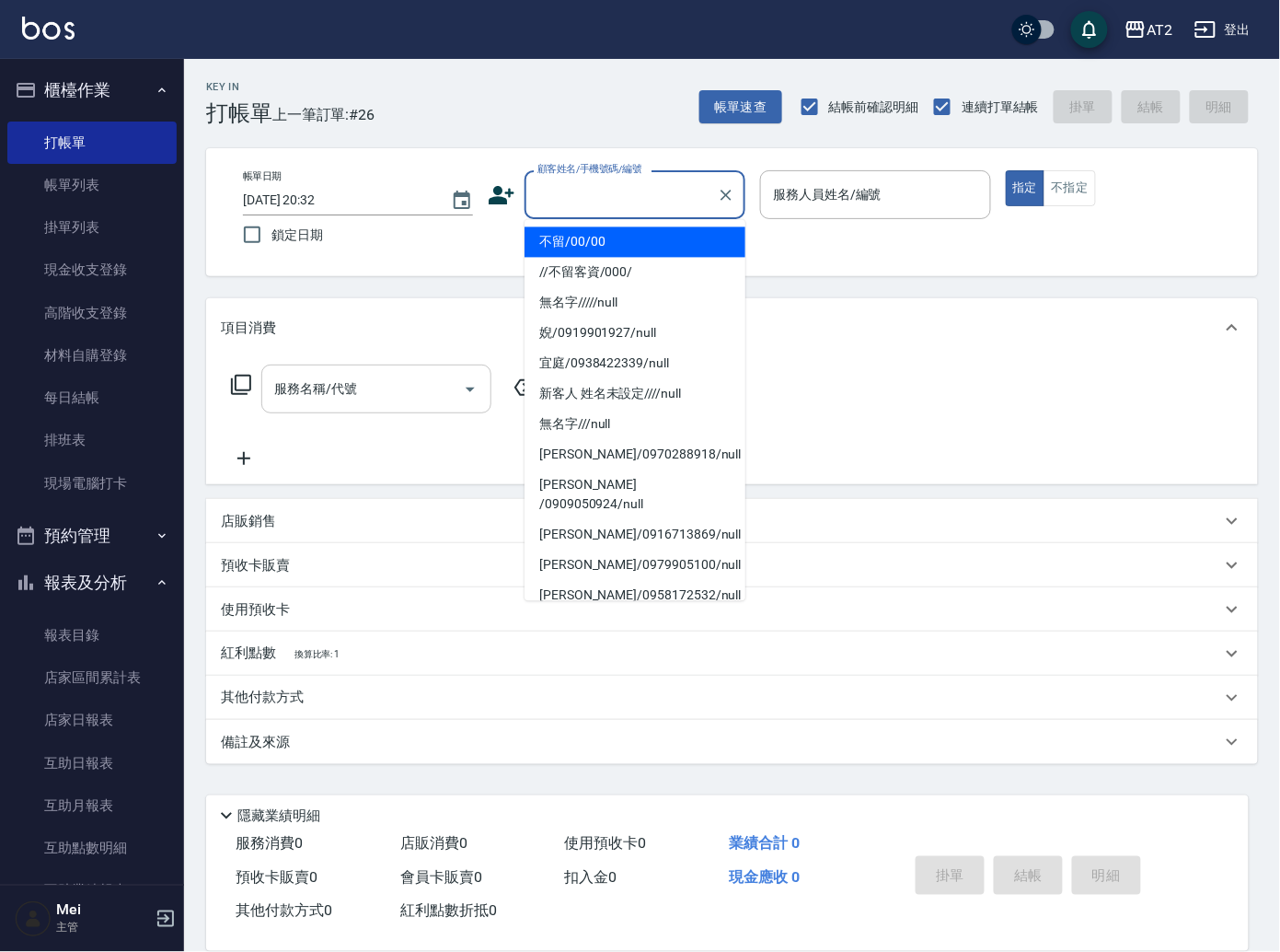
click at [666, 255] on li "不留/00/00" at bounding box center [635, 242] width 221 height 30
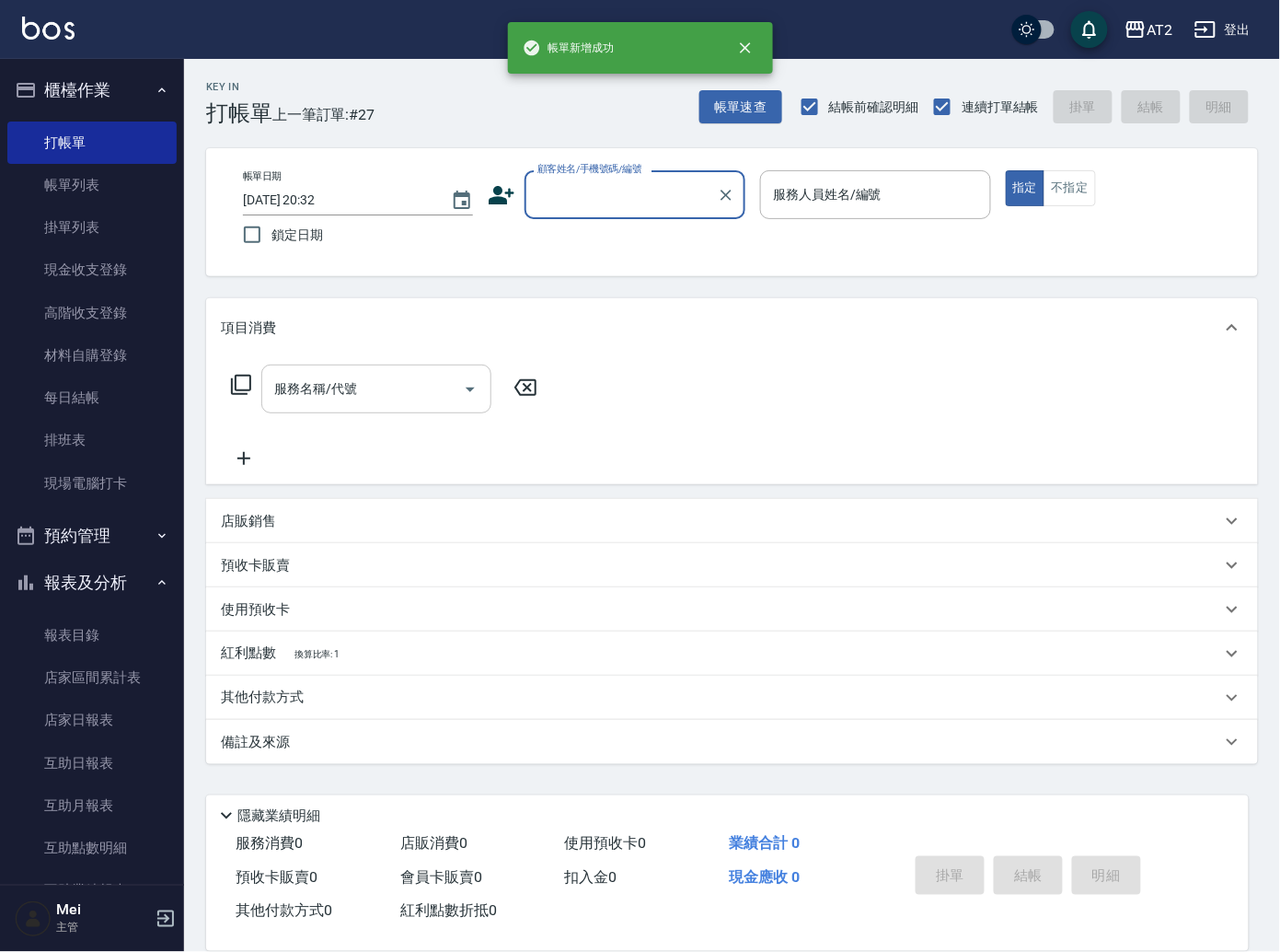
click at [614, 169] on label "顧客姓名/手機號碼/編號" at bounding box center [590, 169] width 104 height 14
click at [614, 179] on input "顧客姓名/手機號碼/編號" at bounding box center [621, 194] width 177 height 32
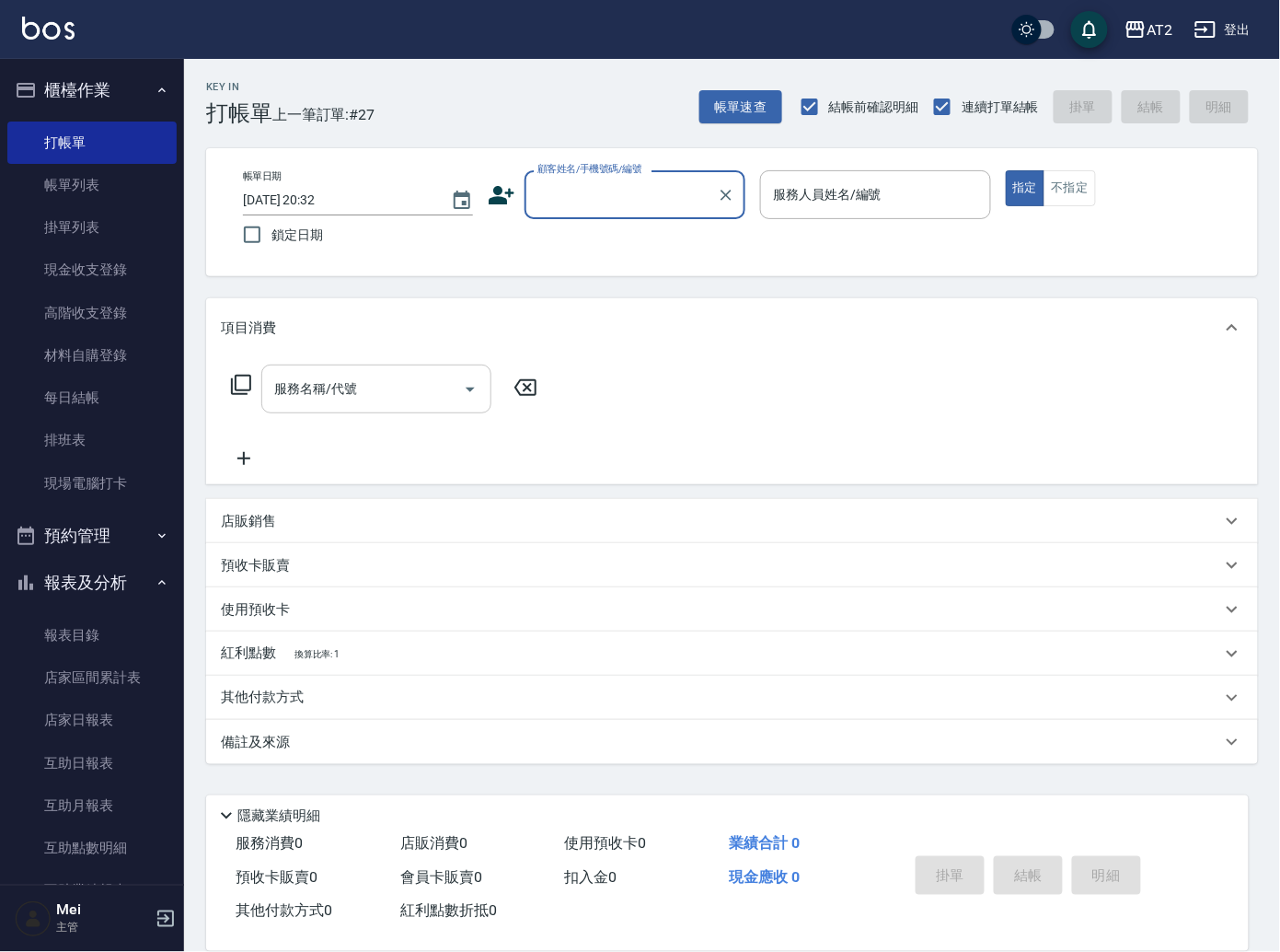
click at [618, 212] on div "顧客姓名/手機號碼/編號" at bounding box center [635, 194] width 221 height 49
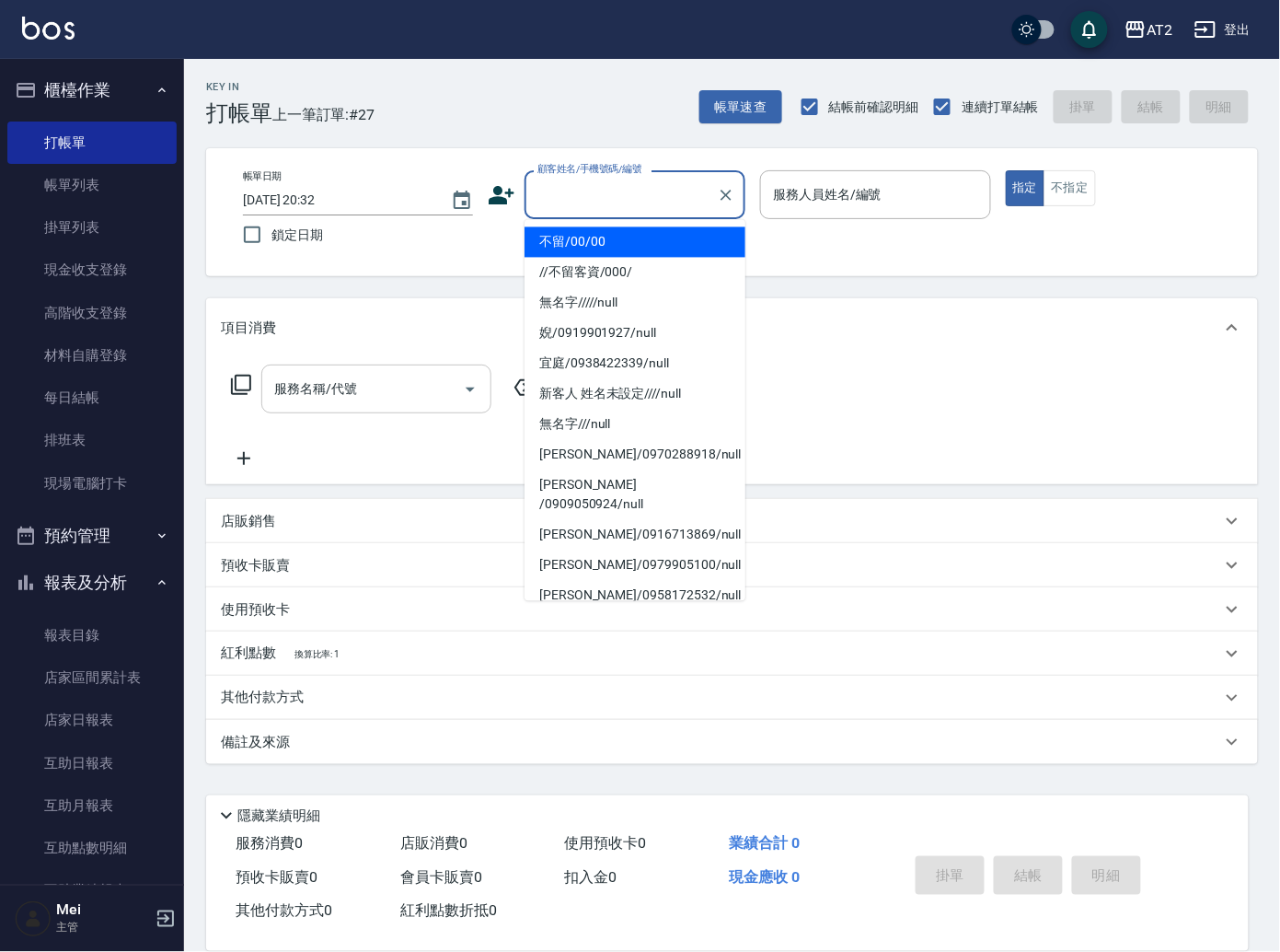
click at [612, 237] on li "不留/00/00" at bounding box center [635, 242] width 221 height 30
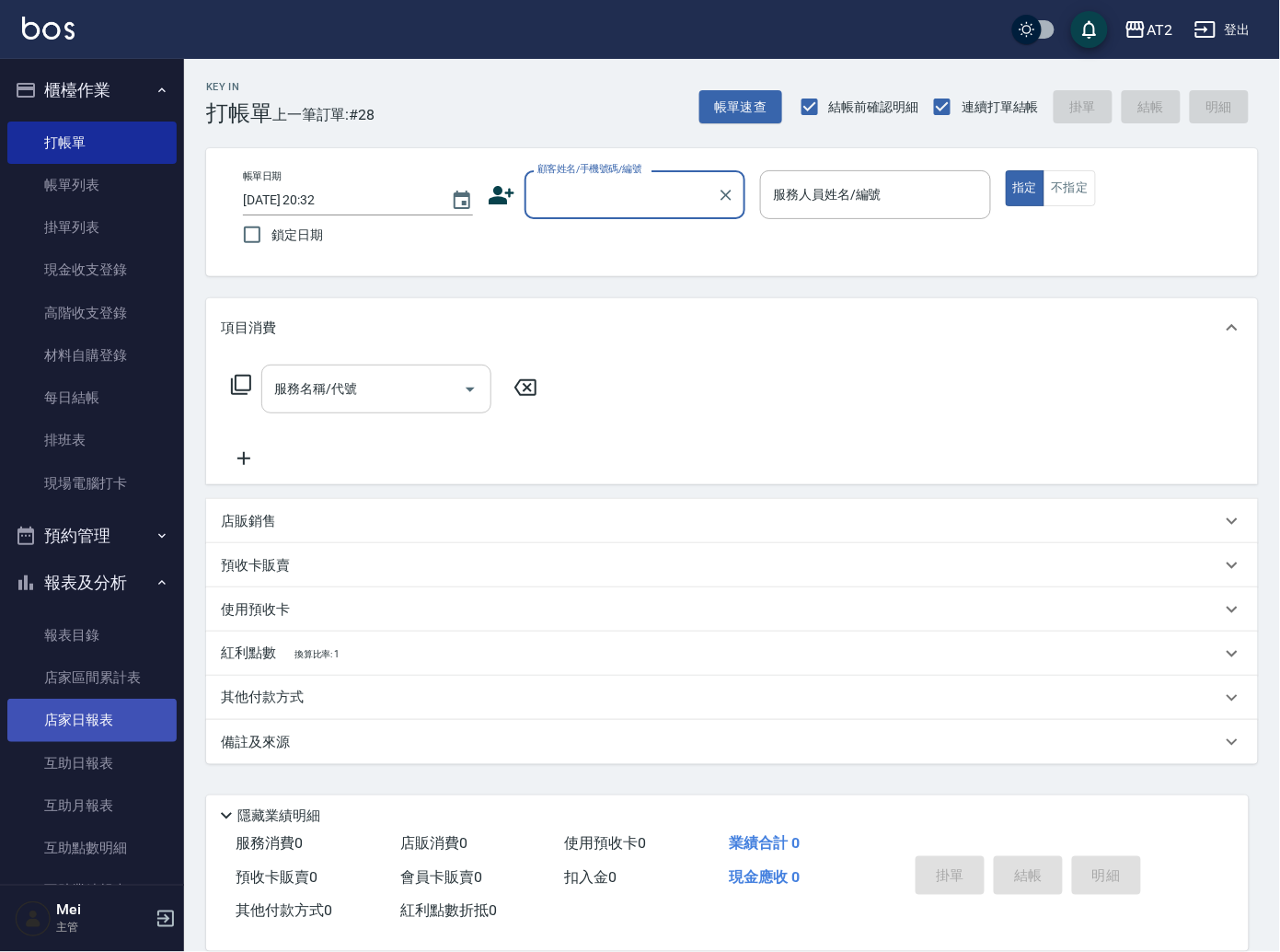
click at [58, 722] on link "店家日報表" at bounding box center [92, 720] width 169 height 42
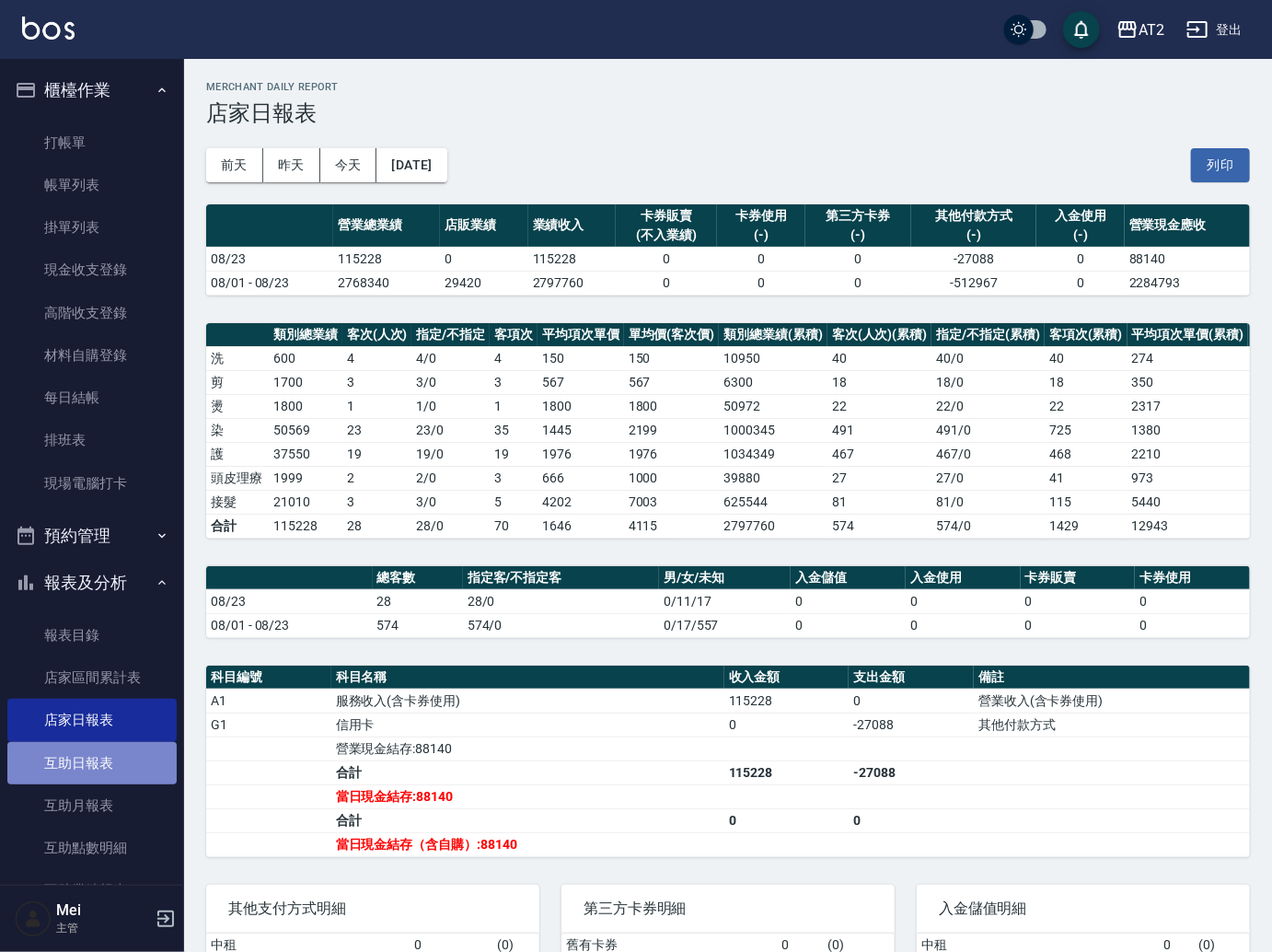
click at [103, 763] on link "互助日報表" at bounding box center [92, 763] width 169 height 42
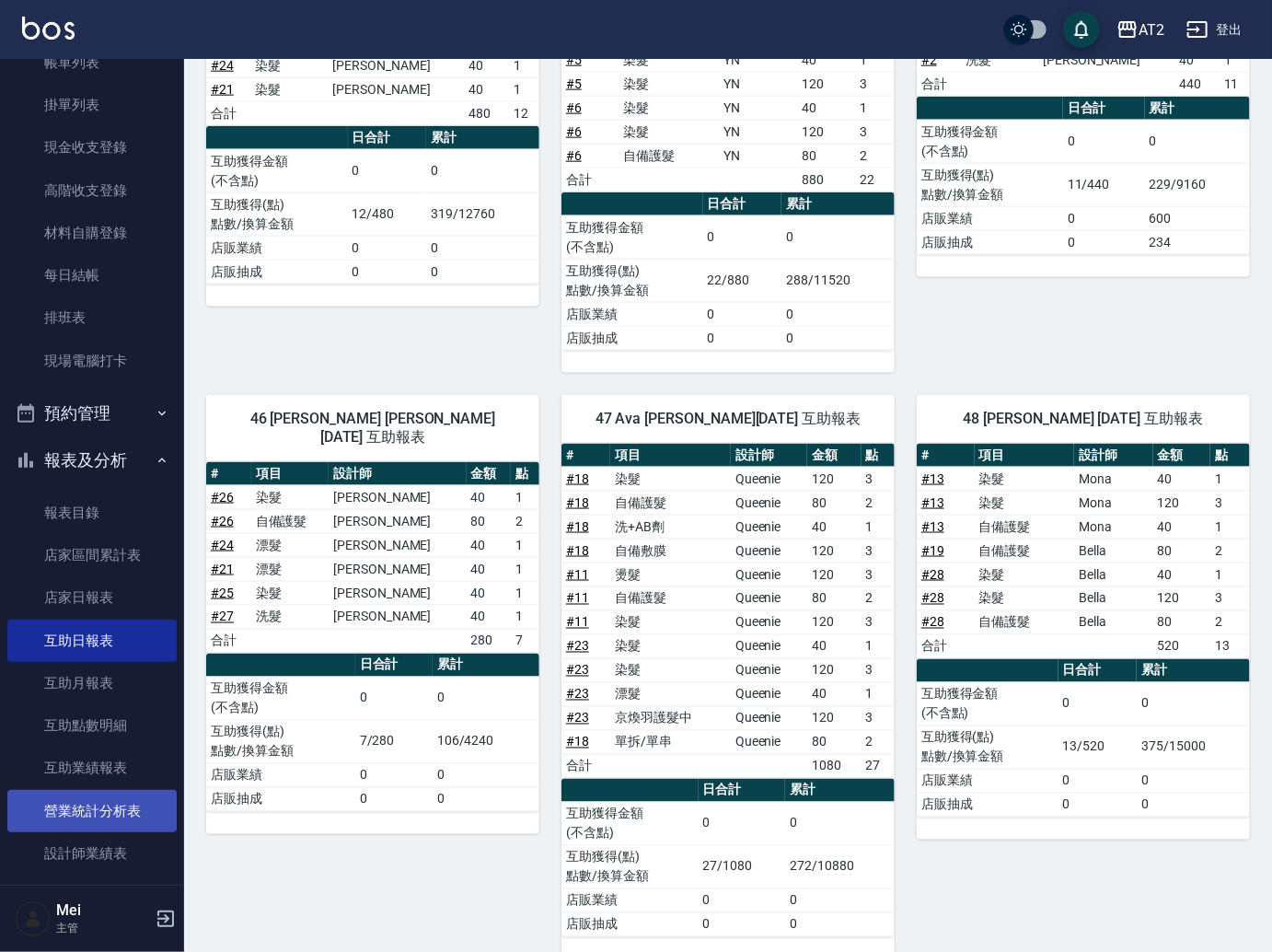
scroll to position [245, 0]
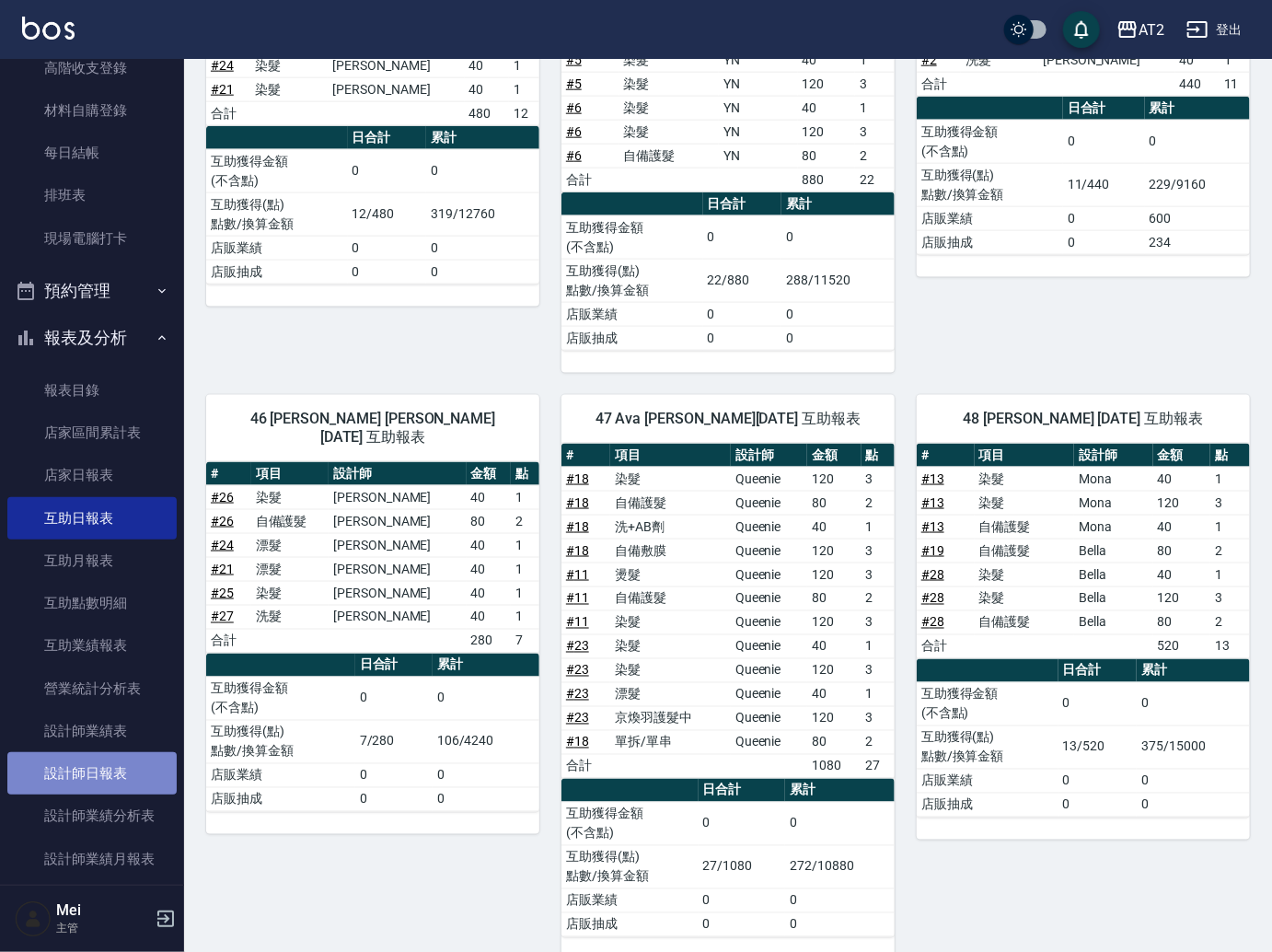
click at [126, 773] on link "設計師日報表" at bounding box center [92, 772] width 169 height 42
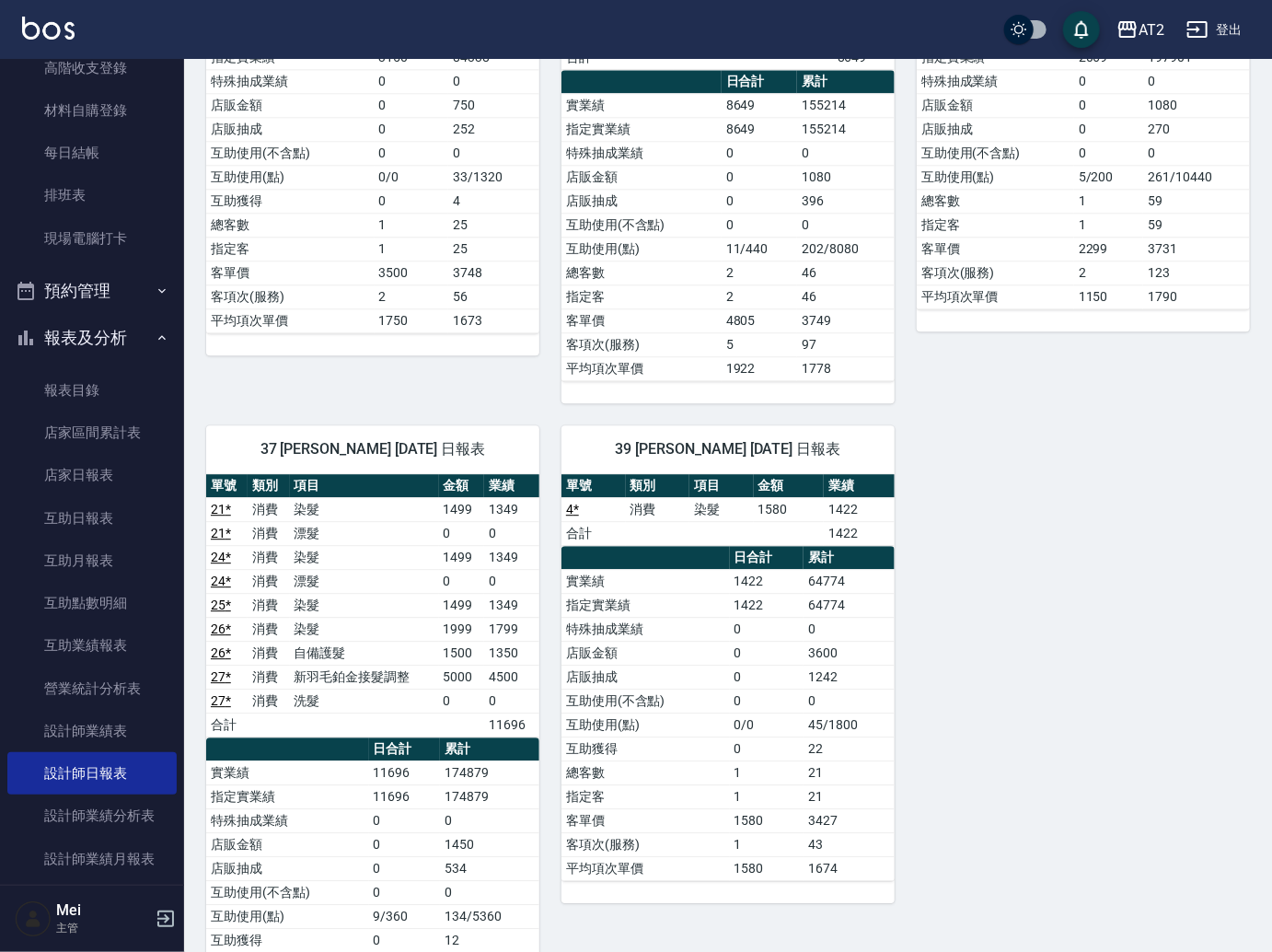
scroll to position [2224, 0]
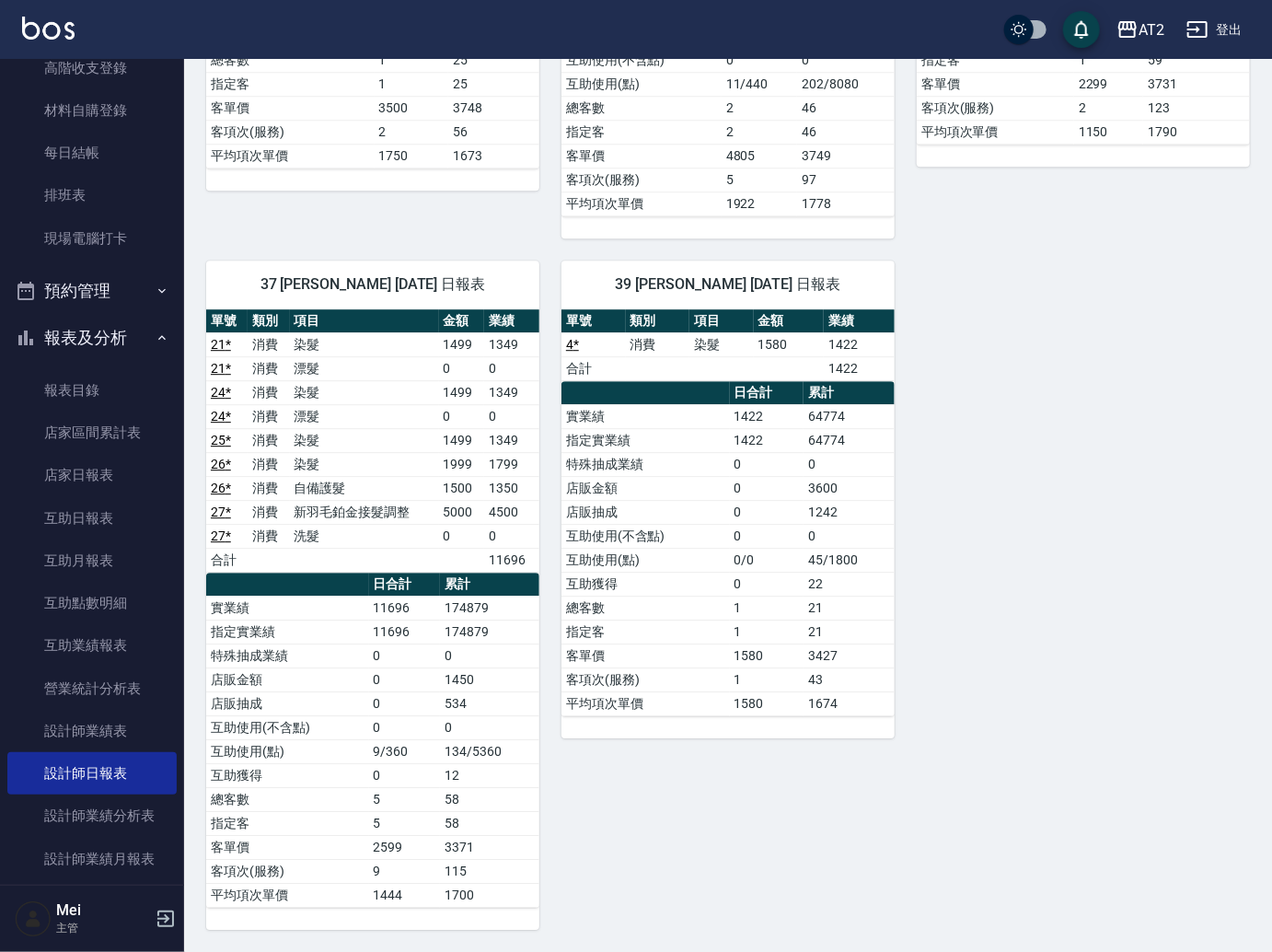
click at [1235, 40] on button "登出" at bounding box center [1214, 29] width 71 height 34
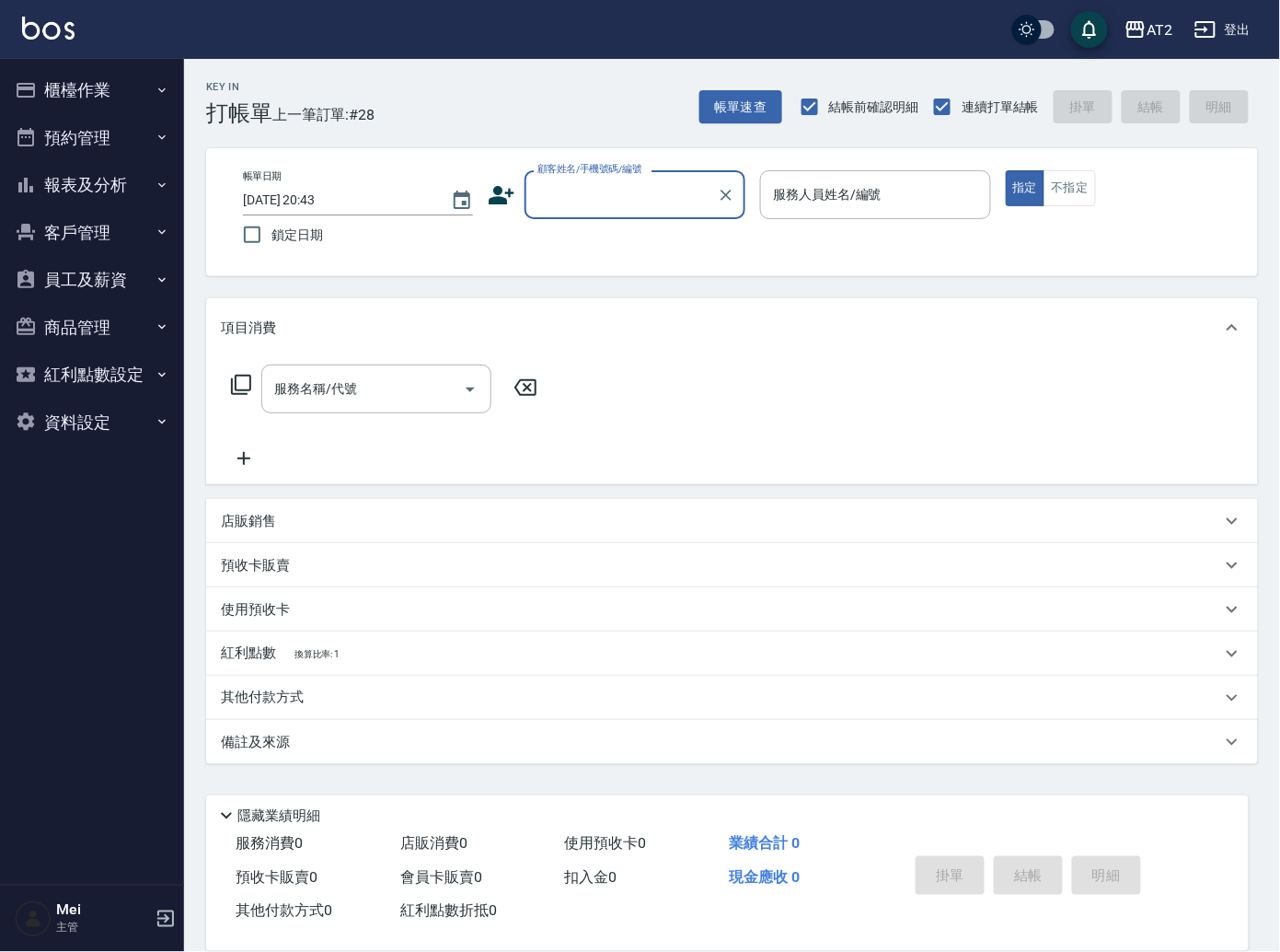
click at [332, 696] on div "其他付款方式" at bounding box center [721, 697] width 1001 height 21
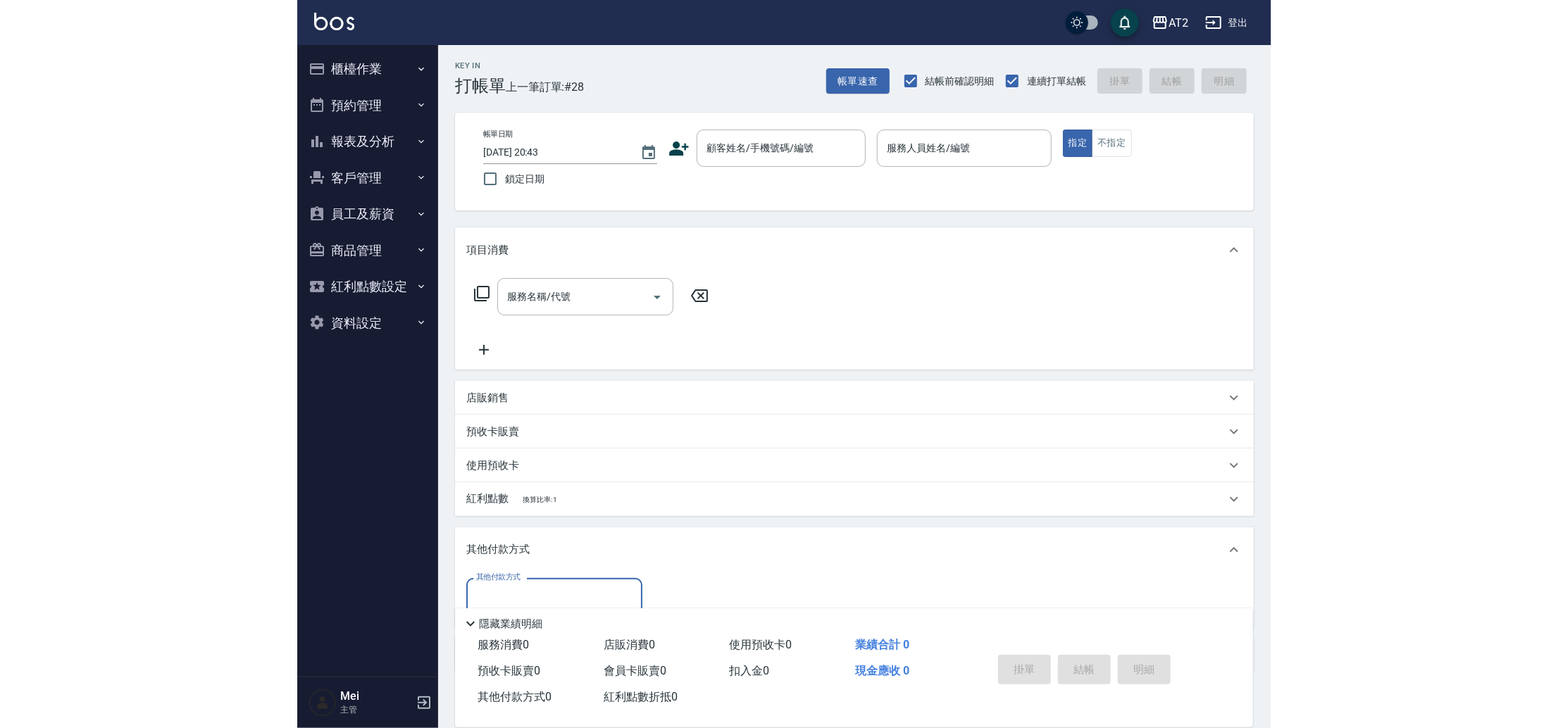
scroll to position [78, 0]
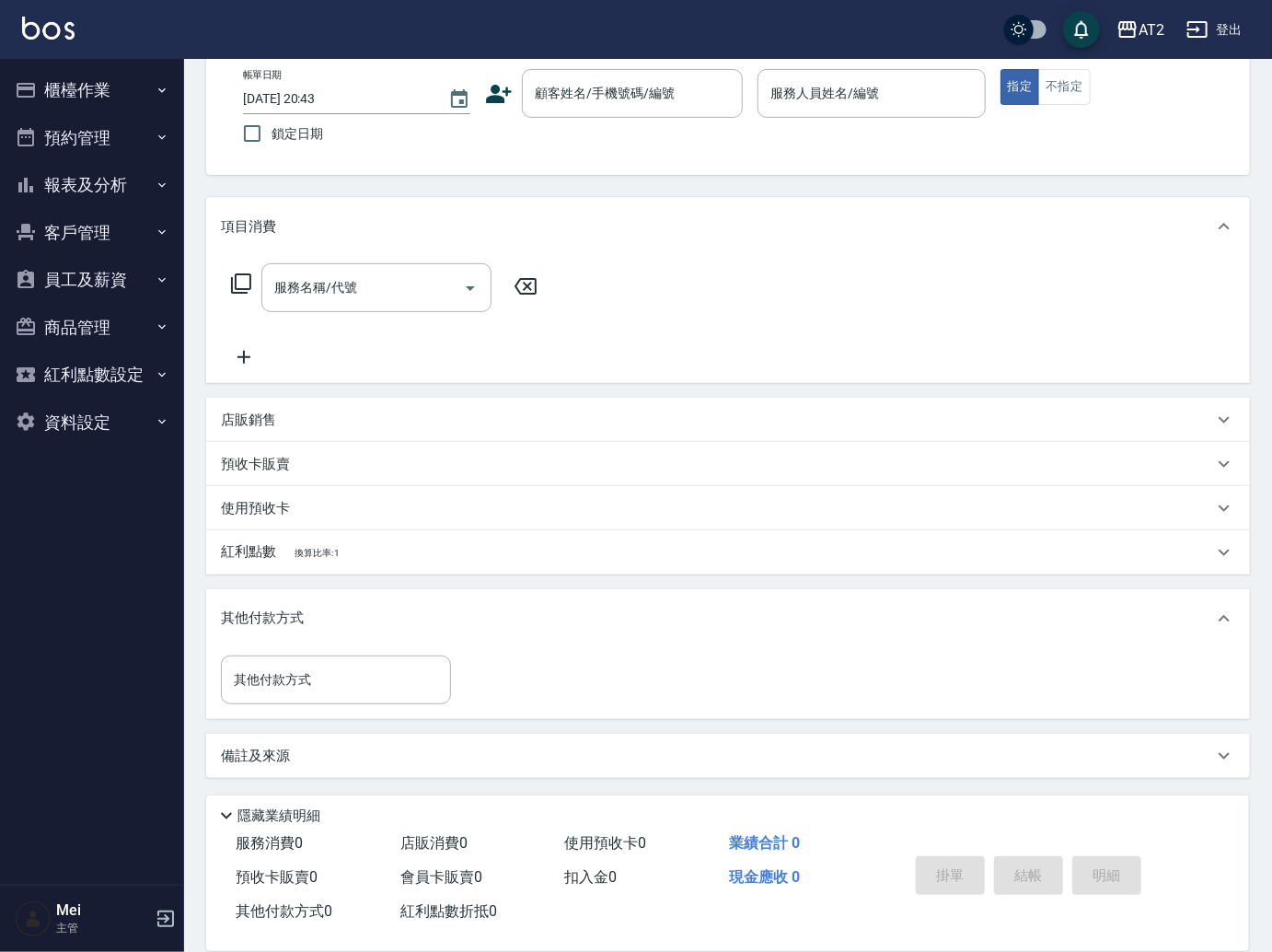
click at [354, 707] on div "其他付款方式 其他付款方式" at bounding box center [727, 683] width 1044 height 71
click at [371, 676] on input "其他付款方式" at bounding box center [336, 680] width 214 height 32
click at [493, 781] on div "Key In 打帳單 上一筆訂單:#28 帳單速查 結帳前確認明細 連續打單結帳 掛單 結帳 明細 帳單日期 2025/08/23 20:43 鎖定日期 顧客…" at bounding box center [728, 455] width 1087 height 995
click at [316, 675] on input "其他付款方式" at bounding box center [336, 680] width 214 height 32
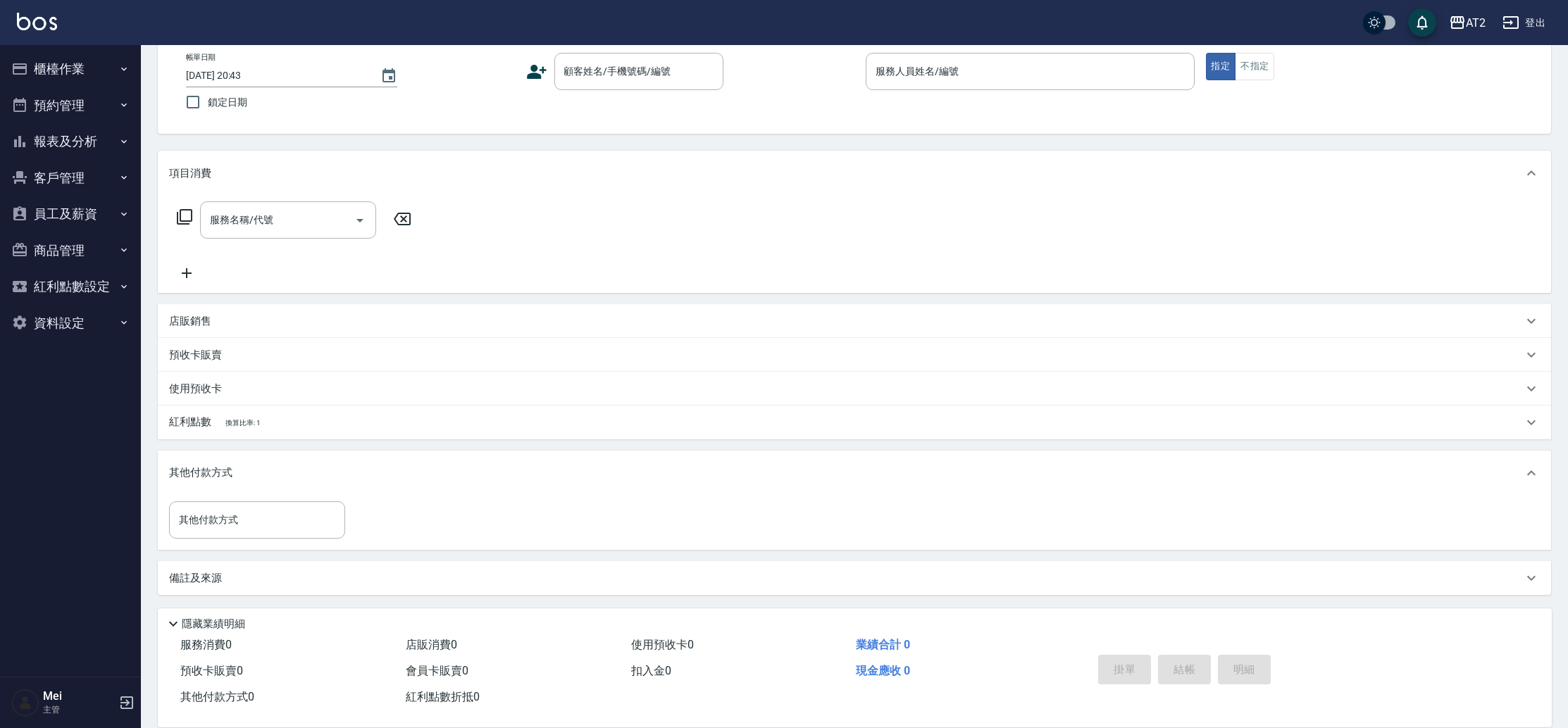
click at [403, 525] on div "其他付款方式 其他付款方式" at bounding box center [854, 520] width 1371 height 37
click at [79, 542] on nav "櫃檯作業 打帳單 帳單列表 掛單列表 現金收支登錄 高階收支登錄 材料自購登錄 每日結帳 排班表 現場電腦打卡 預約管理 預約管理 單日預約紀錄 單週預約紀錄…" at bounding box center [70, 361] width 141 height 632
click at [277, 515] on input "其他付款方式" at bounding box center [257, 520] width 164 height 25
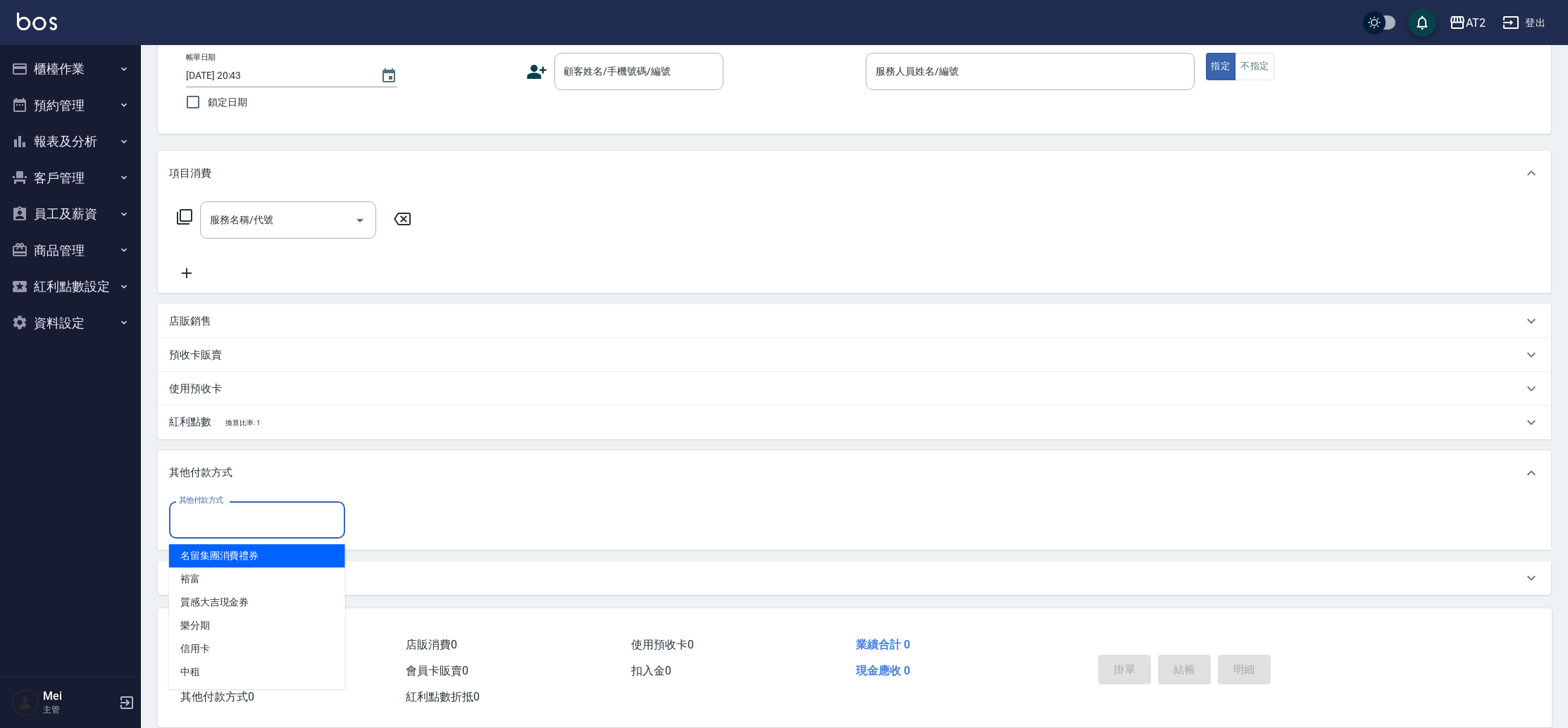
click at [137, 556] on nav "櫃檯作業 打帳單 帳單列表 掛單列表 現金收支登錄 高階收支登錄 材料自購登錄 每日結帳 排班表 現場電腦打卡 預約管理 預約管理 單日預約紀錄 單週預約紀錄…" at bounding box center [70, 361] width 141 height 632
click at [226, 514] on input "其他付款方式" at bounding box center [257, 520] width 164 height 25
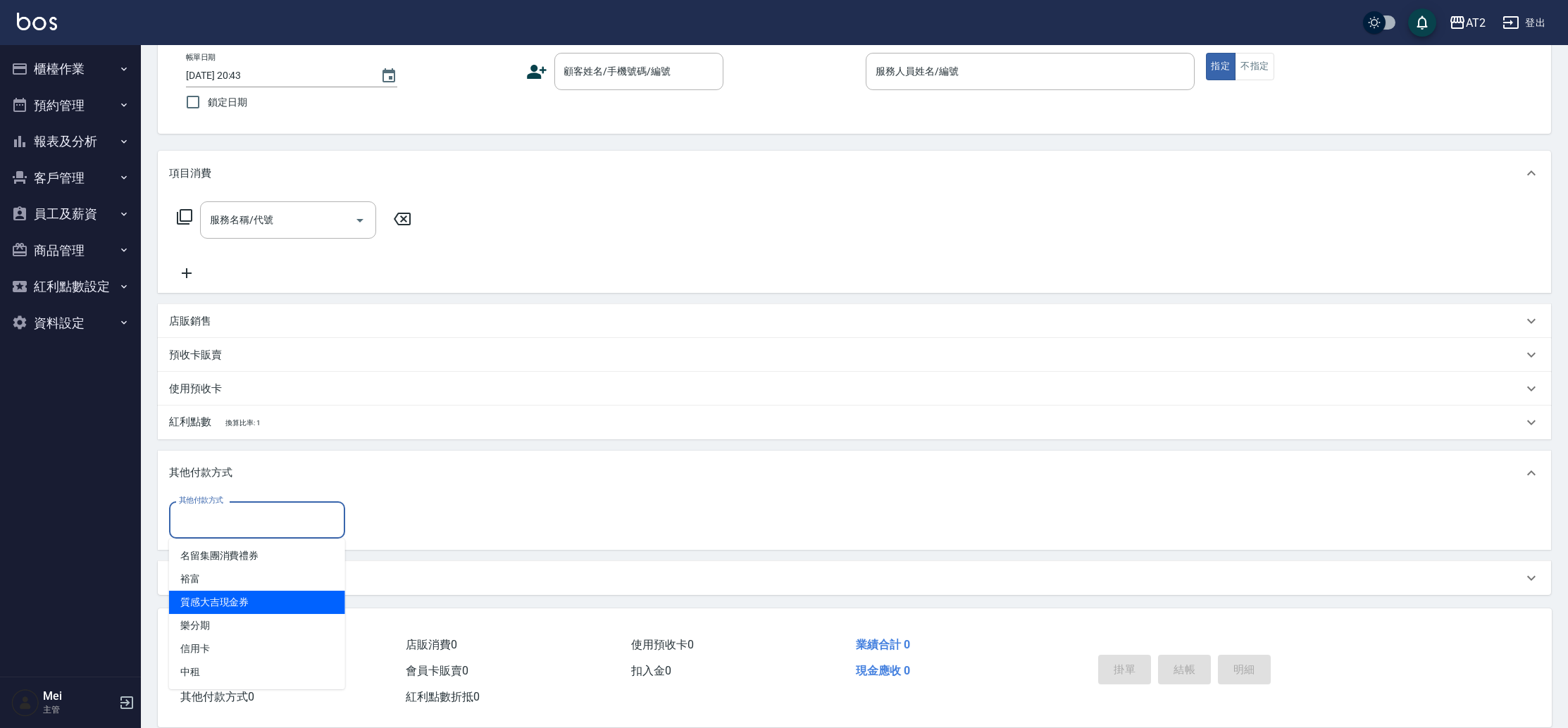
click at [96, 497] on nav "櫃檯作業 打帳單 帳單列表 掛單列表 現金收支登錄 高階收支登錄 材料自購登錄 每日結帳 排班表 現場電腦打卡 預約管理 預約管理 單日預約紀錄 單週預約紀錄…" at bounding box center [70, 361] width 141 height 632
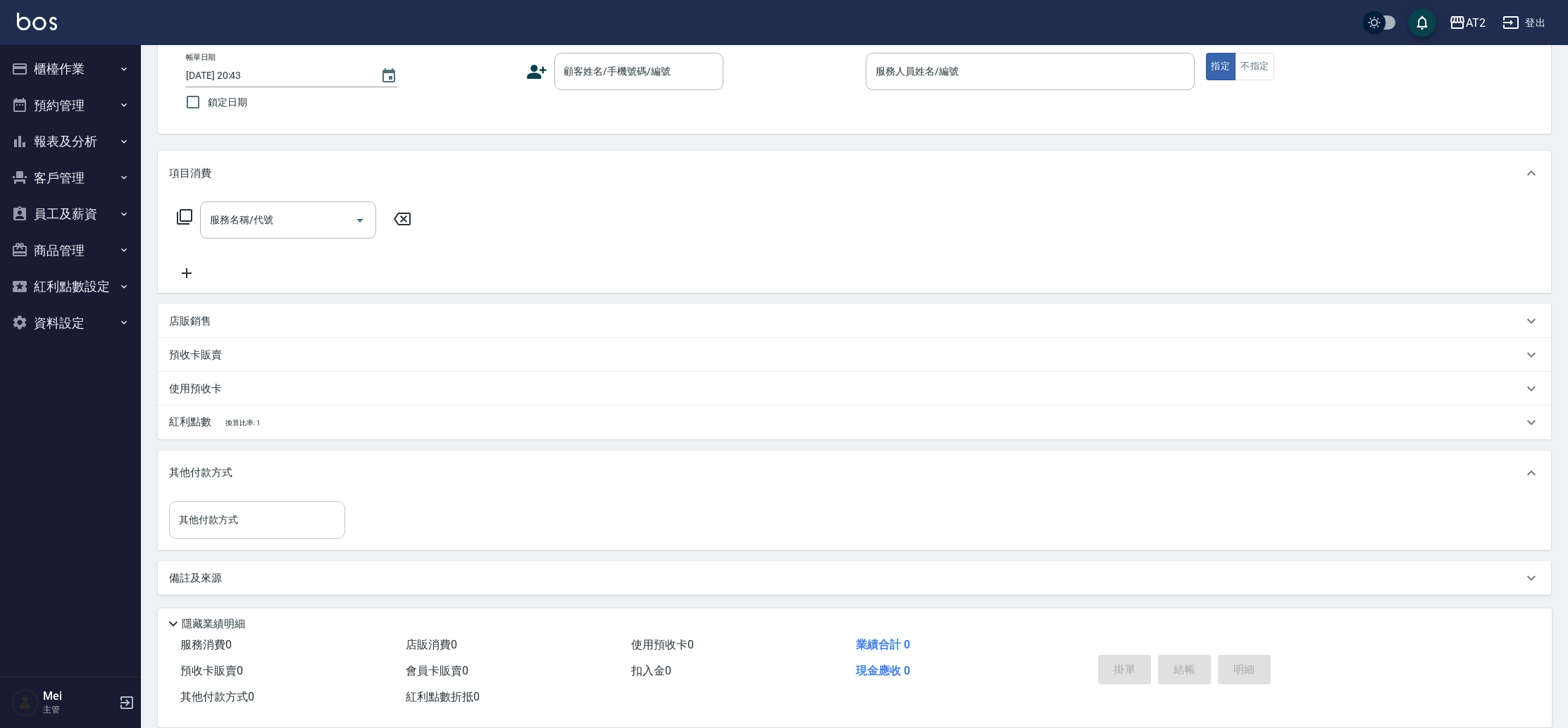
click at [300, 508] on input "其他付款方式" at bounding box center [257, 520] width 164 height 25
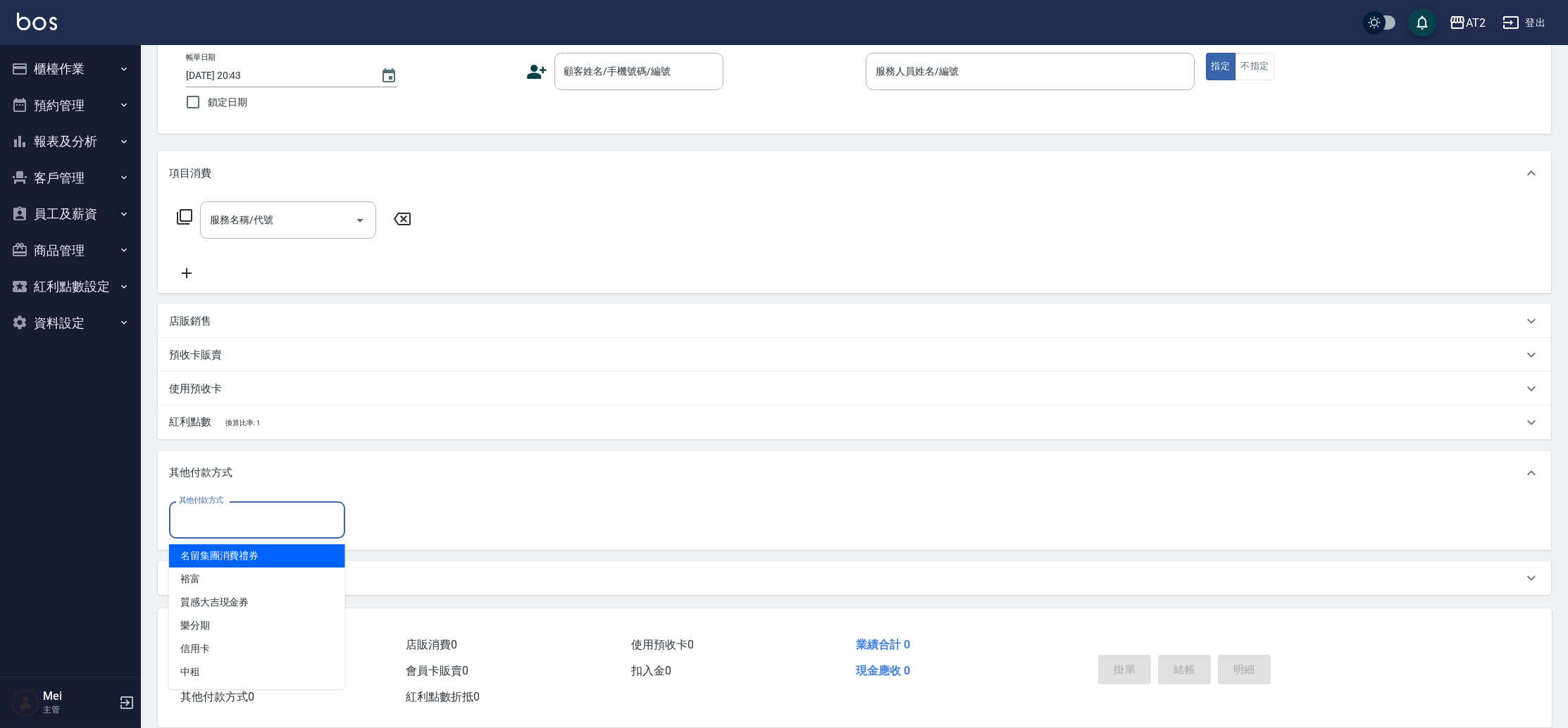
click at [123, 585] on nav "櫃檯作業 打帳單 帳單列表 掛單列表 現金收支登錄 高階收支登錄 材料自購登錄 每日結帳 排班表 現場電腦打卡 預約管理 預約管理 單日預約紀錄 單週預約紀錄…" at bounding box center [70, 361] width 141 height 632
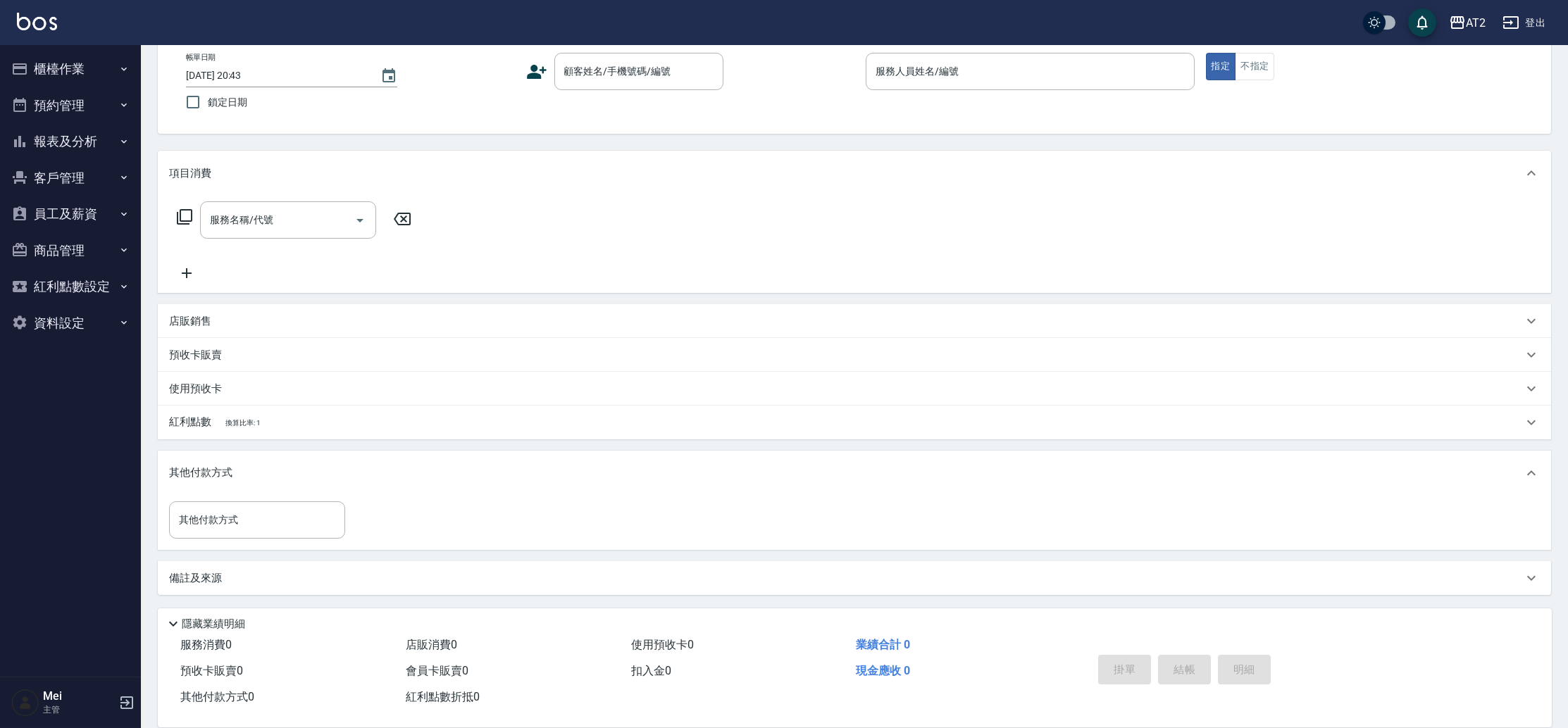
click at [267, 497] on div "其他付款方式 其他付款方式" at bounding box center [854, 523] width 1393 height 55
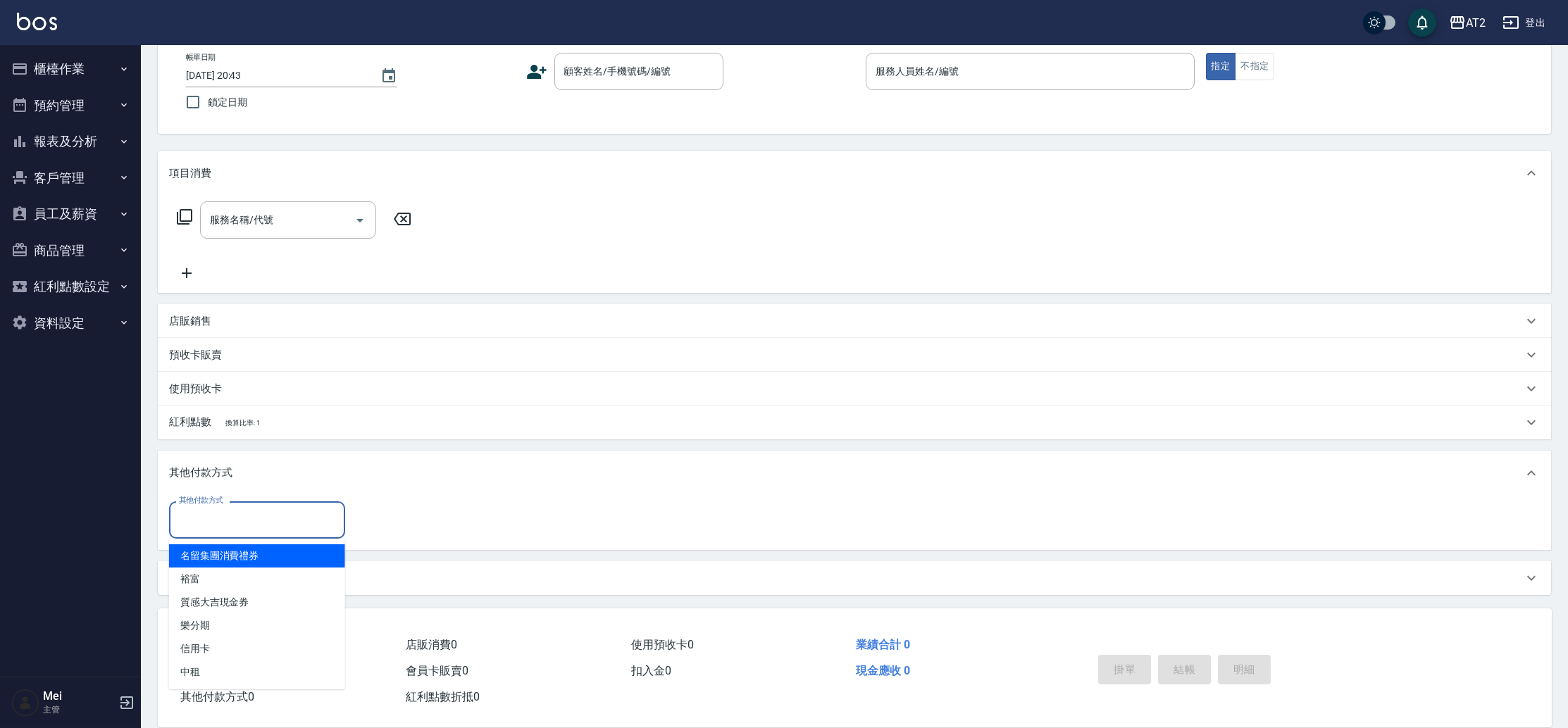
click at [268, 518] on input "其他付款方式" at bounding box center [257, 520] width 164 height 25
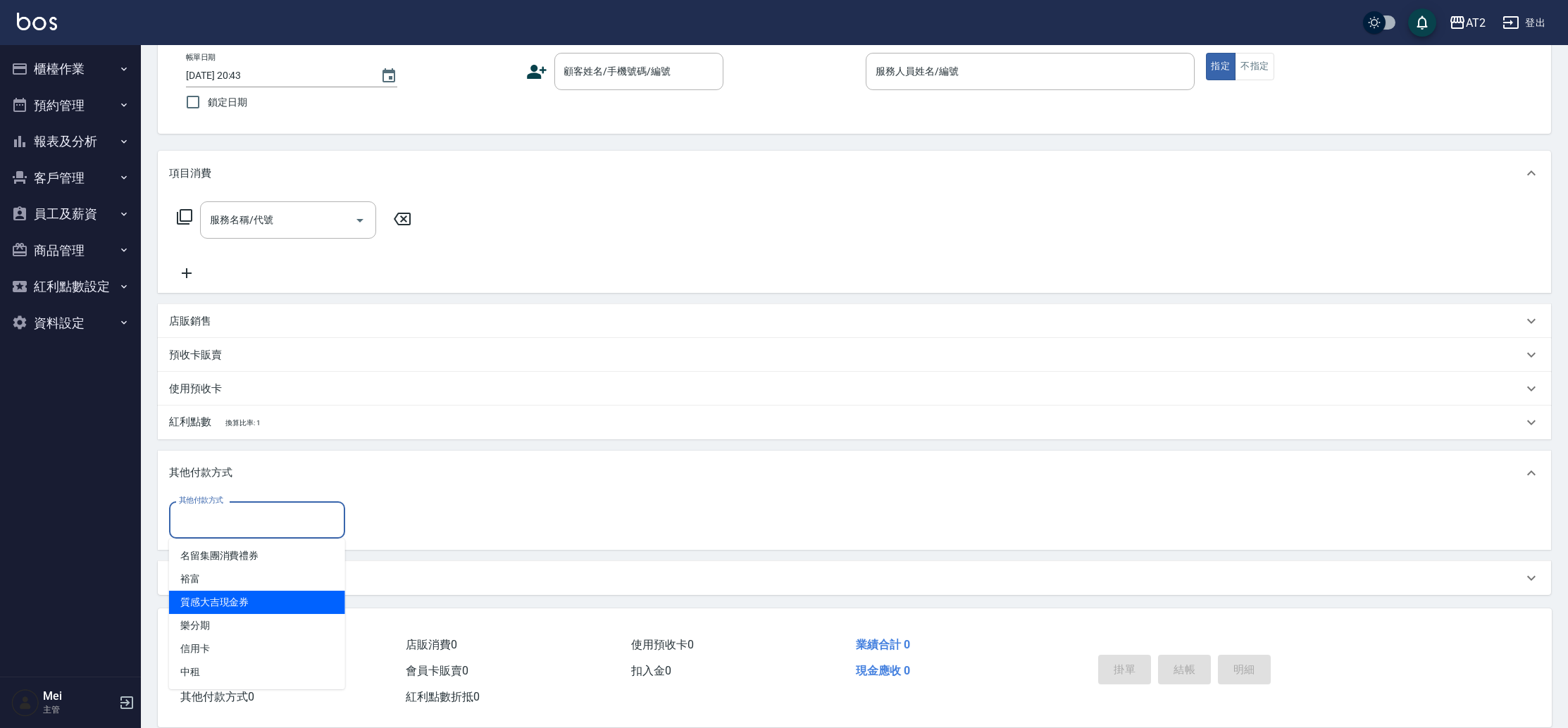
click at [236, 605] on span "質感大吉現金券" at bounding box center [257, 602] width 176 height 23
type input "質感大吉現金券"
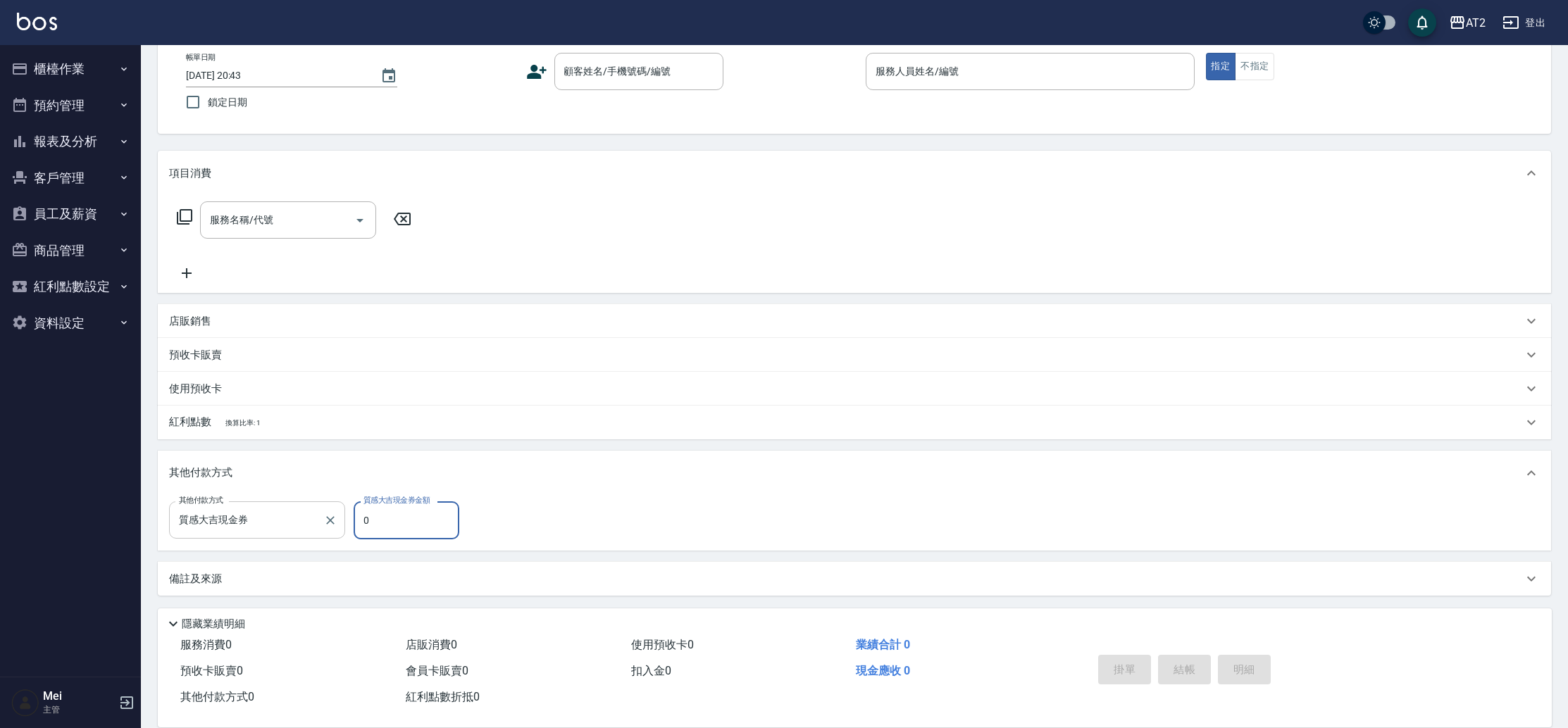
click at [271, 518] on input "質感大吉現金券" at bounding box center [247, 520] width 142 height 25
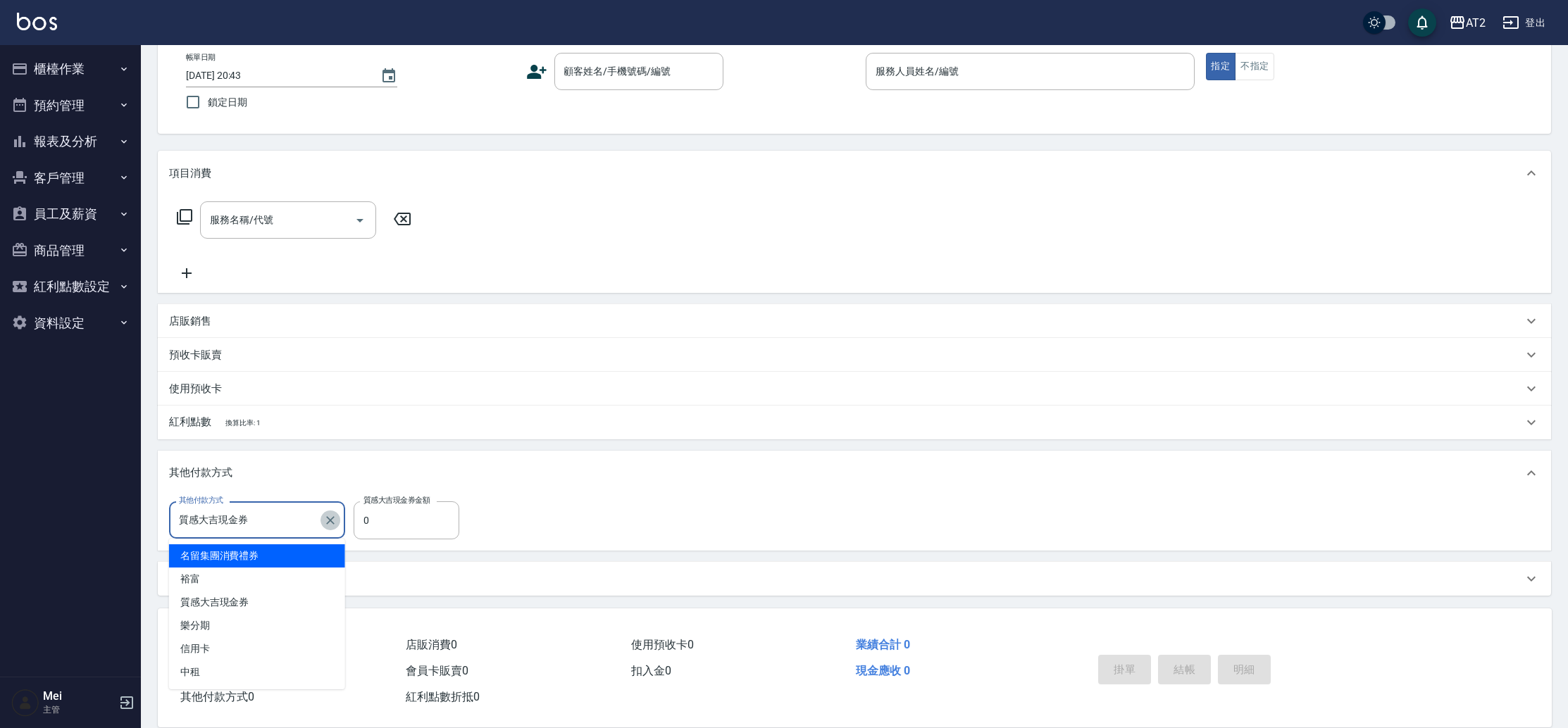
click at [329, 517] on icon "Clear" at bounding box center [330, 520] width 14 height 14
click at [298, 535] on div "其他付款方式" at bounding box center [257, 520] width 176 height 37
click at [289, 529] on input "其他付款方式" at bounding box center [257, 520] width 164 height 25
click at [119, 559] on nav "櫃檯作業 打帳單 帳單列表 掛單列表 現金收支登錄 高階收支登錄 材料自購登錄 每日結帳 排班表 現場電腦打卡 預約管理 預約管理 單日預約紀錄 單週預約紀錄…" at bounding box center [70, 361] width 141 height 632
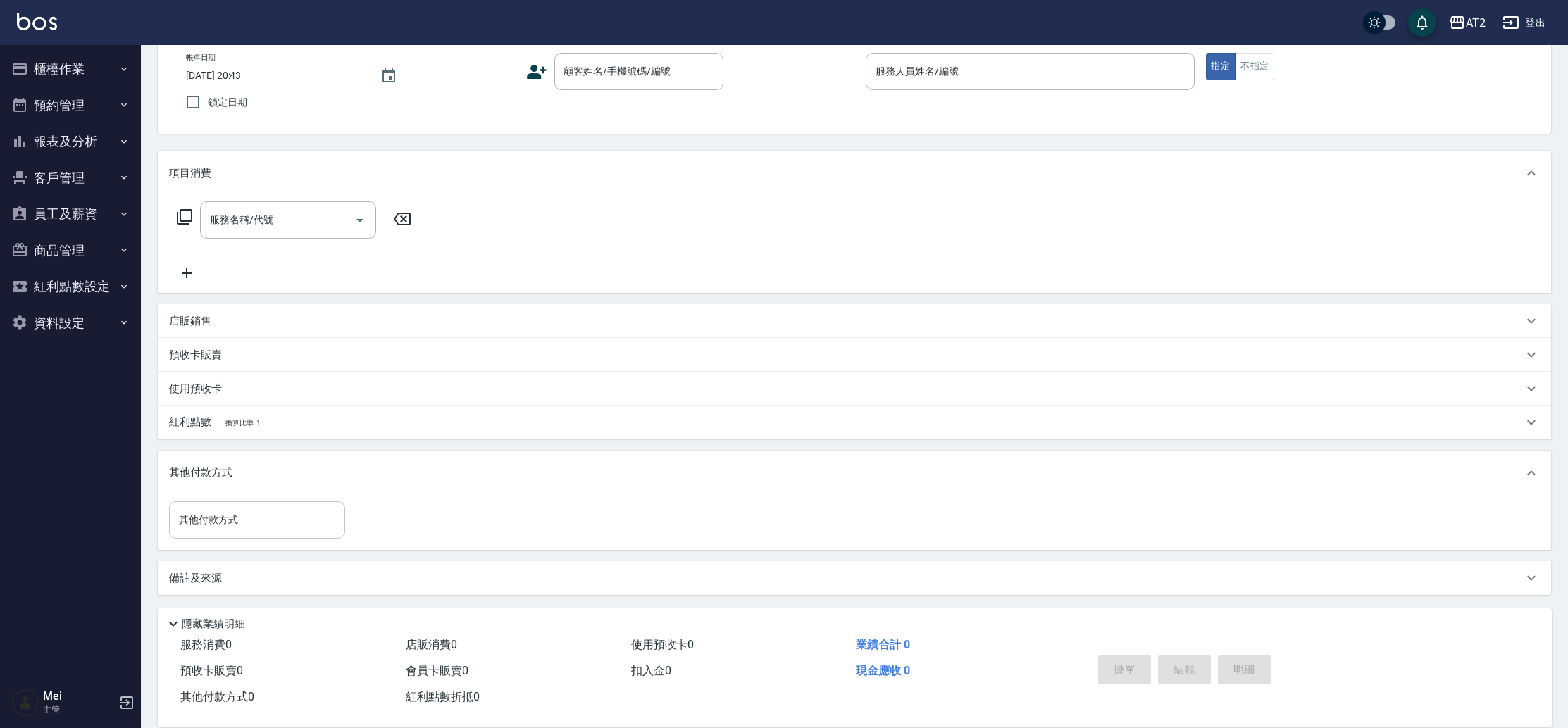
click at [268, 527] on input "其他付款方式" at bounding box center [257, 520] width 164 height 25
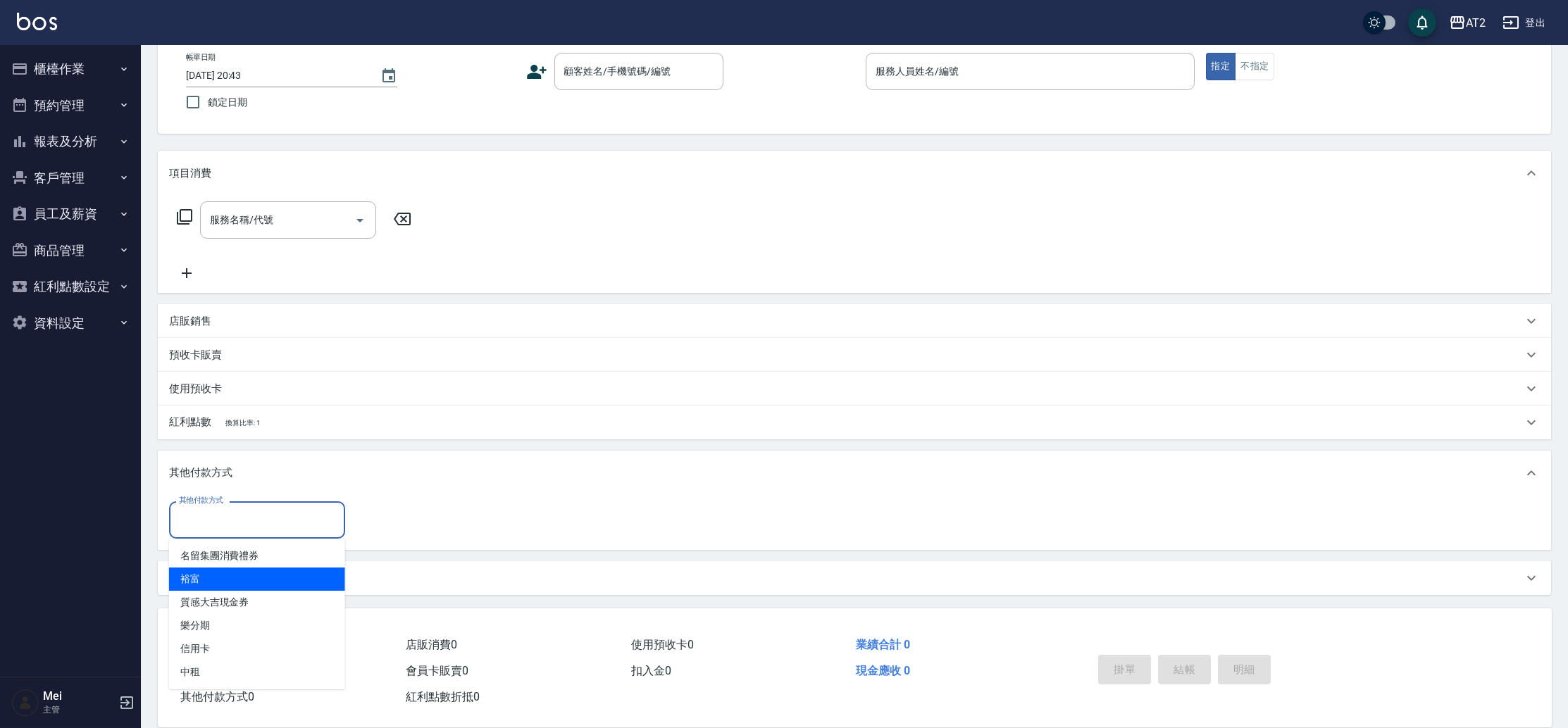
click at [109, 574] on nav "櫃檯作業 打帳單 帳單列表 掛單列表 現金收支登錄 高階收支登錄 材料自購登錄 每日結帳 排班表 現場電腦打卡 預約管理 預約管理 單日預約紀錄 單週預約紀錄…" at bounding box center [70, 361] width 141 height 632
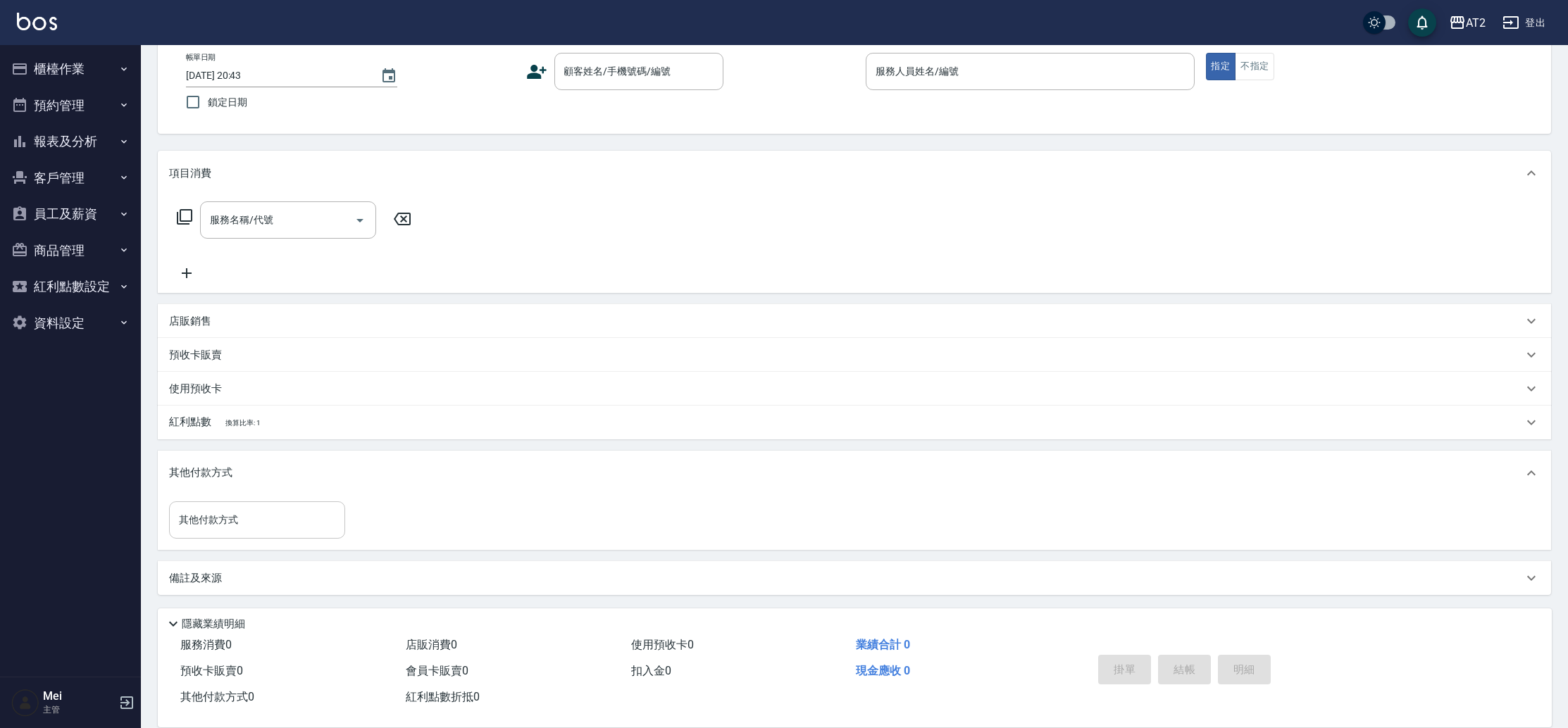
click at [261, 517] on input "其他付款方式" at bounding box center [257, 520] width 164 height 25
click at [88, 571] on nav "櫃檯作業 打帳單 帳單列表 掛單列表 現金收支登錄 高階收支登錄 材料自購登錄 每日結帳 排班表 現場電腦打卡 預約管理 預約管理 單日預約紀錄 單週預約紀錄…" at bounding box center [70, 361] width 141 height 632
click at [270, 514] on input "其他付款方式" at bounding box center [257, 520] width 164 height 25
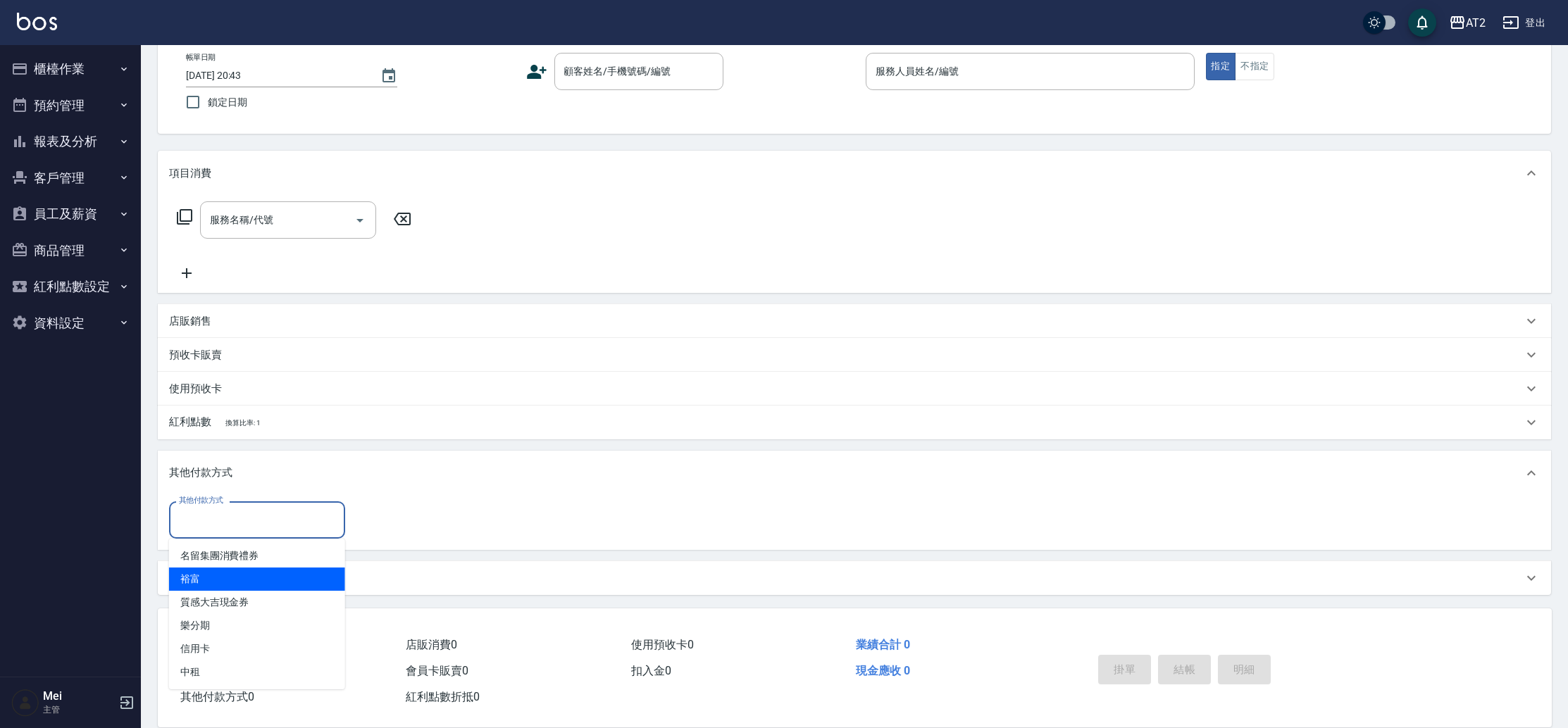
click at [148, 576] on div "Key In 打帳單 上一筆訂單:#28 帳單速查 結帳前確認明細 連續打單結帳 掛單 結帳 明細 帳單日期 2025/08/23 20:43 鎖定日期 顧客…" at bounding box center [855, 348] width 1427 height 761
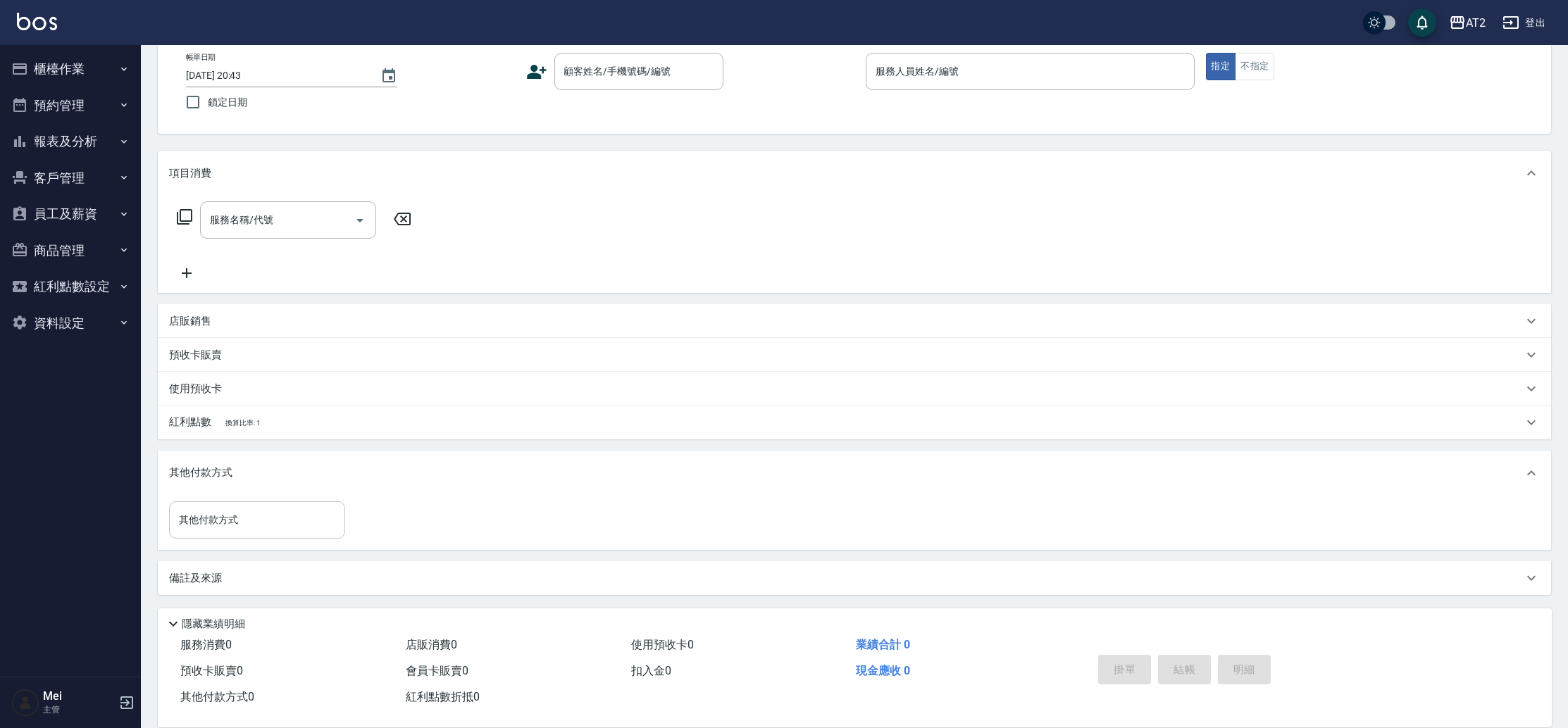
click at [252, 529] on input "其他付款方式" at bounding box center [257, 520] width 164 height 25
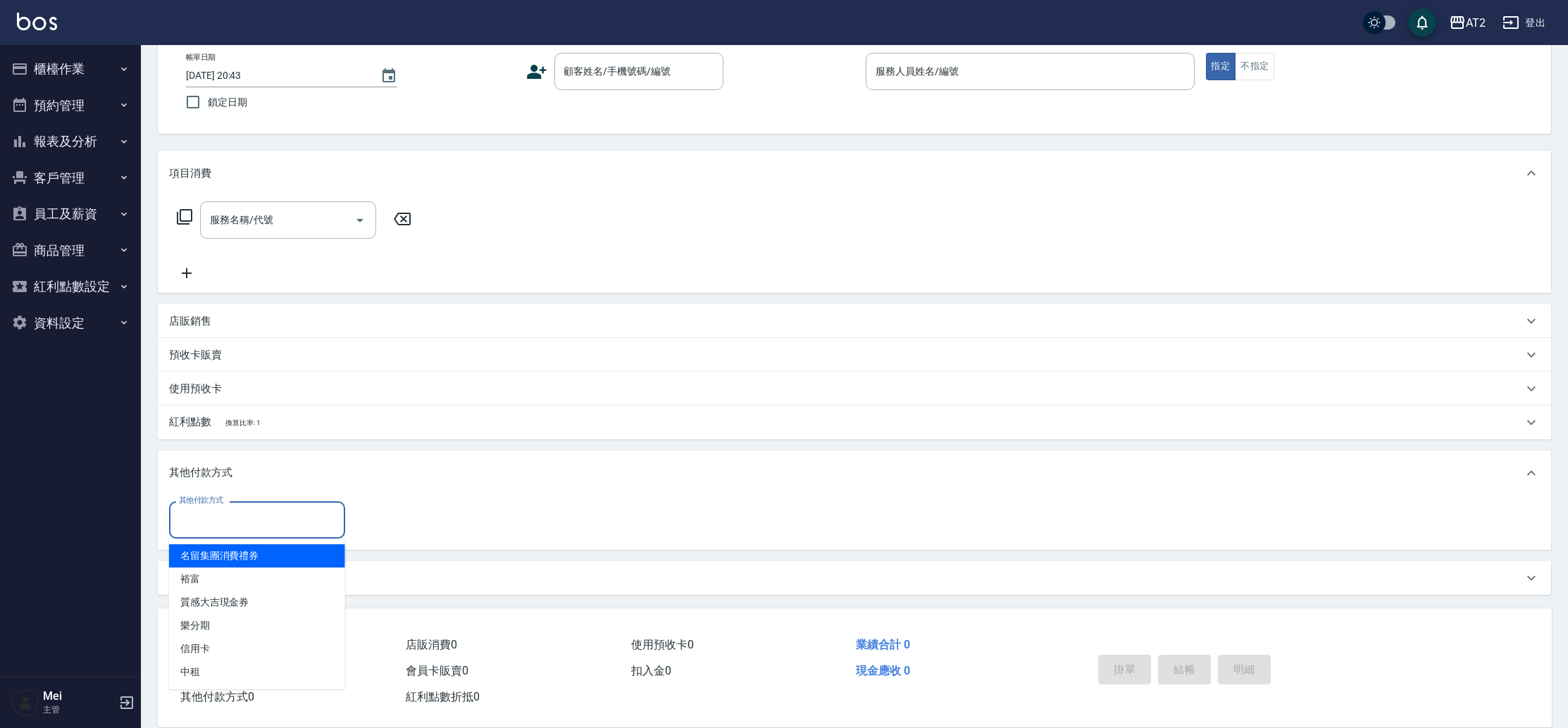
drag, startPoint x: 241, startPoint y: 552, endPoint x: 238, endPoint y: 526, distance: 26.2
click at [238, 526] on body "AT2 登出 櫃檯作業 打帳單 帳單列表 掛單列表 現金收支登錄 高階收支登錄 材料自購登錄 每日結帳 排班表 現場電腦打卡 預約管理 預約管理 單日預約紀錄…" at bounding box center [784, 326] width 1568 height 806
click at [238, 526] on input "其他付款方式" at bounding box center [257, 520] width 164 height 25
click at [238, 547] on span "名留集團消費禮券" at bounding box center [257, 556] width 176 height 23
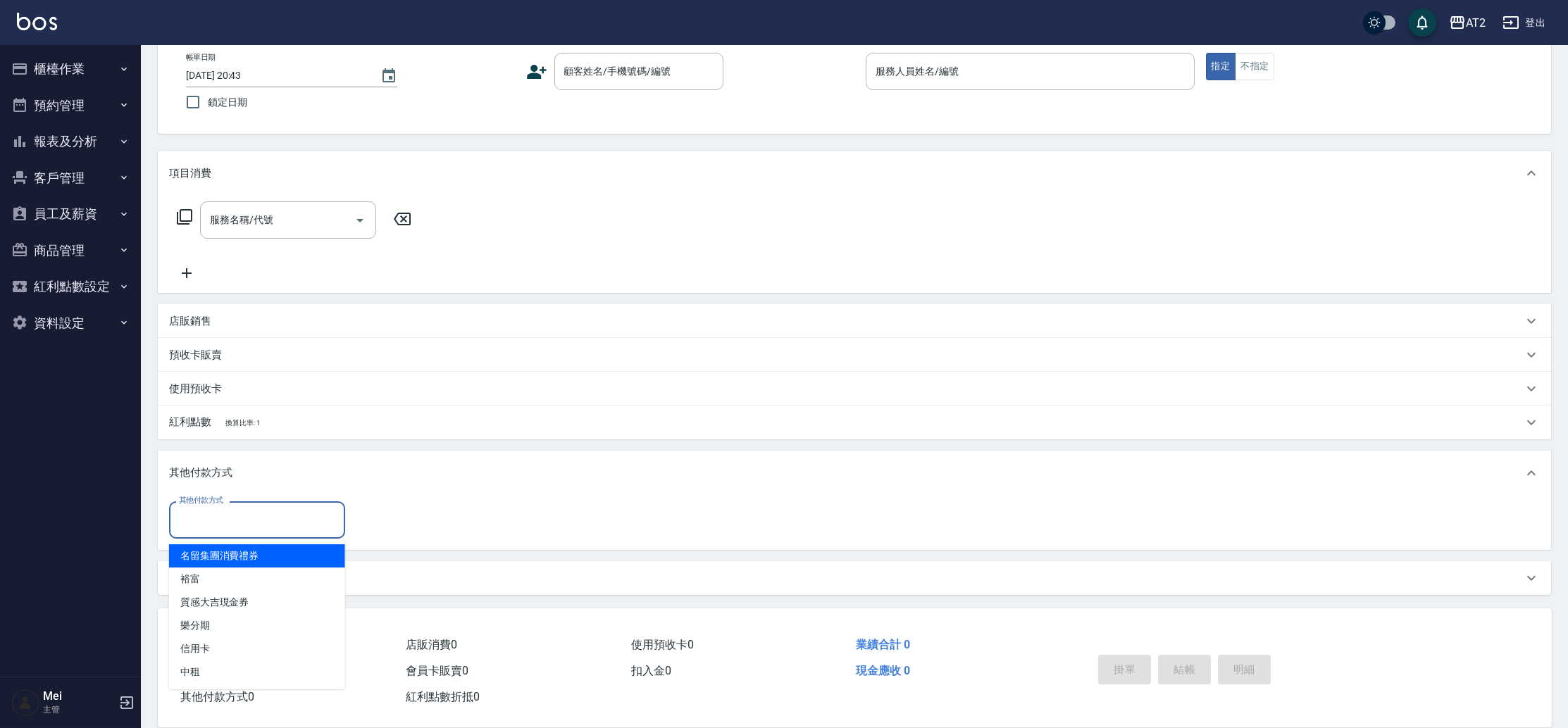
type input "名留集團消費禮券"
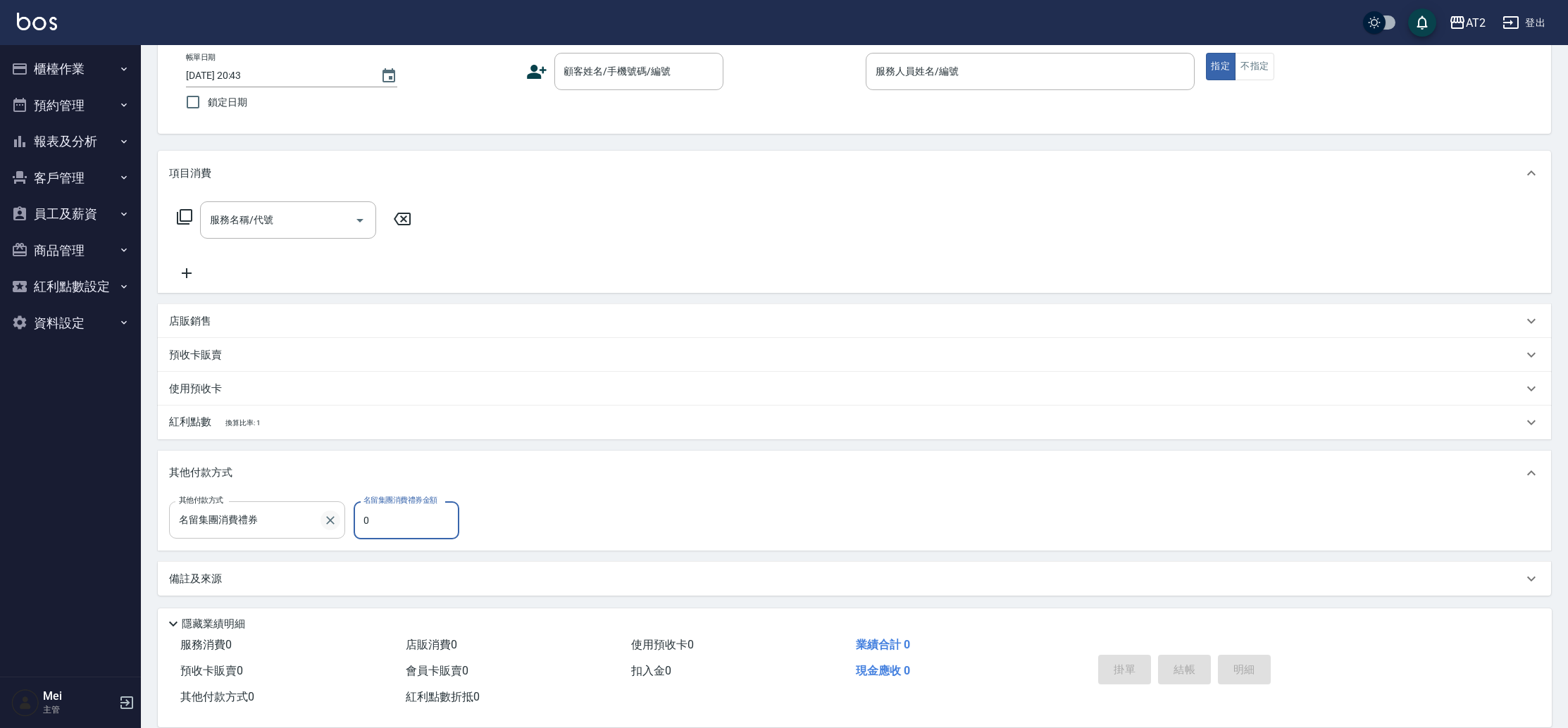
click at [332, 524] on icon "Clear" at bounding box center [330, 520] width 14 height 14
click at [238, 536] on div "其他付款方式" at bounding box center [257, 520] width 176 height 37
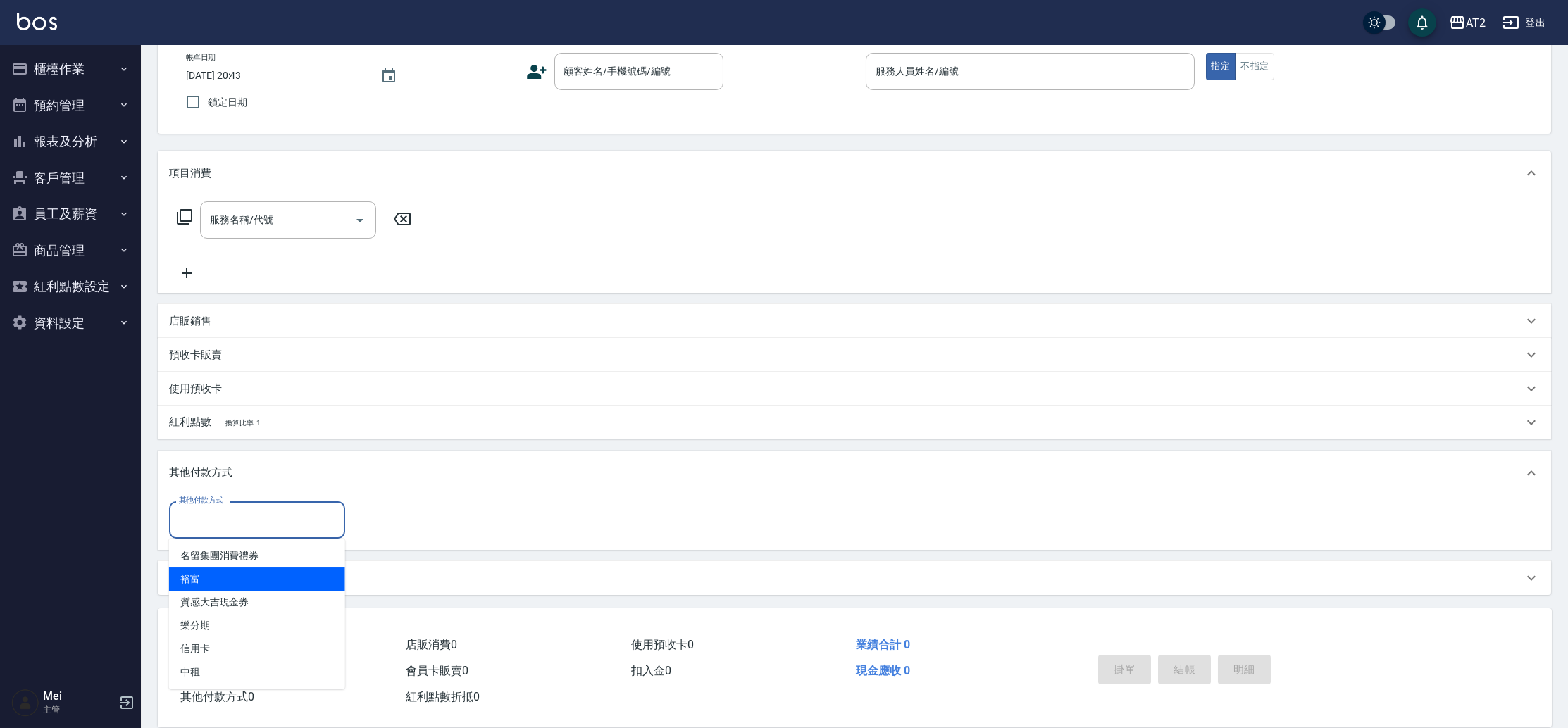
click at [22, 532] on nav "櫃檯作業 打帳單 帳單列表 掛單列表 現金收支登錄 高階收支登錄 材料自購登錄 每日結帳 排班表 現場電腦打卡 預約管理 預約管理 單日預約紀錄 單週預約紀錄…" at bounding box center [70, 361] width 141 height 632
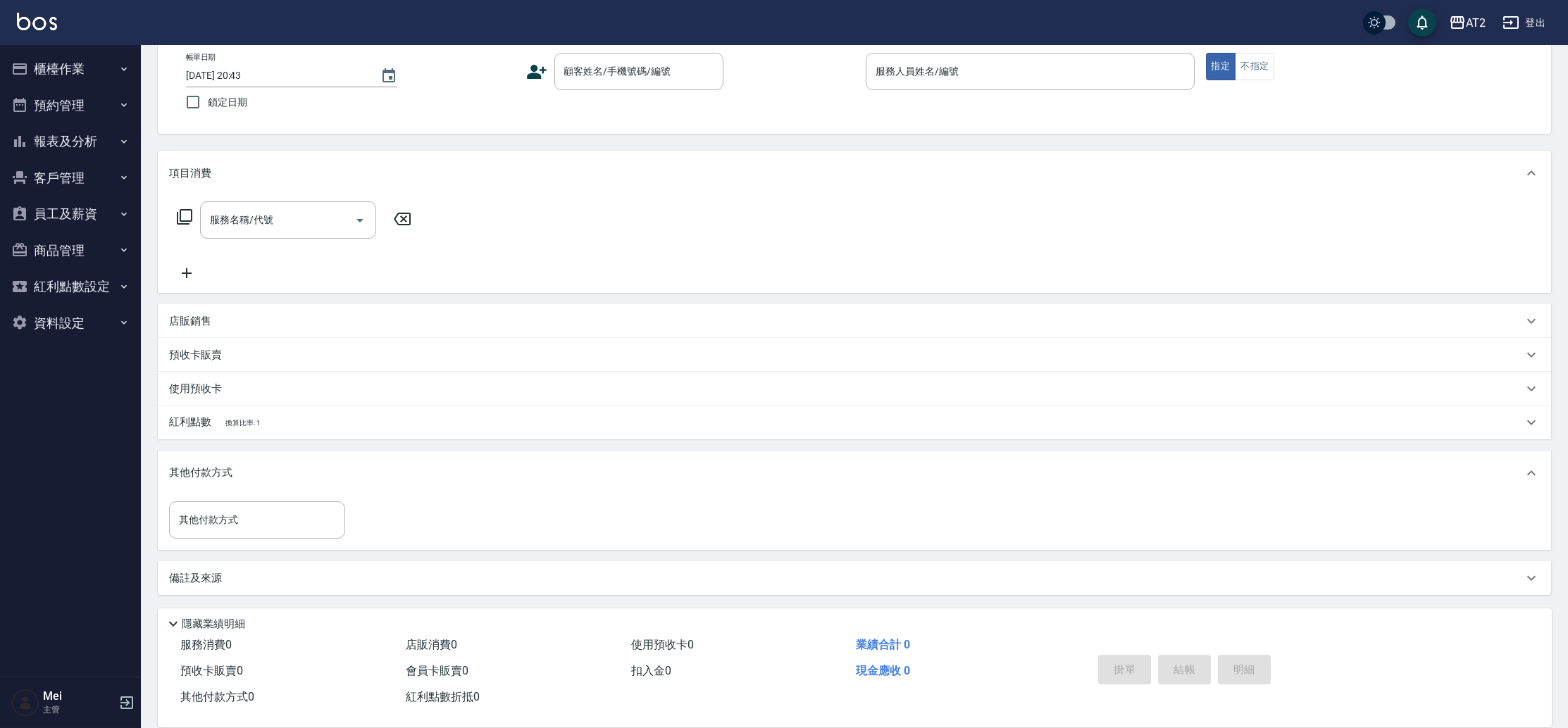
scroll to position [0, 0]
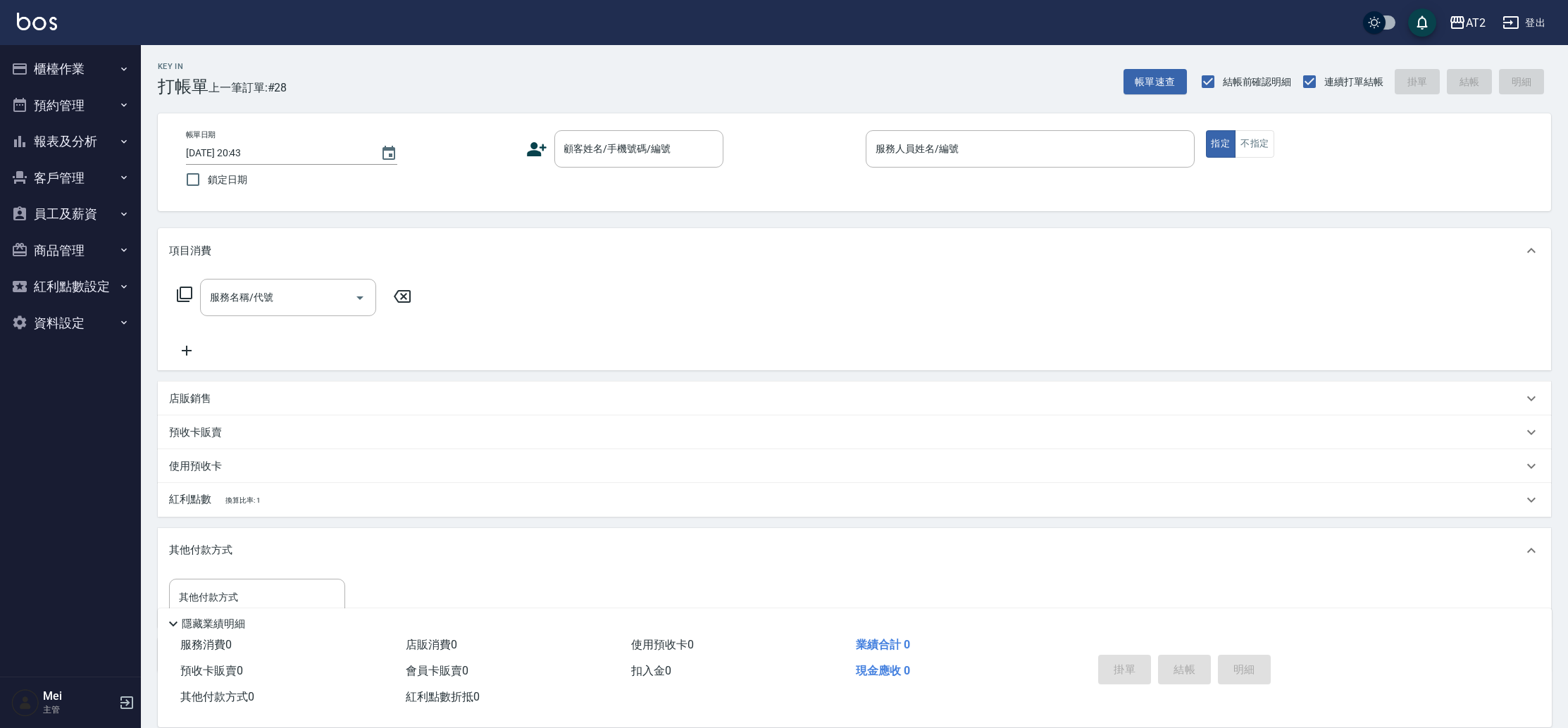
click at [472, 76] on div "Key In 打帳單 上一筆訂單:#28 帳單速查 結帳前確認明細 連續打單結帳 掛單 結帳 明細" at bounding box center [846, 70] width 1410 height 52
click at [545, 81] on div "Key In 打帳單 上一筆訂單:#28 帳單速查 結帳前確認明細 連續打單結帳 掛單 結帳 明細" at bounding box center [846, 70] width 1410 height 52
drag, startPoint x: 198, startPoint y: 96, endPoint x: 311, endPoint y: 89, distance: 113.2
click at [311, 89] on div "Key In 打帳單 上一筆訂單:#28 帳單速查 結帳前確認明細 連續打單結帳 掛單 結帳 明細 帳單日期 2025/08/23 20:43 鎖定日期 顧客…" at bounding box center [855, 425] width 1427 height 761
click at [311, 89] on div "Key In 打帳單 上一筆訂單:#28 帳單速查 結帳前確認明細 連續打單結帳 掛單 結帳 明細" at bounding box center [846, 70] width 1410 height 52
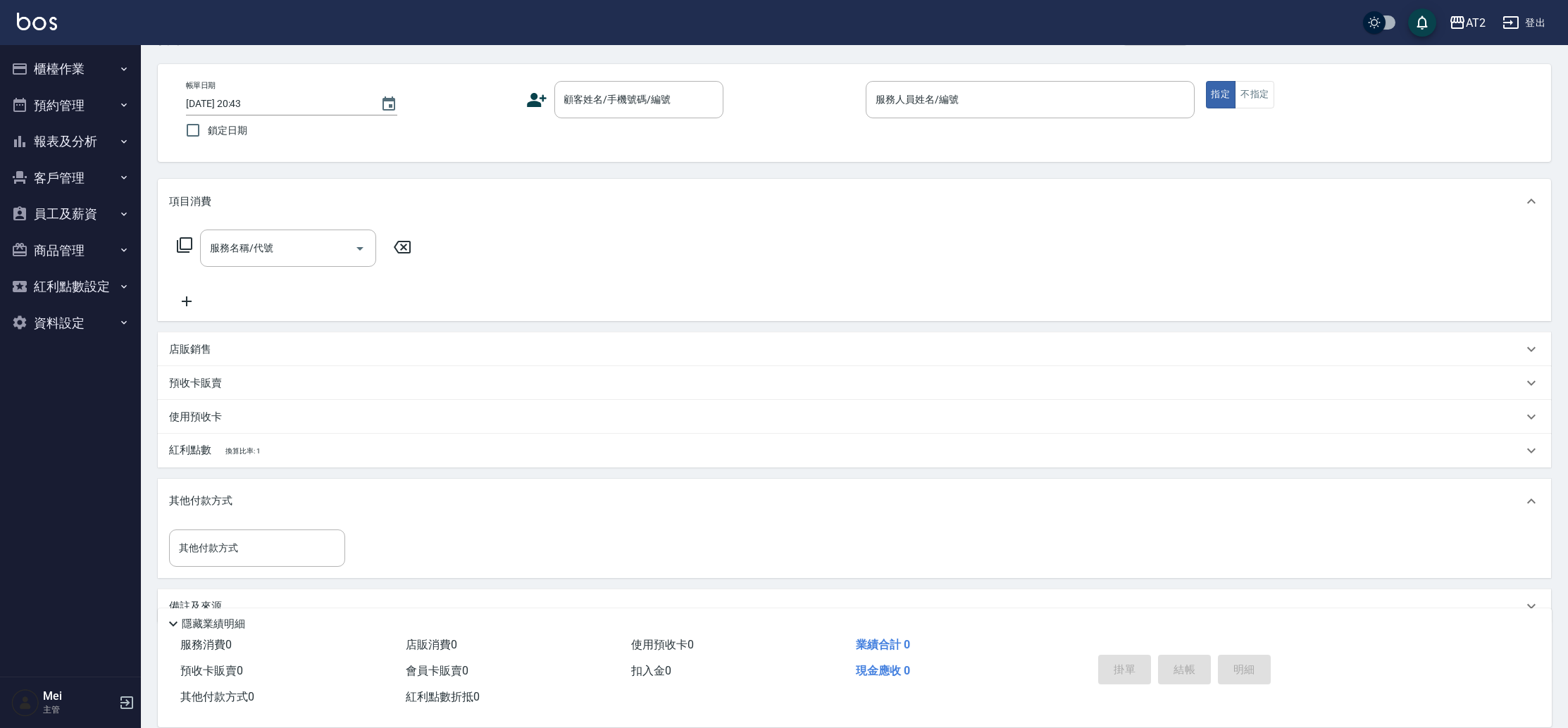
scroll to position [78, 0]
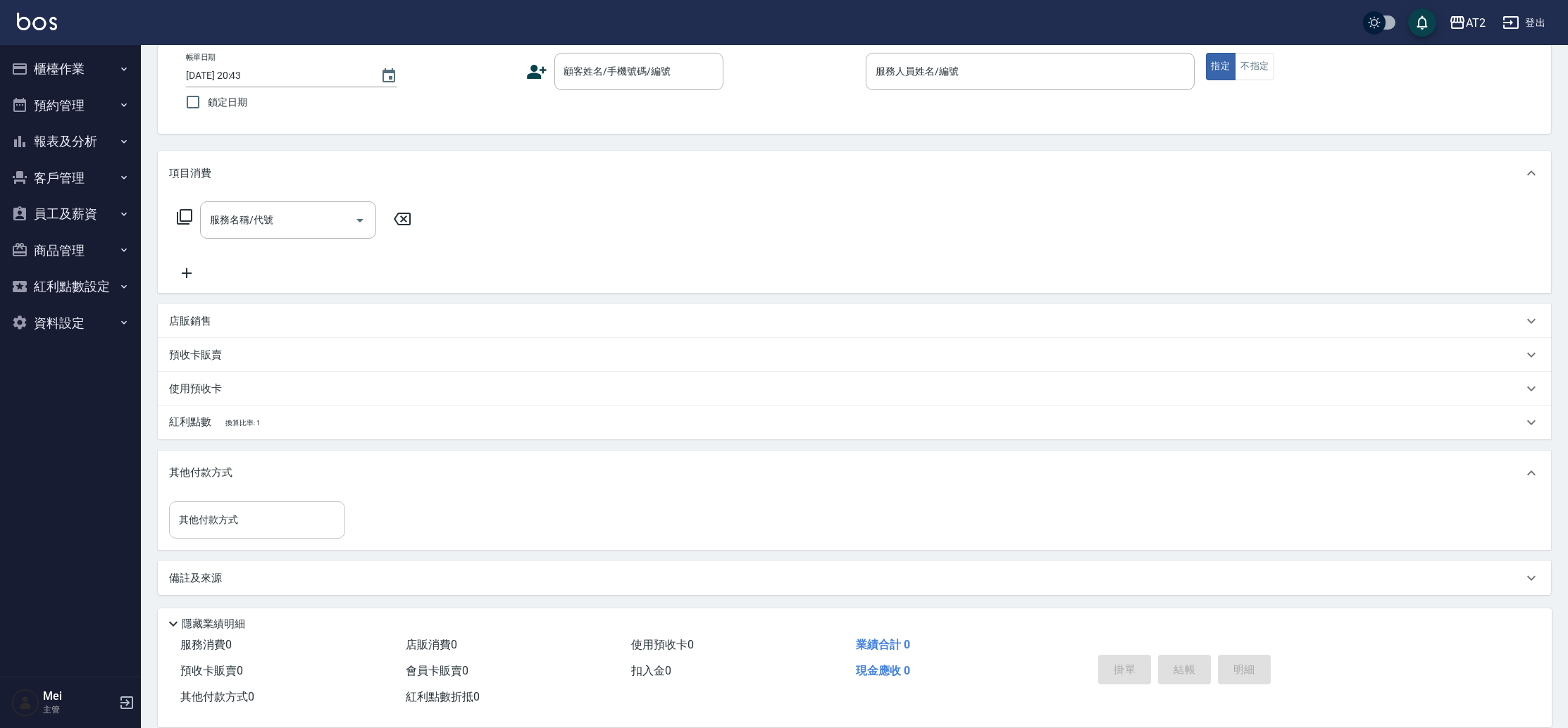
click at [249, 510] on input "其他付款方式" at bounding box center [257, 520] width 164 height 25
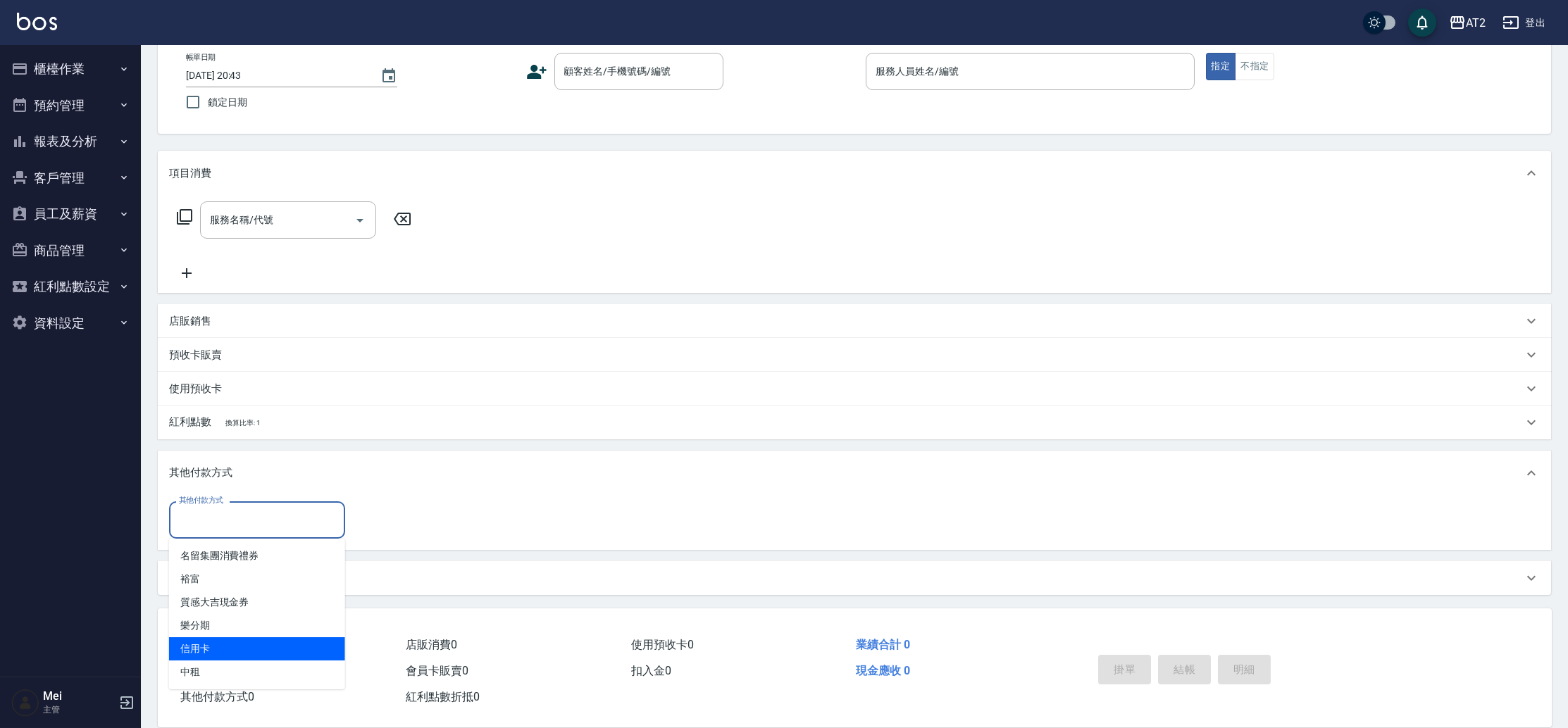
click at [52, 572] on nav "櫃檯作業 打帳單 帳單列表 掛單列表 現金收支登錄 高階收支登錄 材料自購登錄 每日結帳 排班表 現場電腦打卡 預約管理 預約管理 單日預約紀錄 單週預約紀錄…" at bounding box center [70, 361] width 141 height 632
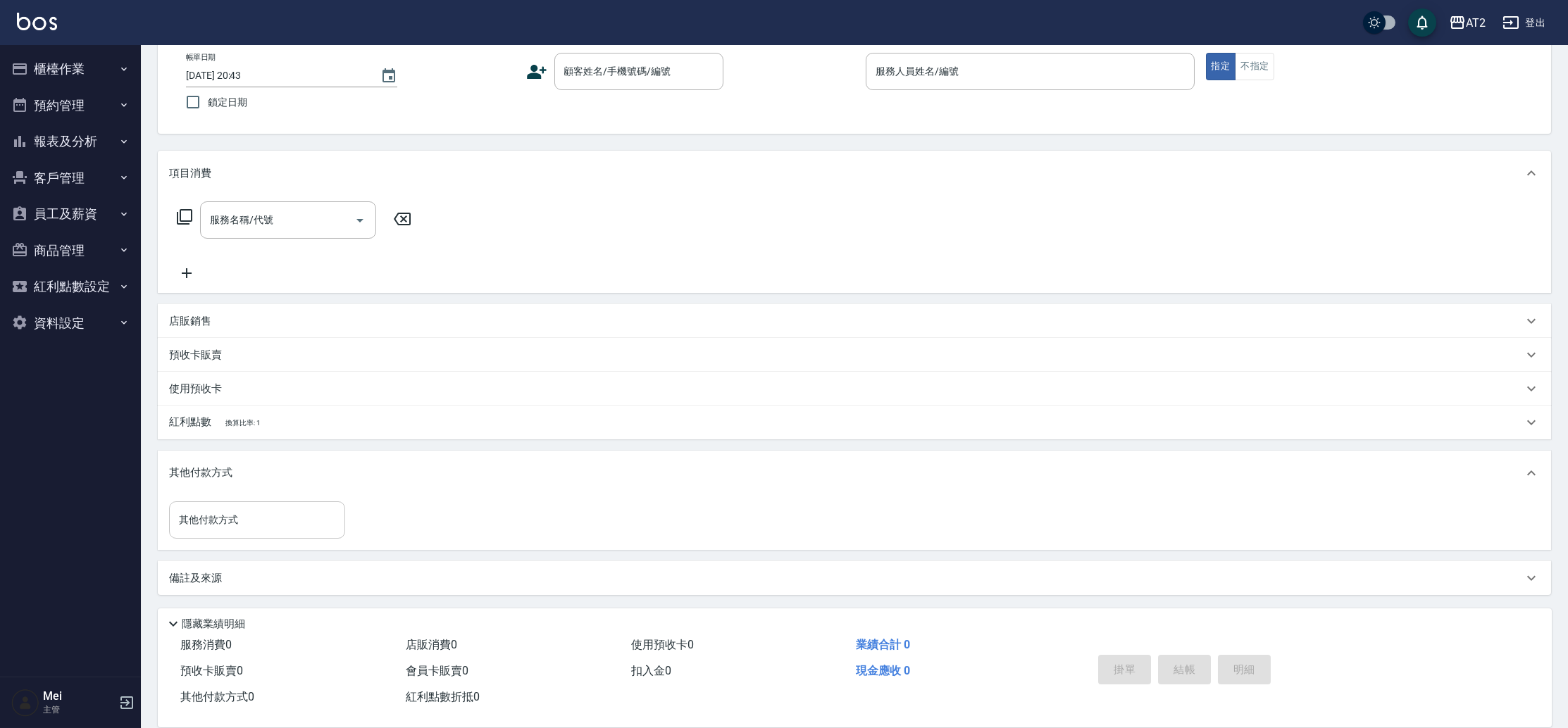
click at [217, 515] on input "其他付款方式" at bounding box center [257, 520] width 164 height 25
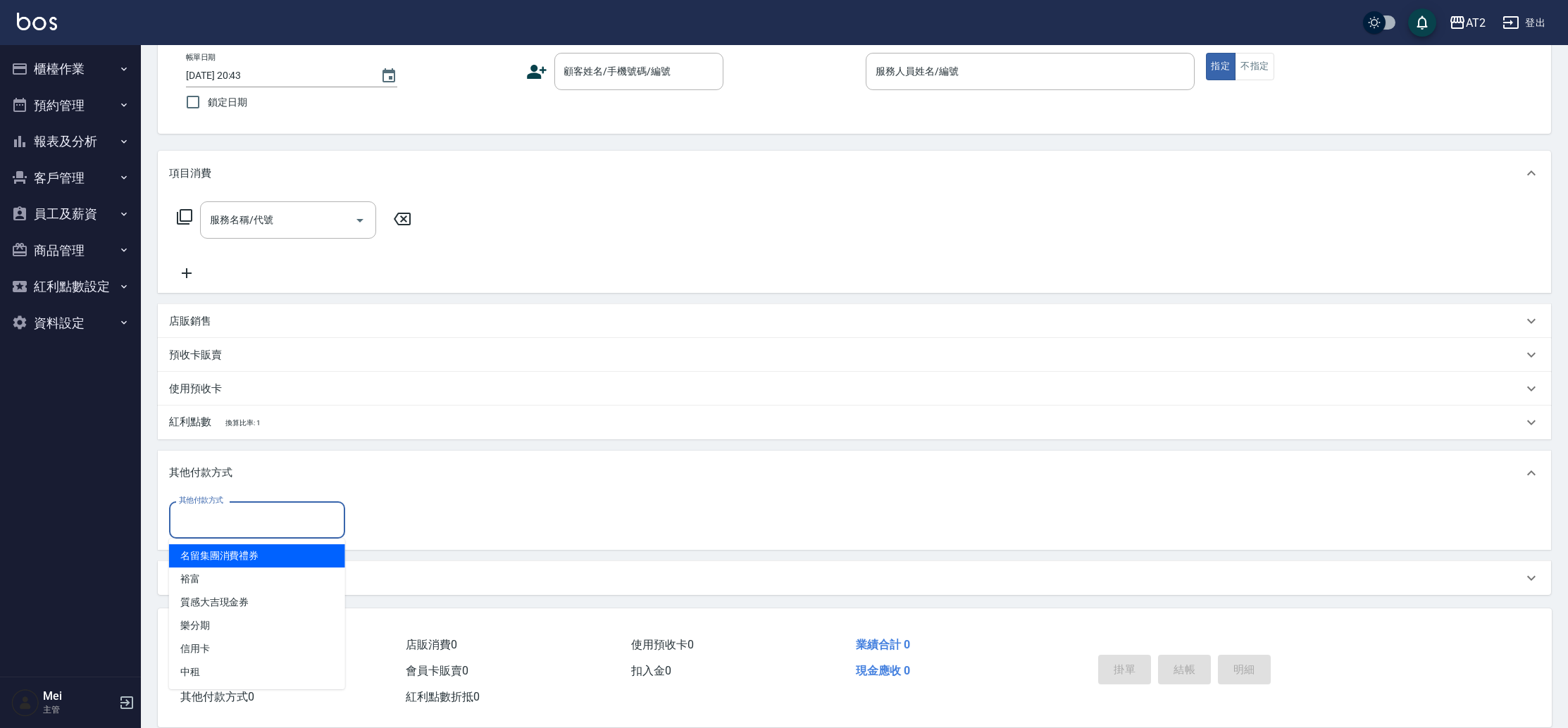
click at [128, 546] on nav "櫃檯作業 打帳單 帳單列表 掛單列表 現金收支登錄 高階收支登錄 材料自購登錄 每日結帳 排班表 現場電腦打卡 預約管理 預約管理 單日預約紀錄 單週預約紀錄…" at bounding box center [70, 361] width 141 height 632
click at [185, 512] on input "其他付款方式" at bounding box center [257, 520] width 164 height 25
click at [68, 574] on nav "櫃檯作業 打帳單 帳單列表 掛單列表 現金收支登錄 高階收支登錄 材料自購登錄 每日結帳 排班表 現場電腦打卡 預約管理 預約管理 單日預約紀錄 單週預約紀錄…" at bounding box center [70, 361] width 141 height 632
click at [241, 522] on input "其他付款方式" at bounding box center [257, 520] width 164 height 25
click at [153, 528] on div "Key In 打帳單 上一筆訂單:#28 帳單速查 結帳前確認明細 連續打單結帳 掛單 結帳 明細 帳單日期 2025/08/23 20:43 鎖定日期 顧客…" at bounding box center [855, 348] width 1427 height 761
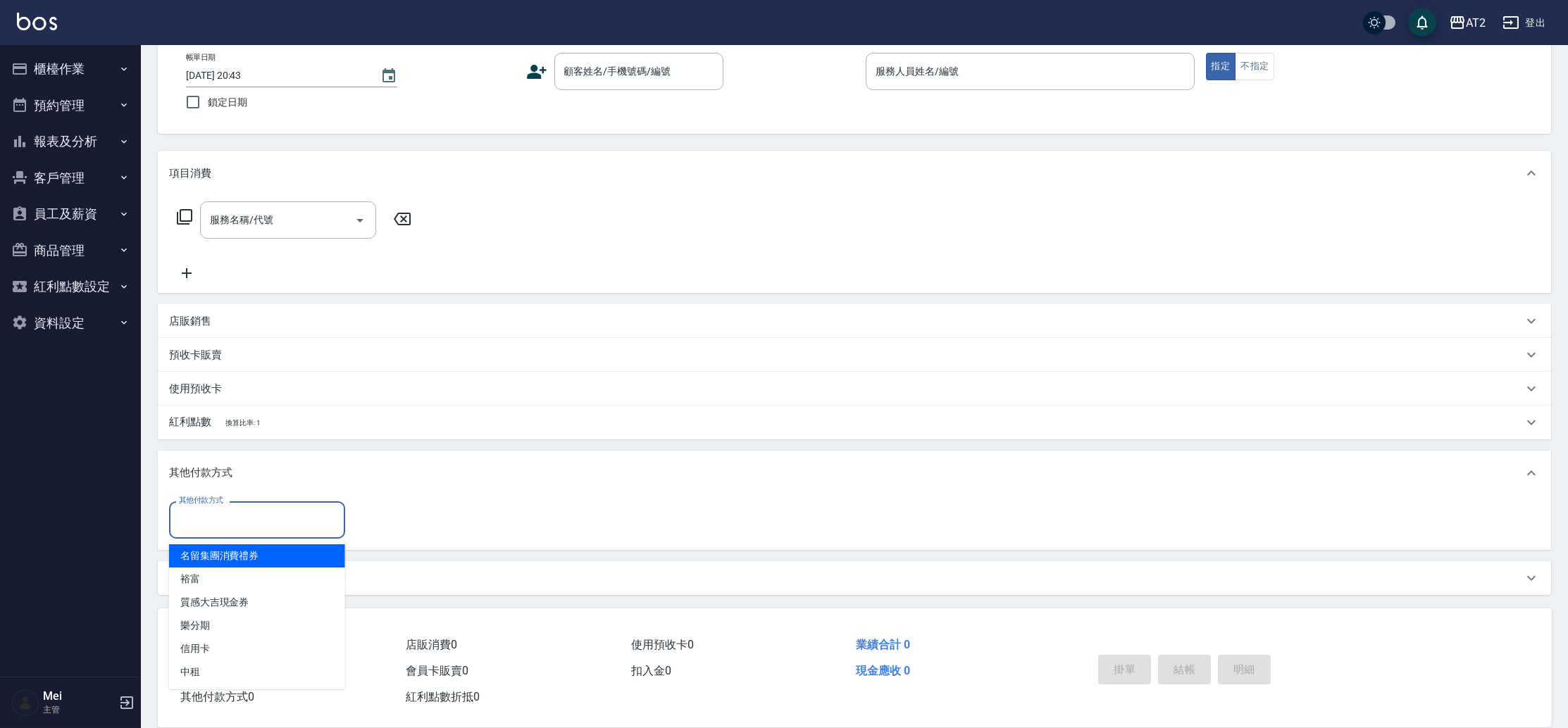
click at [205, 518] on input "其他付款方式" at bounding box center [257, 520] width 164 height 25
click at [158, 521] on div "其他付款方式 其他付款方式" at bounding box center [854, 523] width 1393 height 55
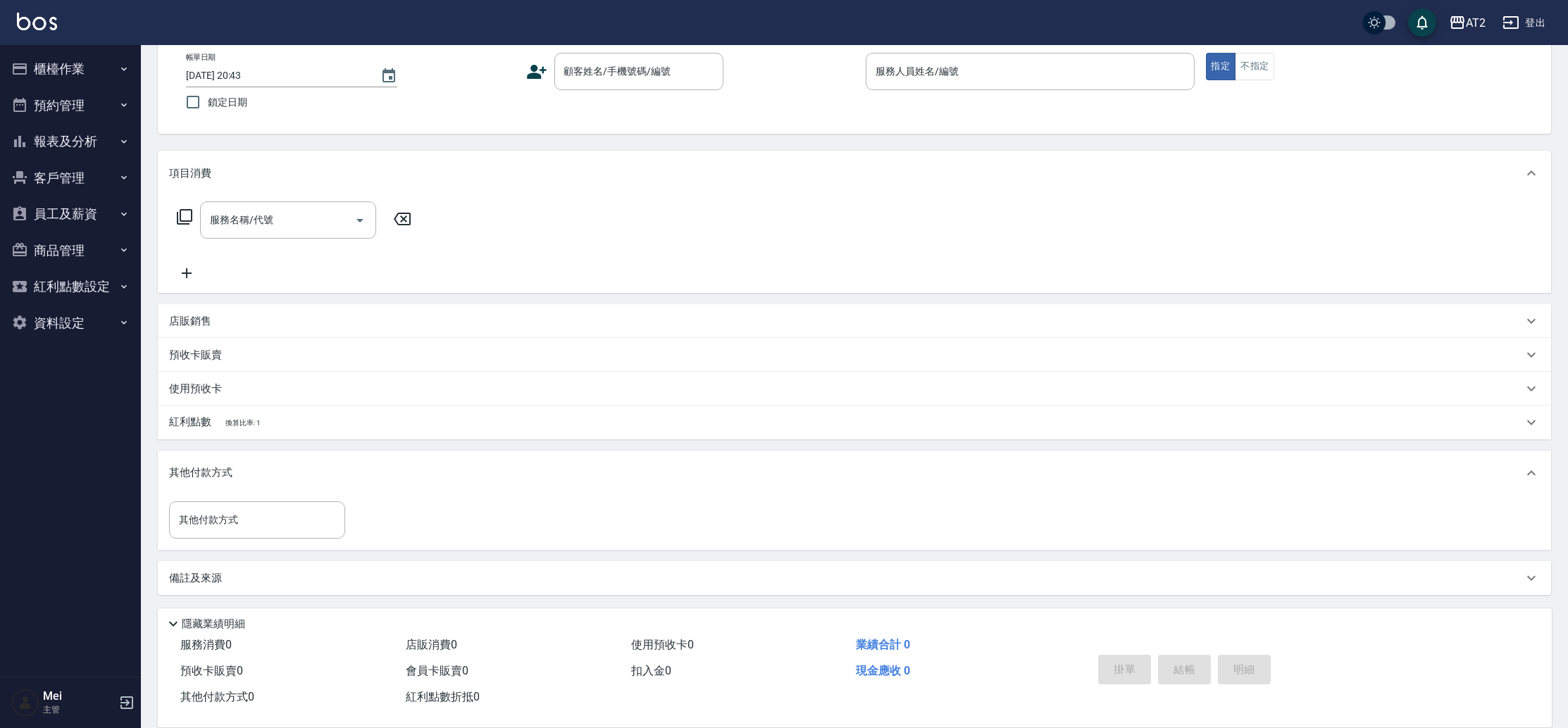
click at [158, 521] on div "其他付款方式 其他付款方式" at bounding box center [854, 523] width 1393 height 55
click at [171, 521] on div "其他付款方式" at bounding box center [257, 520] width 176 height 37
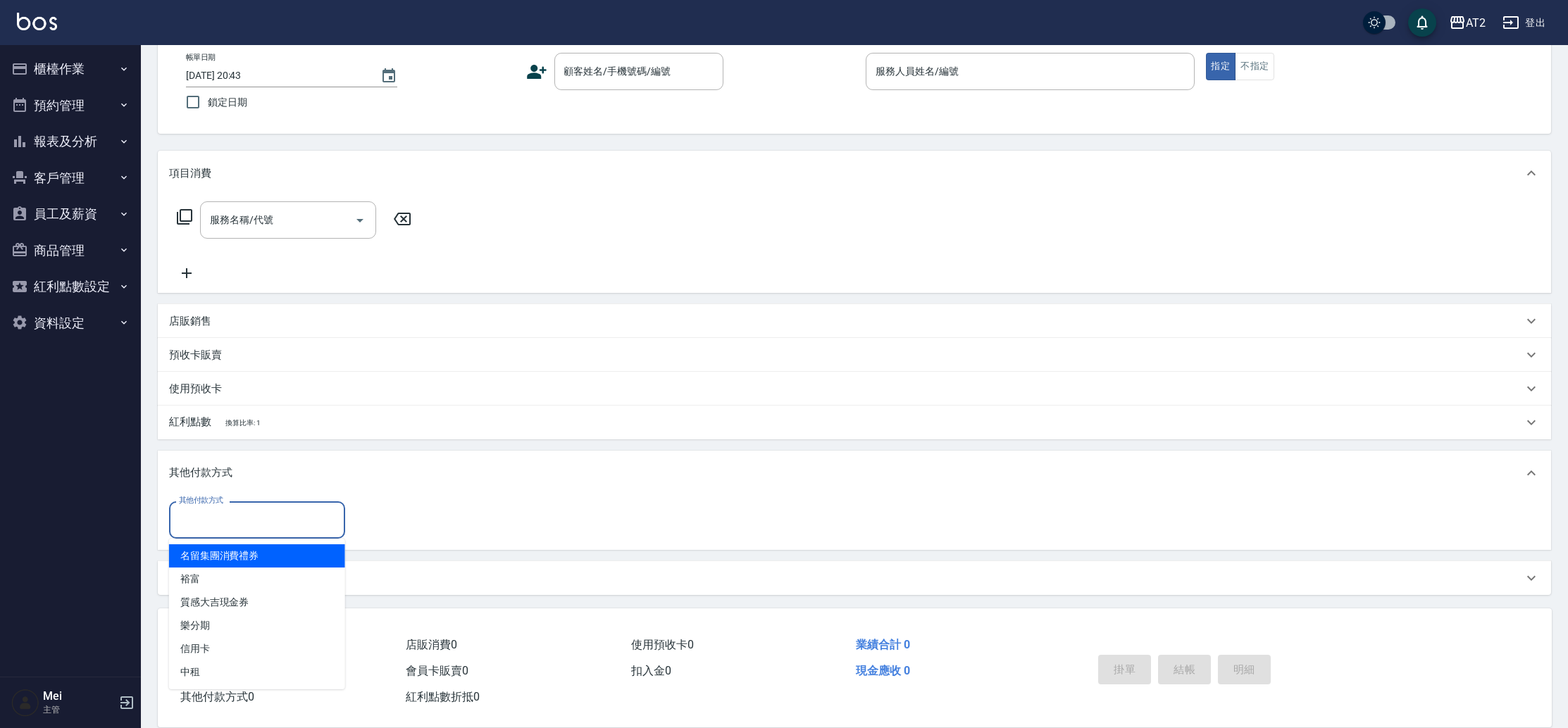
click at [154, 521] on div "Key In 打帳單 上一筆訂單:#28 帳單速查 結帳前確認明細 連續打單結帳 掛單 結帳 明細 帳單日期 2025/08/23 20:43 鎖定日期 顧客…" at bounding box center [855, 348] width 1427 height 761
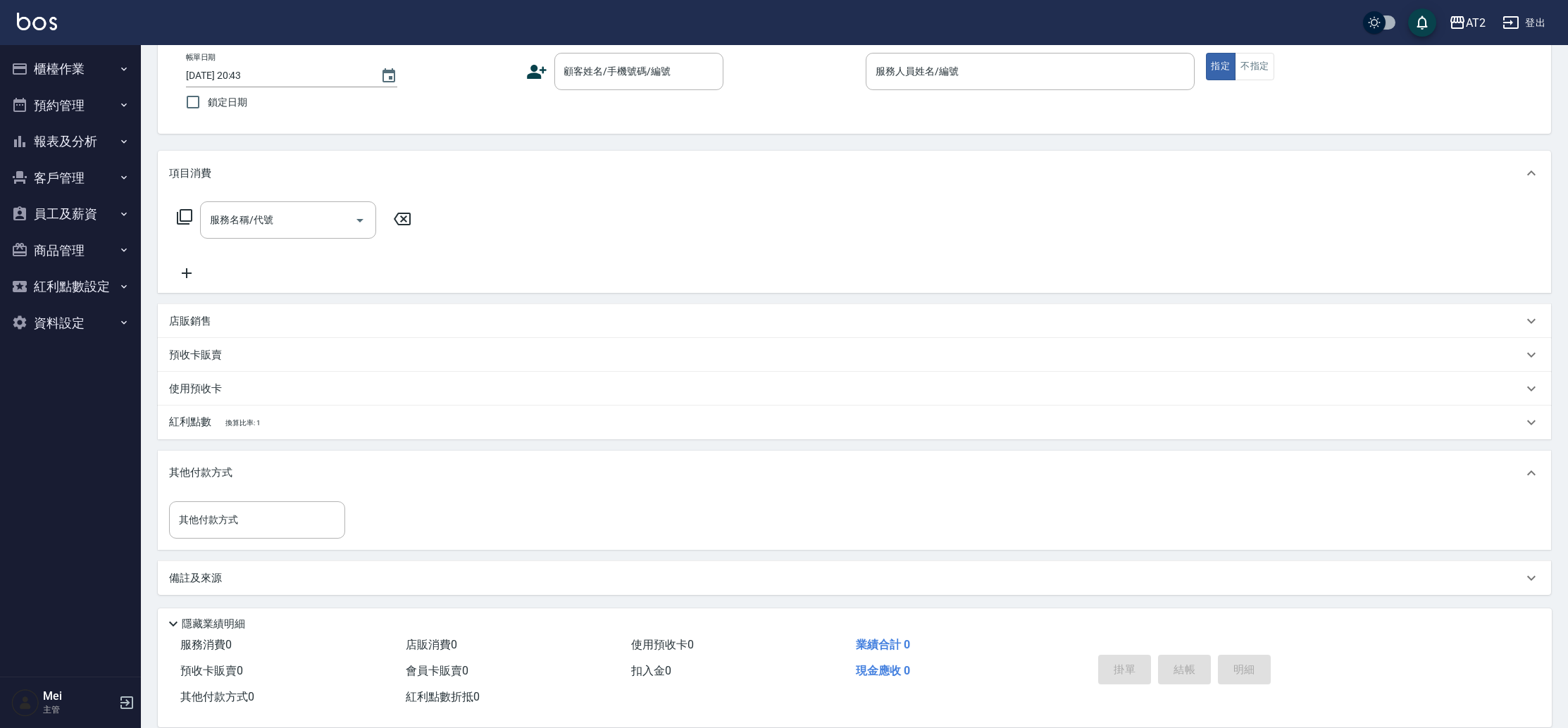
click at [229, 465] on p "其他付款方式" at bounding box center [204, 473] width 70 height 16
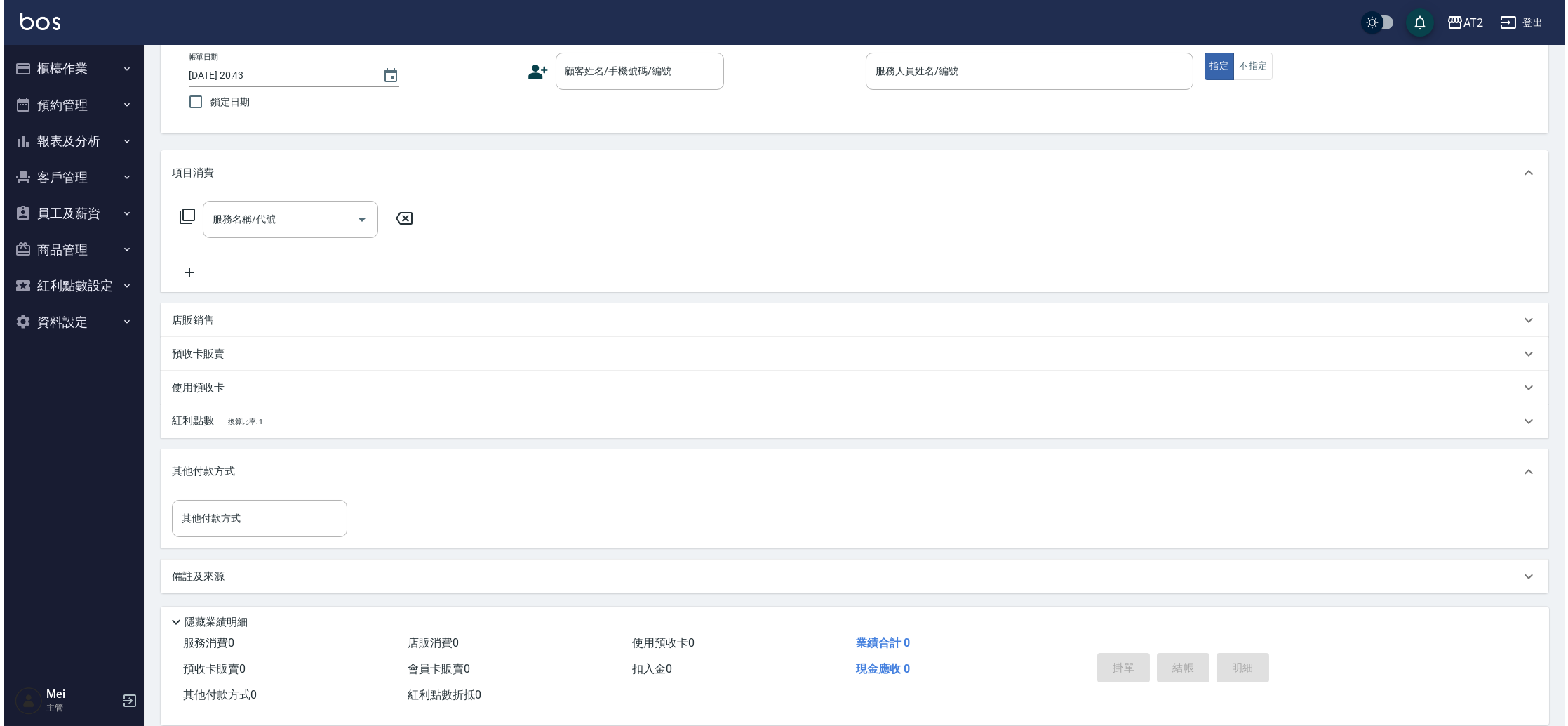
scroll to position [0, 0]
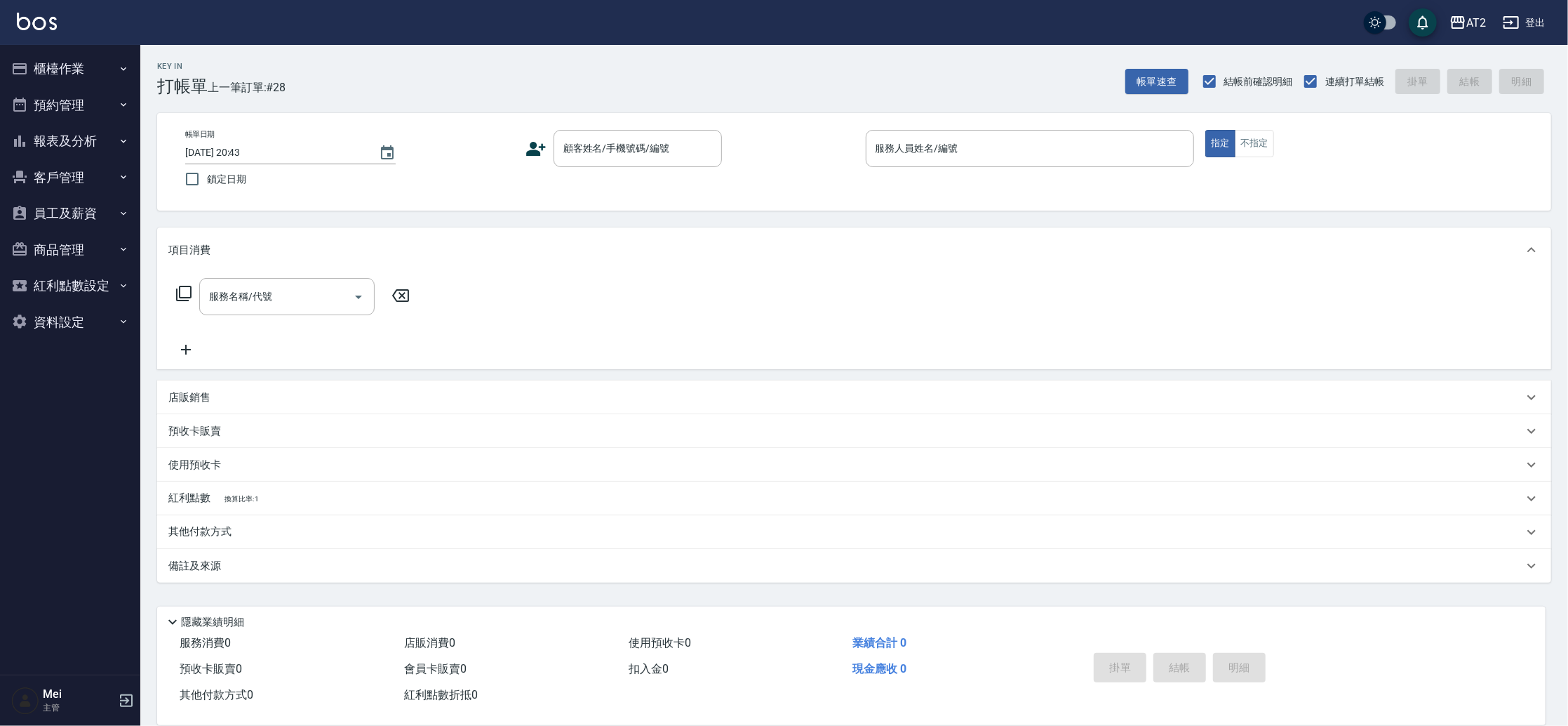
click at [217, 531] on p "其他付款方式" at bounding box center [203, 532] width 70 height 16
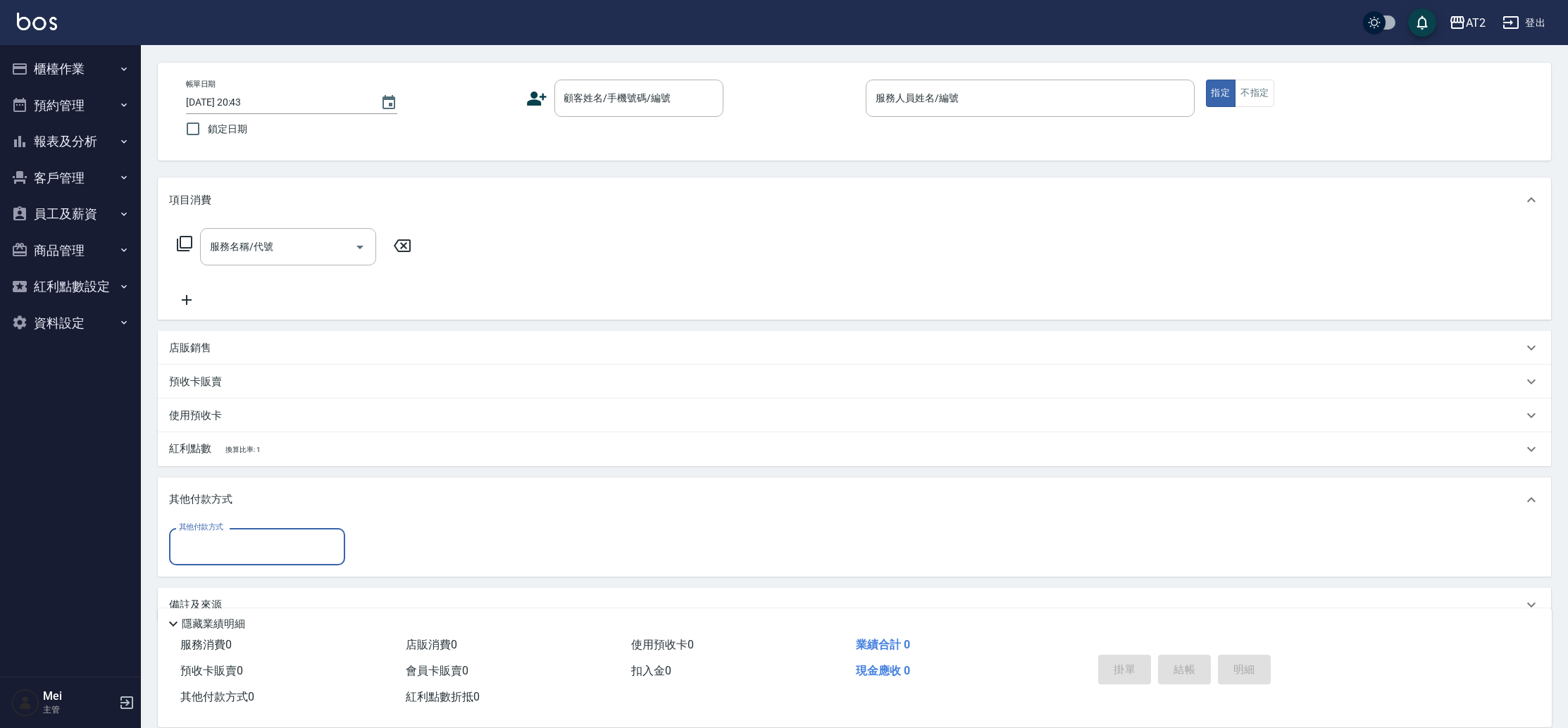
scroll to position [78, 0]
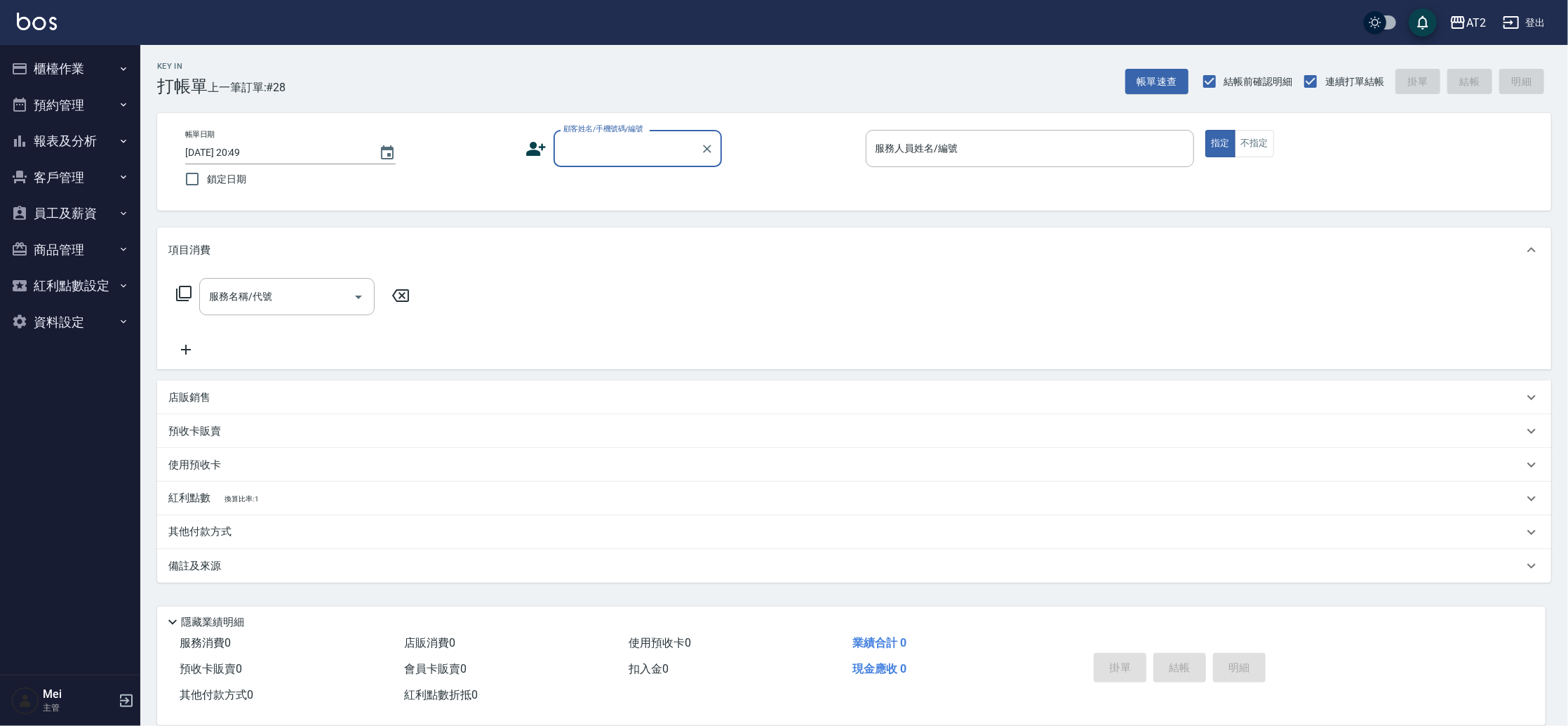
click at [228, 531] on p "其他付款方式" at bounding box center [203, 532] width 70 height 16
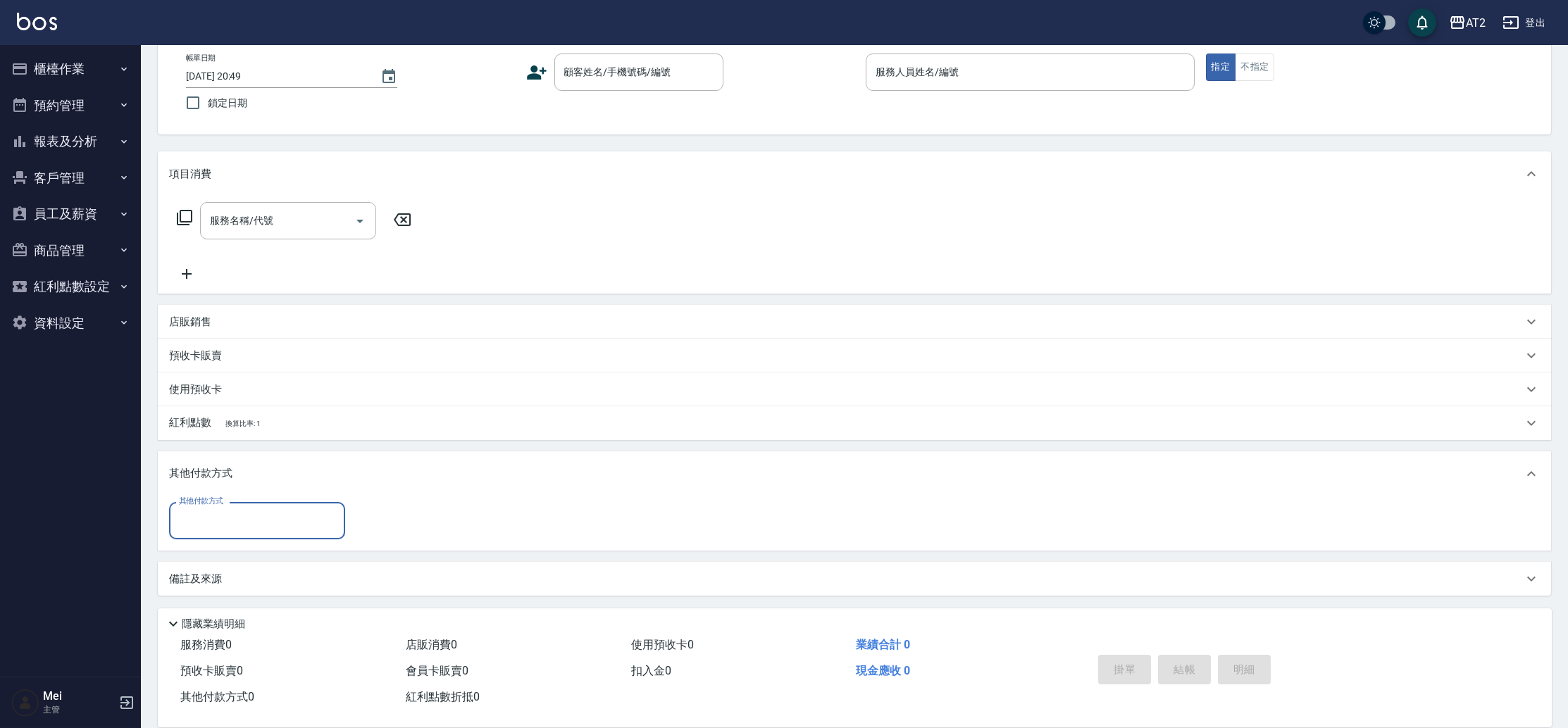
scroll to position [78, 0]
click at [263, 497] on div "其他付款方式 其他付款方式" at bounding box center [854, 523] width 1393 height 55
click at [265, 520] on input "其他付款方式" at bounding box center [257, 520] width 164 height 25
click at [136, 474] on nav "櫃檯作業 打帳單 帳單列表 掛單列表 現金收支登錄 高階收支登錄 材料自購登錄 每日結帳 排班表 現場電腦打卡 預約管理 預約管理 單日預約紀錄 單週預約紀錄…" at bounding box center [70, 361] width 141 height 632
click at [282, 505] on div "其他付款方式" at bounding box center [257, 520] width 176 height 37
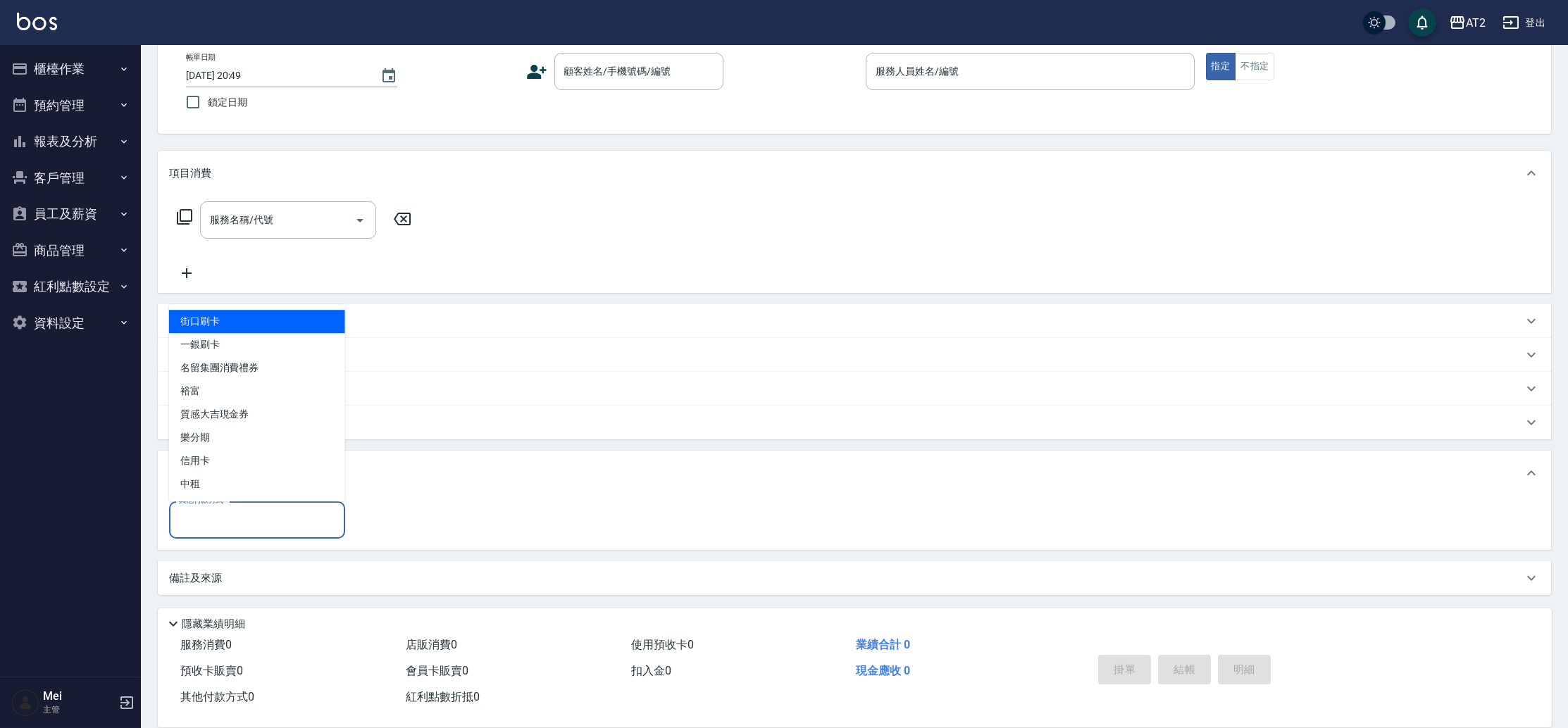
click at [35, 526] on nav "櫃檯作業 打帳單 帳單列表 掛單列表 現金收支登錄 高階收支登錄 材料自購登錄 每日結帳 排班表 現場電腦打卡 預約管理 預約管理 單日預約紀錄 單週預約紀錄…" at bounding box center [70, 361] width 141 height 632
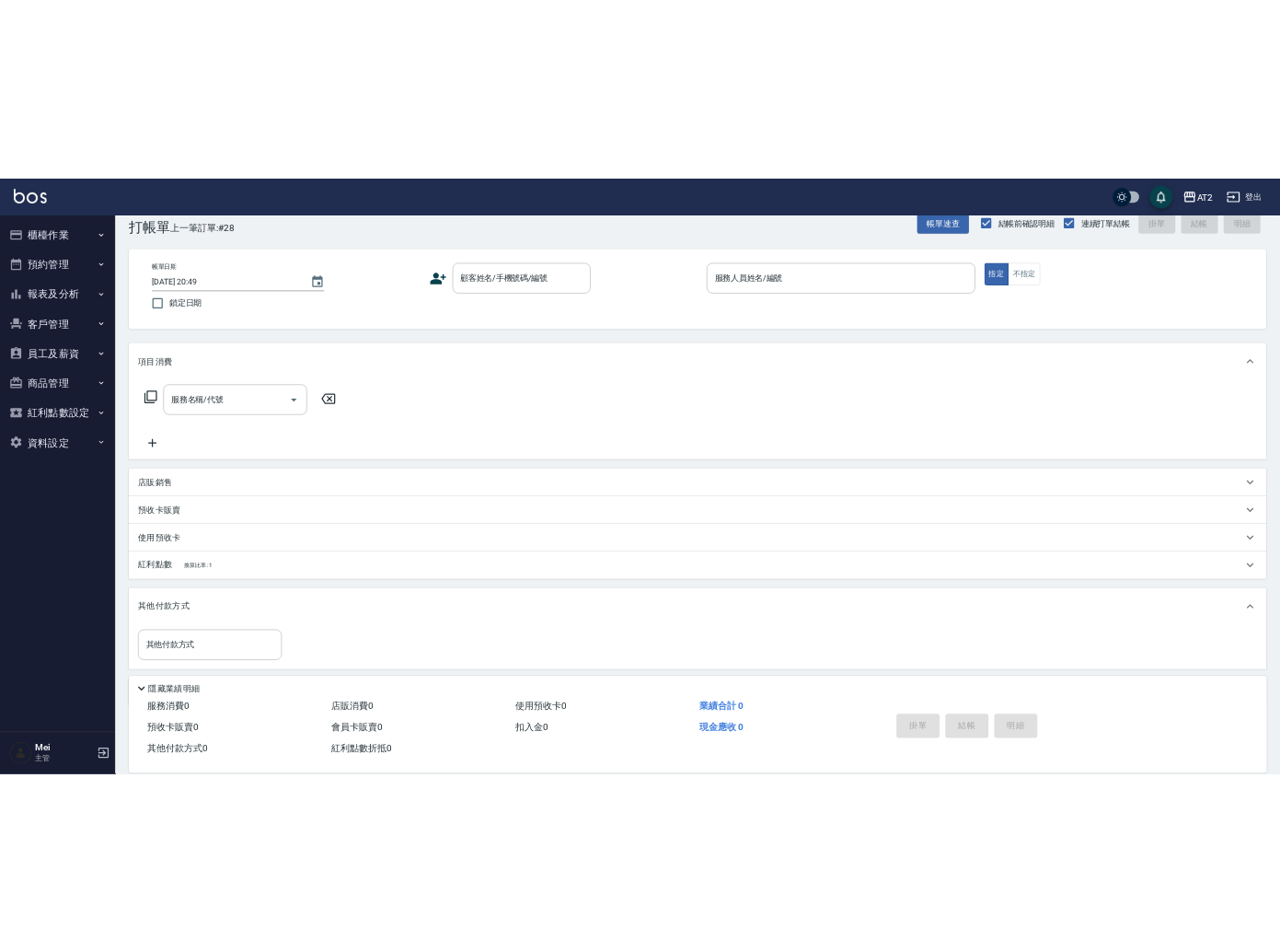
scroll to position [0, 0]
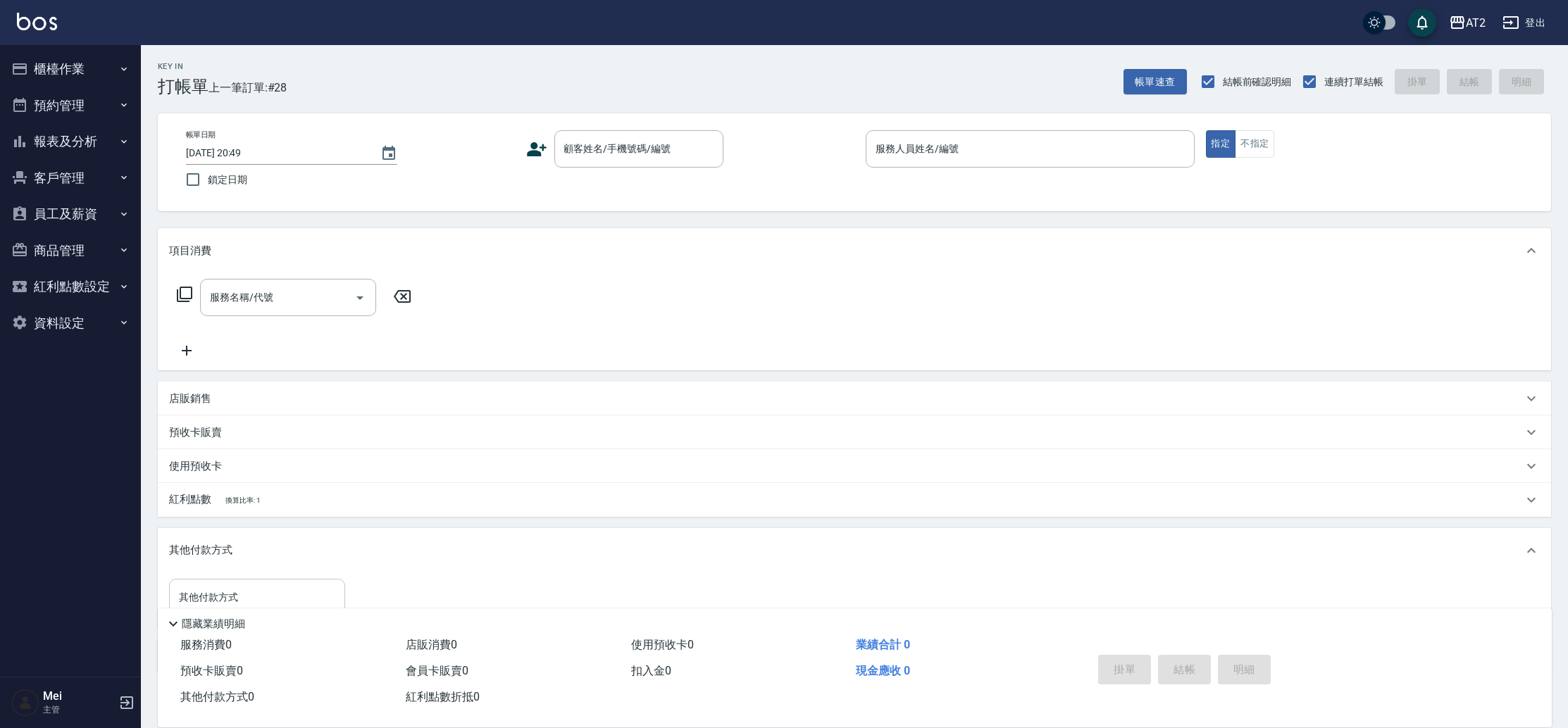
click at [283, 586] on input "其他付款方式" at bounding box center [257, 597] width 164 height 25
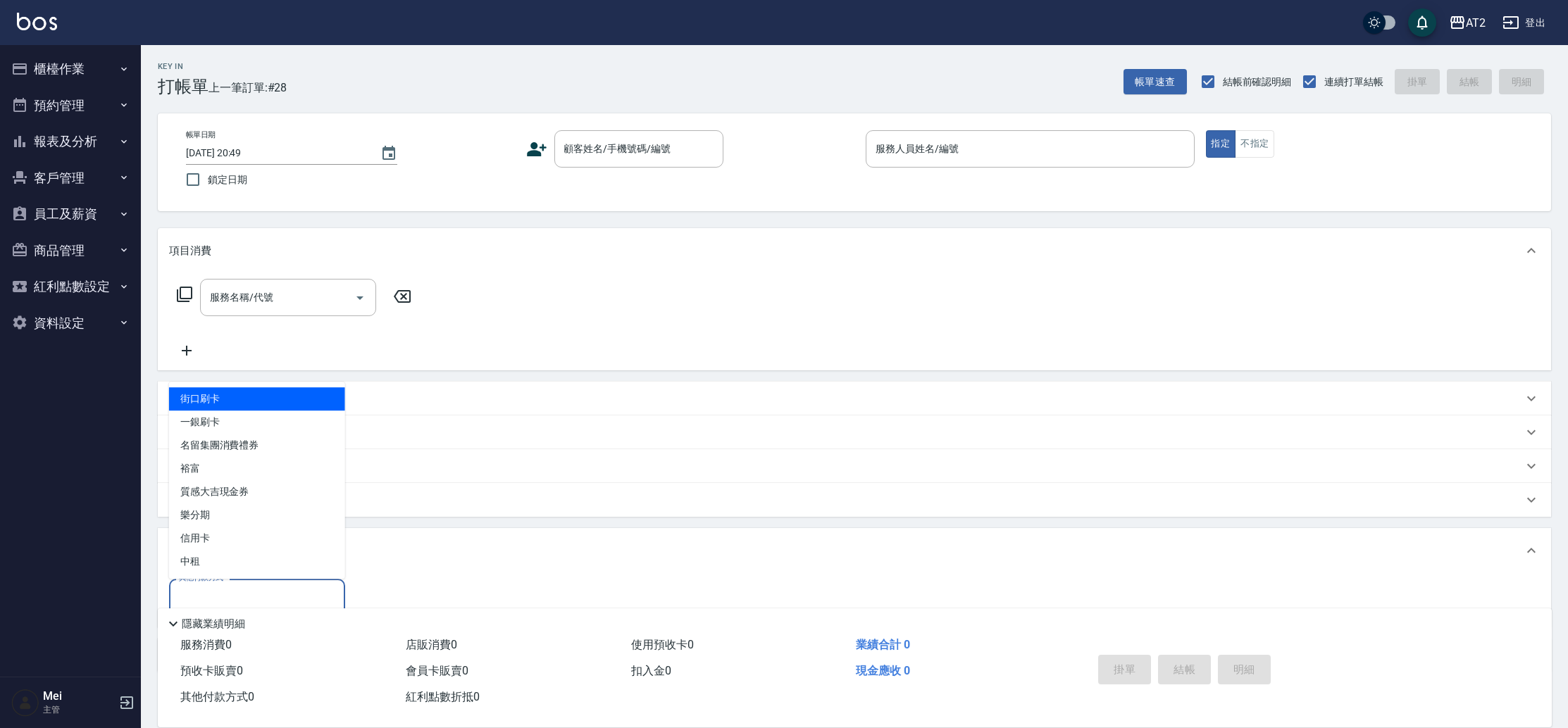
click at [102, 388] on nav "櫃檯作業 打帳單 帳單列表 掛單列表 現金收支登錄 高階收支登錄 材料自購登錄 每日結帳 排班表 現場電腦打卡 預約管理 預約管理 單日預約紀錄 單週預約紀錄…" at bounding box center [70, 361] width 141 height 632
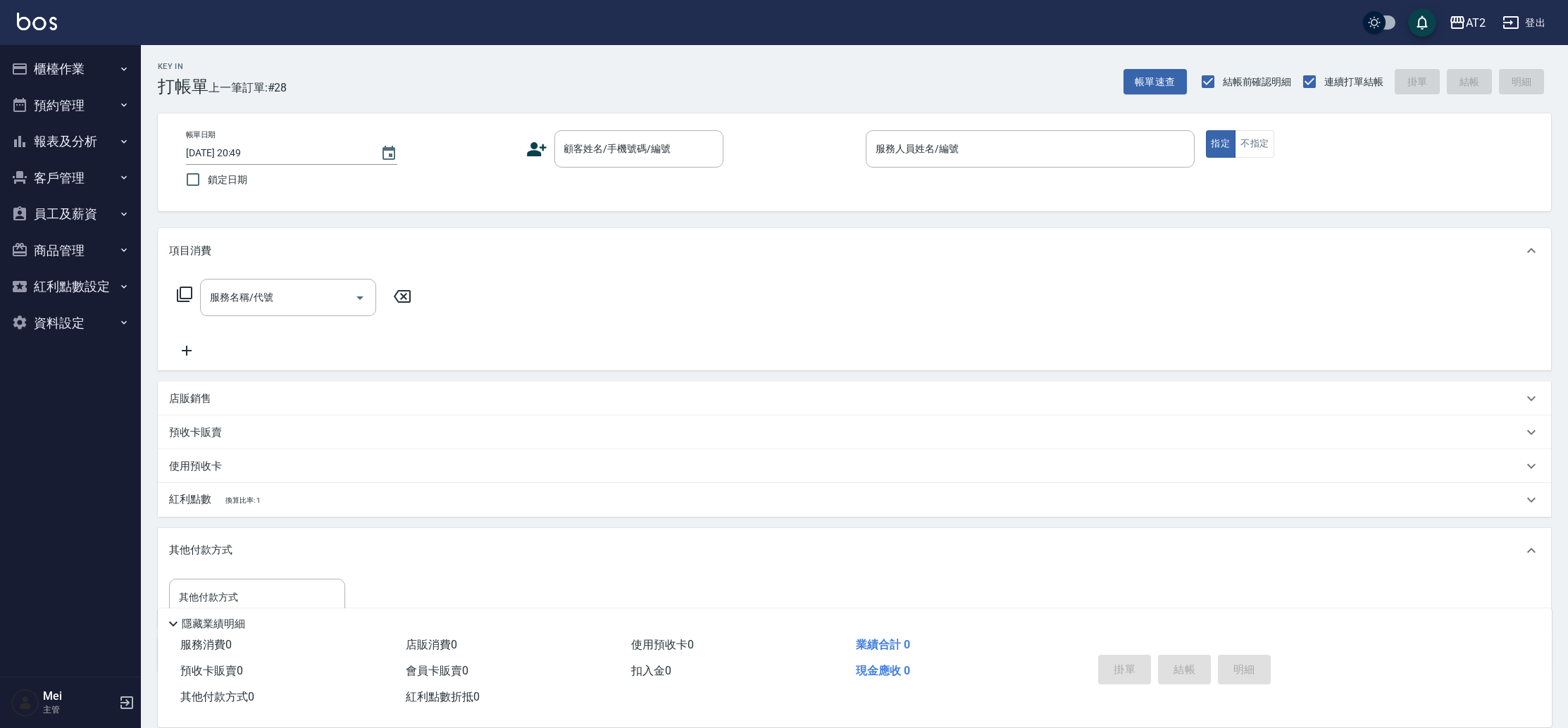
click at [465, 115] on div "帳單日期 2025/08/23 20:49 鎖定日期 顧客姓名/手機號碼/編號 顧客姓名/手機號碼/編號 服務人員姓名/編號 服務人員姓名/編號 指定 不指定" at bounding box center [854, 162] width 1393 height 98
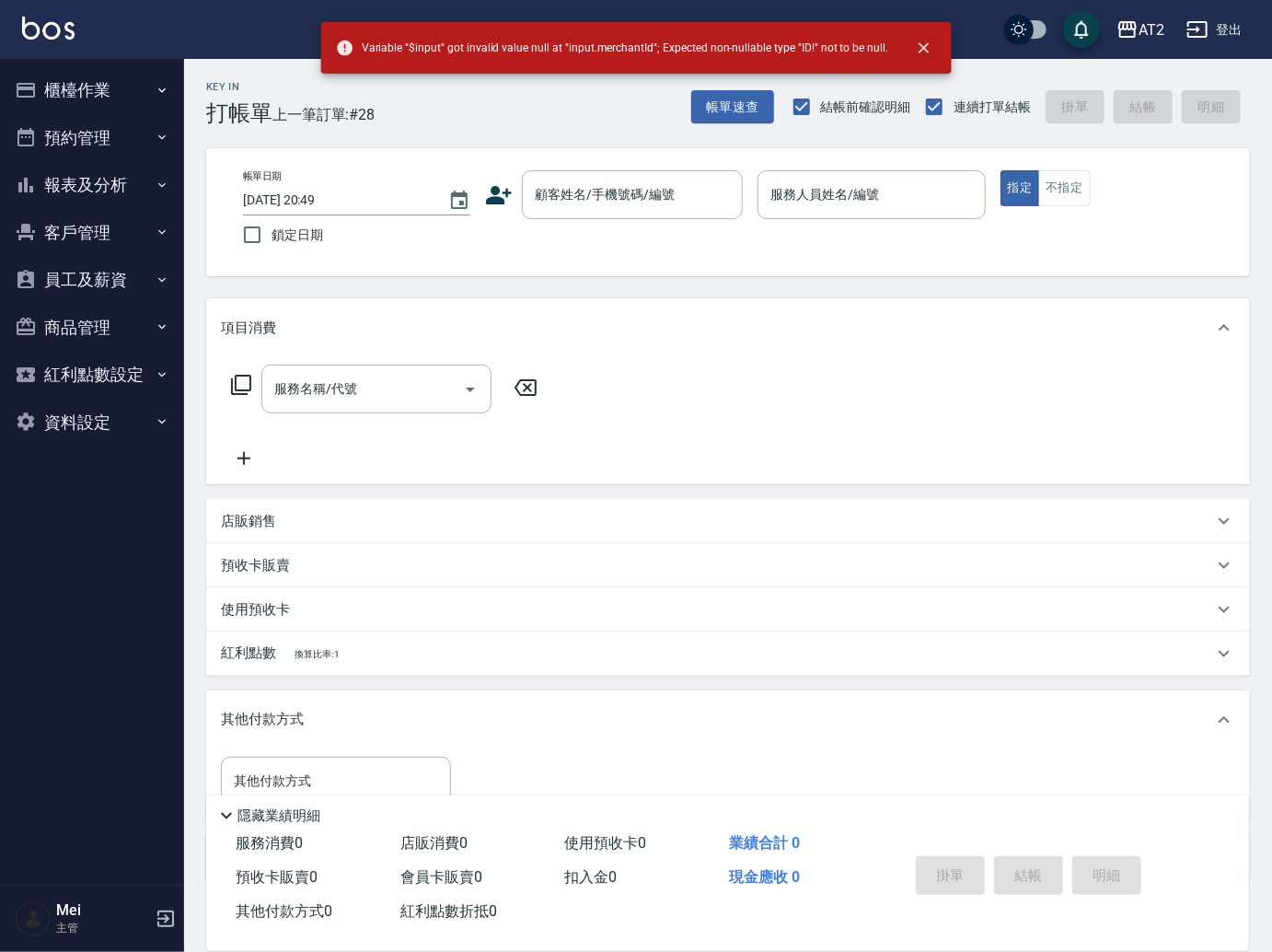
click at [1242, 25] on button "登出" at bounding box center [1214, 29] width 71 height 34
